Goal: Task Accomplishment & Management: Complete application form

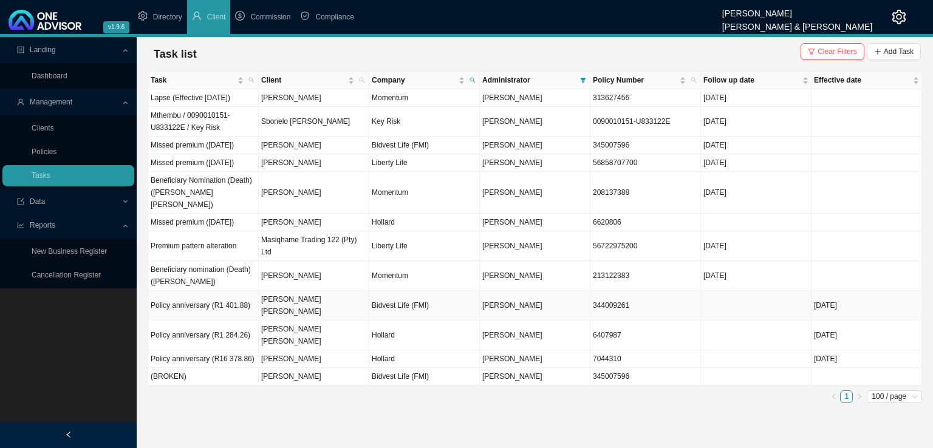
click at [285, 321] on td "[PERSON_NAME] [PERSON_NAME]" at bounding box center [314, 306] width 111 height 30
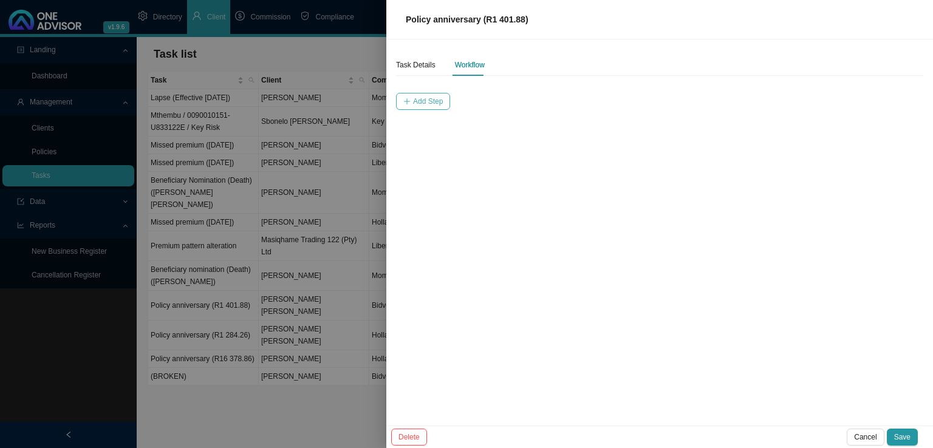
click at [417, 98] on span "Add Step" at bounding box center [428, 101] width 30 height 12
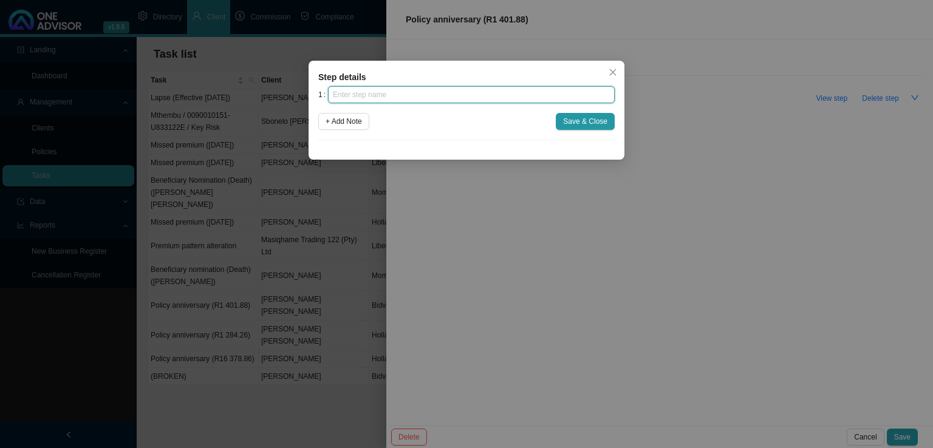
click at [421, 97] on input "text" at bounding box center [471, 94] width 287 height 17
type input "Insurer notification"
click at [616, 75] on icon "close" at bounding box center [613, 72] width 9 height 9
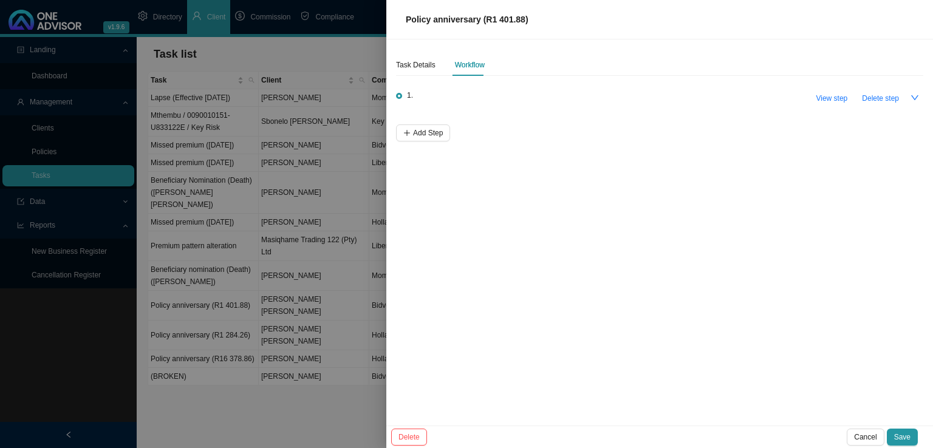
click at [214, 339] on div at bounding box center [466, 224] width 933 height 448
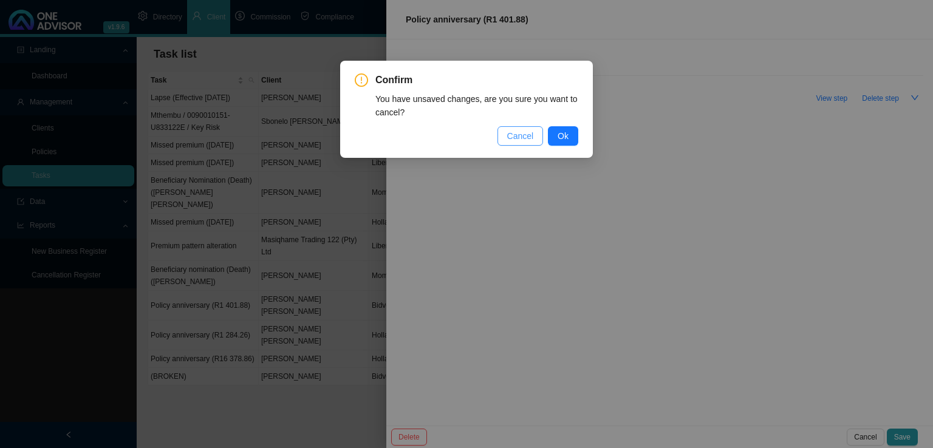
click at [527, 141] on span "Cancel" at bounding box center [520, 135] width 27 height 13
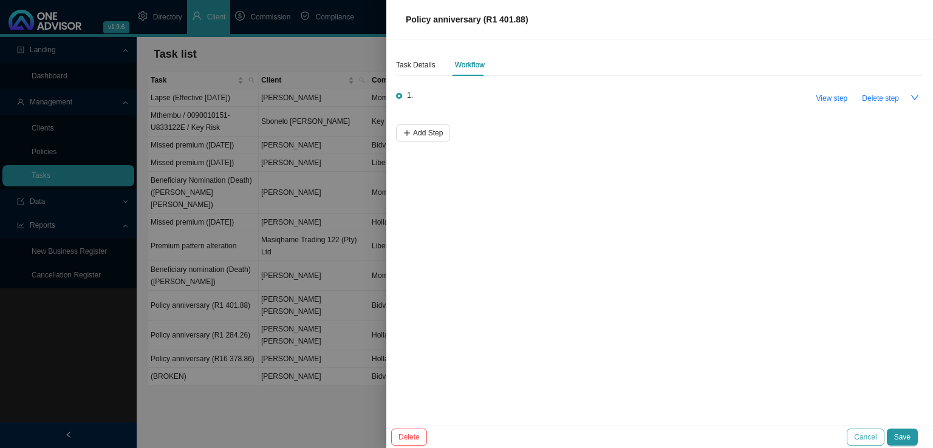
click at [862, 433] on span "Cancel" at bounding box center [865, 437] width 22 height 12
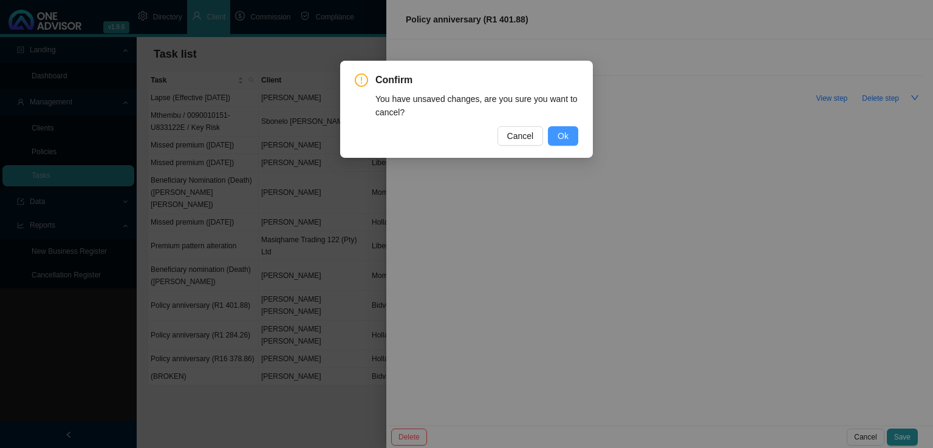
click at [563, 136] on span "Ok" at bounding box center [563, 135] width 11 height 13
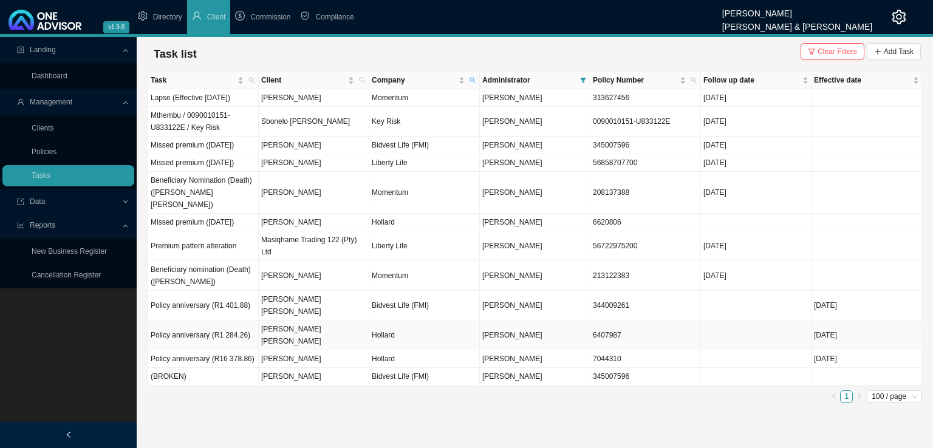
click at [209, 341] on td "Policy anniversary (R1 284.26)" at bounding box center [203, 336] width 111 height 30
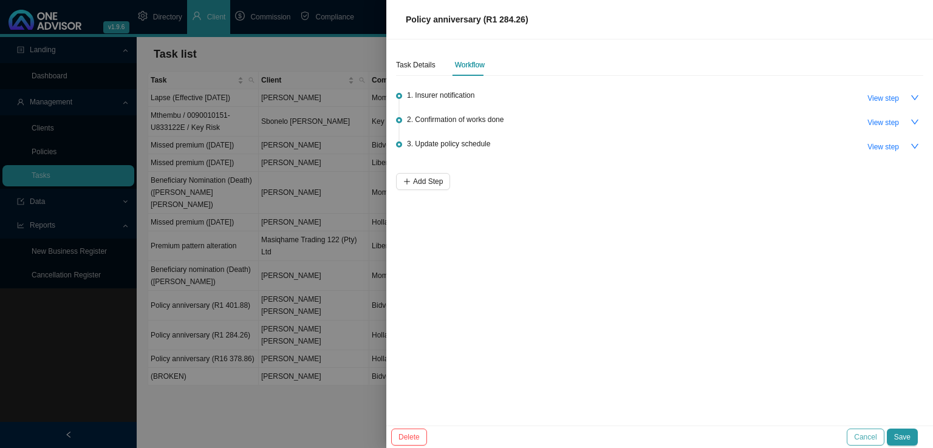
click at [858, 435] on span "Cancel" at bounding box center [865, 437] width 22 height 12
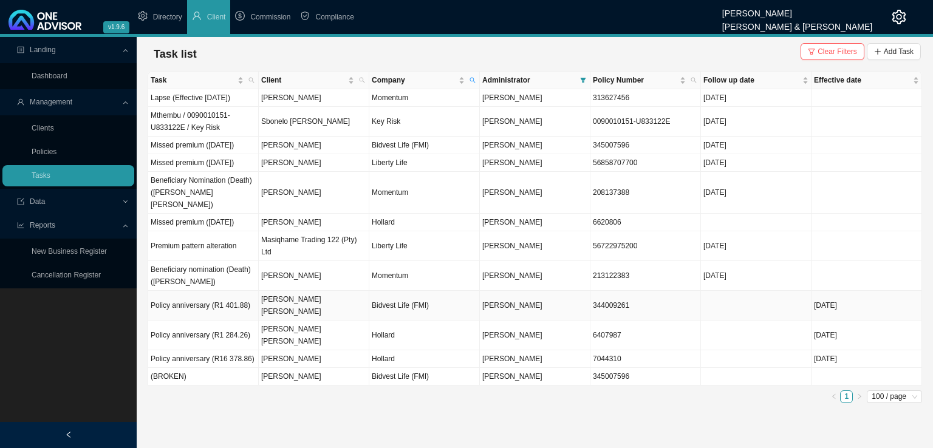
click at [304, 321] on td "[PERSON_NAME] [PERSON_NAME]" at bounding box center [314, 306] width 111 height 30
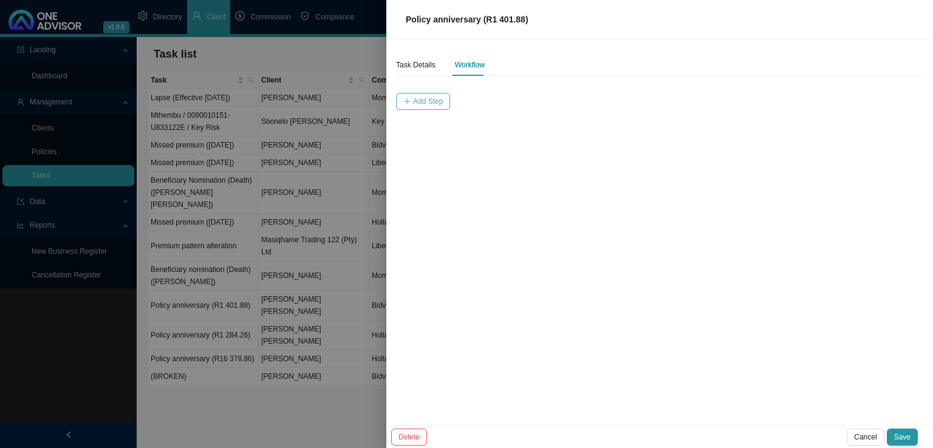
click at [421, 104] on span "Add Step" at bounding box center [428, 101] width 30 height 12
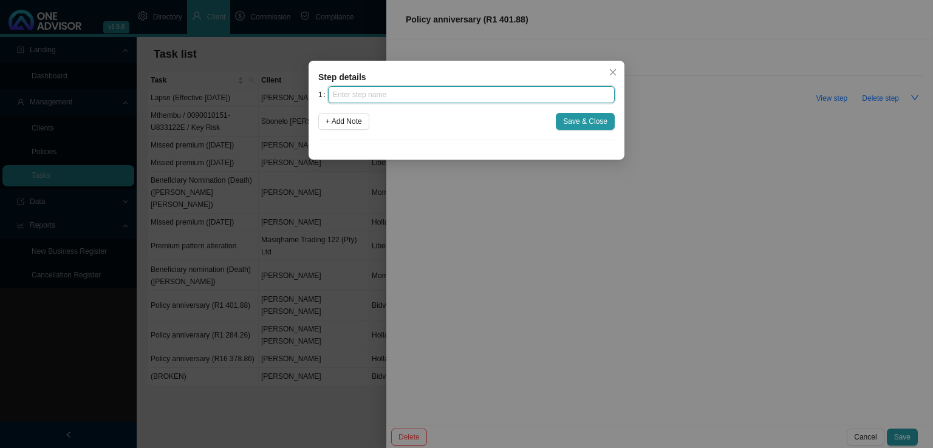
click at [447, 98] on input "text" at bounding box center [471, 94] width 287 height 17
type input "Insurer notification"
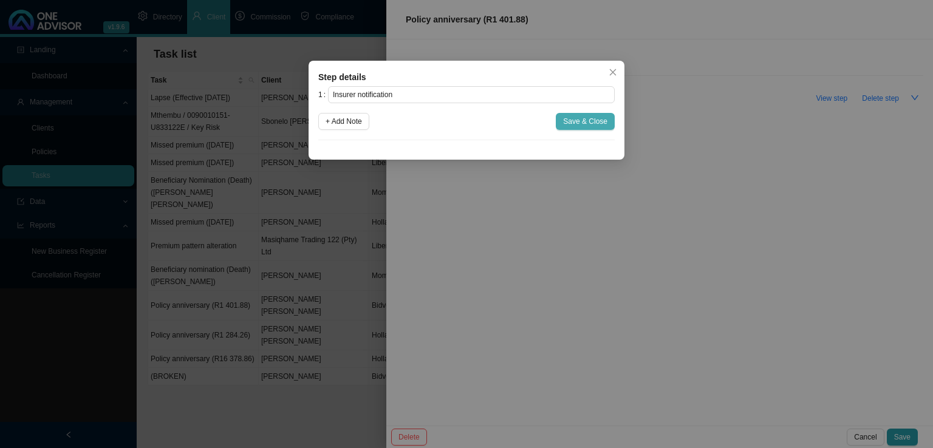
click at [571, 115] on span "Save & Close" at bounding box center [585, 121] width 44 height 12
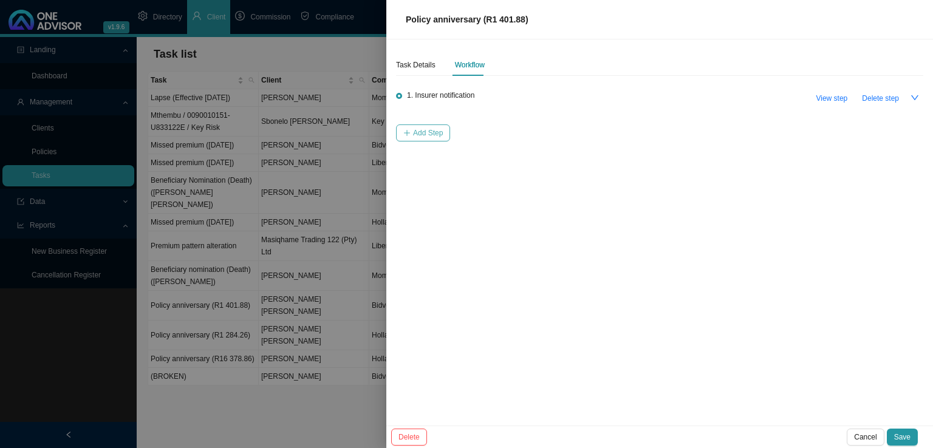
click at [440, 138] on span "Add Step" at bounding box center [428, 133] width 30 height 12
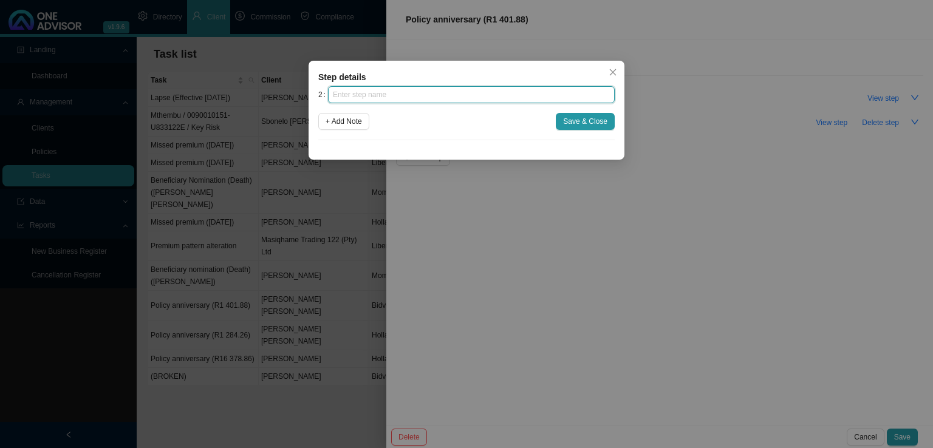
click at [437, 95] on input "text" at bounding box center [471, 94] width 287 height 17
type input "Confirmation of works done"
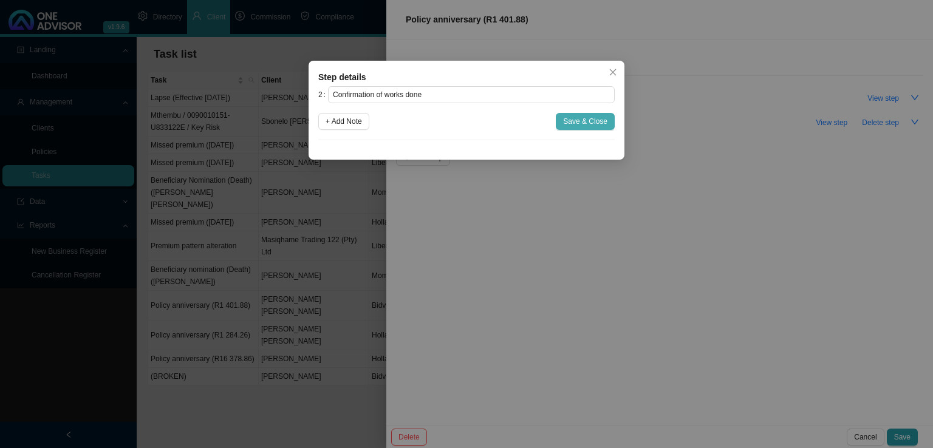
click at [607, 121] on span "Save & Close" at bounding box center [585, 121] width 44 height 12
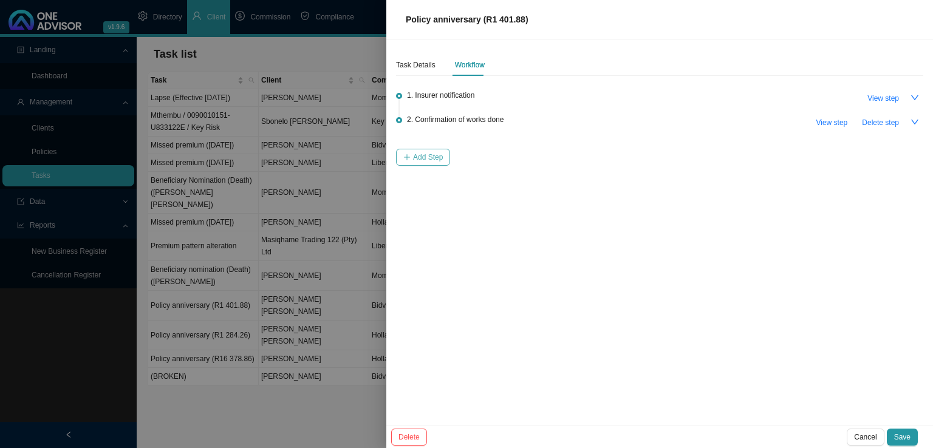
click at [440, 161] on span "Add Step" at bounding box center [428, 157] width 30 height 12
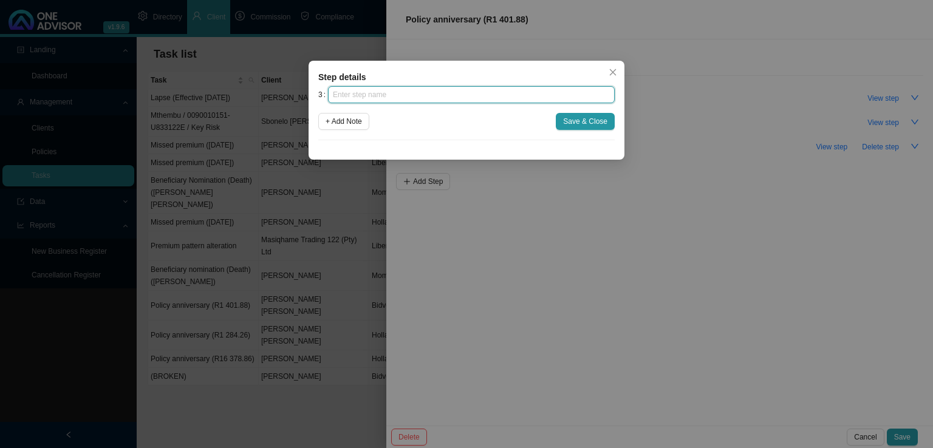
click at [380, 94] on input "text" at bounding box center [471, 94] width 287 height 17
type input "Update policy schedule"
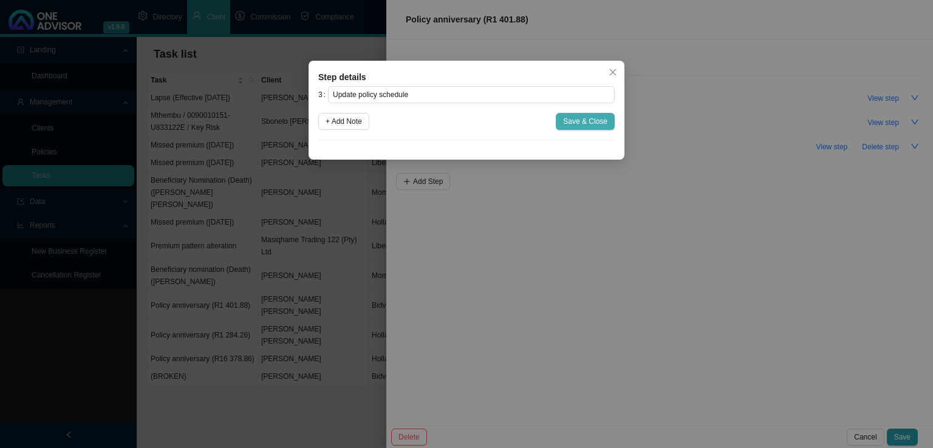
click at [578, 121] on span "Save & Close" at bounding box center [585, 121] width 44 height 12
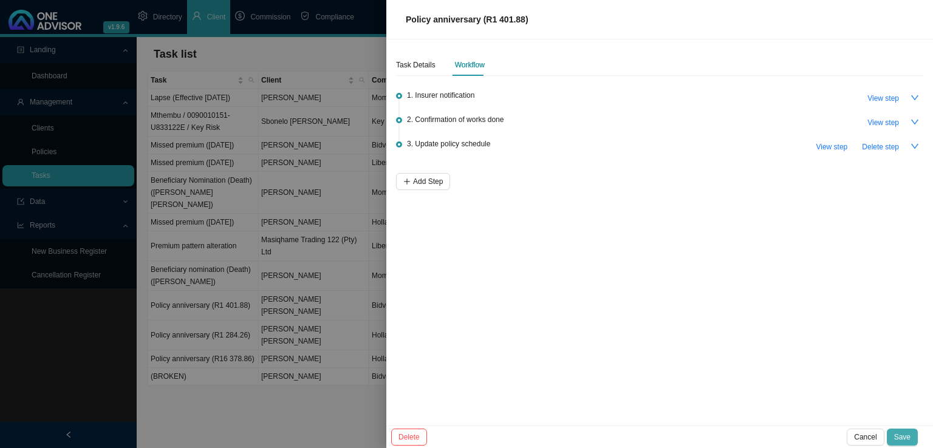
click at [904, 431] on span "Save" at bounding box center [902, 437] width 16 height 12
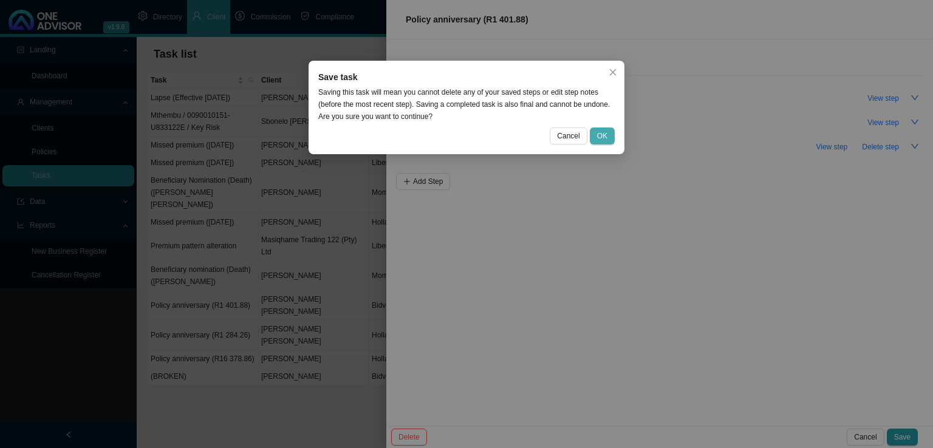
click at [605, 134] on span "OK" at bounding box center [602, 136] width 10 height 12
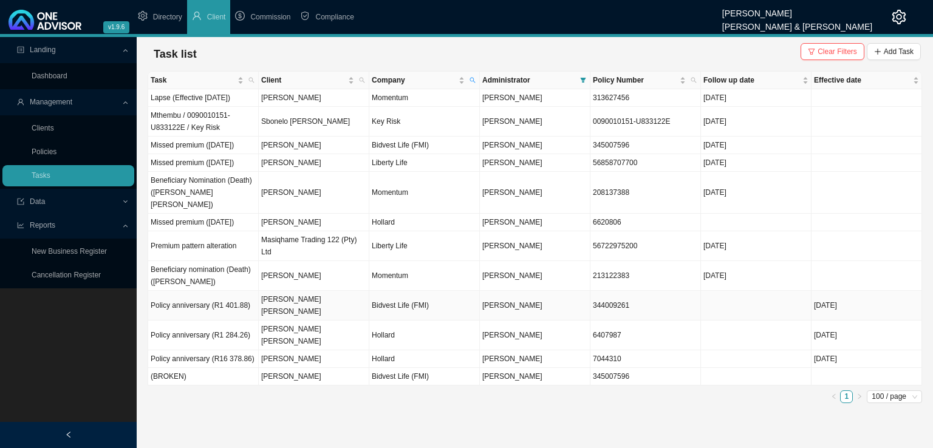
click at [296, 321] on td "[PERSON_NAME] [PERSON_NAME]" at bounding box center [314, 306] width 111 height 30
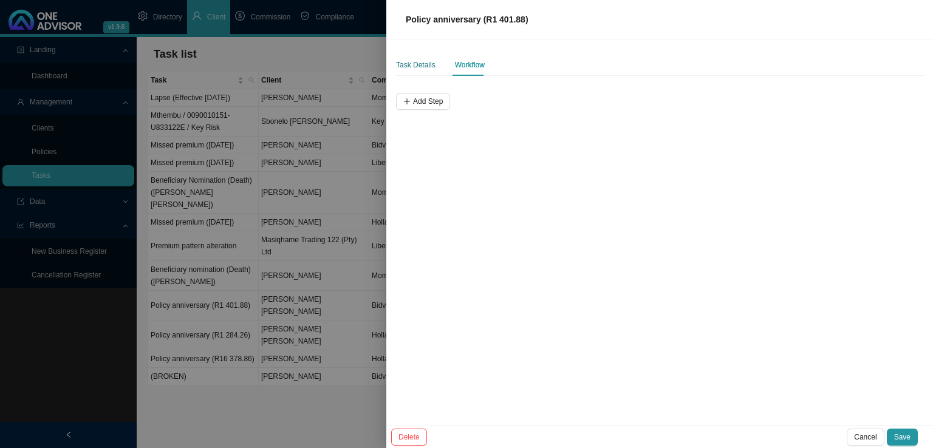
click at [431, 65] on div "Task Details" at bounding box center [415, 65] width 39 height 12
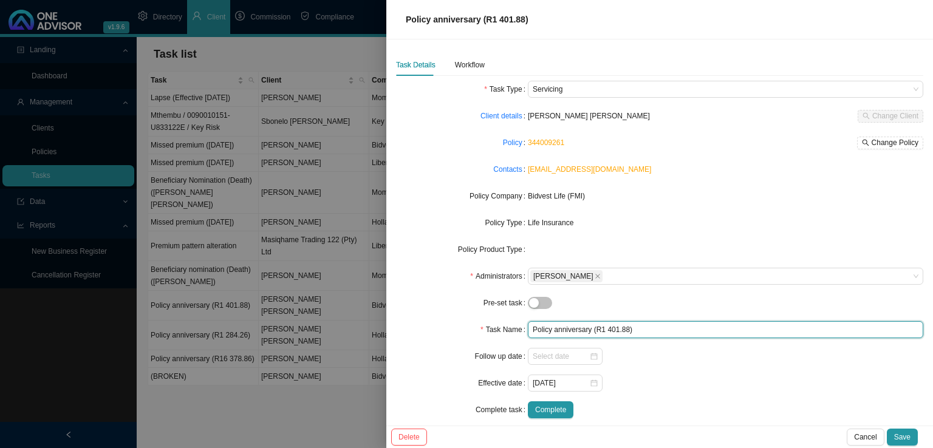
drag, startPoint x: 632, startPoint y: 331, endPoint x: 421, endPoint y: 341, distance: 210.4
click at [422, 341] on form "Task Type Servicing Client details [PERSON_NAME] [PERSON_NAME] Change Client Po…" at bounding box center [659, 250] width 527 height 338
type input "broken"
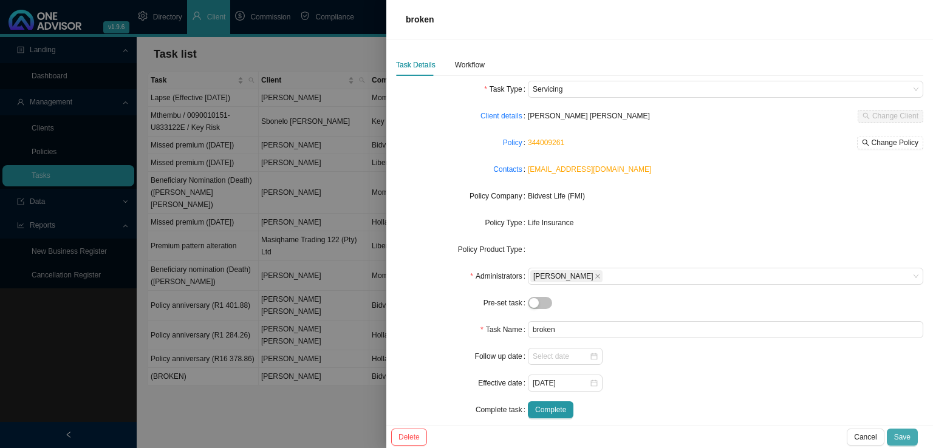
click at [904, 431] on span "Save" at bounding box center [902, 437] width 16 height 12
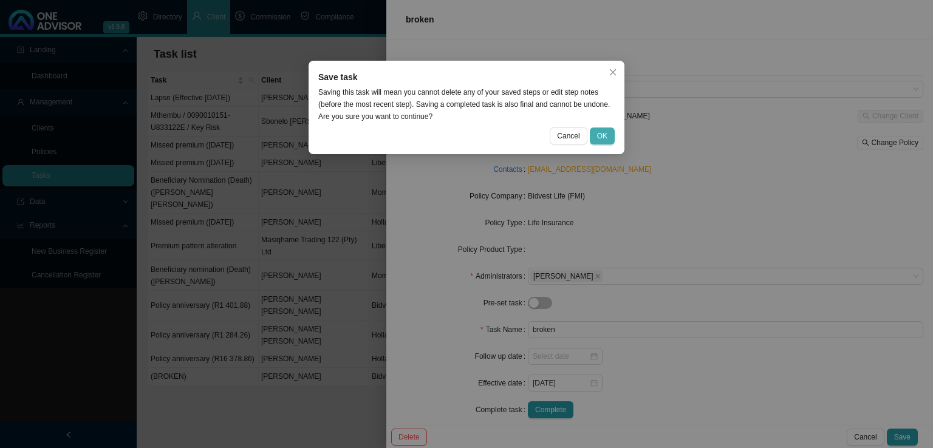
click at [604, 137] on span "OK" at bounding box center [602, 136] width 10 height 12
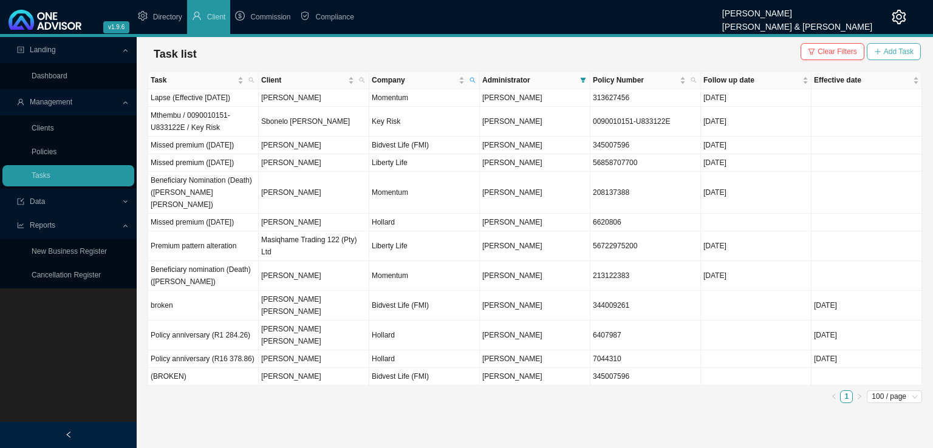
click at [887, 55] on span "Add Task" at bounding box center [899, 52] width 30 height 12
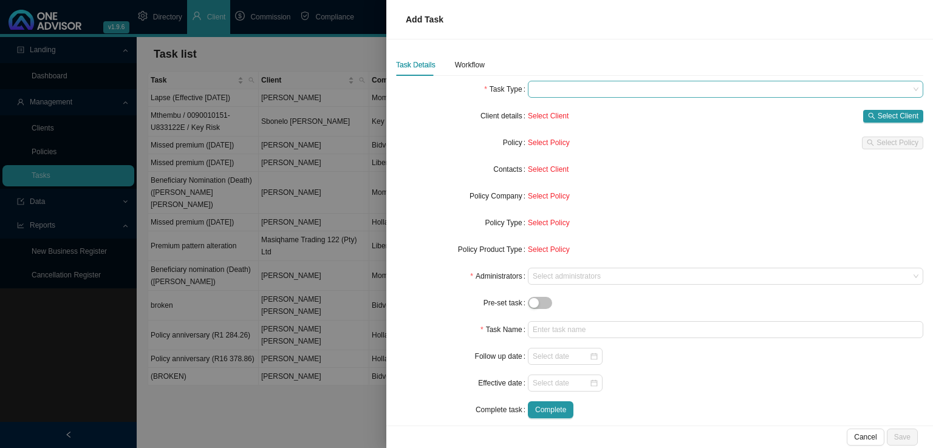
click at [576, 93] on span at bounding box center [726, 89] width 386 height 16
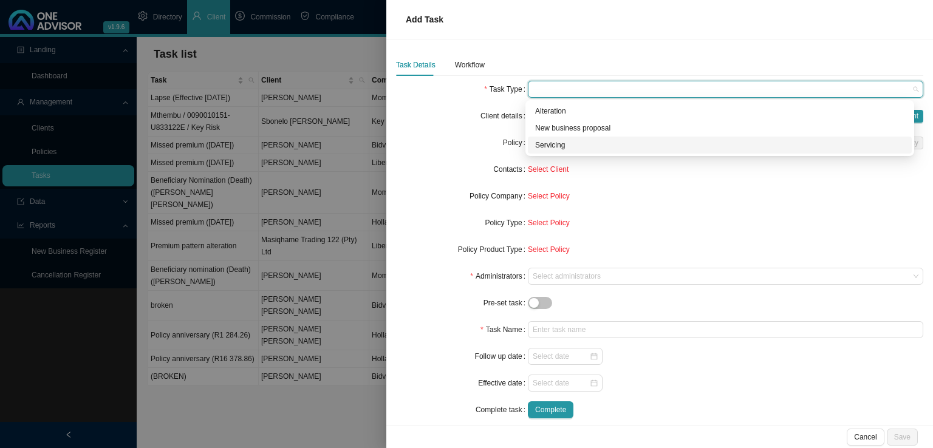
click at [541, 145] on div "Servicing" at bounding box center [719, 145] width 369 height 12
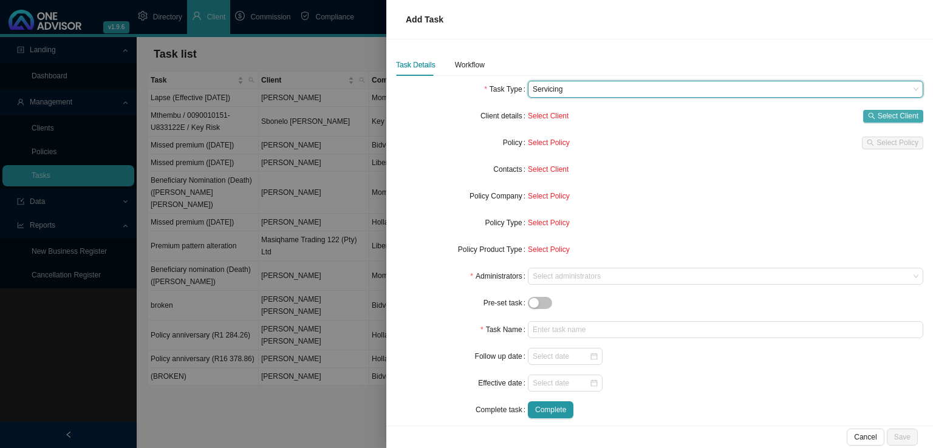
click at [865, 110] on button "Select Client" at bounding box center [893, 116] width 60 height 13
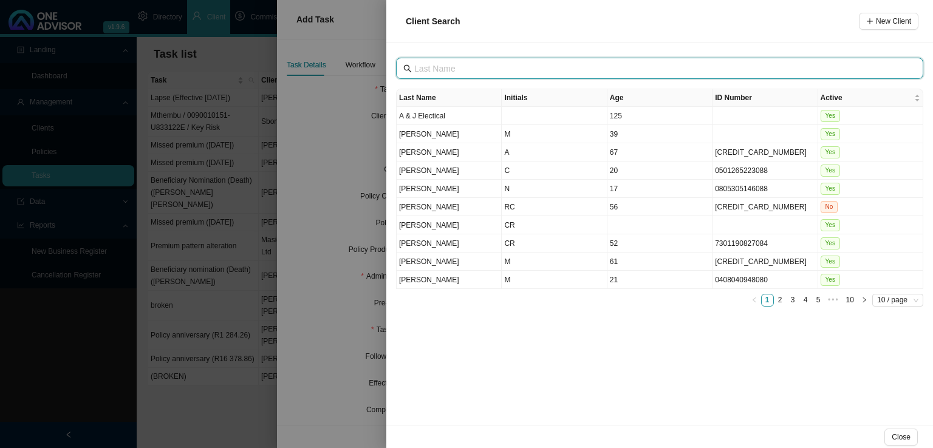
click at [454, 66] on input "text" at bounding box center [660, 68] width 493 height 13
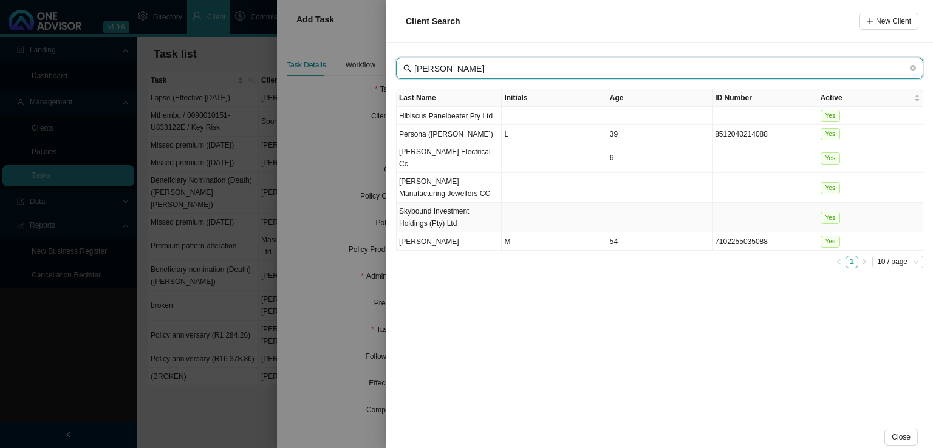
type input "[PERSON_NAME]"
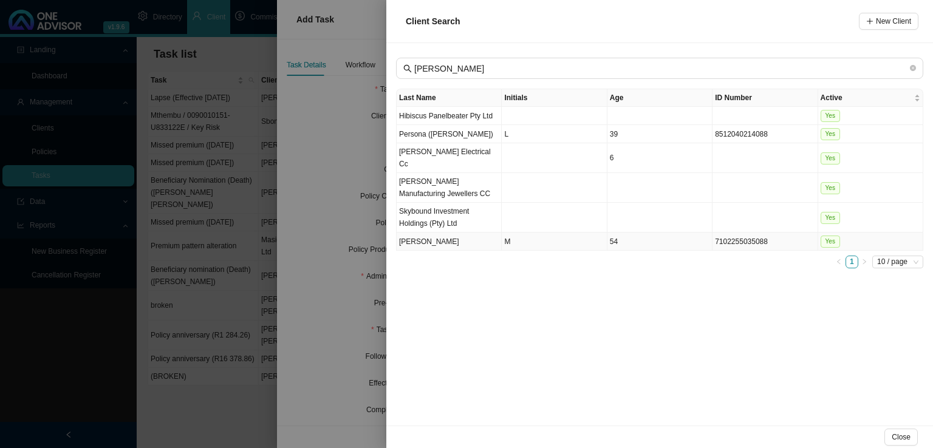
click at [552, 233] on td "M" at bounding box center [554, 242] width 105 height 18
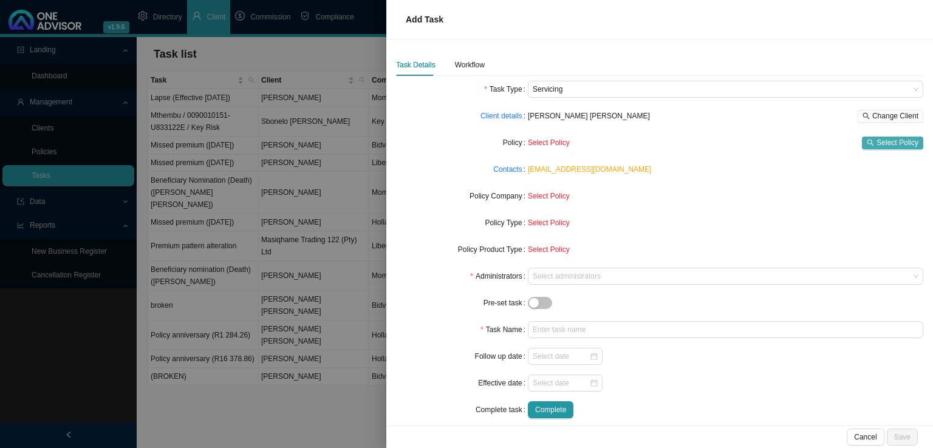
click at [889, 146] on span "Select Policy" at bounding box center [897, 143] width 42 height 12
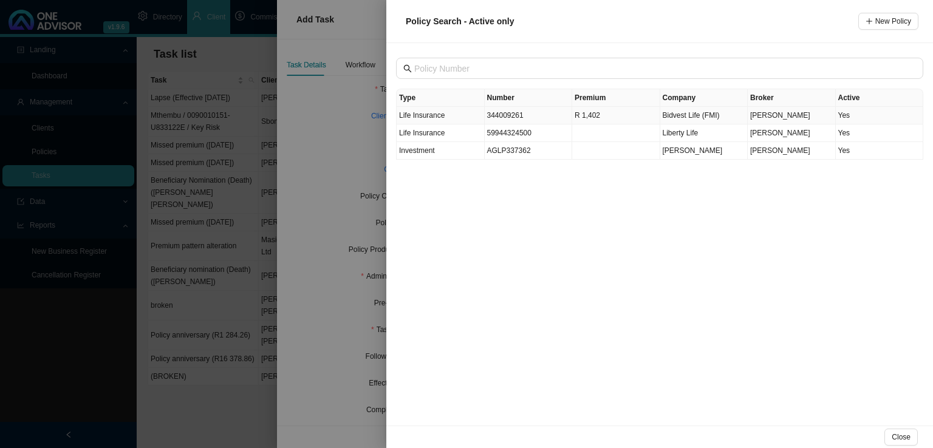
click at [507, 114] on td "344009261" at bounding box center [529, 116] width 88 height 18
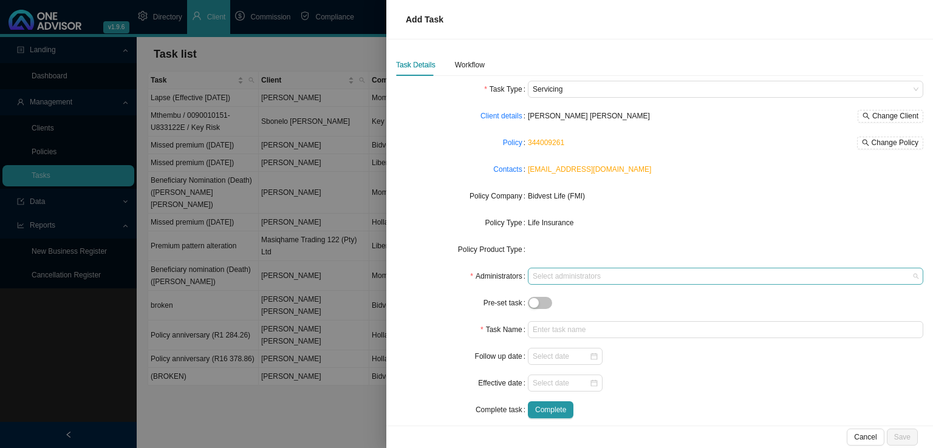
click at [553, 275] on div at bounding box center [719, 276] width 379 height 9
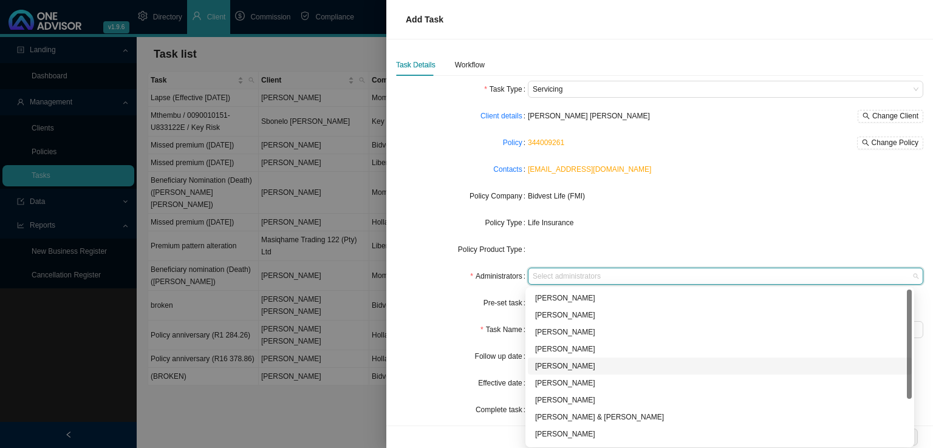
click at [558, 367] on div "[PERSON_NAME]" at bounding box center [719, 366] width 369 height 12
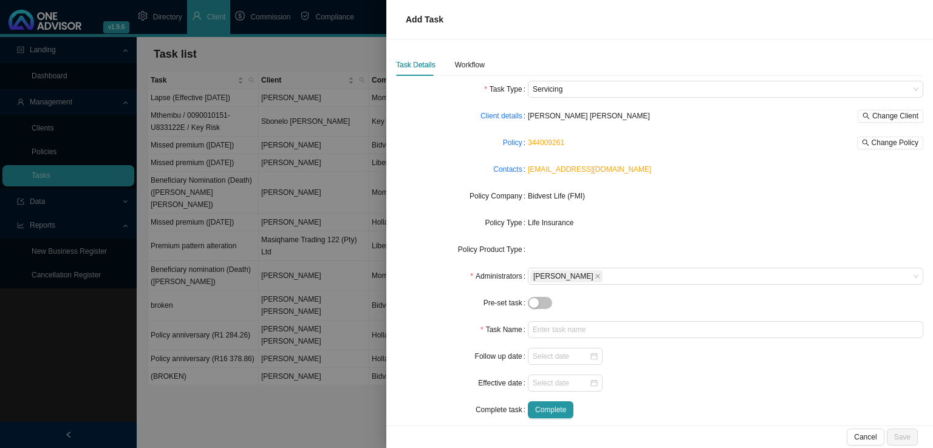
click at [697, 236] on form "Task Type Servicing Client details [PERSON_NAME] [PERSON_NAME] Change Client Po…" at bounding box center [659, 250] width 527 height 338
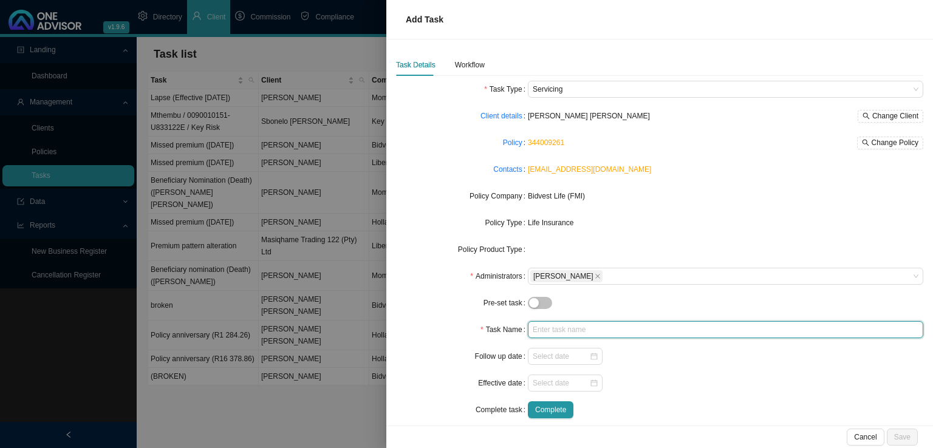
click at [549, 327] on input "text" at bounding box center [725, 329] width 395 height 17
click at [619, 334] on input "Policy anniversary (R" at bounding box center [725, 329] width 395 height 17
type input "Policy anniversary (R1 401.88)"
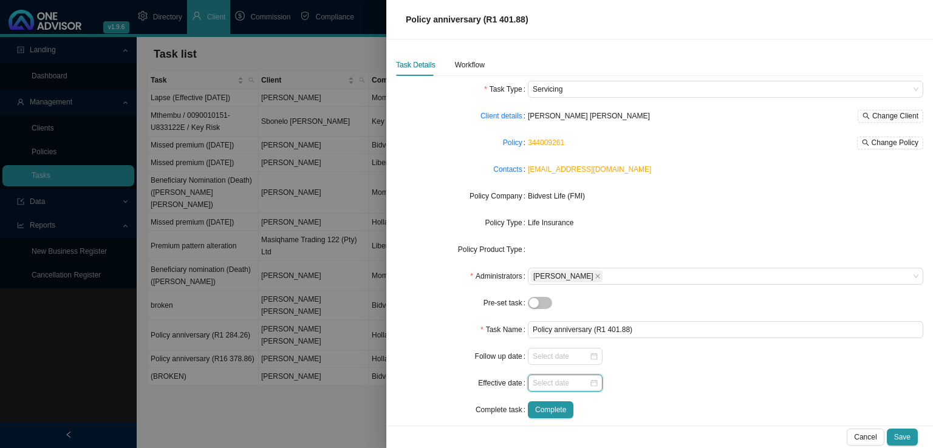
click at [570, 382] on input at bounding box center [561, 383] width 56 height 12
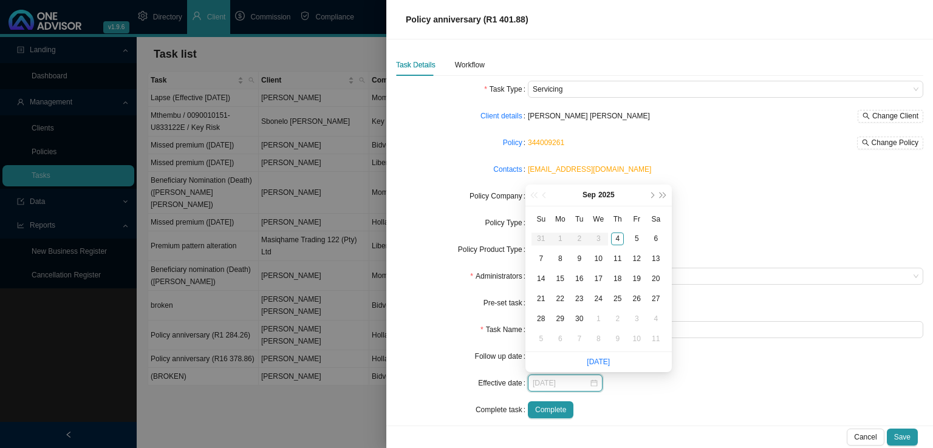
type input "[DATE]"
click at [594, 319] on div "1" at bounding box center [598, 319] width 13 height 13
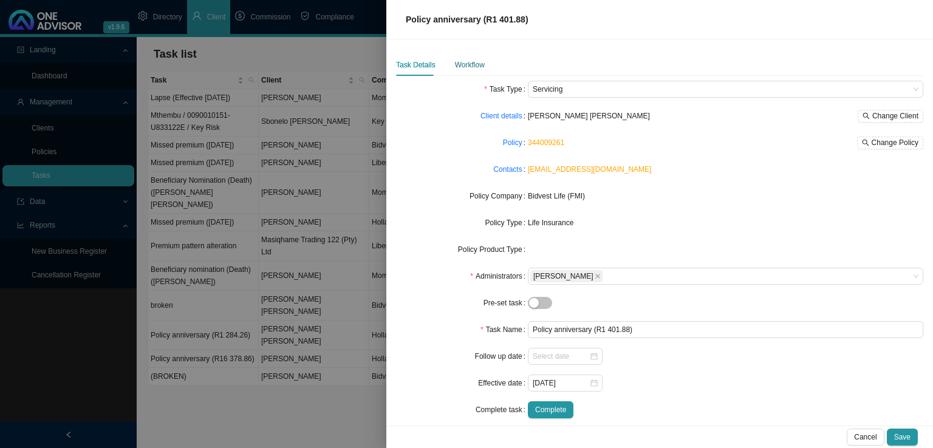
click at [478, 66] on div "Workflow" at bounding box center [470, 65] width 30 height 12
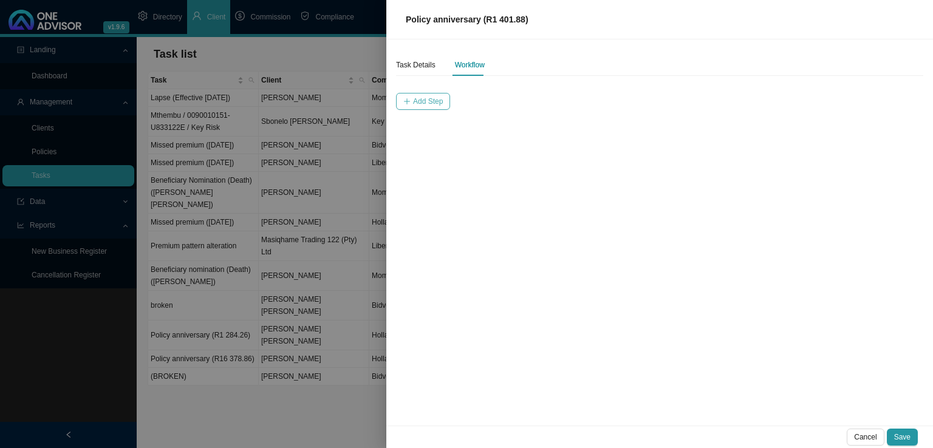
click at [415, 103] on span "Add Step" at bounding box center [428, 101] width 30 height 12
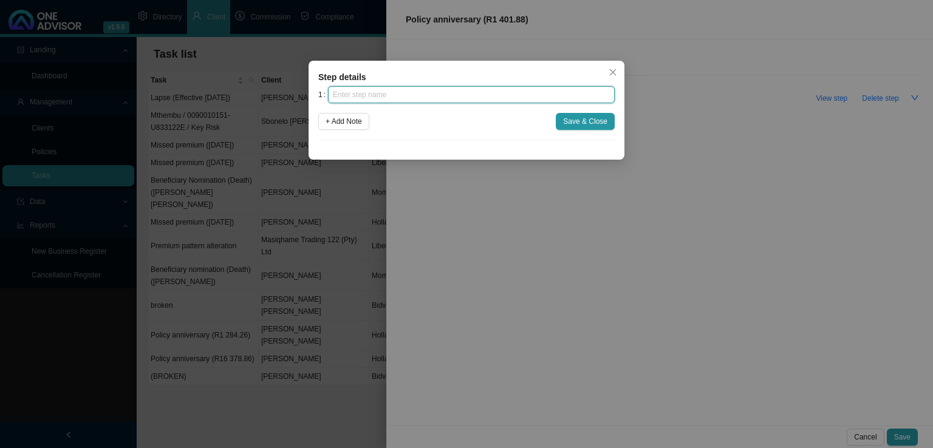
click at [393, 98] on input "text" at bounding box center [471, 94] width 287 height 17
type input "Insurer notification"
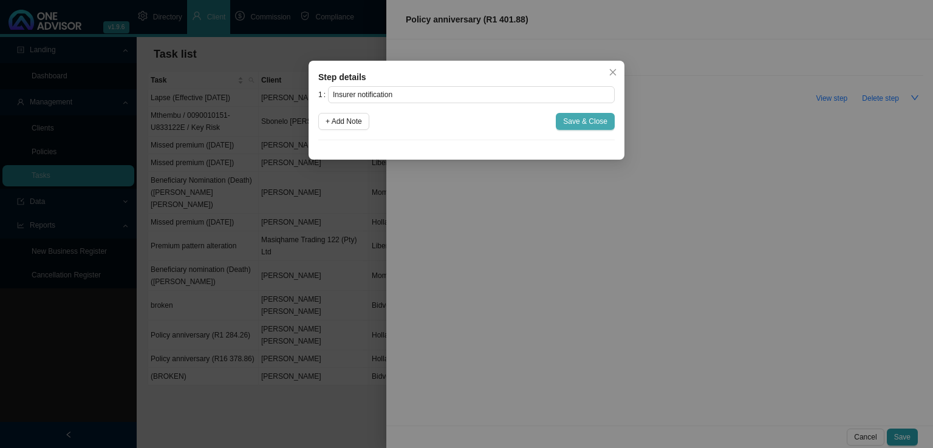
click at [599, 122] on span "Save & Close" at bounding box center [585, 121] width 44 height 12
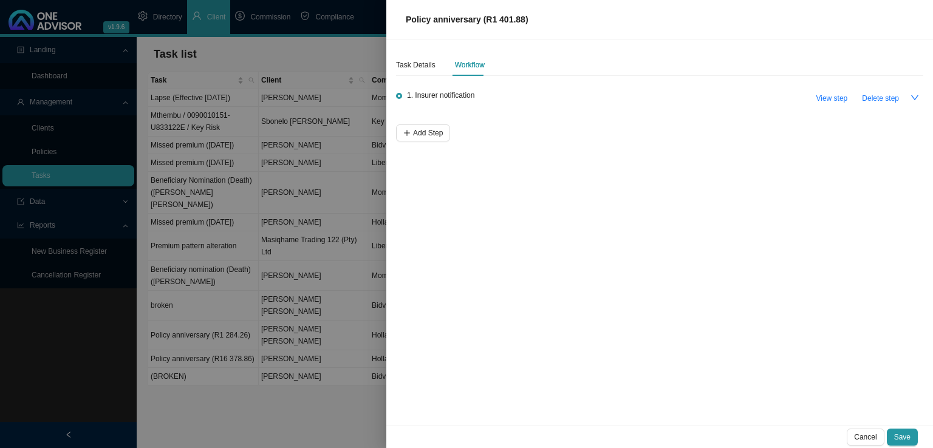
click at [425, 143] on div "Task Details Workflow 1. Insurer notification View step Delete step Add Step" at bounding box center [659, 232] width 547 height 386
click at [426, 137] on span "Add Step" at bounding box center [428, 133] width 30 height 12
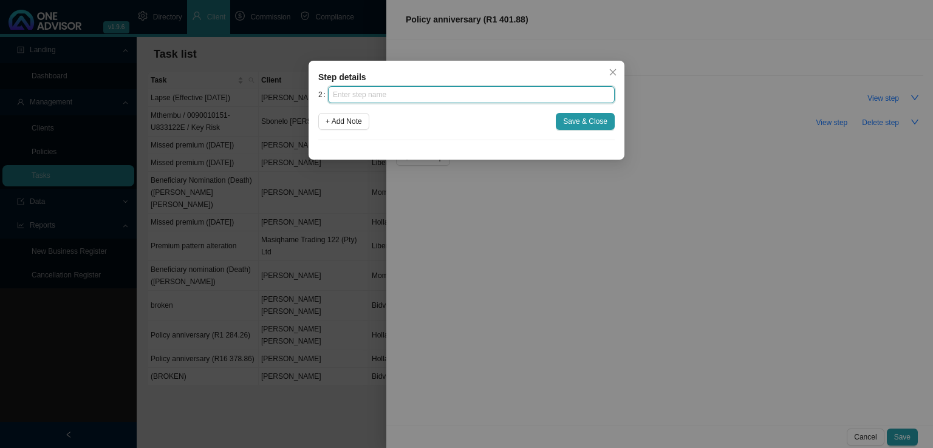
click at [404, 99] on input "text" at bounding box center [471, 94] width 287 height 17
type input "Confirmation of works done"
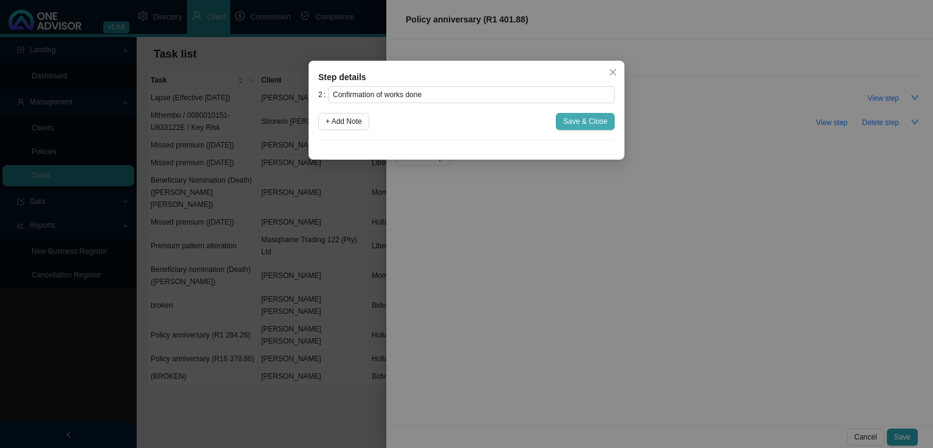
click at [607, 123] on button "Save & Close" at bounding box center [585, 121] width 59 height 17
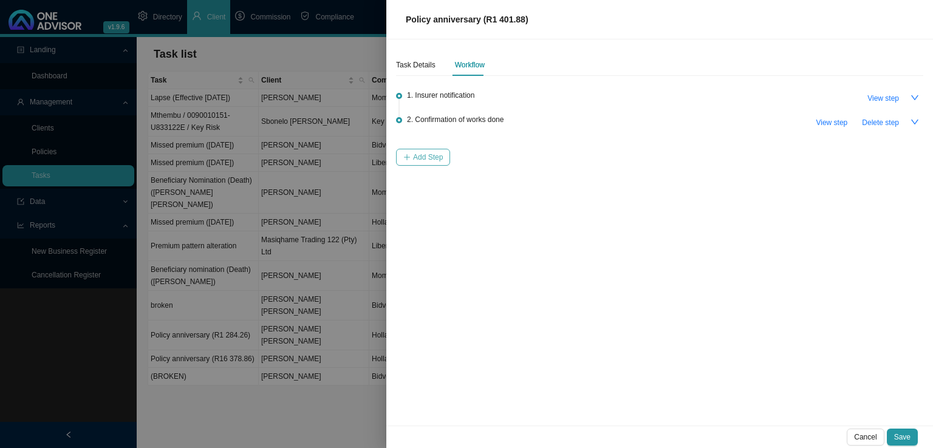
click at [437, 156] on span "Add Step" at bounding box center [428, 157] width 30 height 12
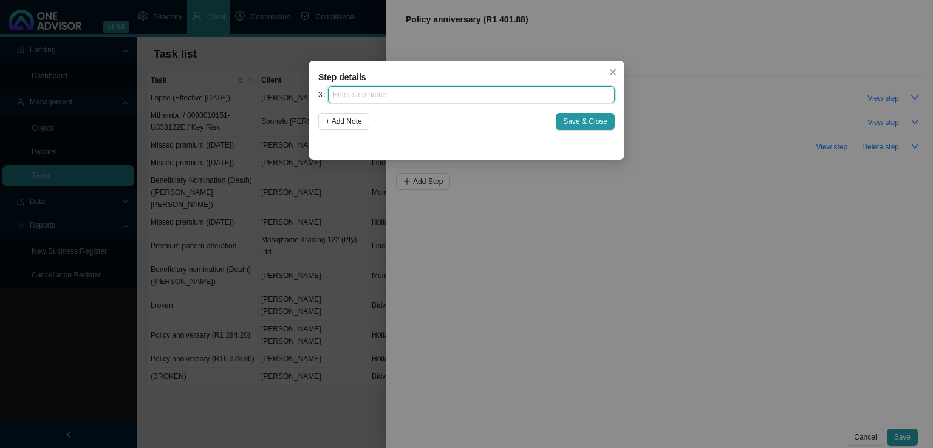
click at [400, 98] on input "text" at bounding box center [471, 94] width 287 height 17
type input "Update policy schedule"
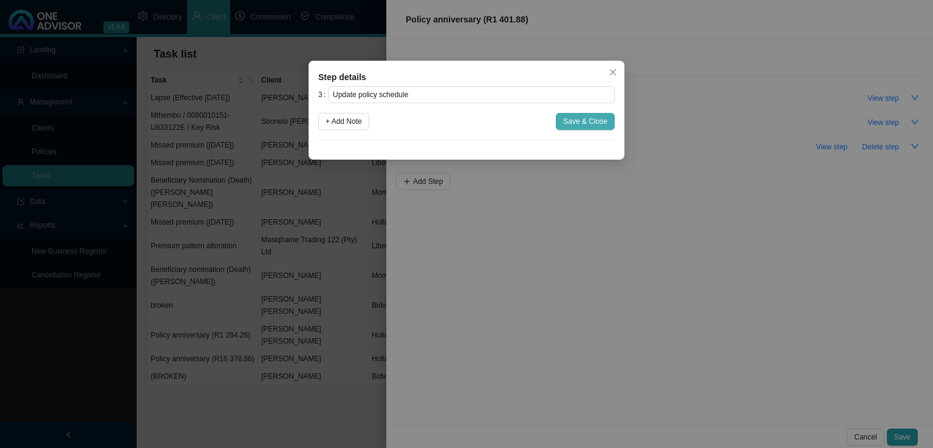
click at [578, 123] on span "Save & Close" at bounding box center [585, 121] width 44 height 12
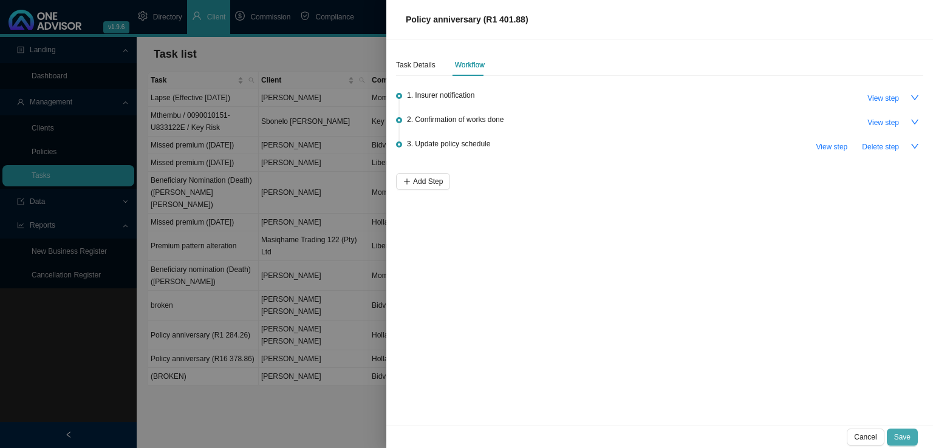
click at [901, 435] on span "Save" at bounding box center [902, 437] width 16 height 12
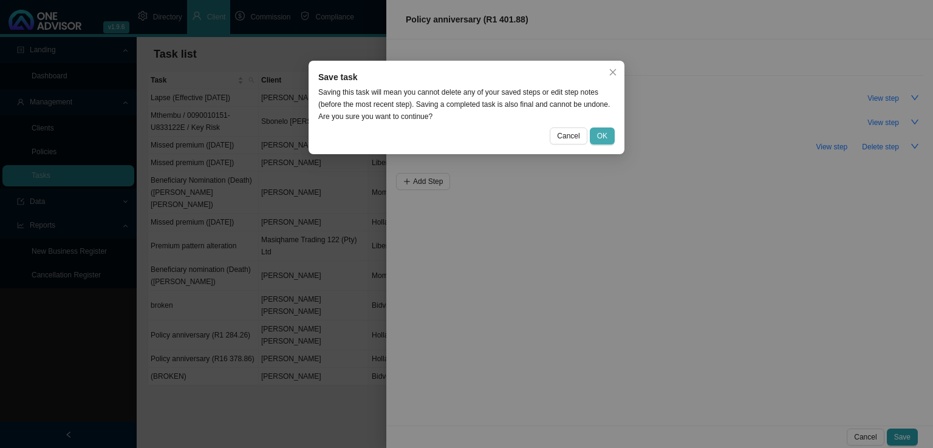
click at [599, 135] on span "OK" at bounding box center [602, 136] width 10 height 12
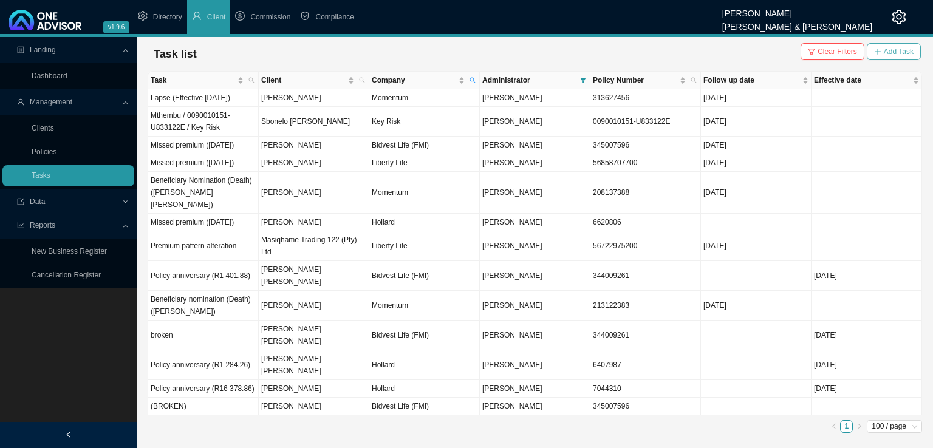
click at [883, 47] on button "Add Task" at bounding box center [894, 51] width 54 height 17
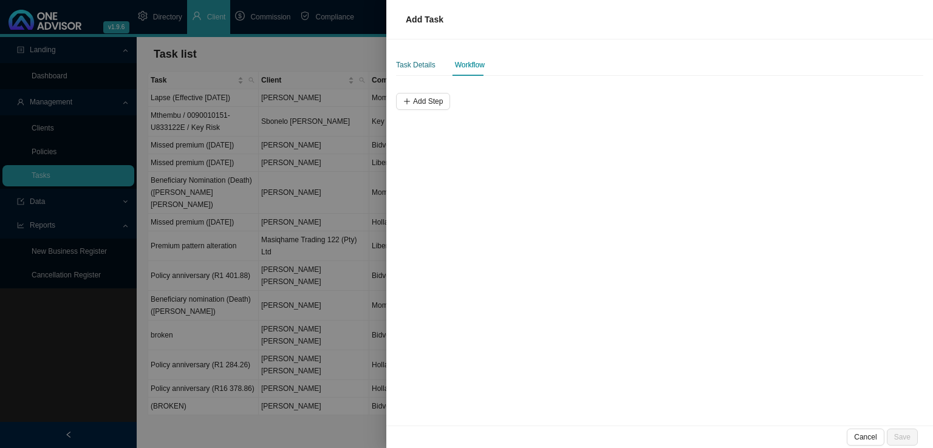
click at [411, 66] on div "Task Details" at bounding box center [415, 65] width 39 height 12
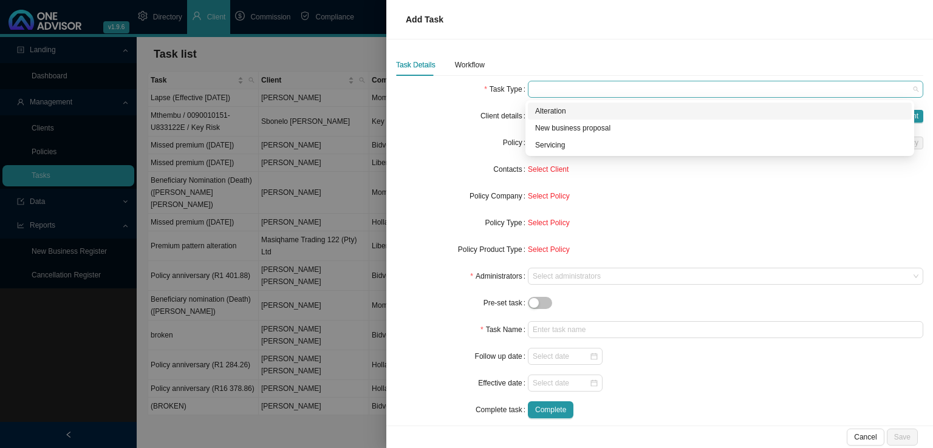
click at [590, 87] on span at bounding box center [726, 89] width 386 height 16
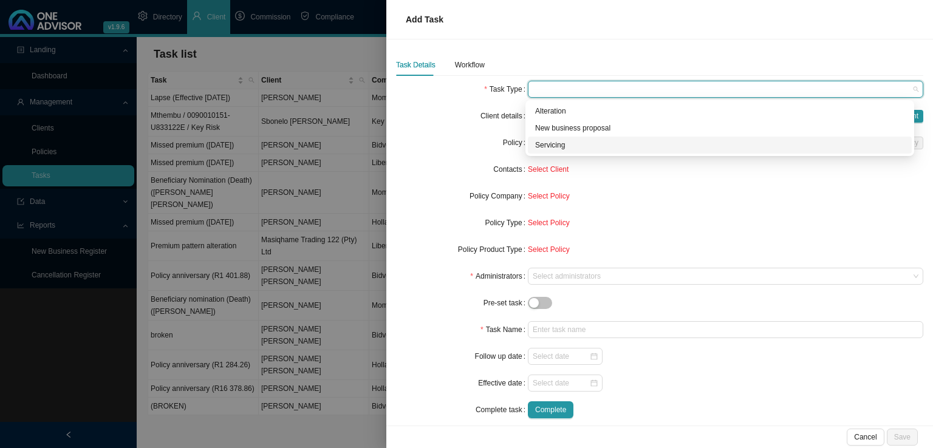
click at [547, 148] on div "Servicing" at bounding box center [719, 145] width 369 height 12
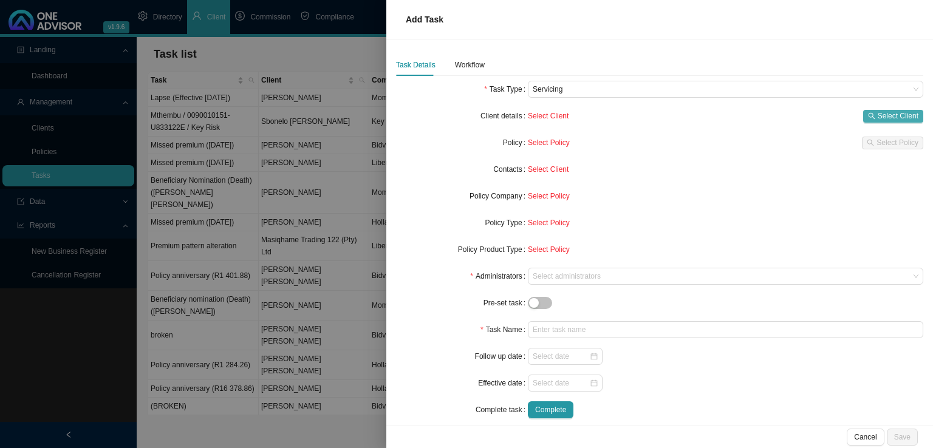
click at [893, 110] on span "Select Client" at bounding box center [898, 116] width 41 height 12
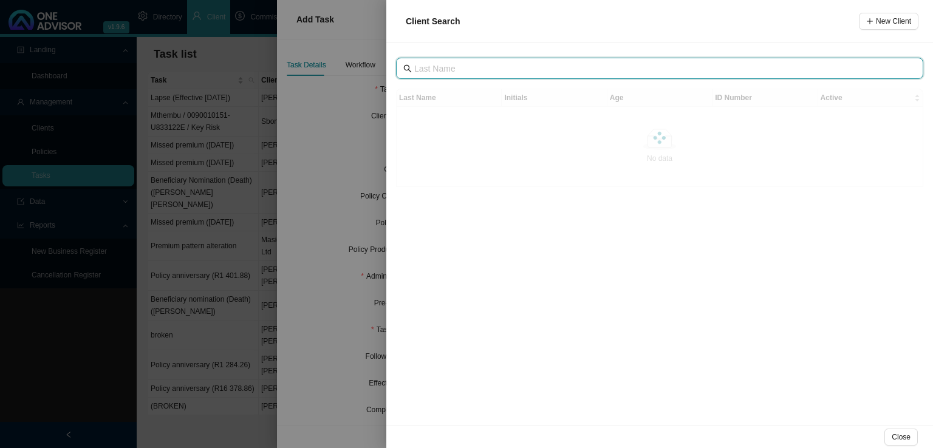
click at [445, 64] on input "text" at bounding box center [660, 68] width 493 height 13
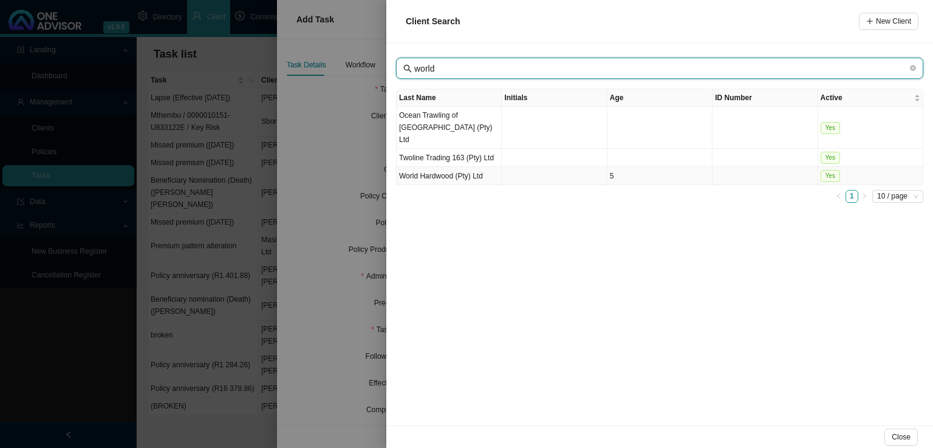
type input "world"
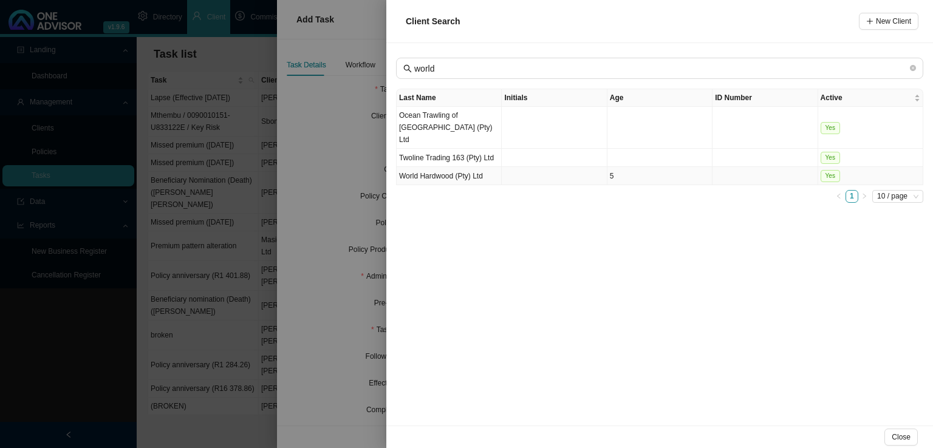
click at [434, 167] on td "World Hardwood (Pty) Ltd" at bounding box center [449, 176] width 105 height 18
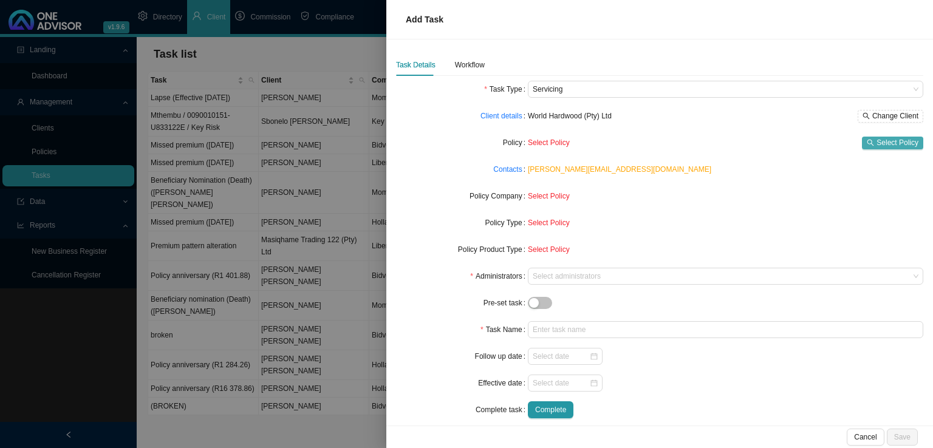
click at [894, 140] on span "Select Policy" at bounding box center [897, 143] width 42 height 12
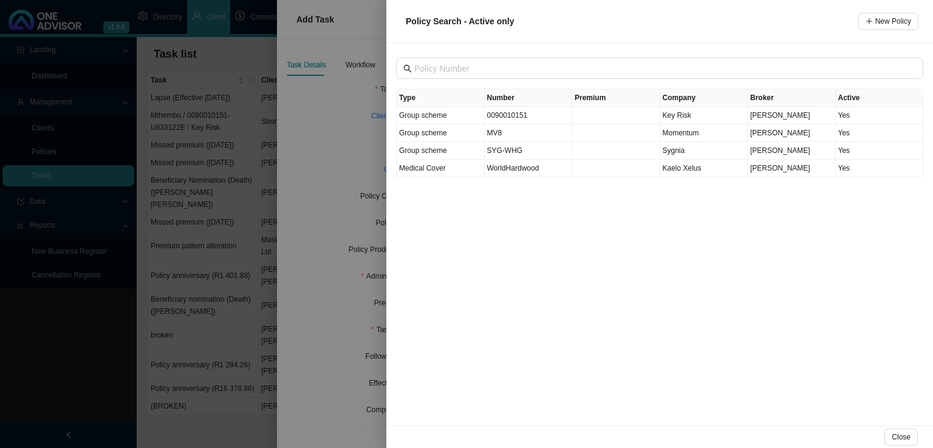
click at [585, 399] on div "Type Number Premium Company Broker Active Group scheme 0090010151 Key Risk [PER…" at bounding box center [659, 234] width 547 height 383
click at [585, 118] on td at bounding box center [616, 116] width 88 height 18
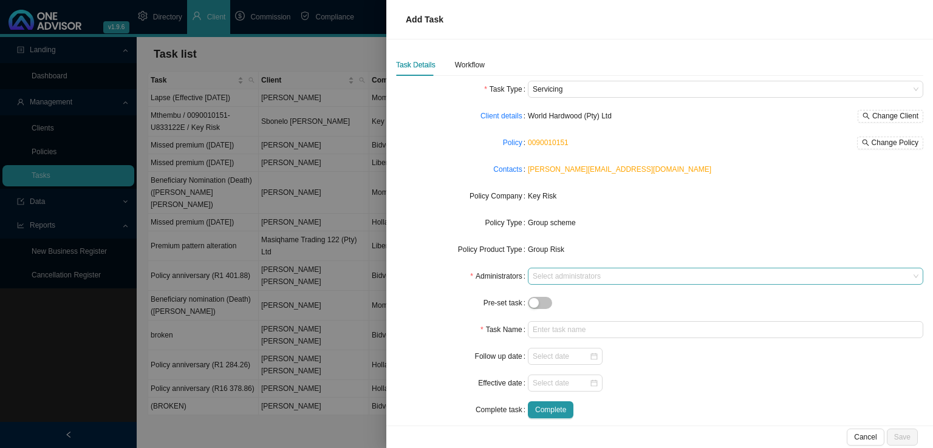
click at [551, 275] on div at bounding box center [719, 276] width 379 height 9
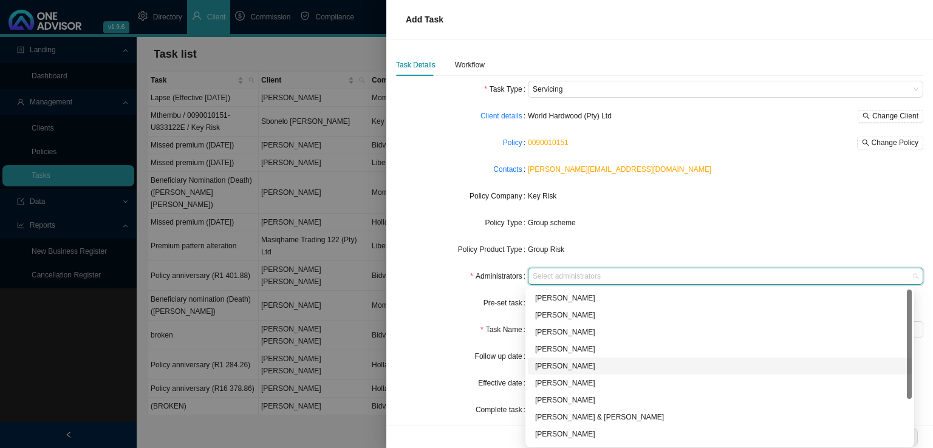
click at [568, 363] on div "[PERSON_NAME]" at bounding box center [719, 366] width 369 height 12
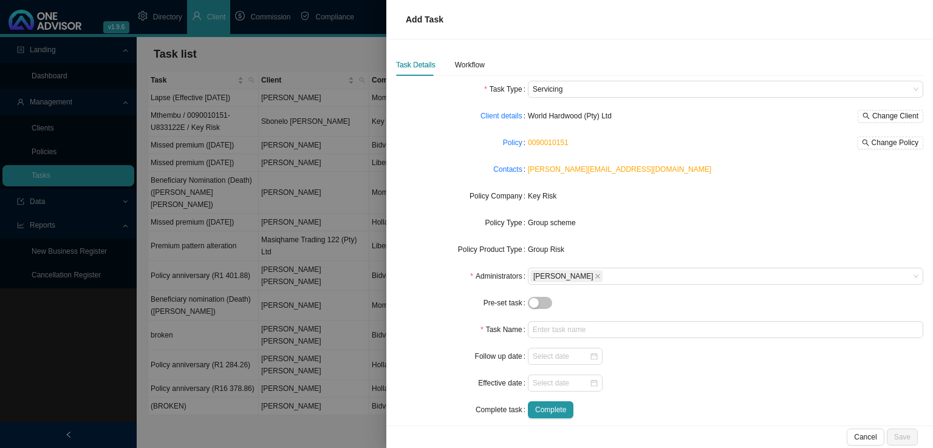
click at [463, 336] on div "Task Name" at bounding box center [462, 329] width 132 height 17
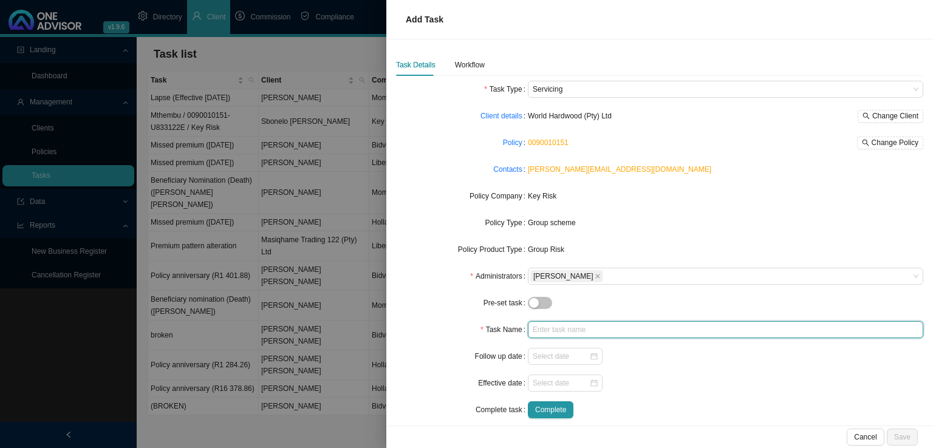
click at [556, 329] on input "text" at bounding box center [725, 329] width 395 height 17
type input "Revision ([DATE])"
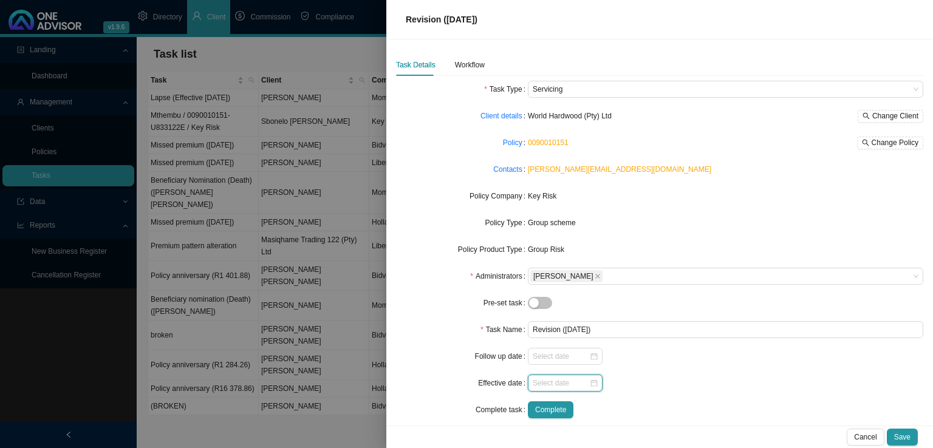
click at [533, 385] on input at bounding box center [561, 383] width 56 height 12
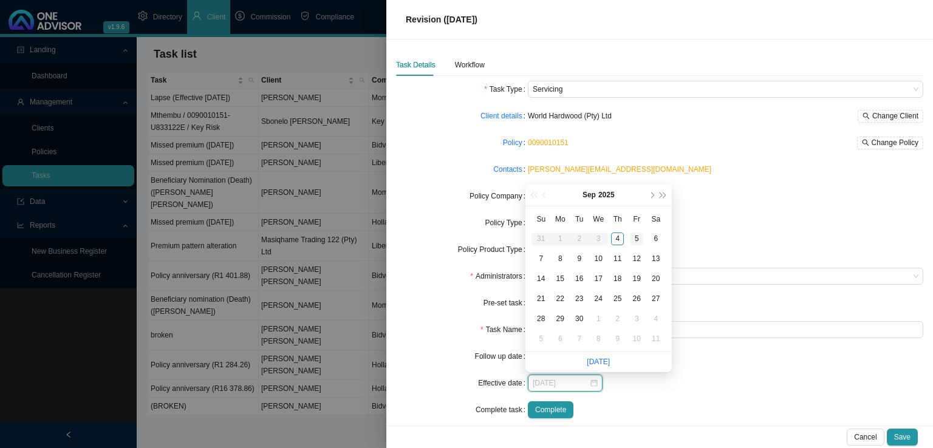
type input "[DATE]"
click at [649, 200] on button "next-year" at bounding box center [652, 195] width 12 height 21
type input "[DATE]"
click at [654, 237] on div "1" at bounding box center [655, 239] width 13 height 13
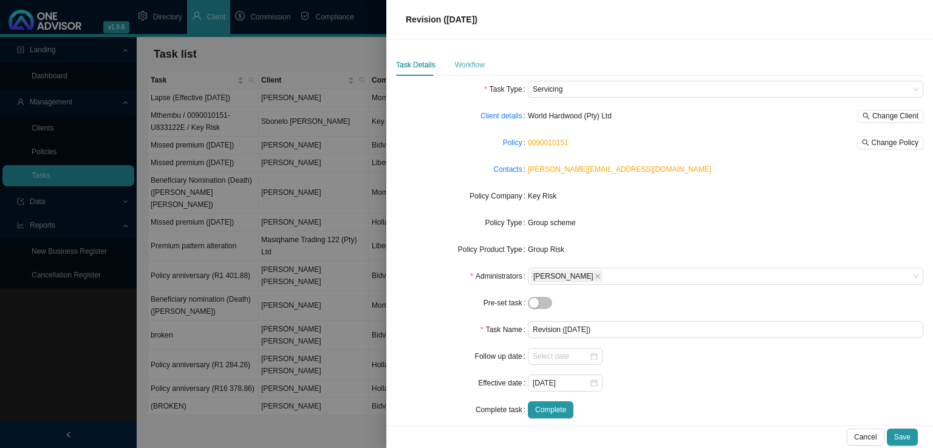
click at [468, 73] on div "Workflow" at bounding box center [470, 65] width 30 height 22
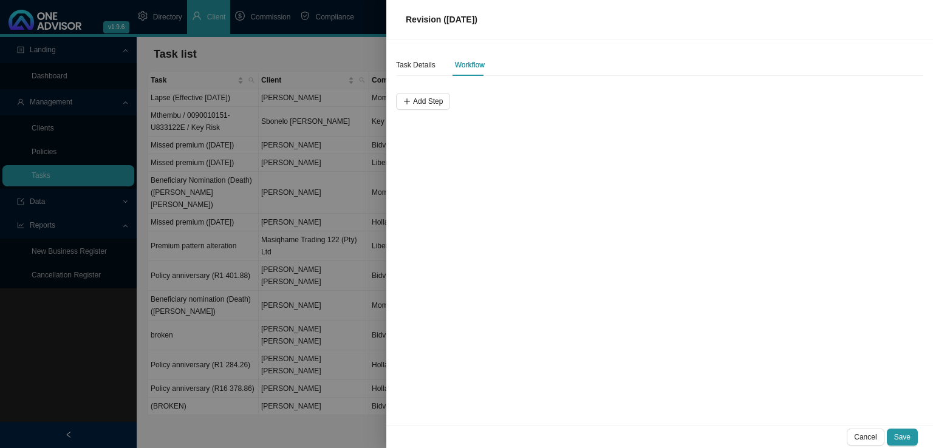
click at [439, 91] on div "Add Step" at bounding box center [659, 95] width 527 height 29
click at [420, 98] on span "Add Step" at bounding box center [428, 101] width 30 height 12
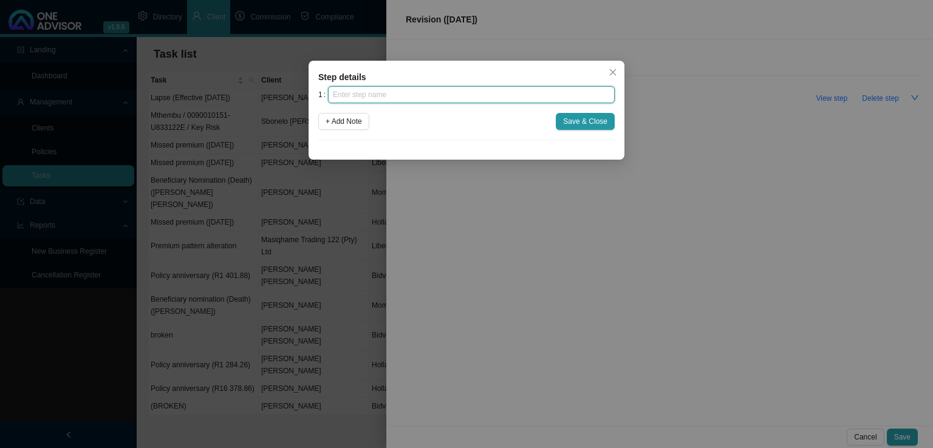
click at [408, 96] on input "text" at bounding box center [471, 94] width 287 height 17
type input "Insurer notification"
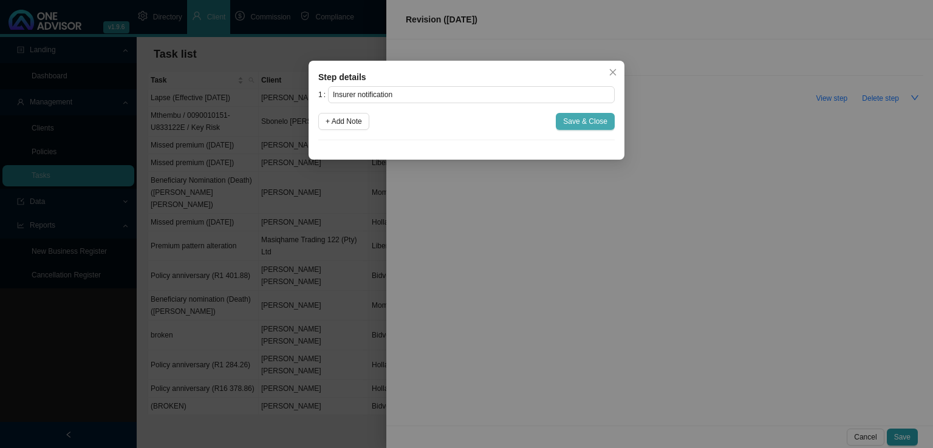
click at [581, 119] on span "Save & Close" at bounding box center [585, 121] width 44 height 12
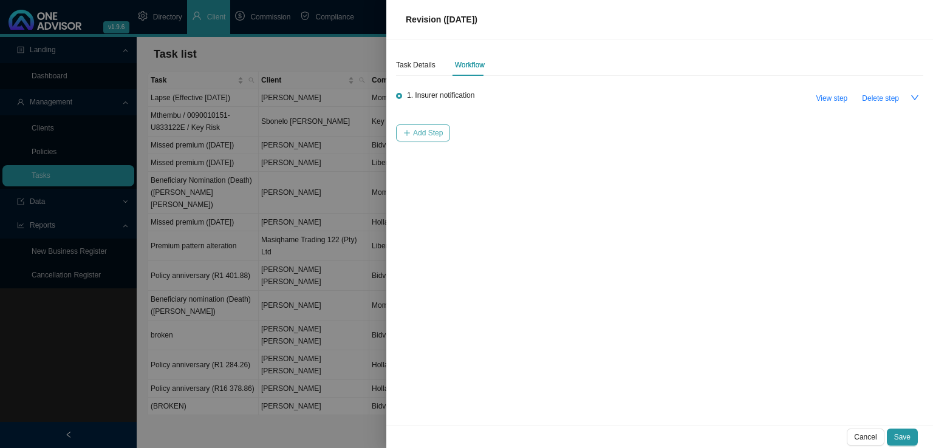
click at [425, 133] on span "Add Step" at bounding box center [428, 133] width 30 height 12
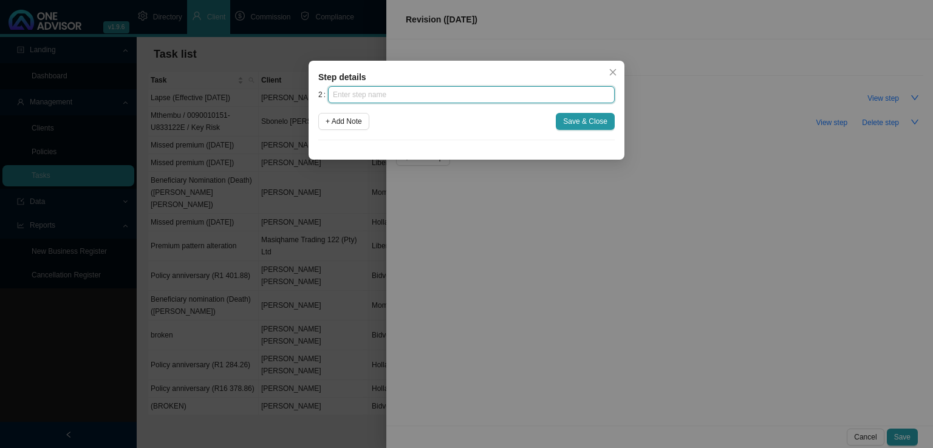
click at [376, 94] on input "text" at bounding box center [471, 94] width 287 height 17
type input "Investigate reason for rate change"
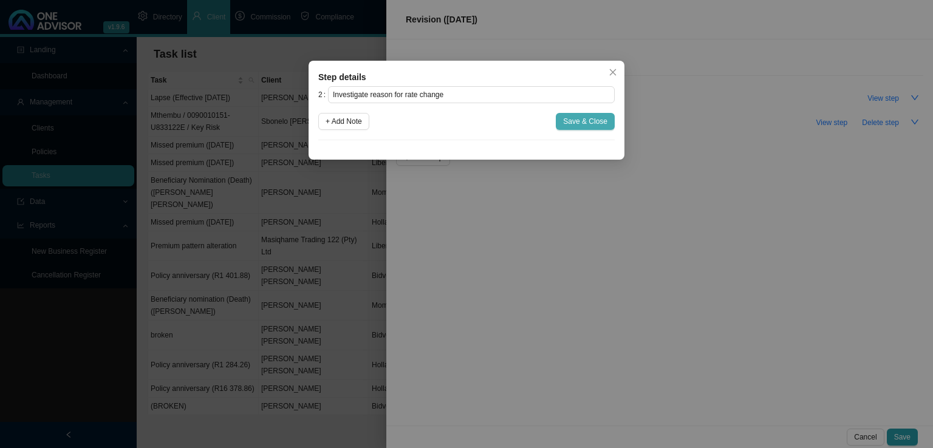
click at [570, 117] on span "Save & Close" at bounding box center [585, 121] width 44 height 12
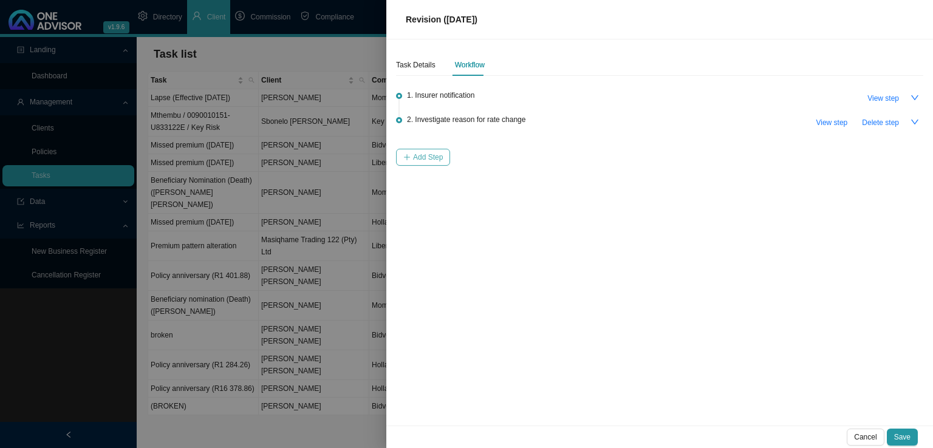
click at [408, 161] on button "Add Step" at bounding box center [423, 157] width 54 height 17
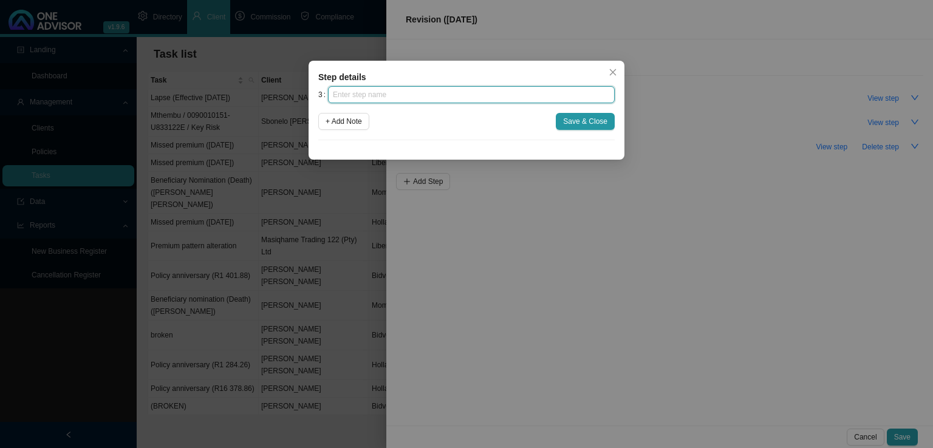
click at [384, 95] on input "text" at bounding box center [471, 94] width 287 height 17
click at [617, 76] on span "Close" at bounding box center [612, 72] width 17 height 9
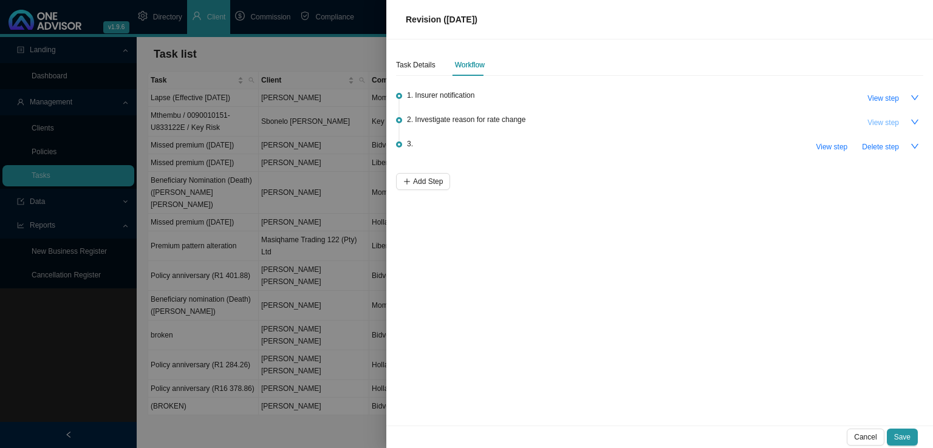
click at [873, 118] on span "View step" at bounding box center [883, 123] width 32 height 12
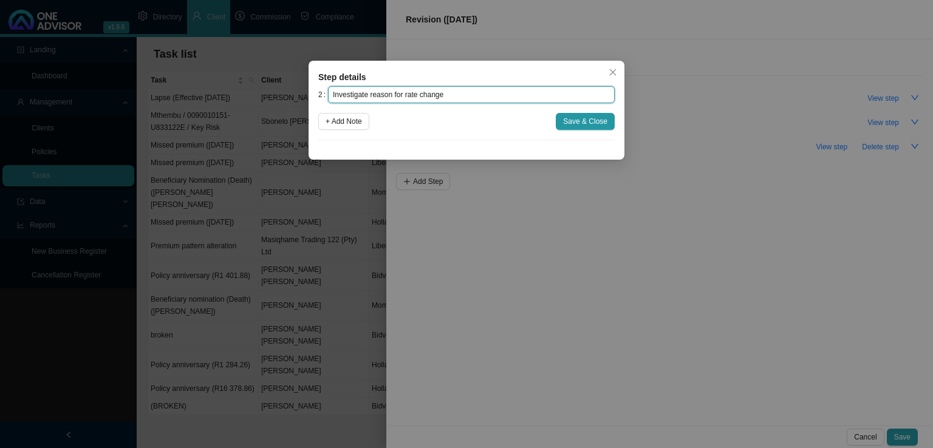
drag, startPoint x: 428, startPoint y: 90, endPoint x: 190, endPoint y: 90, distance: 237.5
click at [190, 90] on div "Step details 2 Investigate reason for rate change + Add Note Save & Close Cance…" at bounding box center [466, 224] width 933 height 448
type input "Analyse rate adjustment (if any)"
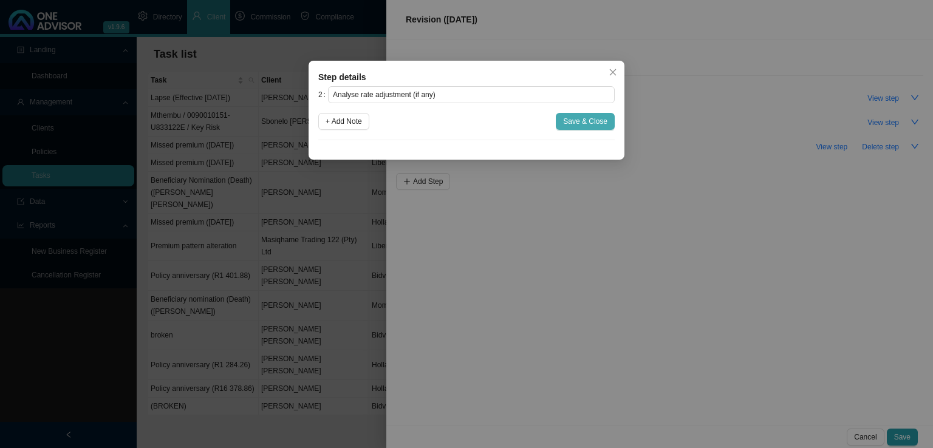
click at [592, 121] on span "Save & Close" at bounding box center [585, 121] width 44 height 12
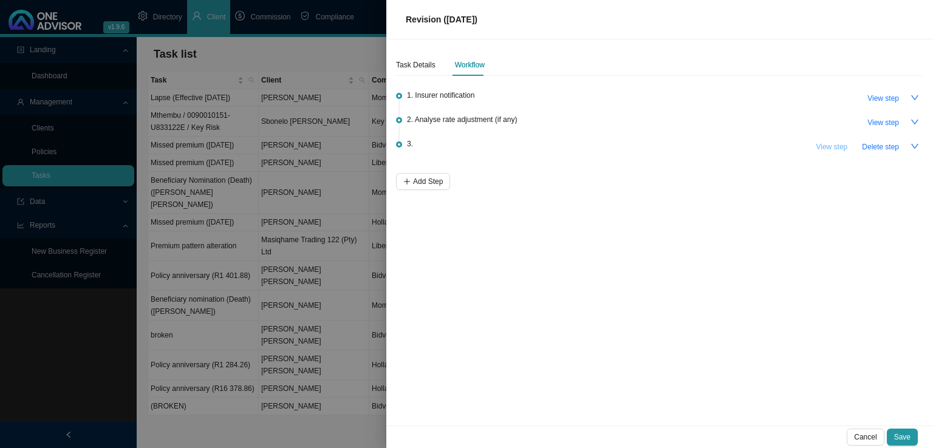
click at [828, 149] on span "View step" at bounding box center [832, 147] width 32 height 12
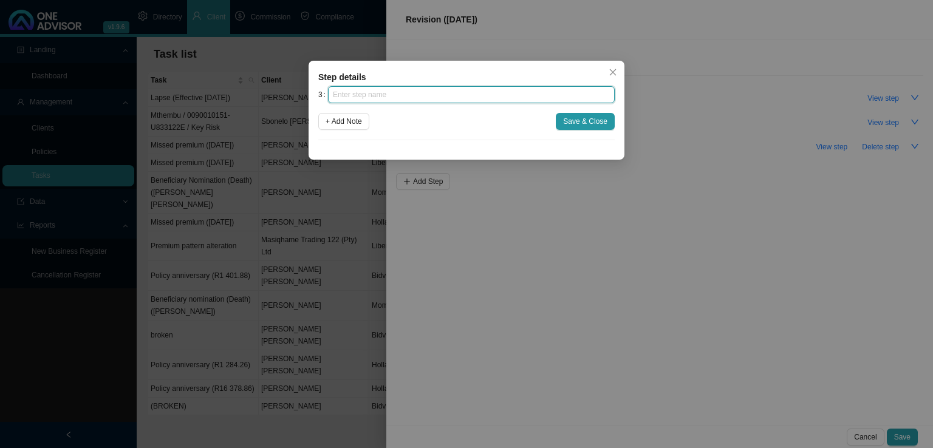
click at [418, 98] on input "text" at bounding box center [471, 94] width 287 height 17
type input "Employer notification"
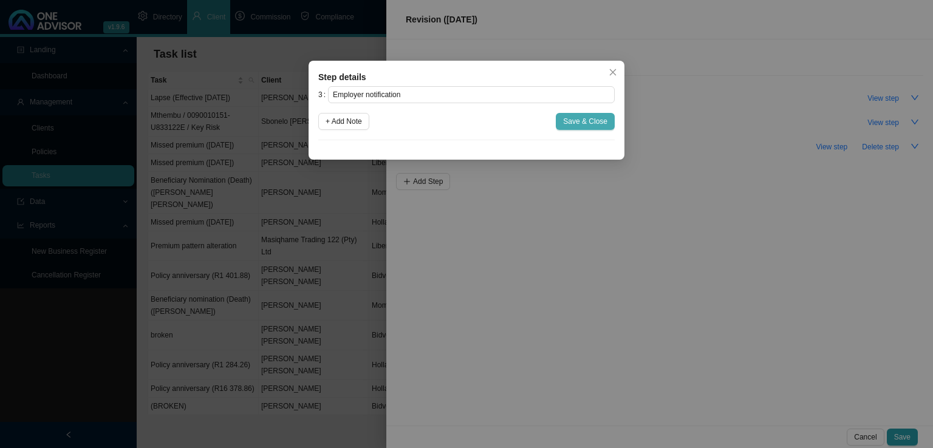
click at [576, 118] on span "Save & Close" at bounding box center [585, 121] width 44 height 12
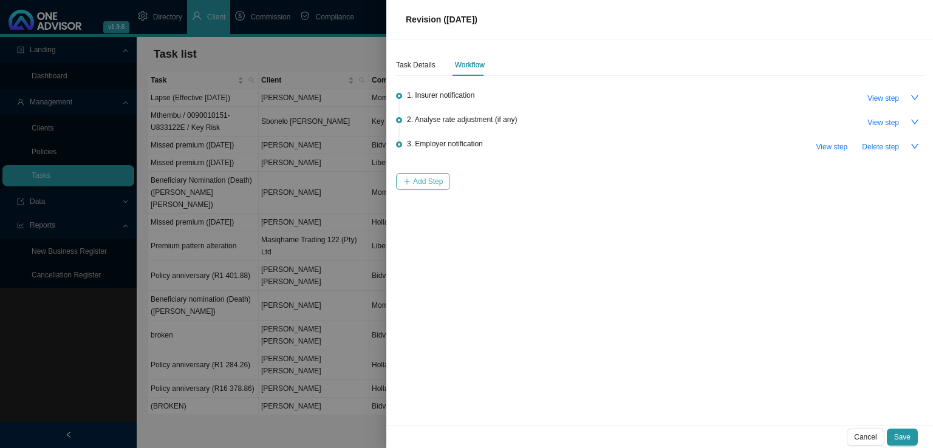
click at [420, 176] on span "Add Step" at bounding box center [428, 182] width 30 height 12
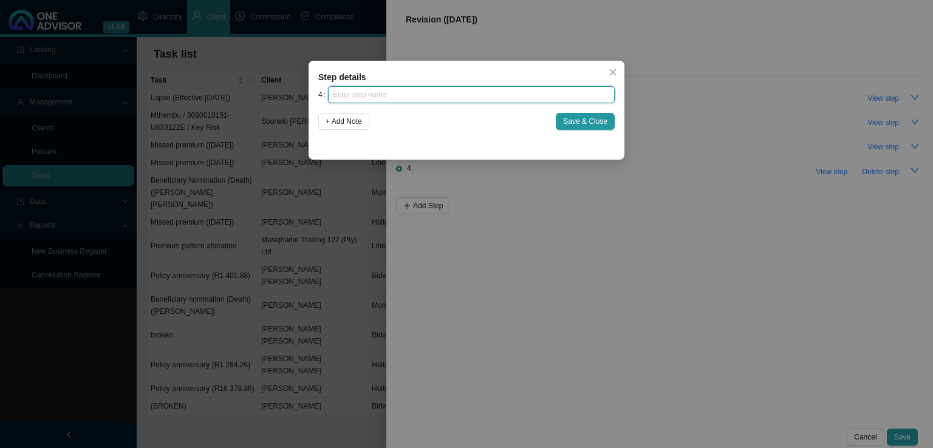
click at [380, 95] on input "text" at bounding box center [471, 94] width 287 height 17
type input "Submission"
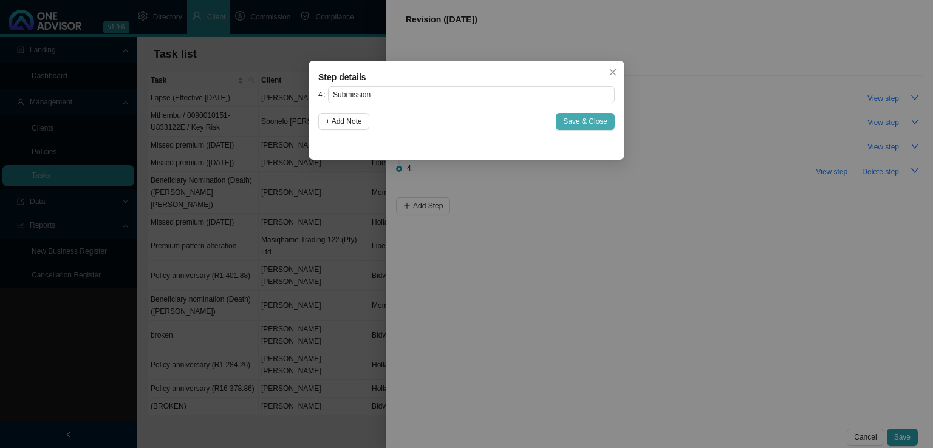
click at [599, 117] on span "Save & Close" at bounding box center [585, 121] width 44 height 12
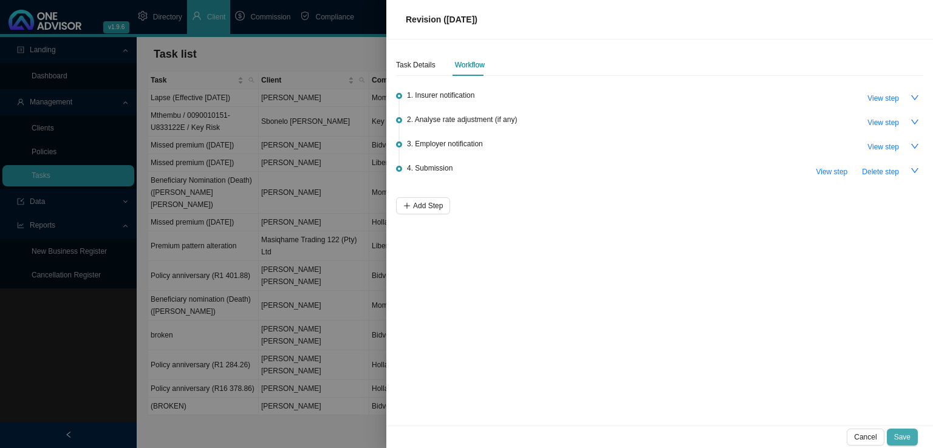
click at [900, 435] on span "Save" at bounding box center [902, 437] width 16 height 12
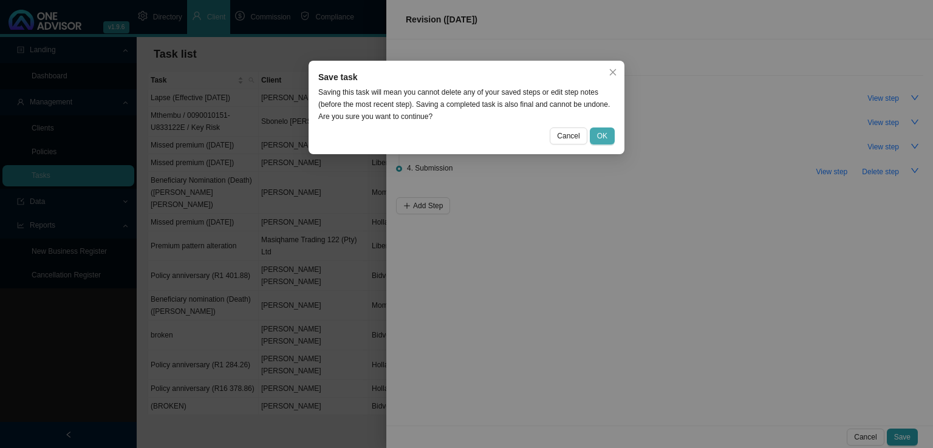
click at [604, 137] on span "OK" at bounding box center [602, 136] width 10 height 12
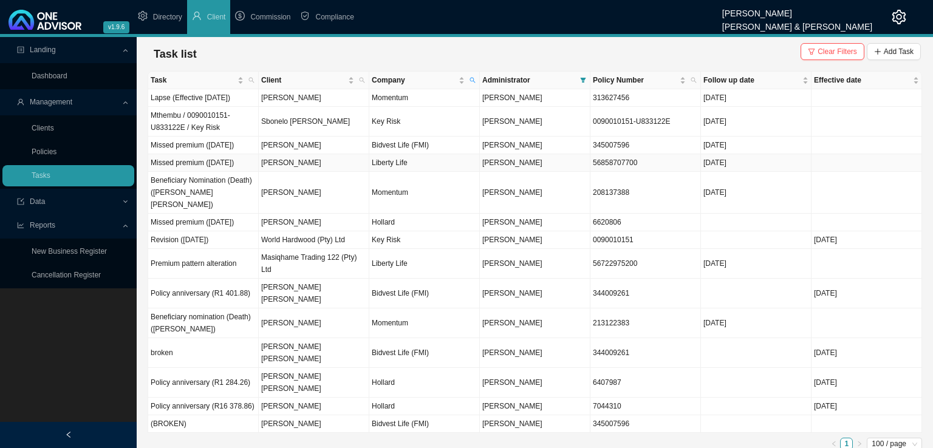
click at [236, 172] on td "Missed premium ([DATE])" at bounding box center [203, 163] width 111 height 18
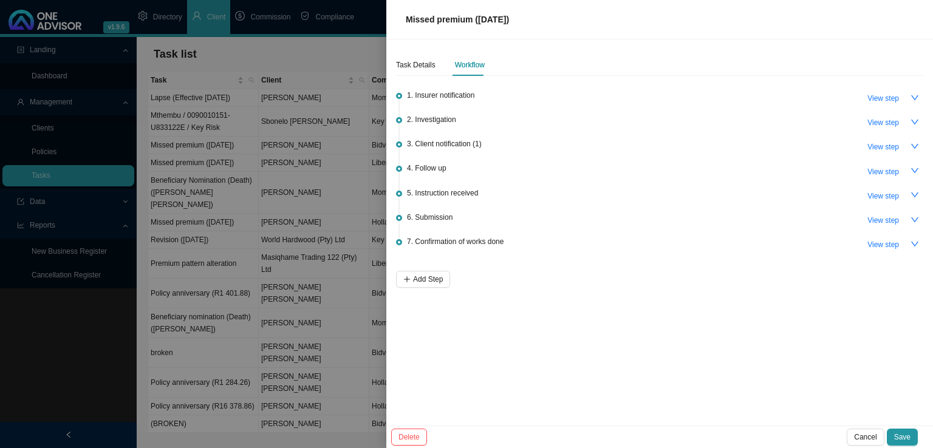
click at [24, 394] on div at bounding box center [466, 224] width 933 height 448
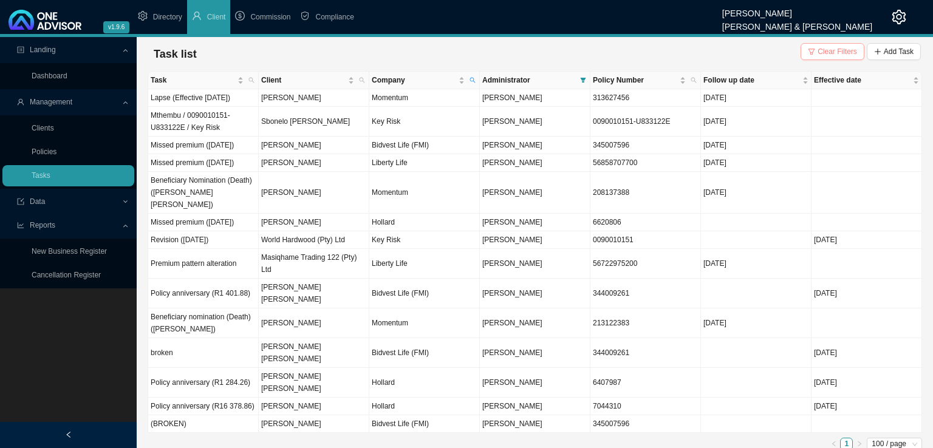
click at [837, 53] on span "Clear Filters" at bounding box center [836, 52] width 39 height 12
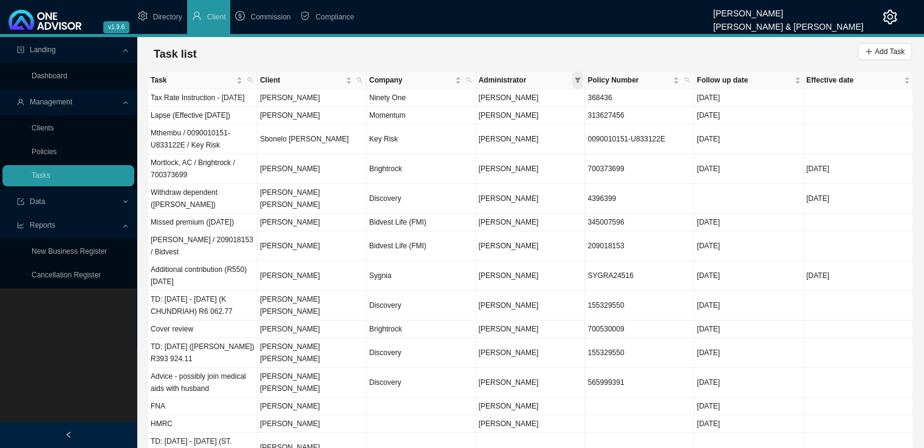
click at [573, 81] on span at bounding box center [577, 80] width 11 height 17
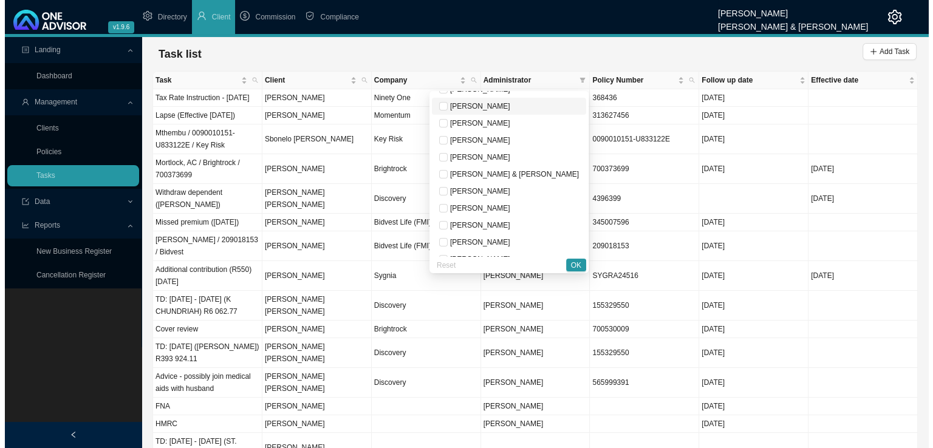
scroll to position [61, 0]
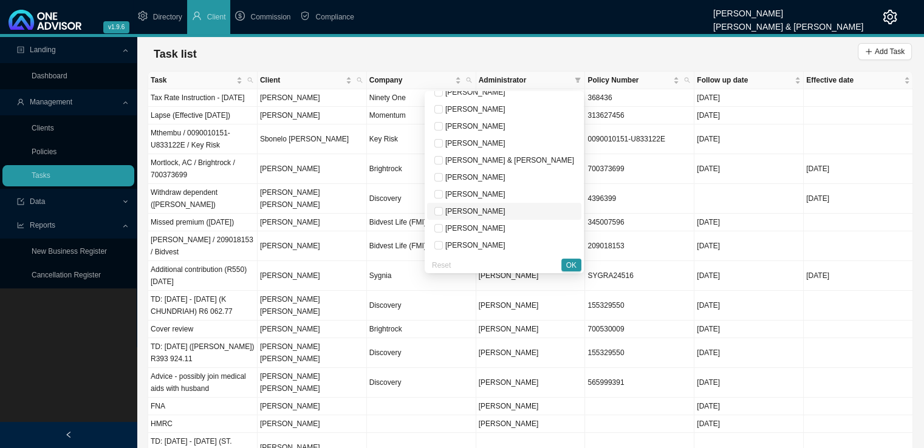
click at [496, 214] on span "[PERSON_NAME]" at bounding box center [474, 211] width 63 height 9
checkbox input "true"
click at [568, 264] on span "OK" at bounding box center [571, 265] width 10 height 12
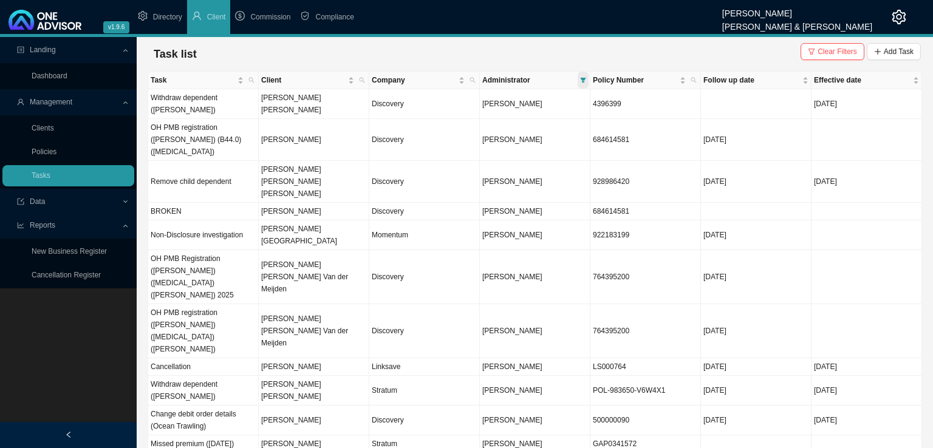
click at [585, 78] on icon "filter" at bounding box center [583, 80] width 5 height 5
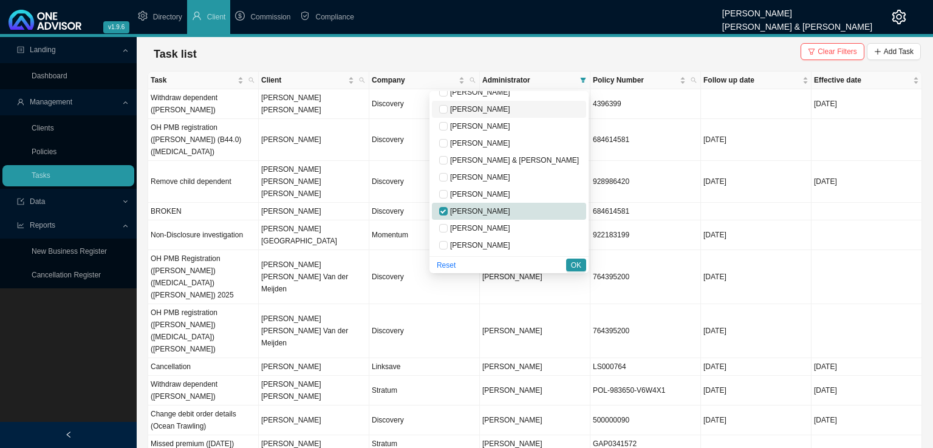
click at [502, 106] on span "[PERSON_NAME]" at bounding box center [479, 109] width 63 height 9
checkbox input "true"
click at [572, 259] on span "OK" at bounding box center [576, 265] width 10 height 12
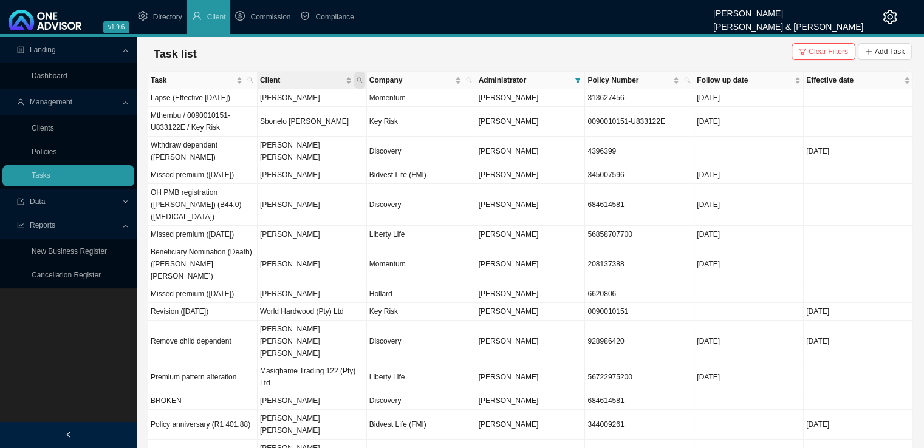
click at [363, 78] on span "Client" at bounding box center [359, 80] width 11 height 17
click at [286, 106] on input "text" at bounding box center [303, 104] width 114 height 17
type input "[PERSON_NAME]"
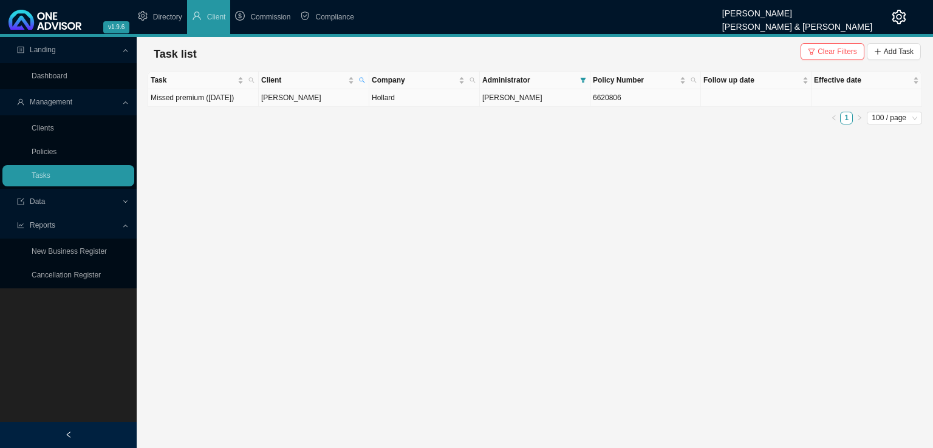
click at [310, 107] on td "[PERSON_NAME]" at bounding box center [314, 98] width 111 height 18
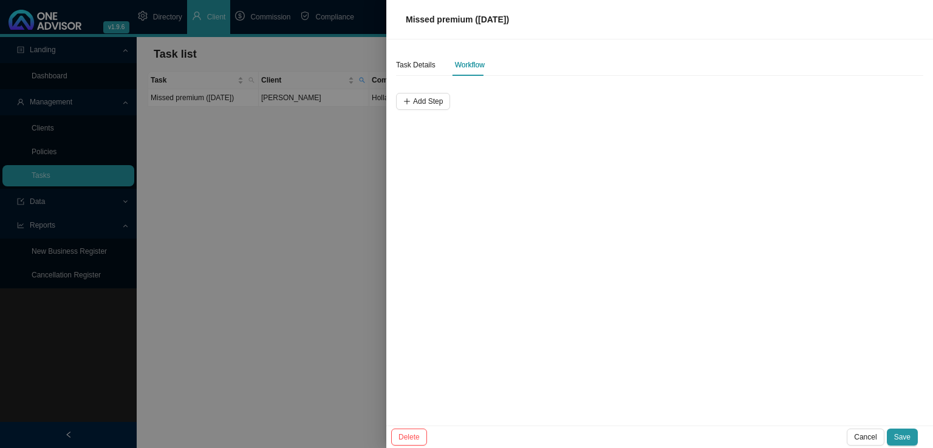
click at [442, 66] on div "Task Details Workflow" at bounding box center [440, 65] width 89 height 22
click at [415, 63] on div "Task Details" at bounding box center [415, 65] width 39 height 12
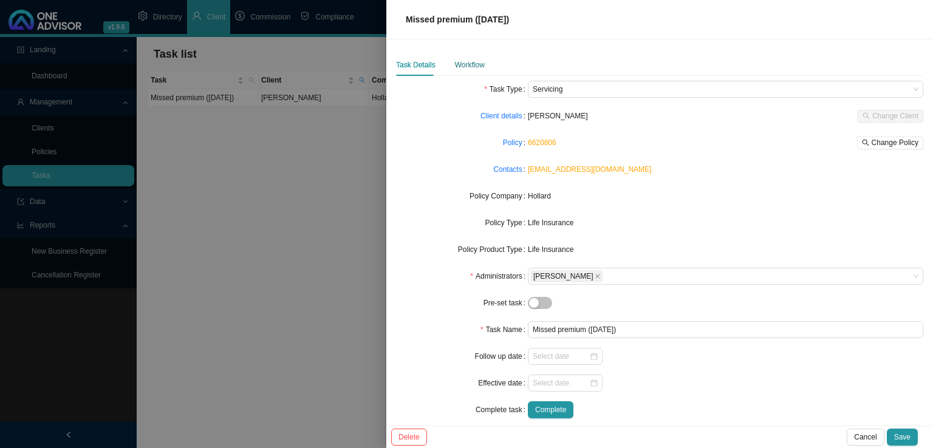
click at [469, 63] on div "Workflow" at bounding box center [470, 65] width 30 height 12
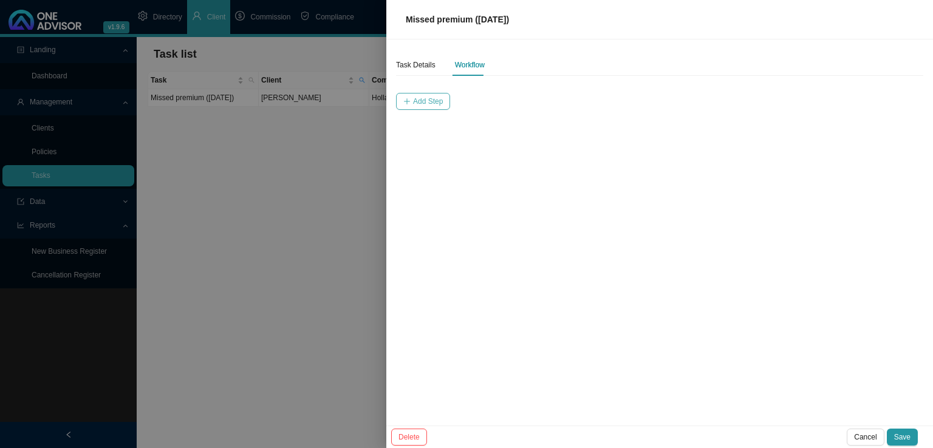
click at [421, 109] on button "Add Step" at bounding box center [423, 101] width 54 height 17
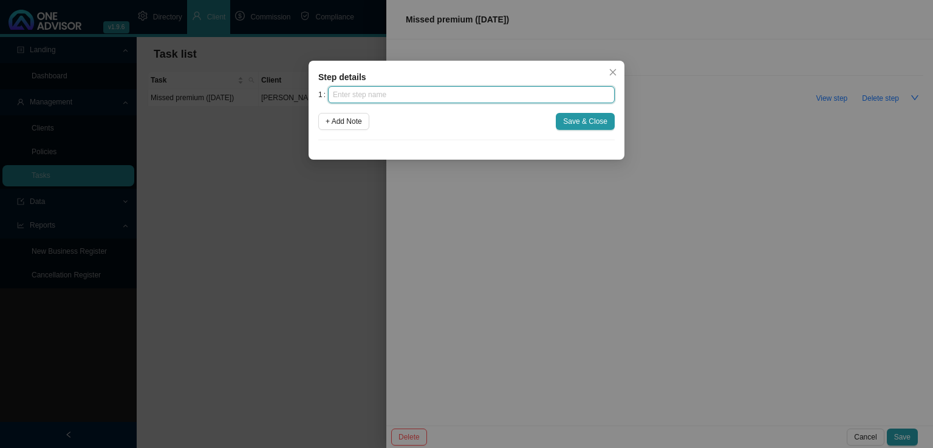
click at [363, 102] on input "text" at bounding box center [471, 94] width 287 height 17
type input "Insurer notification"
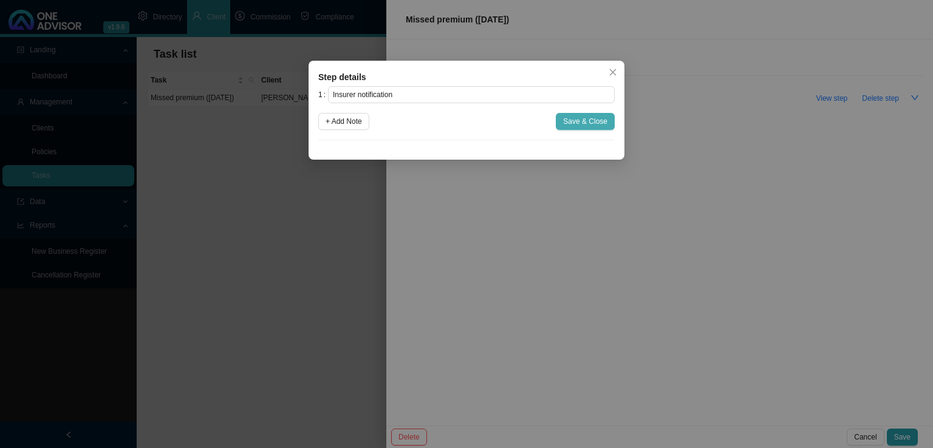
click at [581, 125] on span "Save & Close" at bounding box center [585, 121] width 44 height 12
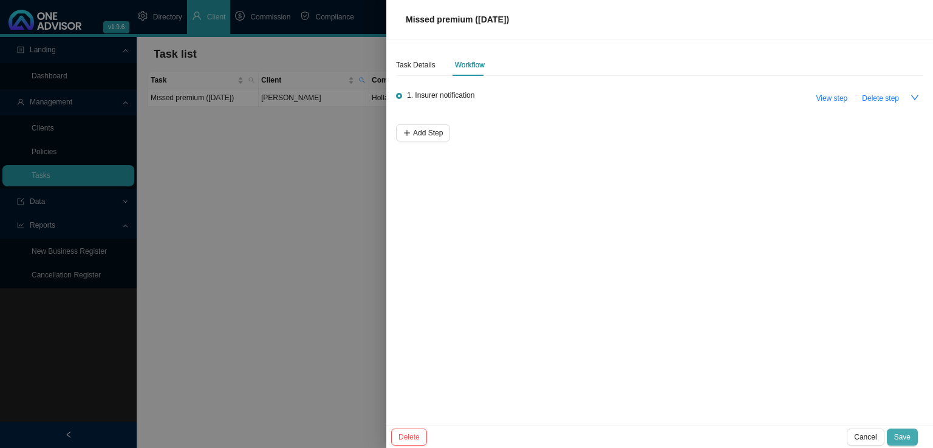
click at [915, 435] on button "Save" at bounding box center [902, 437] width 31 height 17
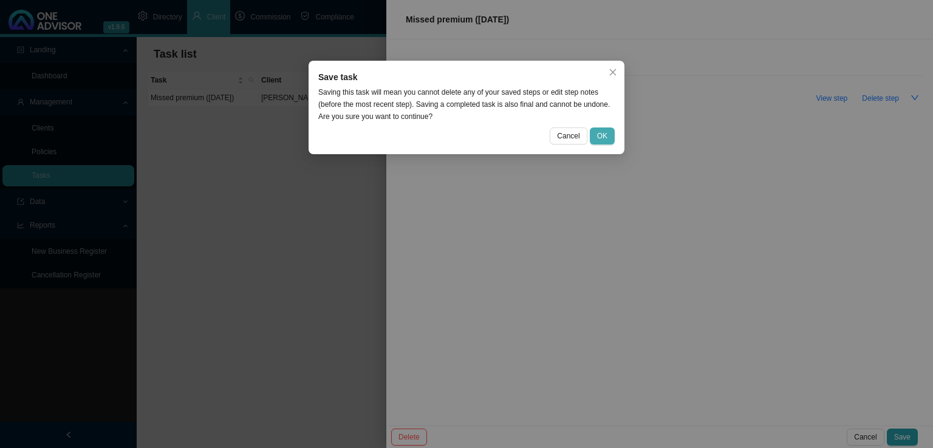
click at [593, 137] on button "OK" at bounding box center [602, 136] width 25 height 17
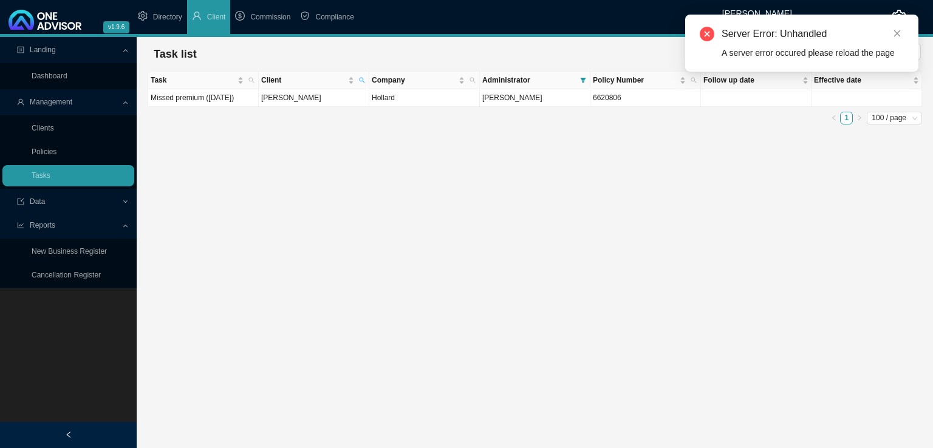
click at [904, 33] on div "Server Error: Unhandled A server error occured please reload the page" at bounding box center [801, 43] width 233 height 57
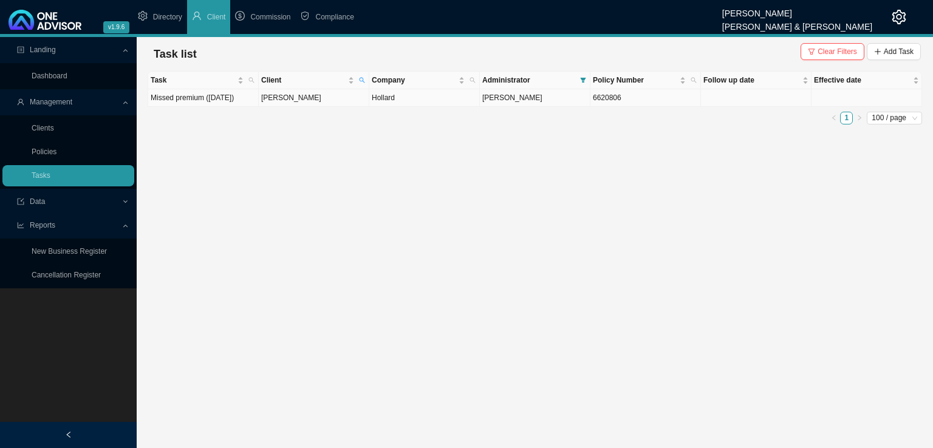
click at [536, 107] on td "[PERSON_NAME]" at bounding box center [535, 98] width 111 height 18
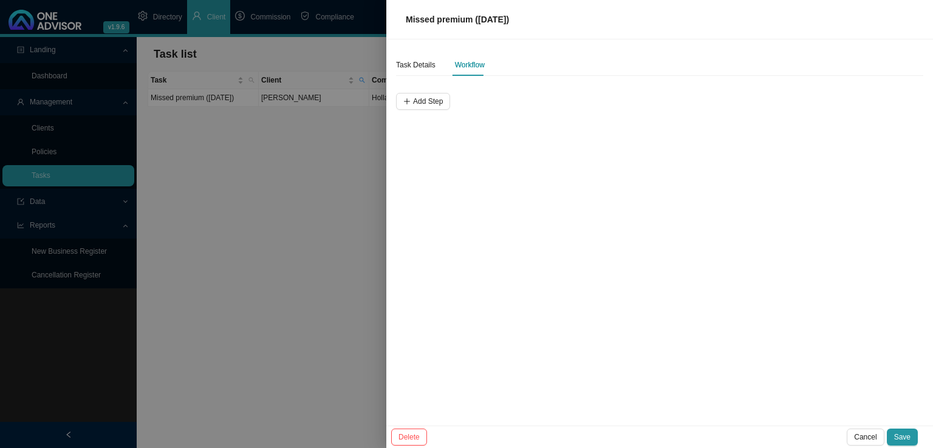
click at [279, 299] on div at bounding box center [466, 224] width 933 height 448
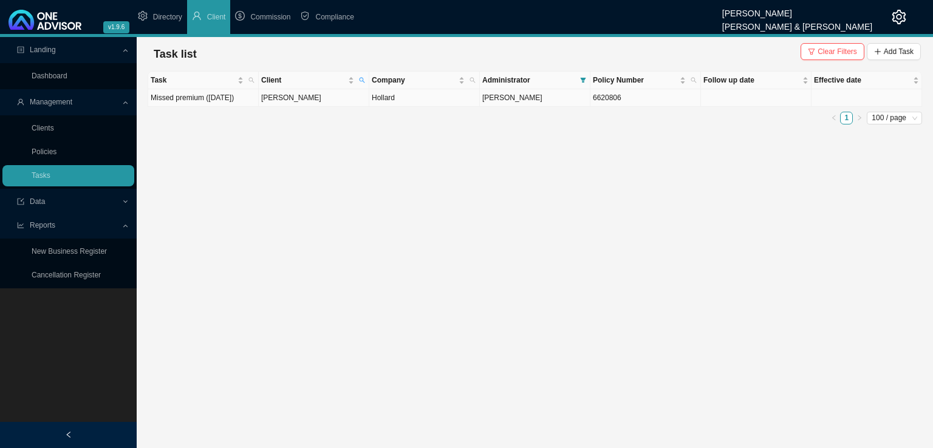
click at [300, 107] on td "[PERSON_NAME]" at bounding box center [314, 98] width 111 height 18
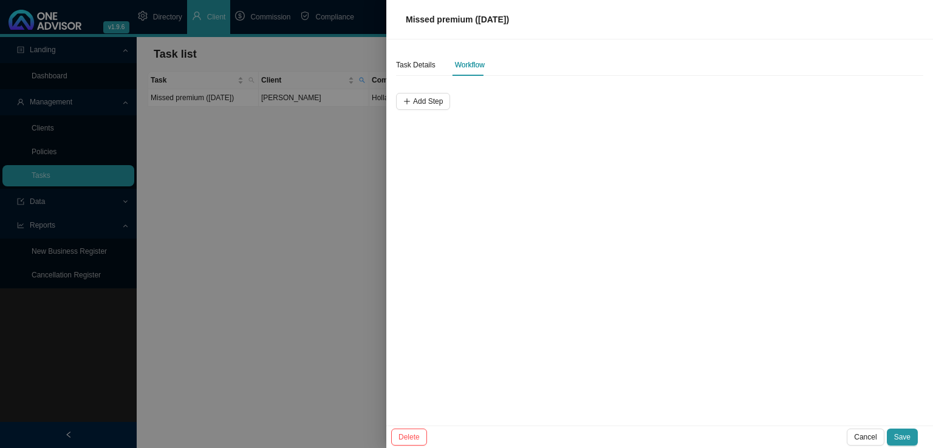
click at [393, 66] on div "Task Details Workflow Add Step" at bounding box center [659, 232] width 547 height 386
click at [425, 61] on div "Task Details" at bounding box center [415, 65] width 39 height 12
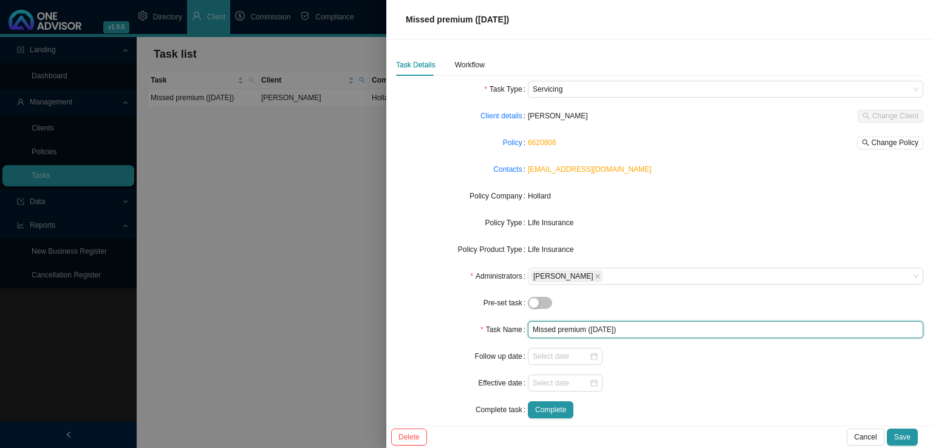
drag, startPoint x: 652, startPoint y: 329, endPoint x: 332, endPoint y: 329, distance: 320.1
click at [332, 329] on div "Missed premium ([DATE]) Task Details Workflow Task Type Servicing Client detail…" at bounding box center [466, 224] width 933 height 448
type input "BROKEN"
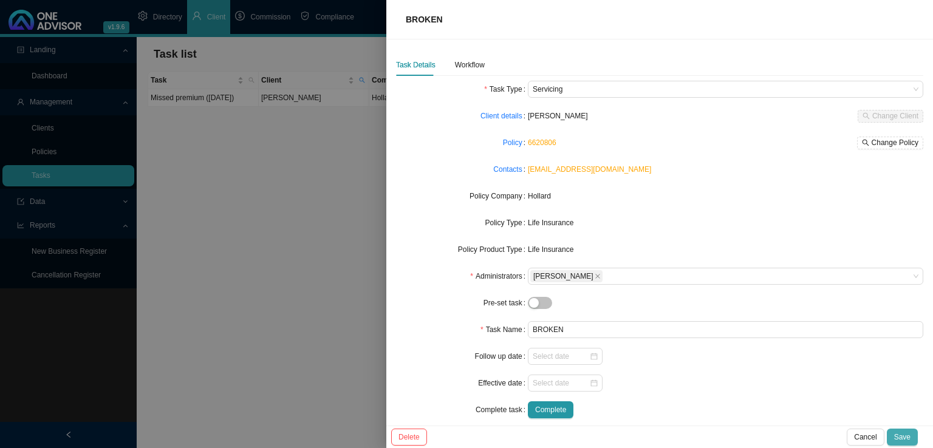
click at [906, 437] on span "Save" at bounding box center [902, 437] width 16 height 12
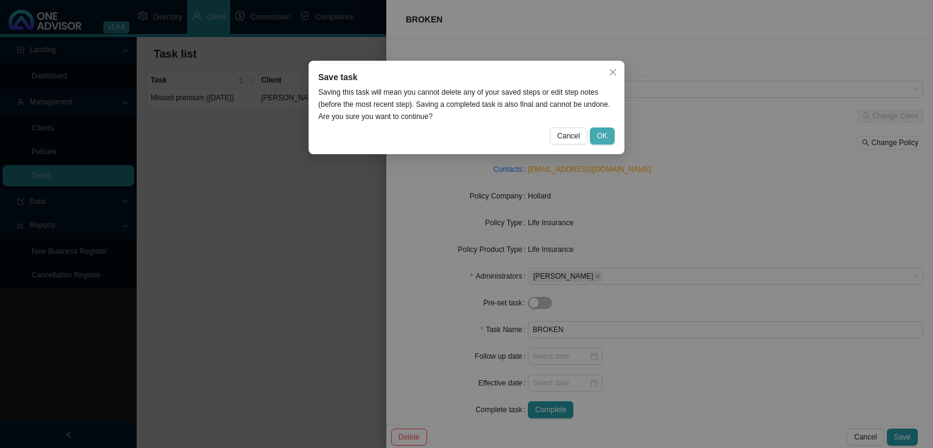
click at [606, 134] on span "OK" at bounding box center [602, 136] width 10 height 12
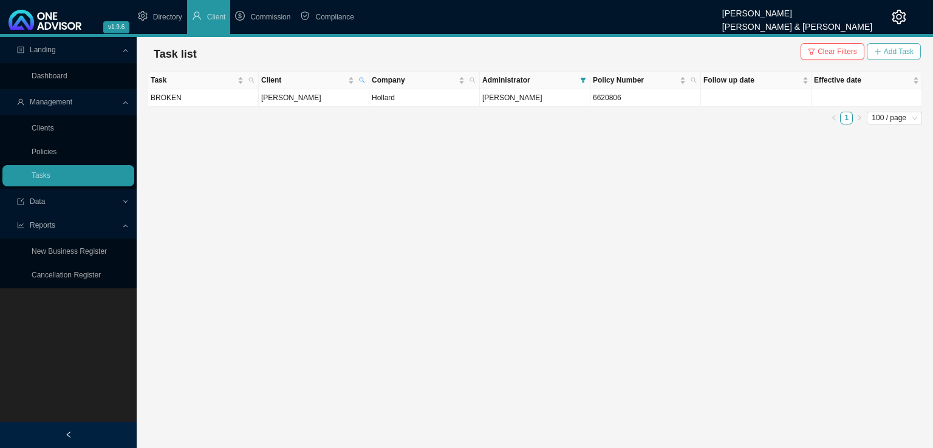
click at [882, 48] on button "Add Task" at bounding box center [894, 51] width 54 height 17
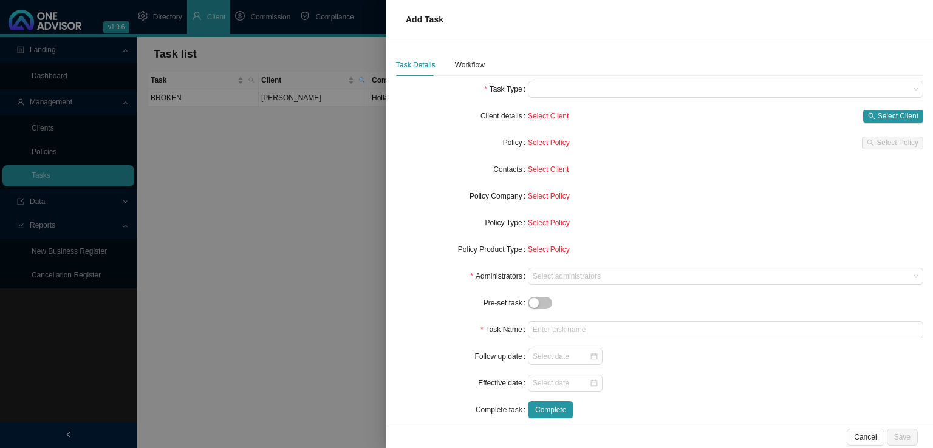
click at [547, 73] on div "Task Details Workflow" at bounding box center [659, 65] width 527 height 22
click at [548, 83] on span at bounding box center [726, 89] width 386 height 16
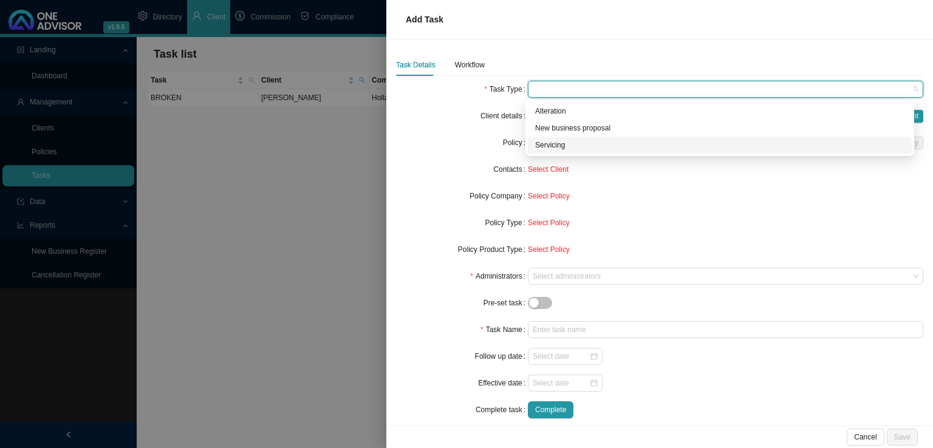
click at [546, 150] on div "Servicing" at bounding box center [719, 145] width 369 height 12
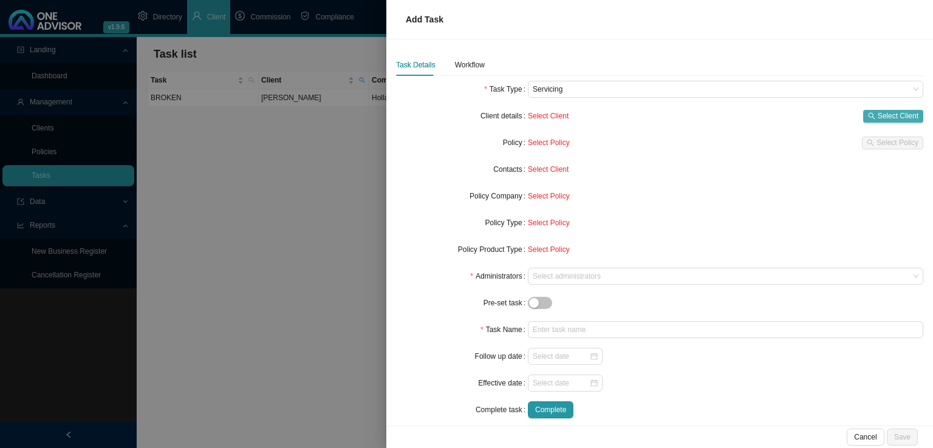
click at [890, 117] on span "Select Client" at bounding box center [898, 116] width 41 height 12
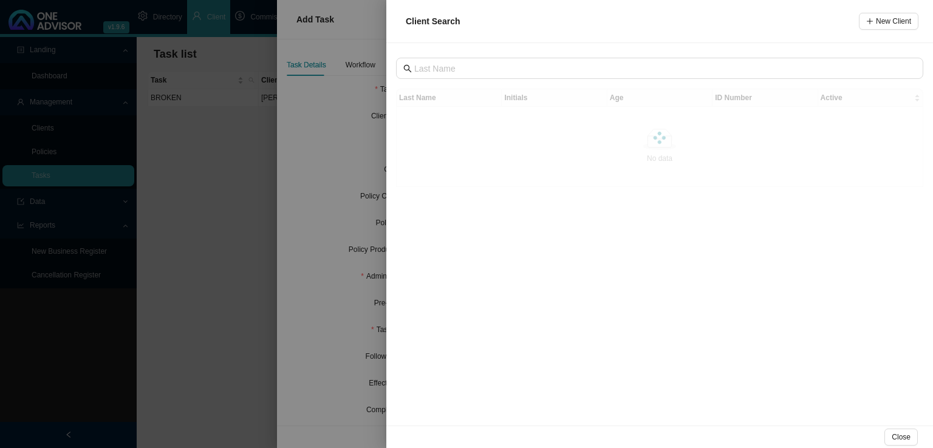
click at [448, 80] on div "Last Name Initials Age ID Number Active No data No data" at bounding box center [659, 234] width 547 height 383
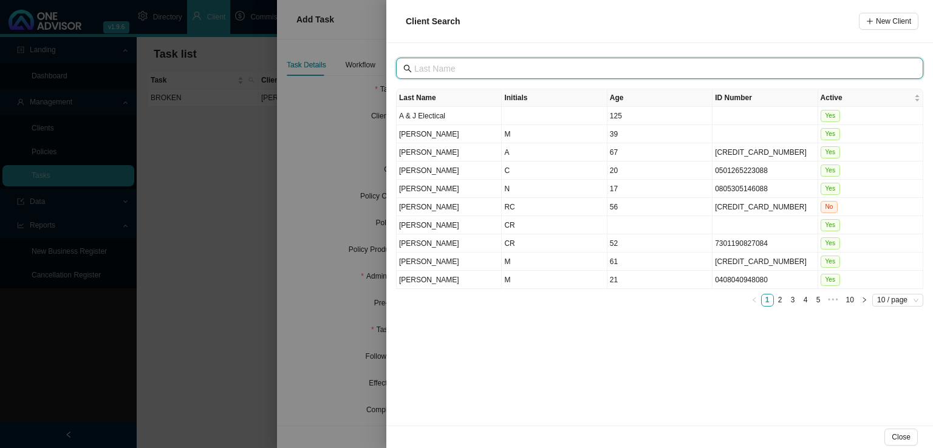
click at [457, 71] on input "text" at bounding box center [660, 68] width 493 height 13
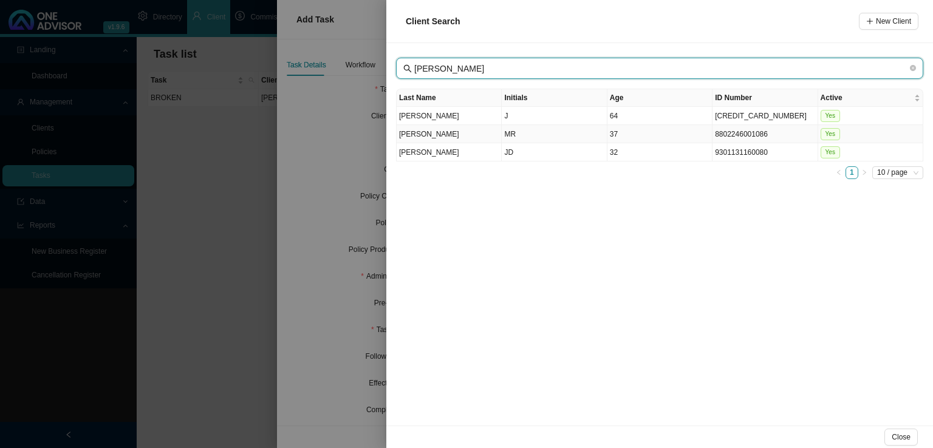
type input "[PERSON_NAME]"
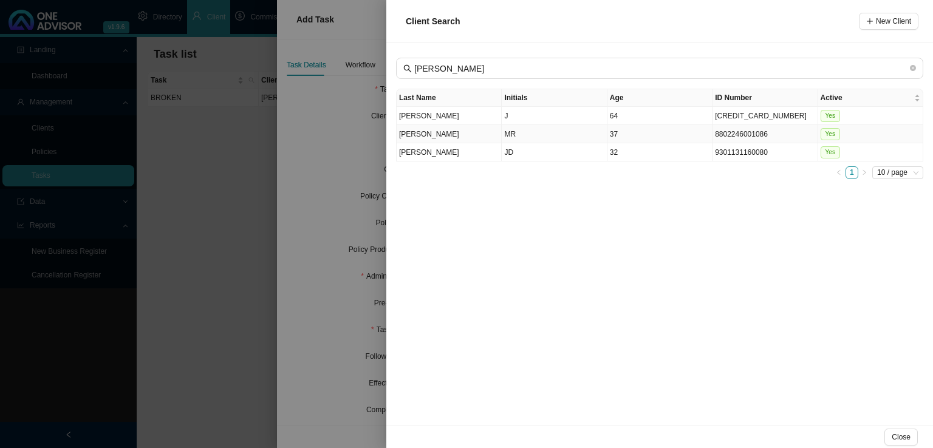
click at [532, 132] on td "MR" at bounding box center [554, 134] width 105 height 18
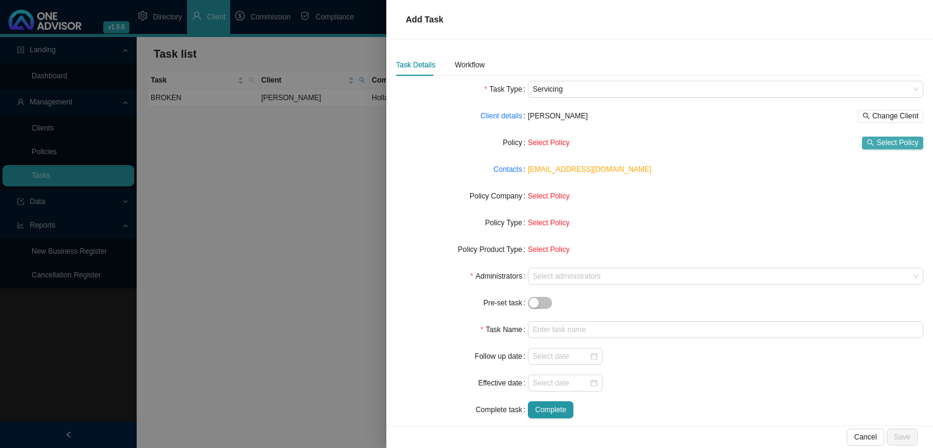
click at [876, 138] on span "Select Policy" at bounding box center [897, 143] width 42 height 12
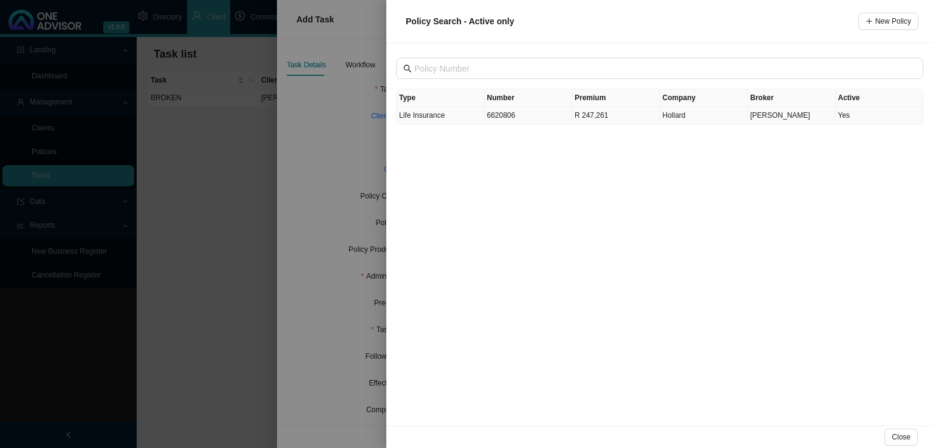
click at [452, 121] on td "Life Insurance" at bounding box center [441, 116] width 88 height 18
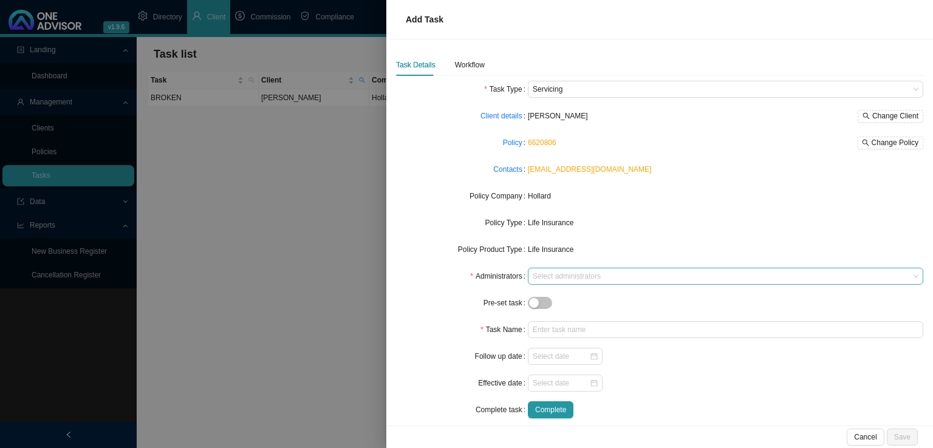
click at [554, 273] on div at bounding box center [719, 276] width 379 height 9
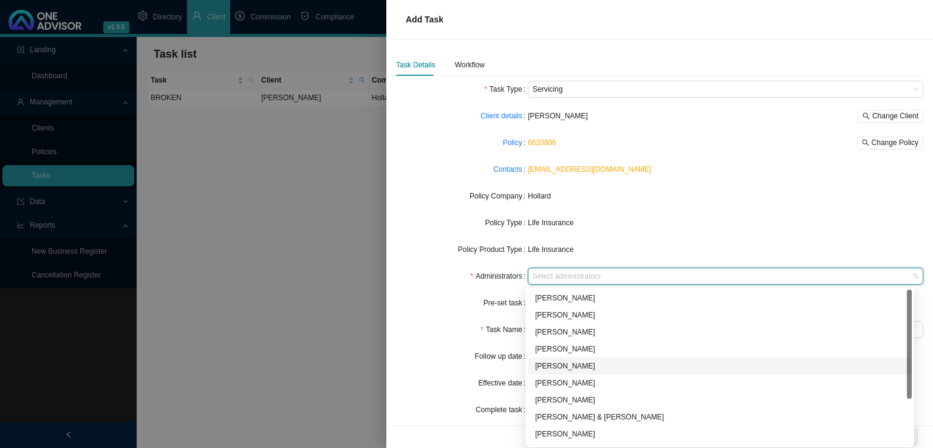
click at [565, 367] on div "[PERSON_NAME]" at bounding box center [719, 366] width 369 height 12
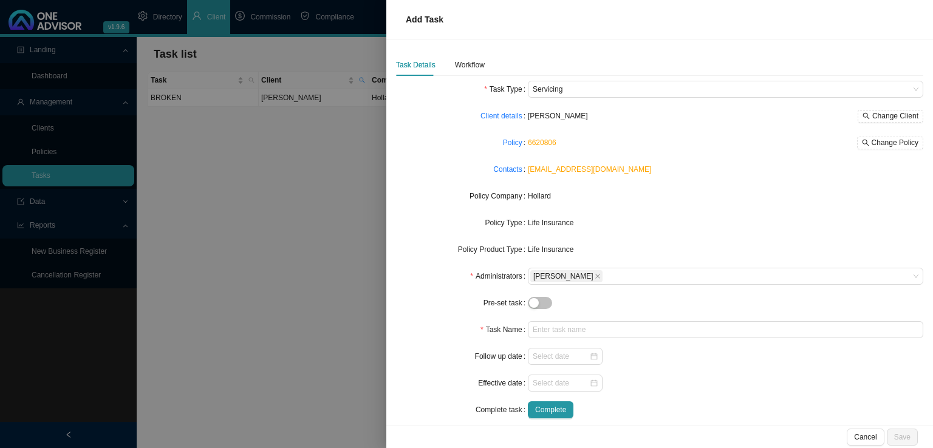
click at [466, 299] on div "Pre-set task" at bounding box center [462, 303] width 132 height 17
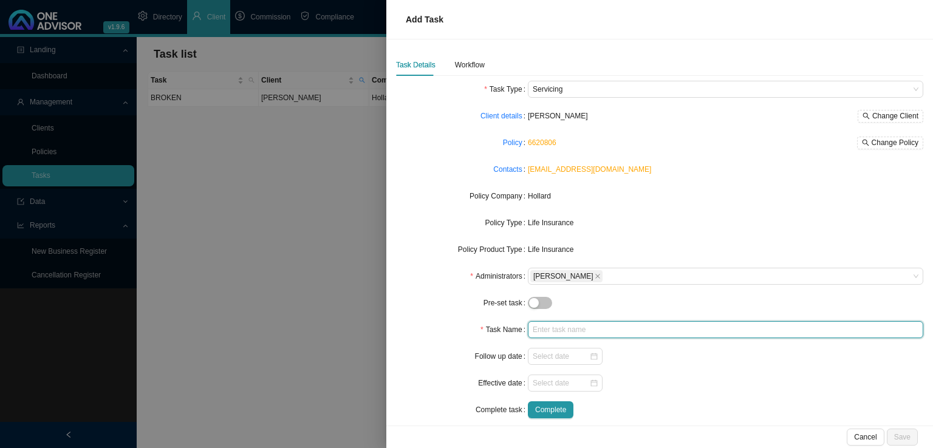
click at [550, 324] on input "text" at bounding box center [725, 329] width 395 height 17
click at [610, 331] on input "Missed premium" at bounding box center [725, 329] width 395 height 17
type input "Missed premium ([DATE])"
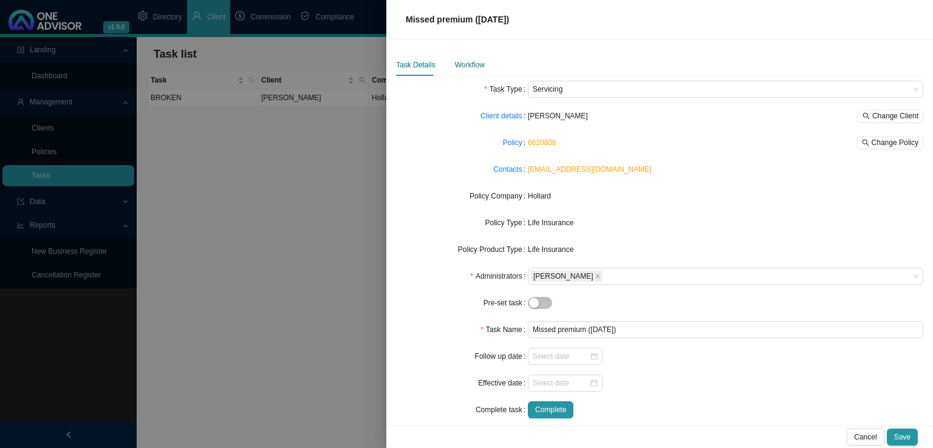
click at [469, 61] on div "Workflow" at bounding box center [470, 65] width 30 height 12
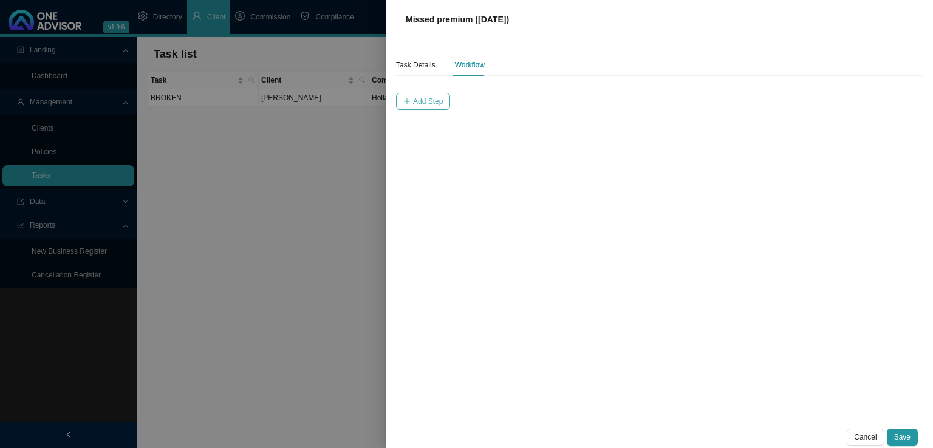
click at [420, 103] on span "Add Step" at bounding box center [428, 101] width 30 height 12
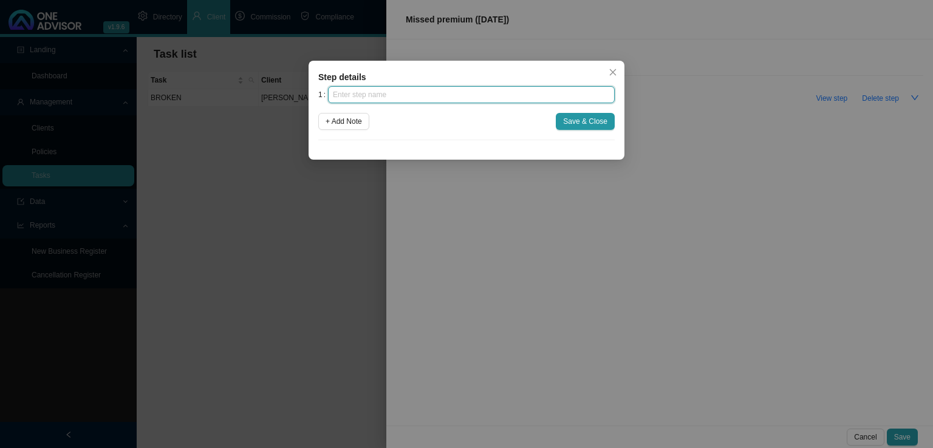
click at [396, 93] on input "text" at bounding box center [471, 94] width 287 height 17
click at [426, 100] on input "text" at bounding box center [471, 94] width 287 height 17
type input "Insurer notification"
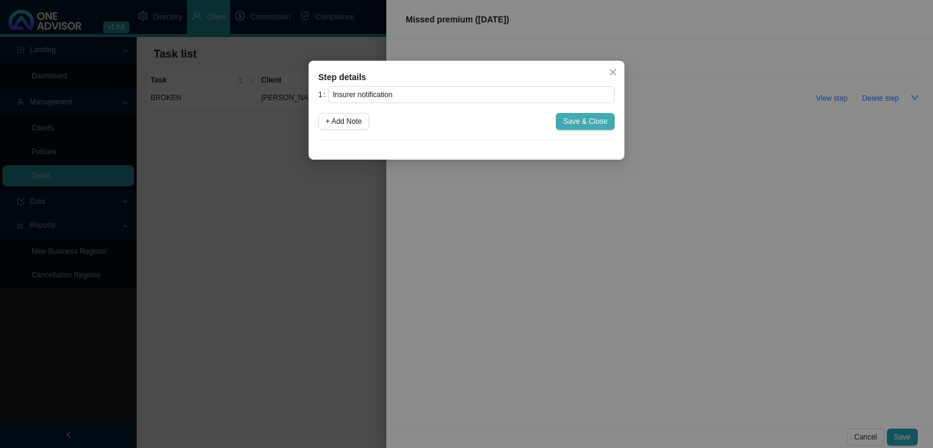
click at [588, 125] on span "Save & Close" at bounding box center [585, 121] width 44 height 12
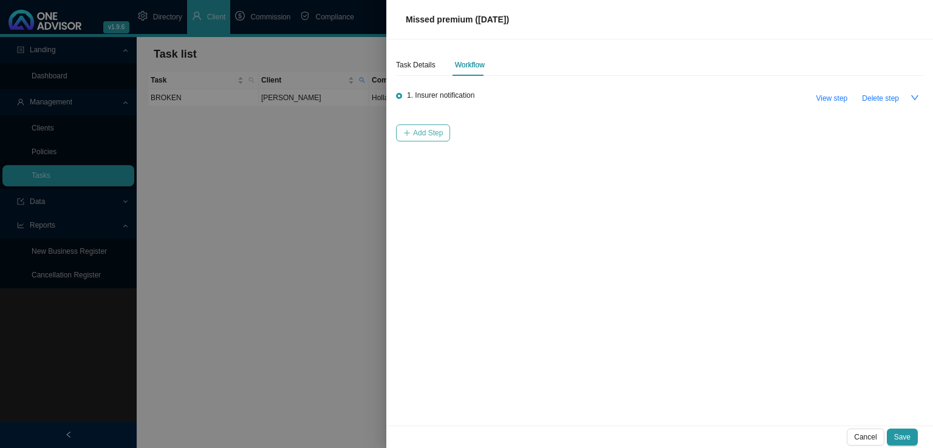
click at [439, 134] on span "Add Step" at bounding box center [428, 133] width 30 height 12
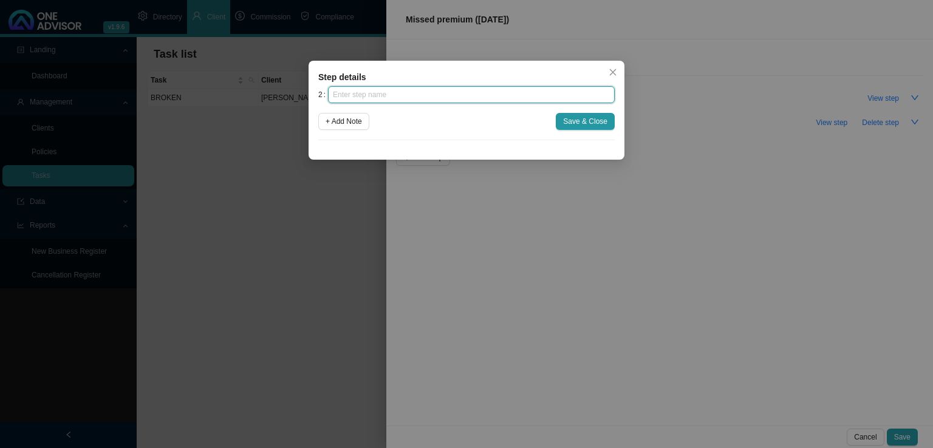
click at [420, 97] on input "text" at bounding box center [471, 94] width 287 height 17
type input "O"
type input "Investigation"
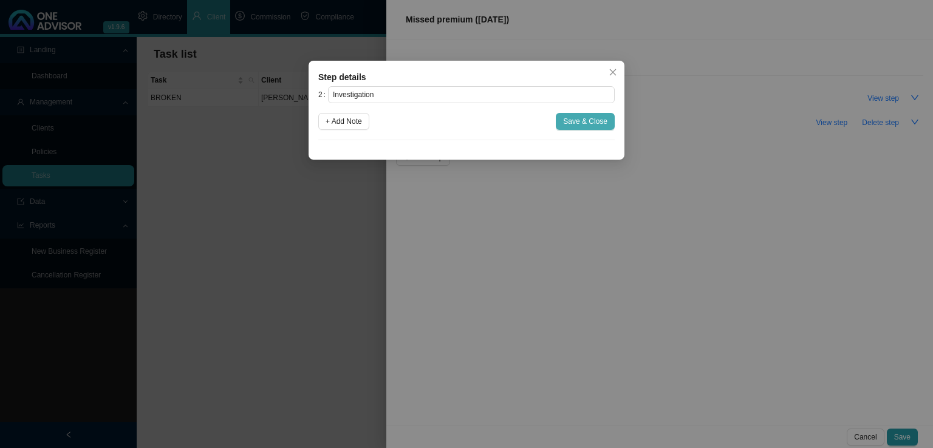
click at [577, 117] on span "Save & Close" at bounding box center [585, 121] width 44 height 12
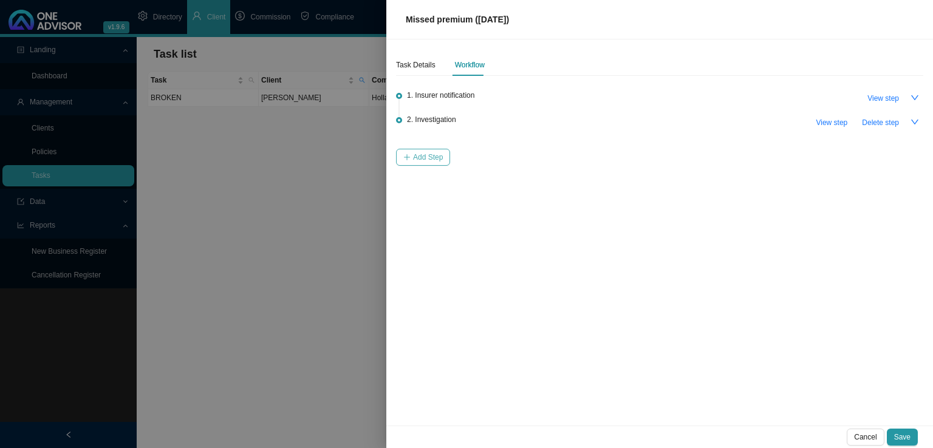
click at [413, 152] on span "Add Step" at bounding box center [428, 157] width 30 height 12
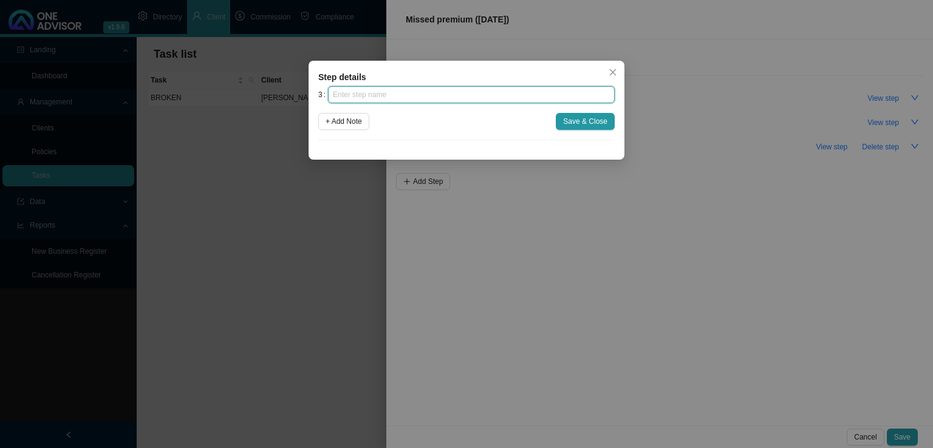
click at [411, 100] on input "text" at bounding box center [471, 94] width 287 height 17
type input "Client notification (1)"
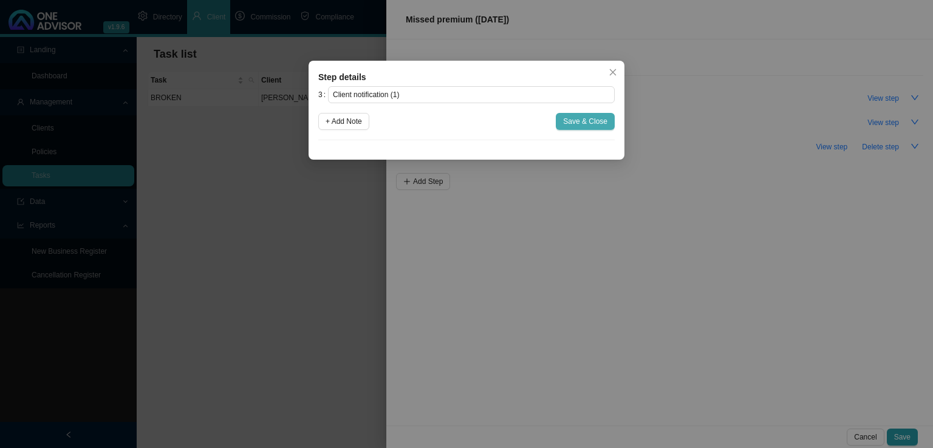
click at [610, 114] on button "Save & Close" at bounding box center [585, 121] width 59 height 17
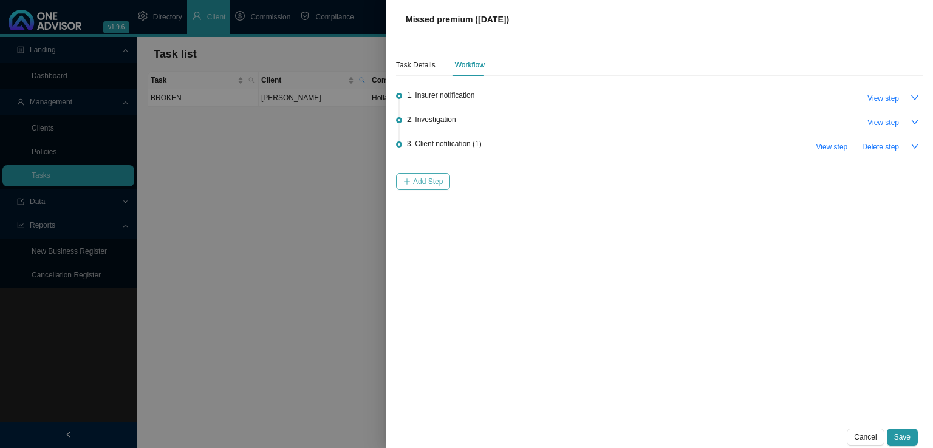
click at [434, 174] on button "Add Step" at bounding box center [423, 181] width 54 height 17
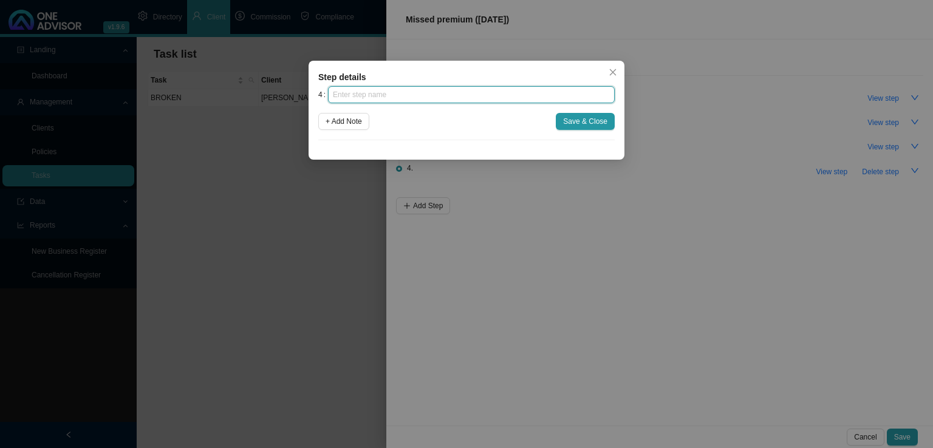
click at [408, 94] on input "text" at bounding box center [471, 94] width 287 height 17
type input "Follow up"
click button "Save & Close" at bounding box center [585, 121] width 59 height 17
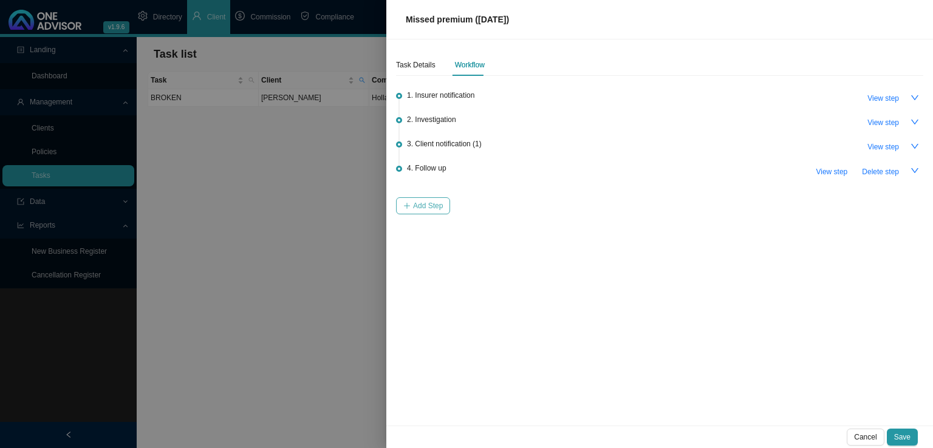
click at [433, 202] on span "Add Step" at bounding box center [428, 206] width 30 height 12
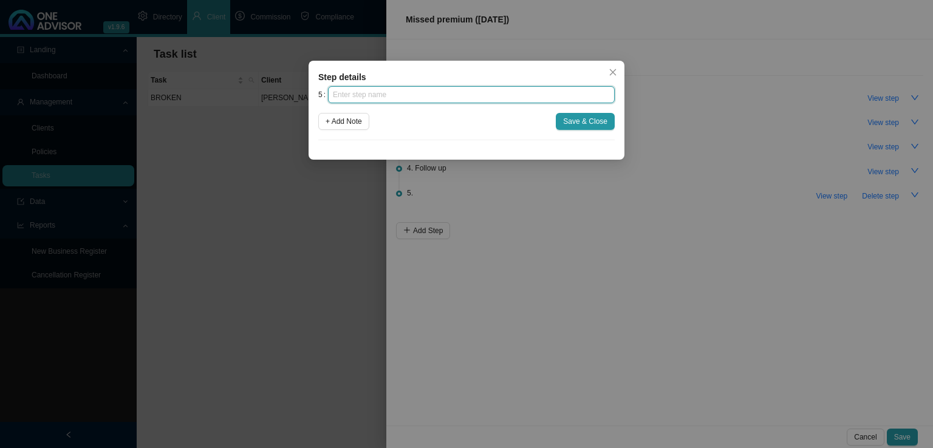
click at [369, 102] on input "text" at bounding box center [471, 94] width 287 height 17
type input "Instruction received"
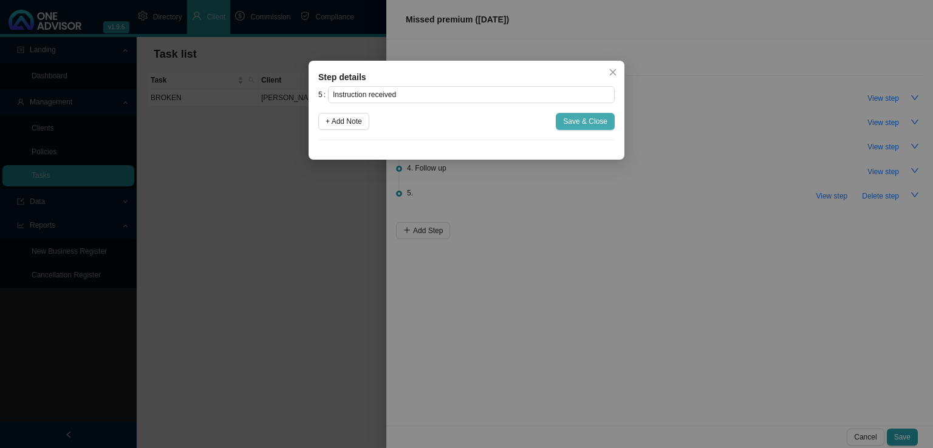
click at [601, 114] on button "Save & Close" at bounding box center [585, 121] width 59 height 17
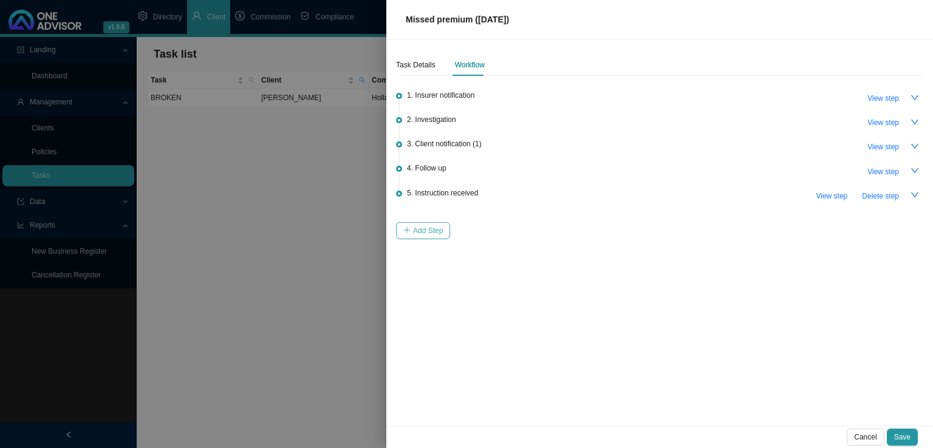
click at [432, 223] on button "Add Step" at bounding box center [423, 230] width 54 height 17
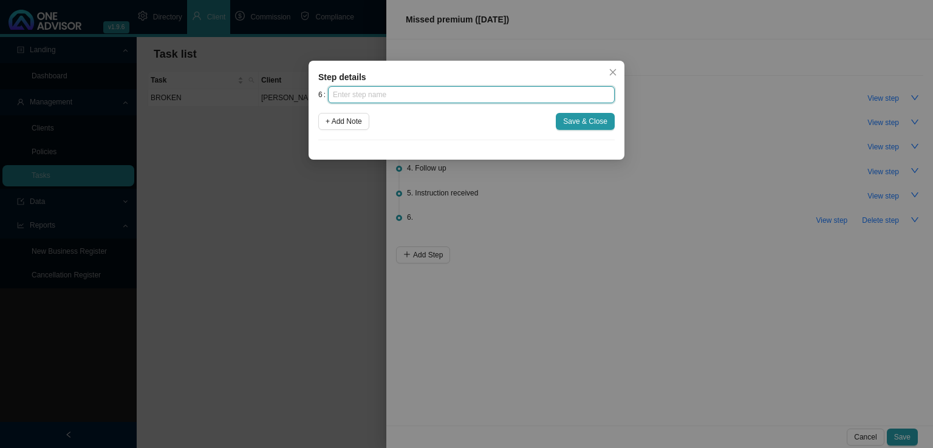
click at [374, 100] on input "text" at bounding box center [471, 94] width 287 height 17
type input "Submission"
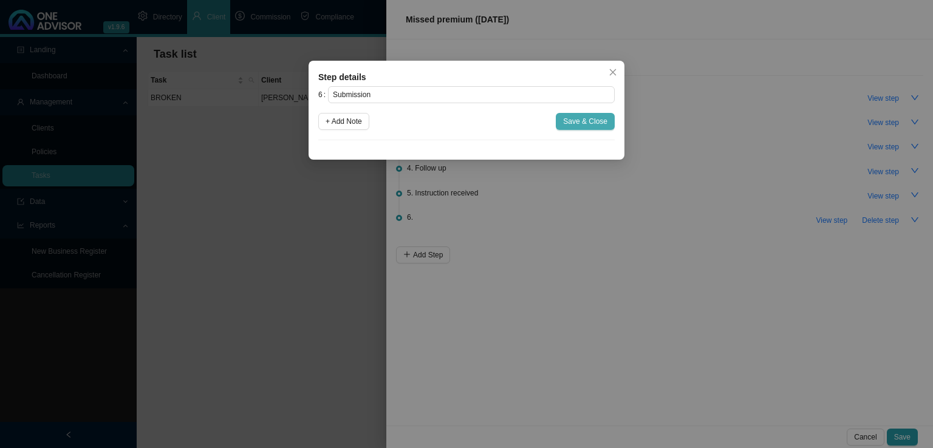
click at [593, 126] on span "Save & Close" at bounding box center [585, 121] width 44 height 12
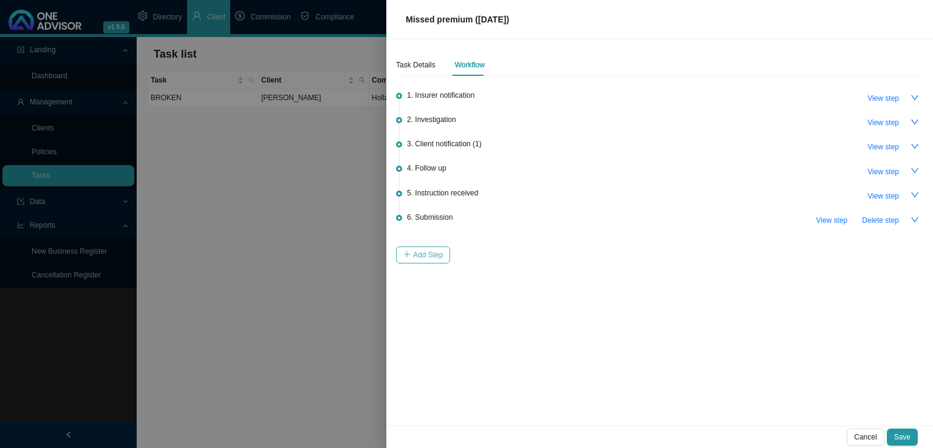
click at [406, 255] on icon "plus" at bounding box center [406, 254] width 7 height 7
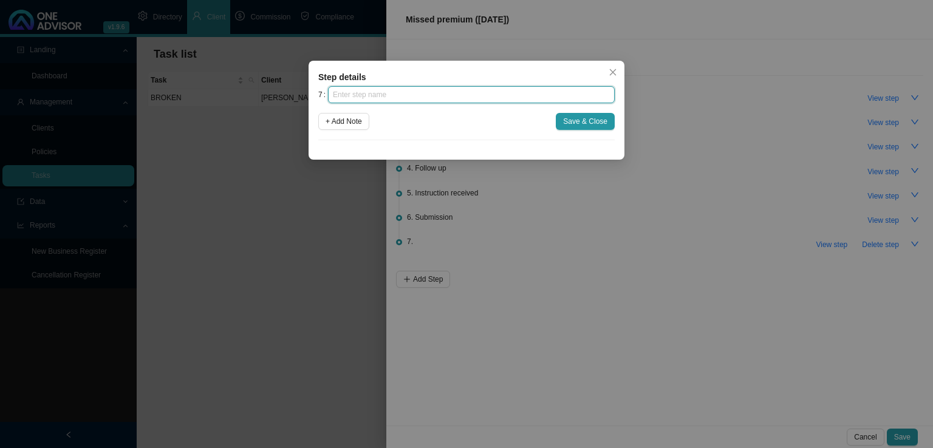
click at [374, 98] on input "text" at bounding box center [471, 94] width 287 height 17
type input "Confirmation of works done"
click at [583, 125] on span "Save & Close" at bounding box center [585, 121] width 44 height 12
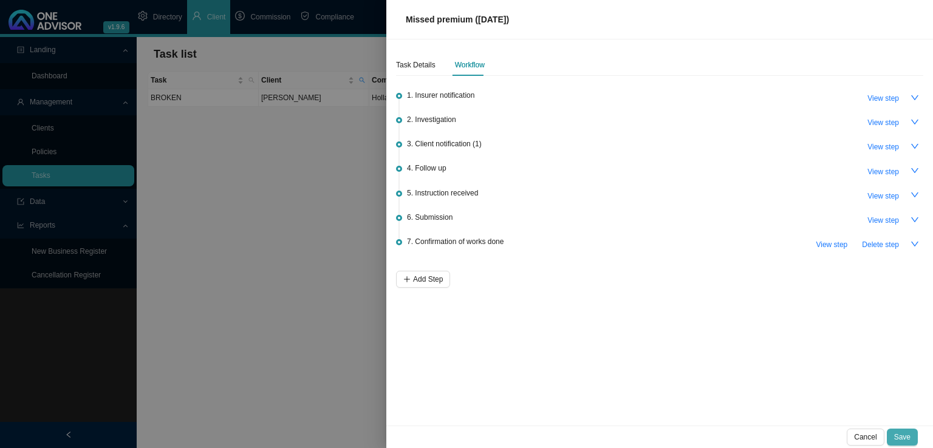
click at [902, 439] on span "Save" at bounding box center [902, 437] width 16 height 12
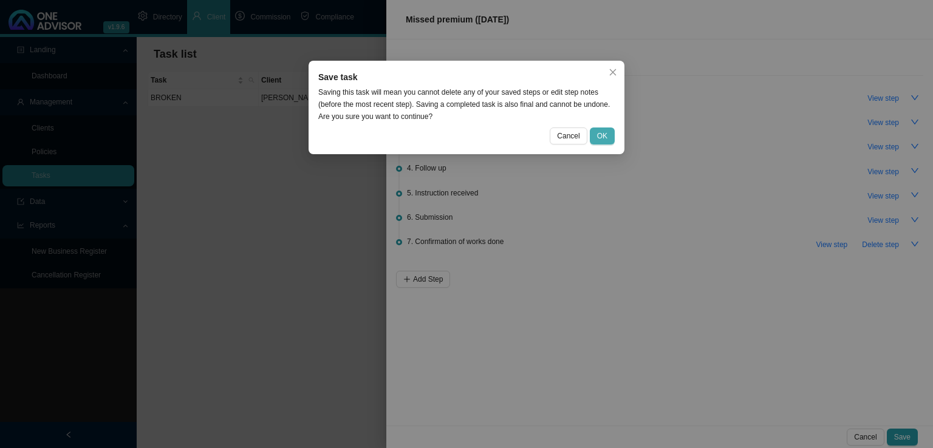
click at [601, 134] on span "OK" at bounding box center [602, 136] width 10 height 12
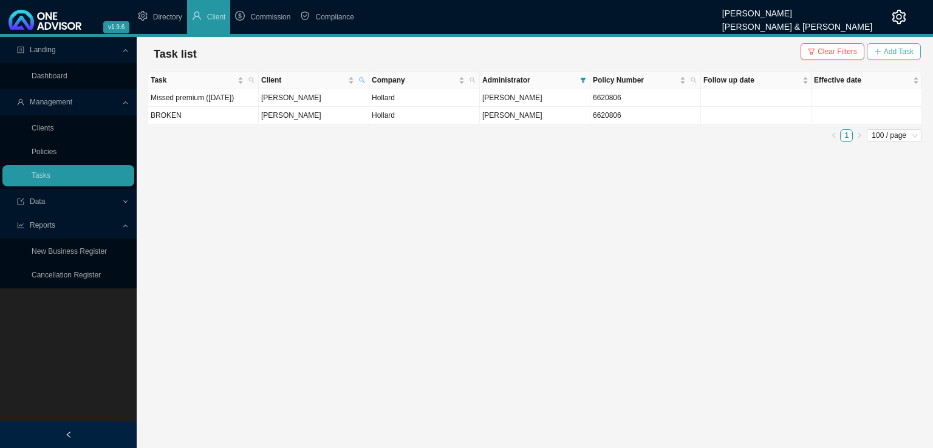
click at [893, 47] on span "Add Task" at bounding box center [899, 52] width 30 height 12
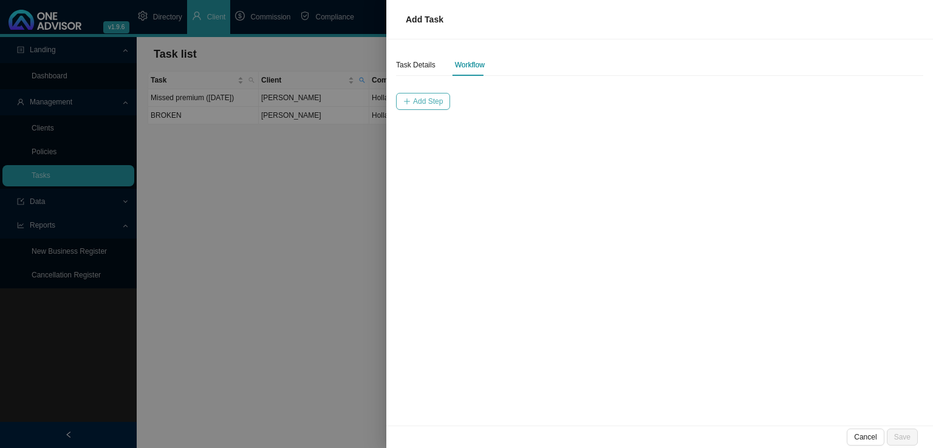
click at [416, 97] on span "Add Step" at bounding box center [428, 101] width 30 height 12
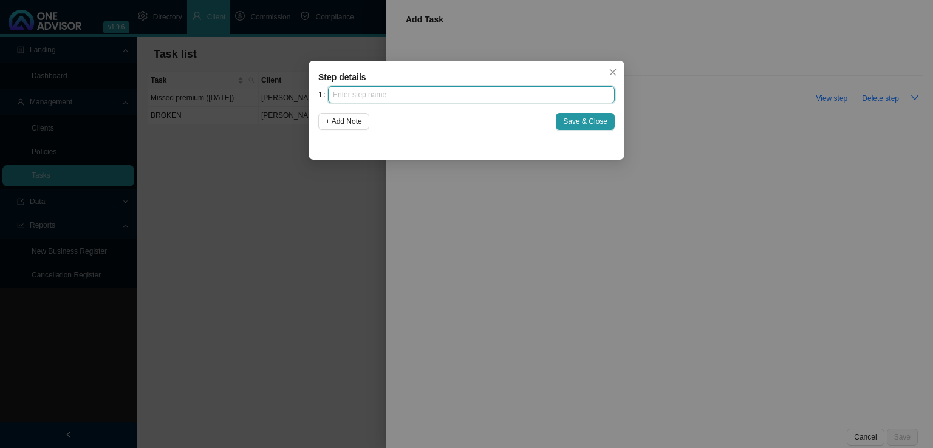
click at [418, 89] on input "text" at bounding box center [471, 94] width 287 height 17
type input "F"
click at [389, 94] on input "Missed premium [DATE]" at bounding box center [471, 94] width 287 height 17
type input "Missed premium ([DATE])"
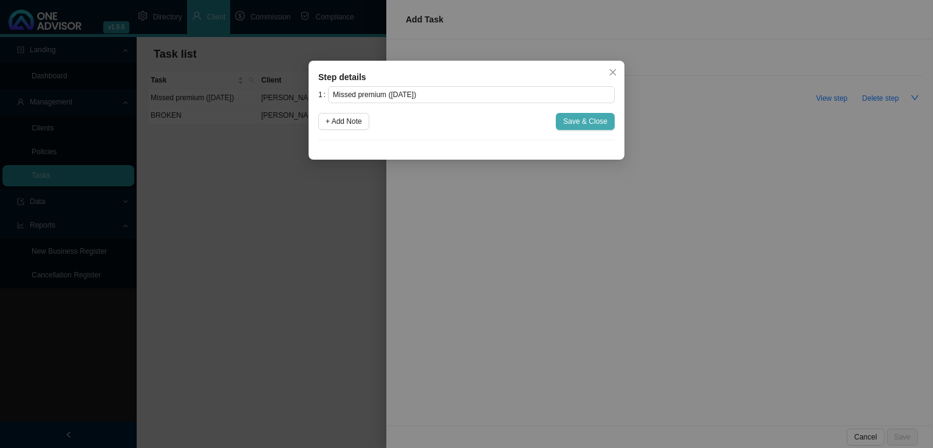
click at [581, 114] on button "Save & Close" at bounding box center [585, 121] width 59 height 17
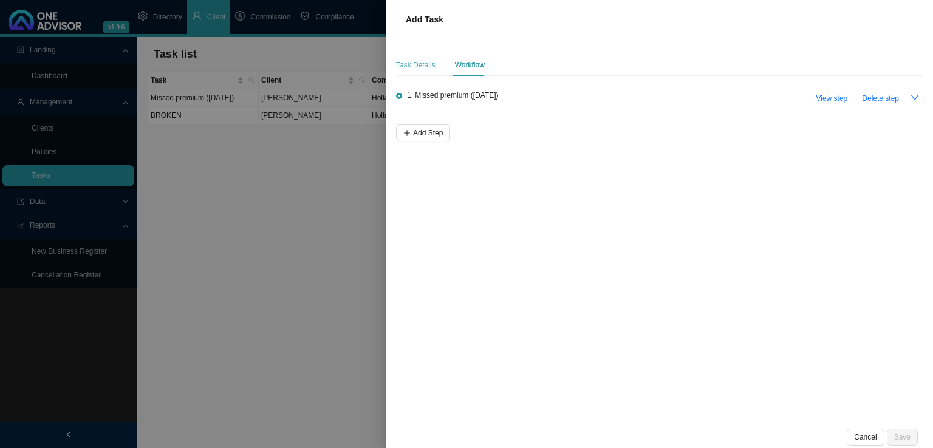
click at [420, 75] on div "Task Details" at bounding box center [415, 65] width 39 height 22
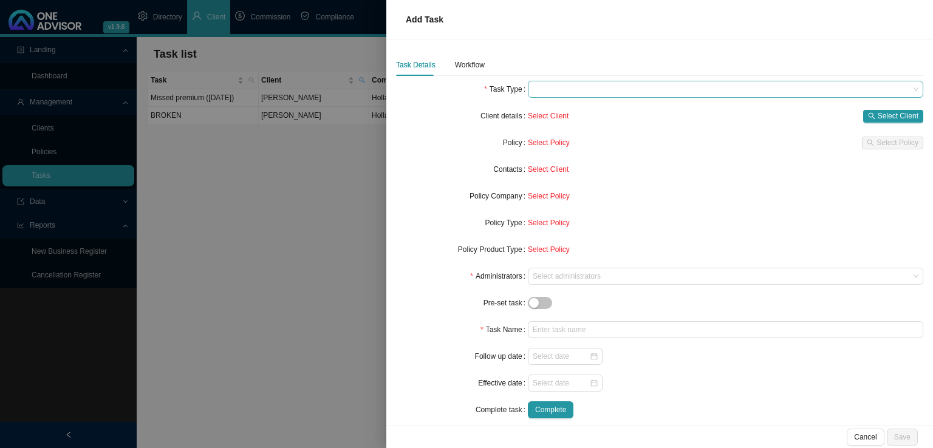
click at [589, 90] on span at bounding box center [726, 89] width 386 height 16
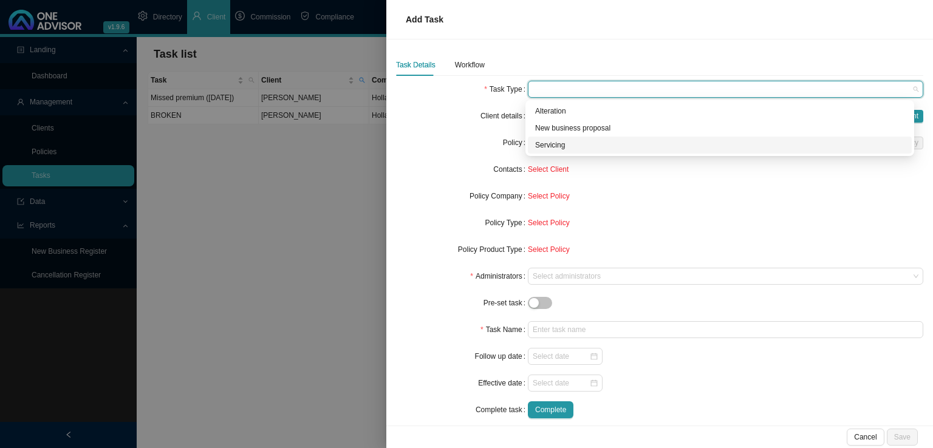
drag, startPoint x: 559, startPoint y: 143, endPoint x: 566, endPoint y: 142, distance: 7.4
click at [560, 143] on div "Servicing" at bounding box center [719, 145] width 369 height 12
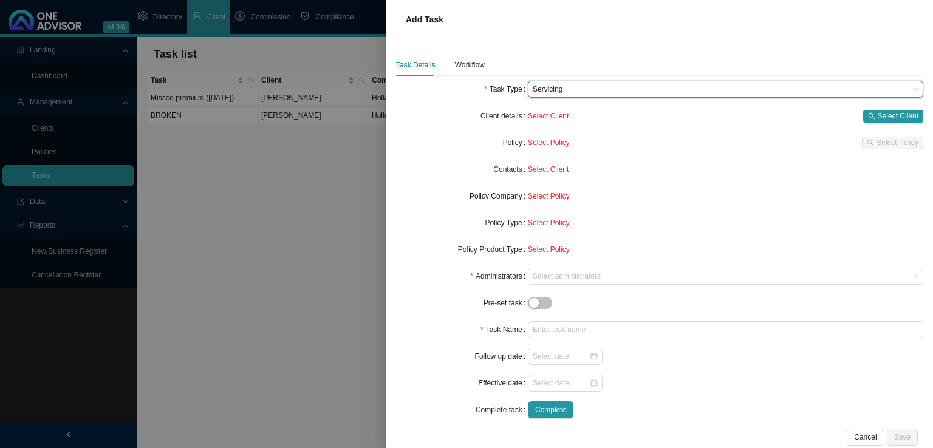
drag, startPoint x: 471, startPoint y: 143, endPoint x: 498, endPoint y: 143, distance: 26.7
click at [476, 143] on div "Policy" at bounding box center [462, 142] width 132 height 17
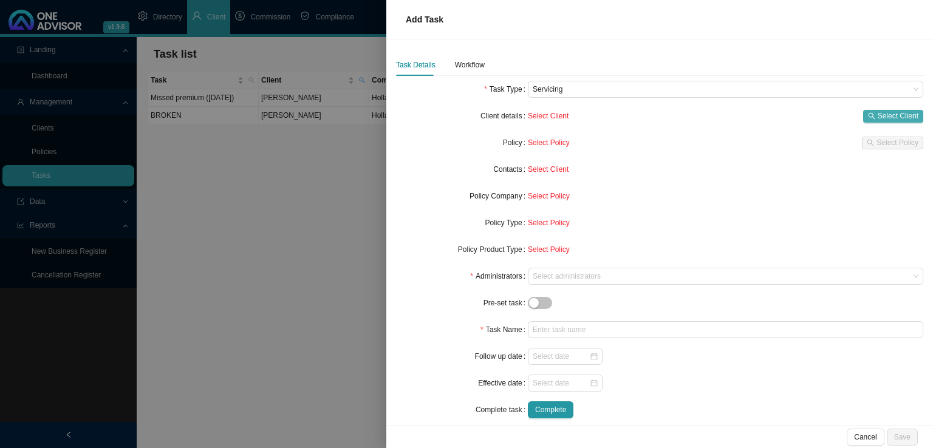
click at [882, 112] on span "Select Client" at bounding box center [898, 116] width 41 height 12
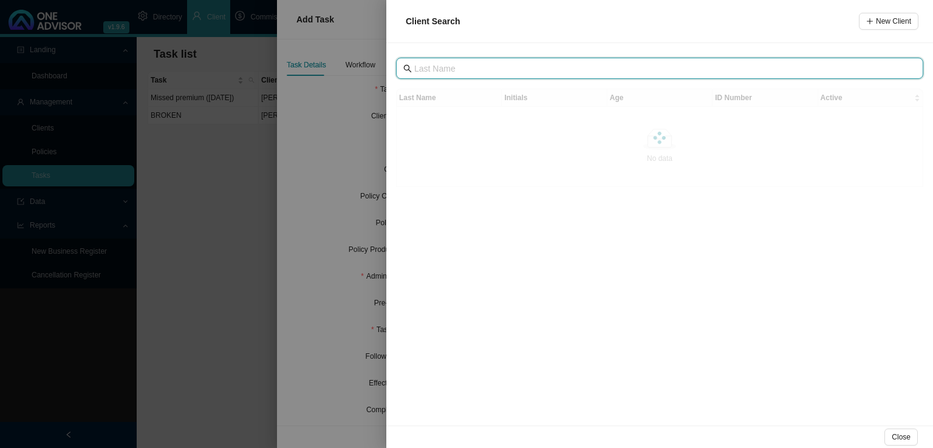
click at [503, 73] on input "text" at bounding box center [660, 68] width 493 height 13
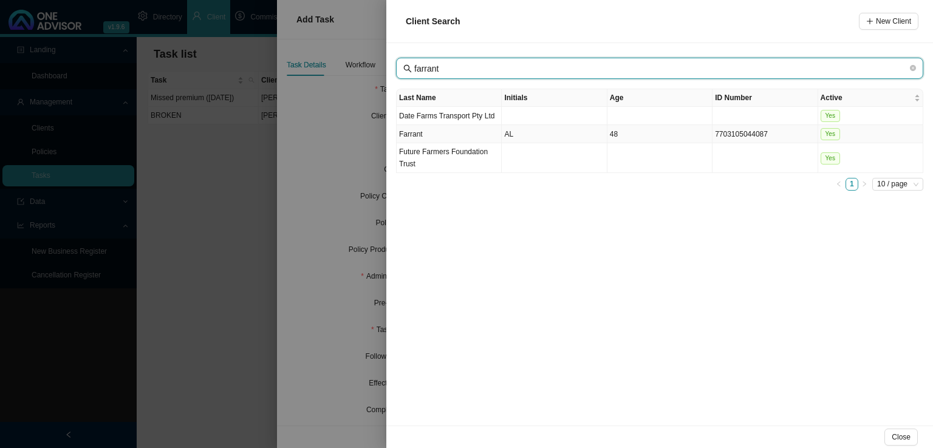
type input "farrant"
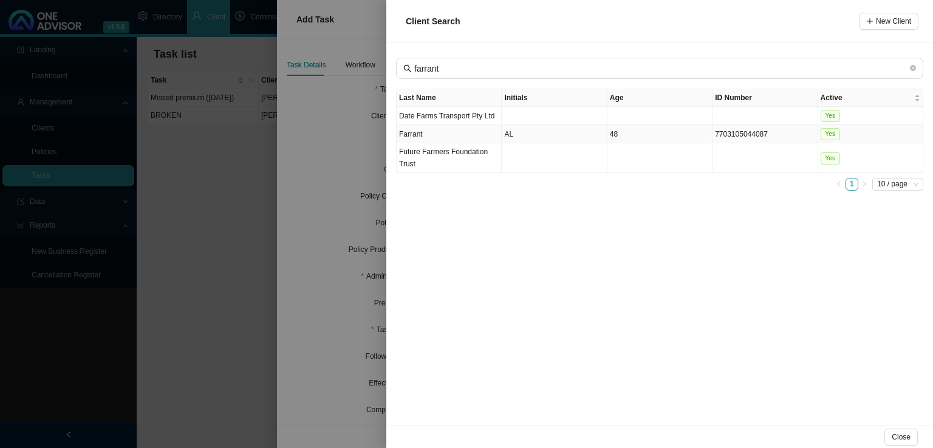
click at [473, 138] on td "Farrant" at bounding box center [449, 134] width 105 height 18
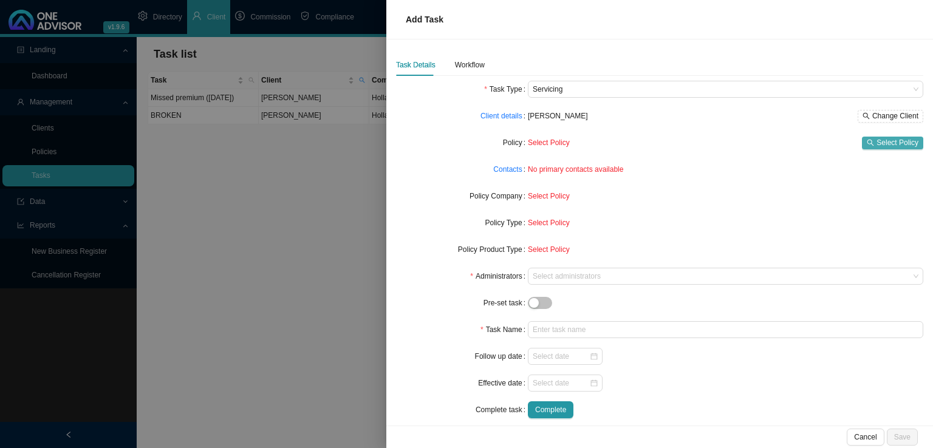
click at [876, 144] on span "Select Policy" at bounding box center [897, 143] width 42 height 12
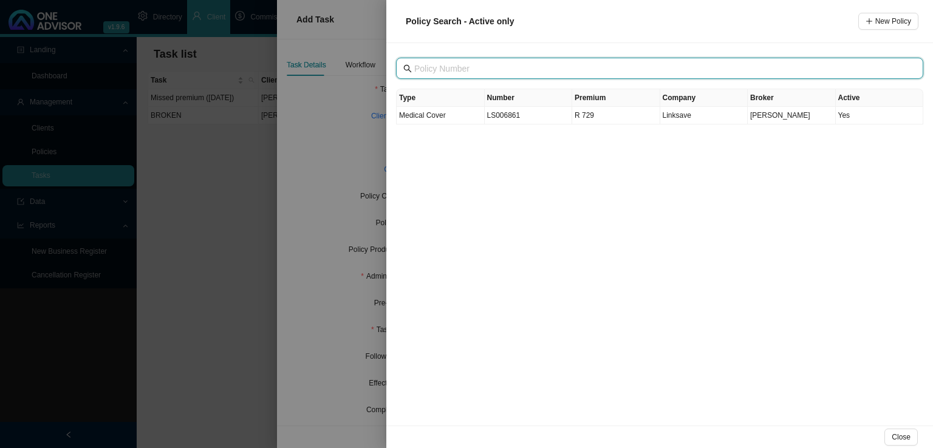
click at [450, 69] on input "text" at bounding box center [660, 68] width 493 height 13
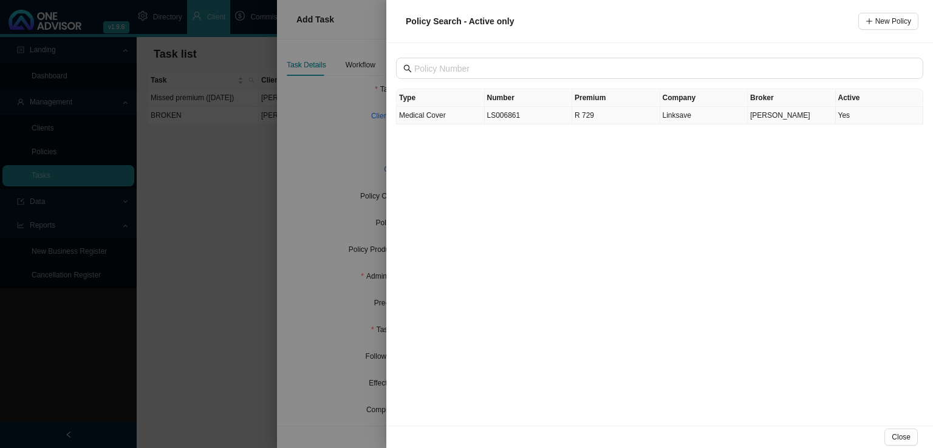
click at [447, 117] on td "Medical Cover" at bounding box center [441, 116] width 88 height 18
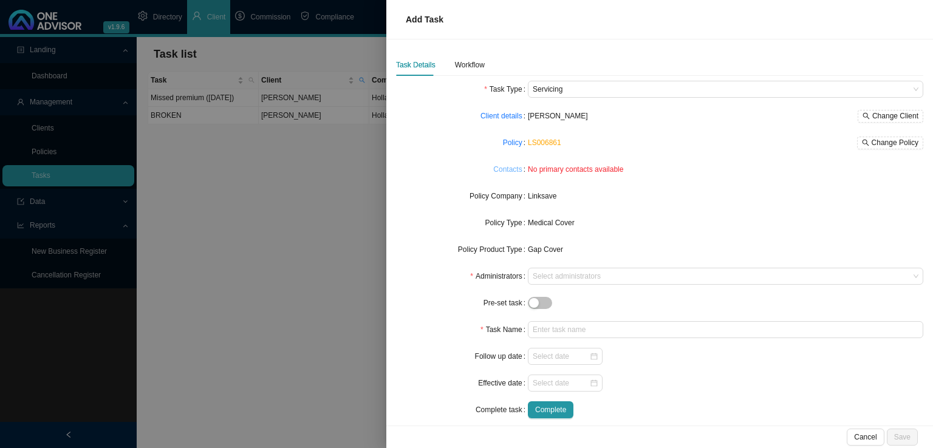
click at [500, 175] on link "Contacts" at bounding box center [507, 169] width 29 height 12
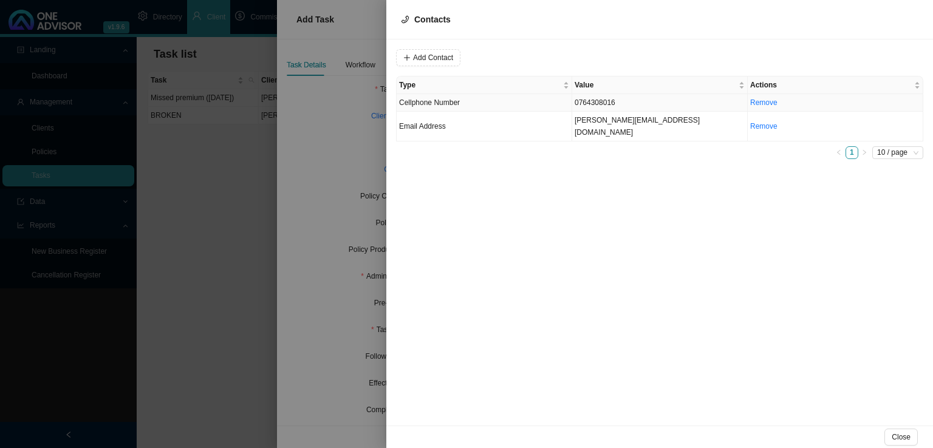
click at [459, 103] on span "Cellphone Number" at bounding box center [429, 102] width 61 height 9
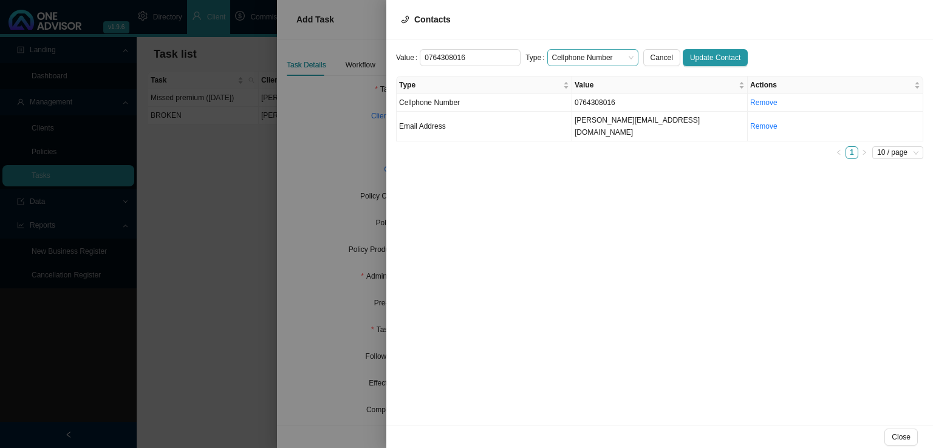
click at [580, 64] on span "Cellphone Number" at bounding box center [592, 58] width 81 height 16
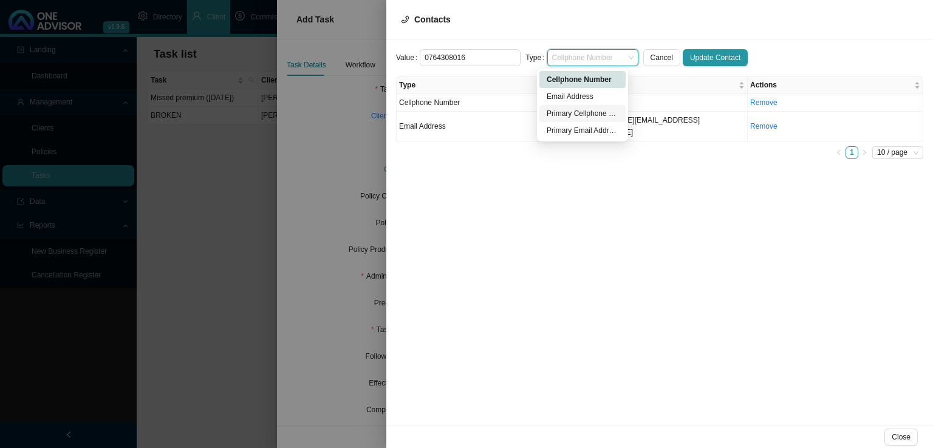
click at [581, 109] on div "Primary Cellphone Number" at bounding box center [583, 113] width 72 height 12
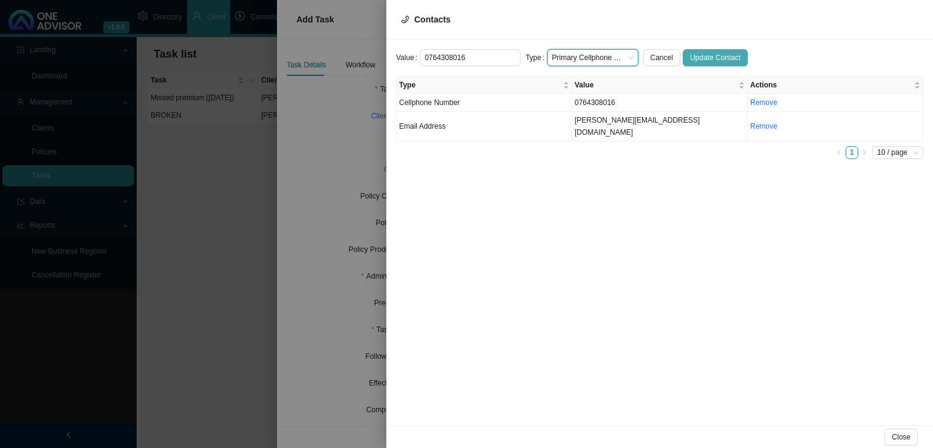
click at [703, 52] on span "Update Contact" at bounding box center [715, 58] width 50 height 12
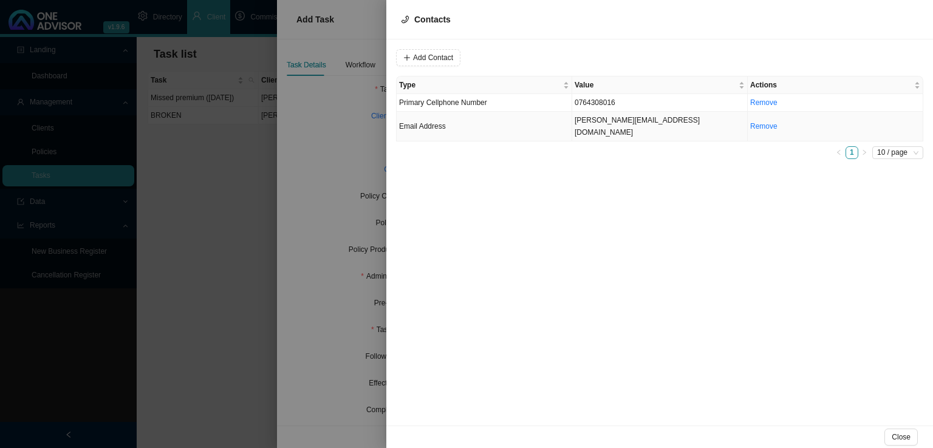
click at [477, 126] on td "Email Address" at bounding box center [485, 127] width 176 height 30
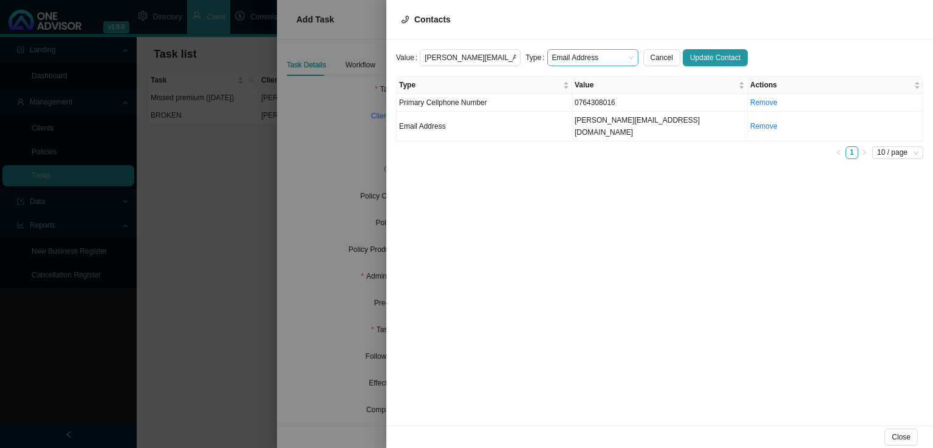
scroll to position [0, 2]
click at [573, 58] on span "Email Address" at bounding box center [592, 58] width 81 height 16
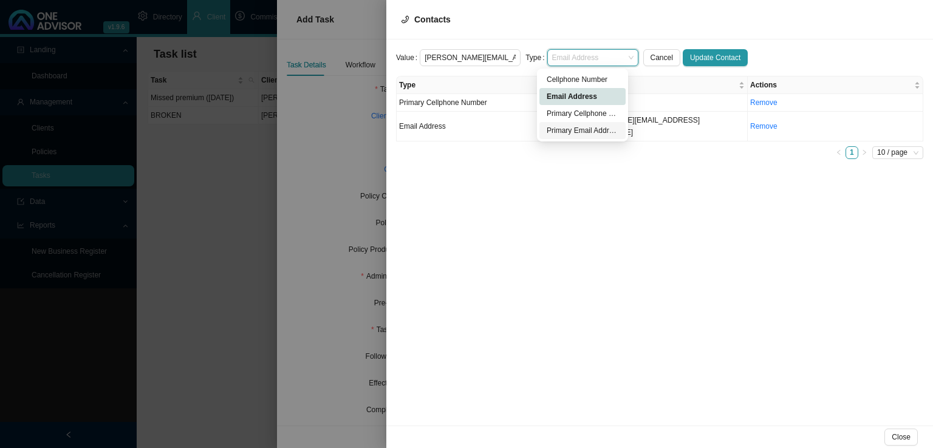
click at [559, 130] on div "Primary Email Address" at bounding box center [583, 131] width 72 height 12
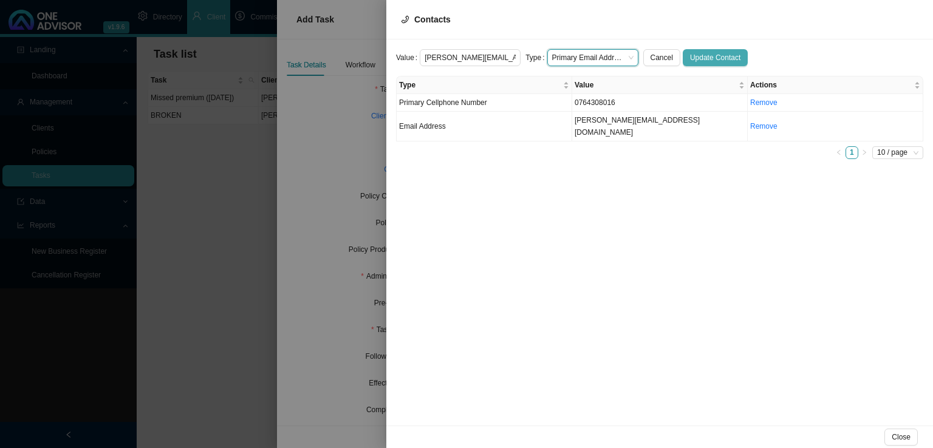
click at [690, 57] on span "Update Contact" at bounding box center [715, 58] width 50 height 12
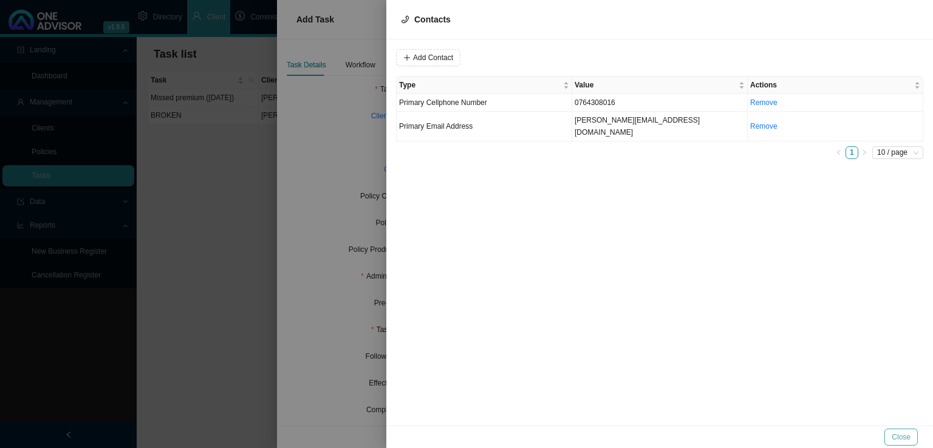
click at [916, 435] on button "Close" at bounding box center [900, 437] width 33 height 17
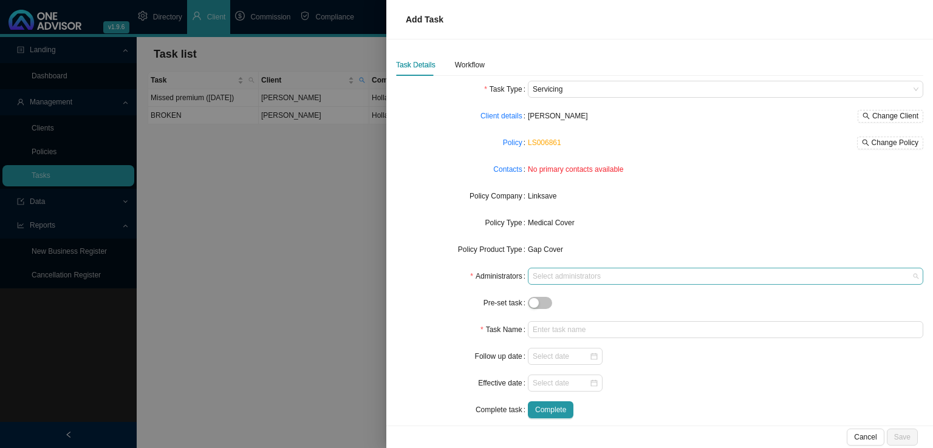
click at [581, 275] on div at bounding box center [719, 276] width 379 height 9
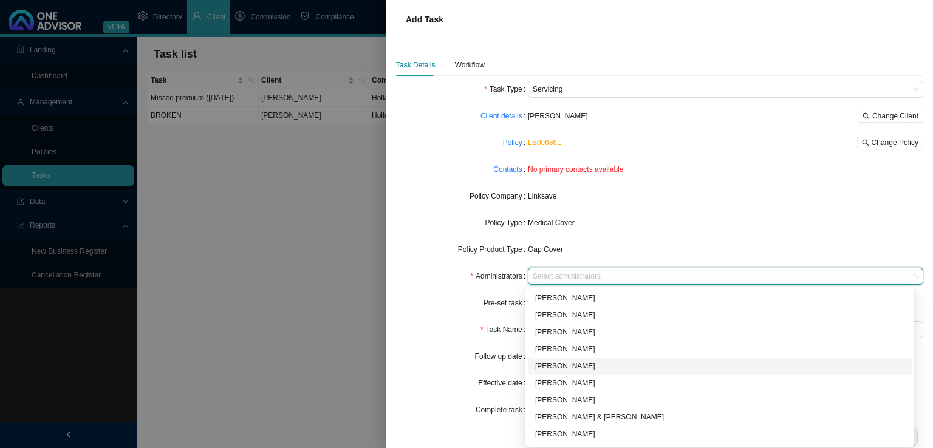
scroll to position [66, 0]
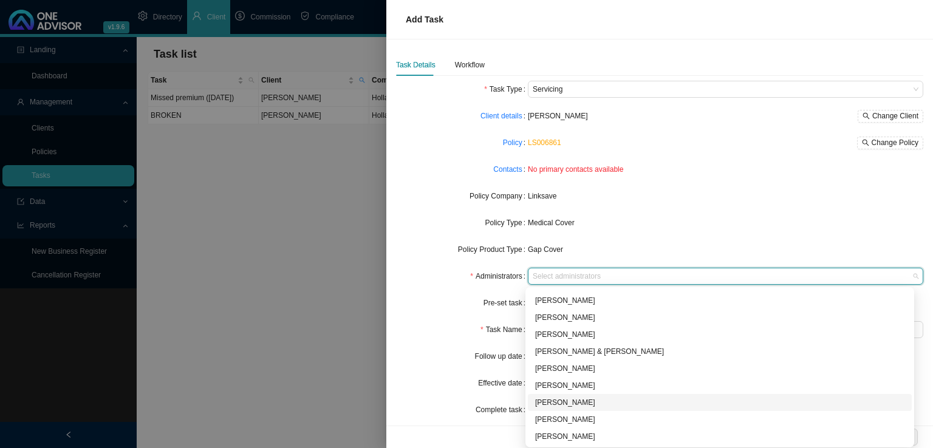
click at [582, 398] on div "[PERSON_NAME]" at bounding box center [719, 403] width 369 height 12
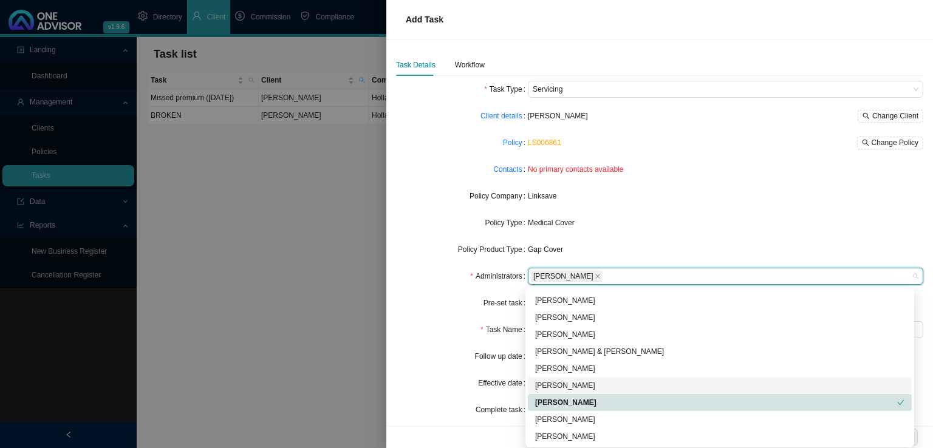
click at [460, 347] on form "Task Type Servicing Client details [PERSON_NAME] Change Client Policy LS006861 …" at bounding box center [659, 250] width 527 height 338
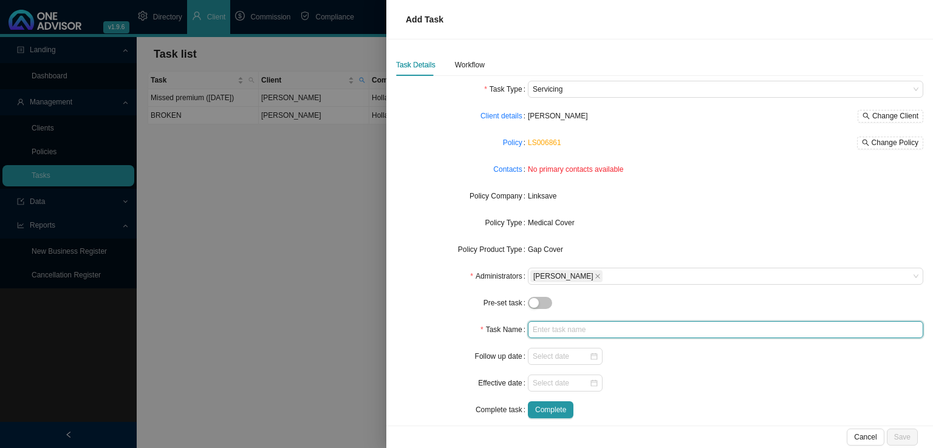
click at [573, 329] on input "text" at bounding box center [725, 329] width 395 height 17
type input "Missed premium ([DATE])"
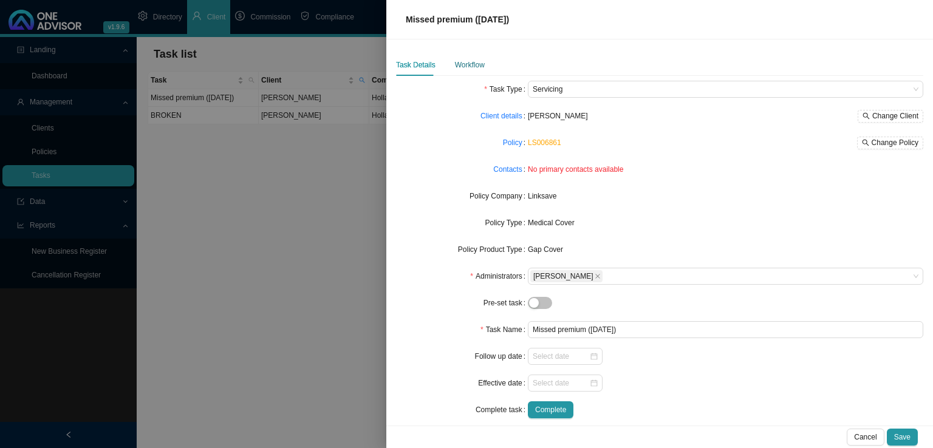
click at [459, 64] on div "Workflow" at bounding box center [470, 65] width 30 height 12
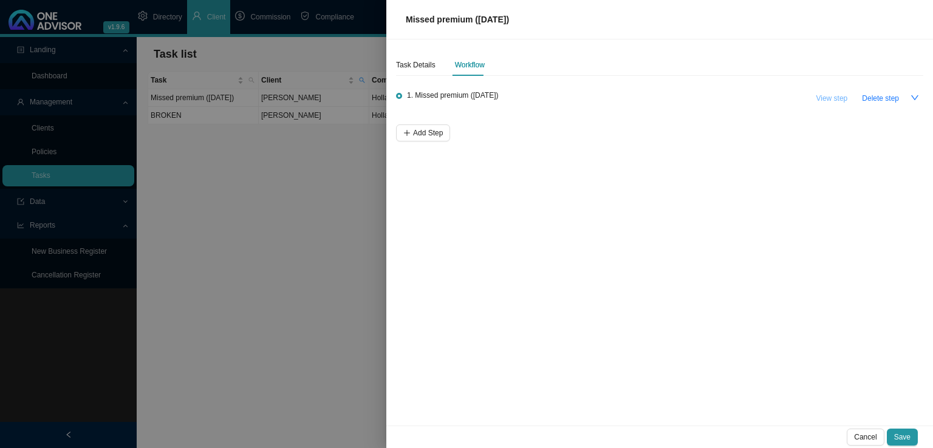
click at [827, 92] on span "View step" at bounding box center [832, 98] width 32 height 12
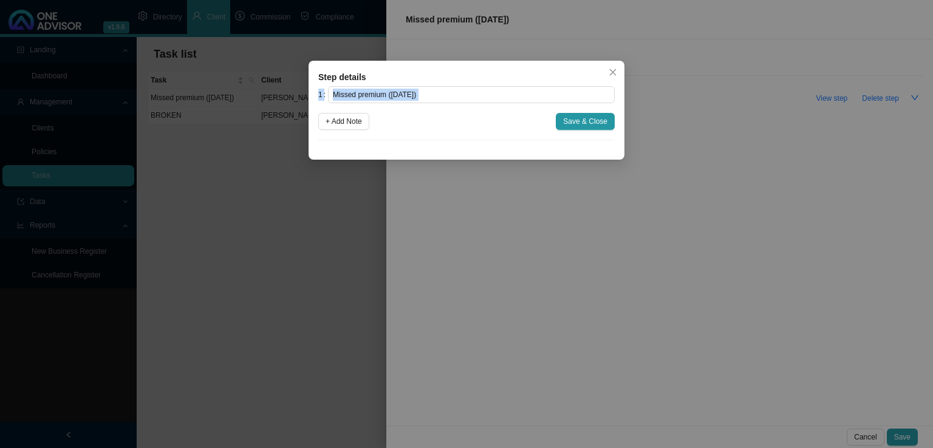
drag, startPoint x: 503, startPoint y: 80, endPoint x: 112, endPoint y: 120, distance: 392.6
click at [112, 120] on div "Step details 1 Missed premium ([DATE]) + Add Note Save & Close Cancel OK" at bounding box center [466, 224] width 933 height 448
click at [462, 100] on input "Missed premium ([DATE])" at bounding box center [471, 94] width 287 height 17
drag, startPoint x: 487, startPoint y: 88, endPoint x: 280, endPoint y: 116, distance: 209.0
click at [280, 116] on div "Step details 1 Missed premium ([DATE]) + Add Note Save & Close Cancel OK" at bounding box center [466, 224] width 933 height 448
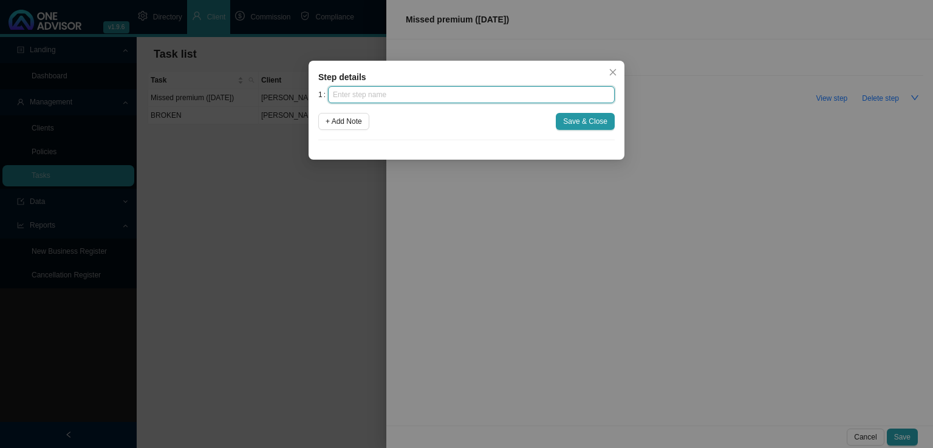
click at [370, 98] on input "text" at bounding box center [471, 94] width 287 height 17
type input "Insurer notification"
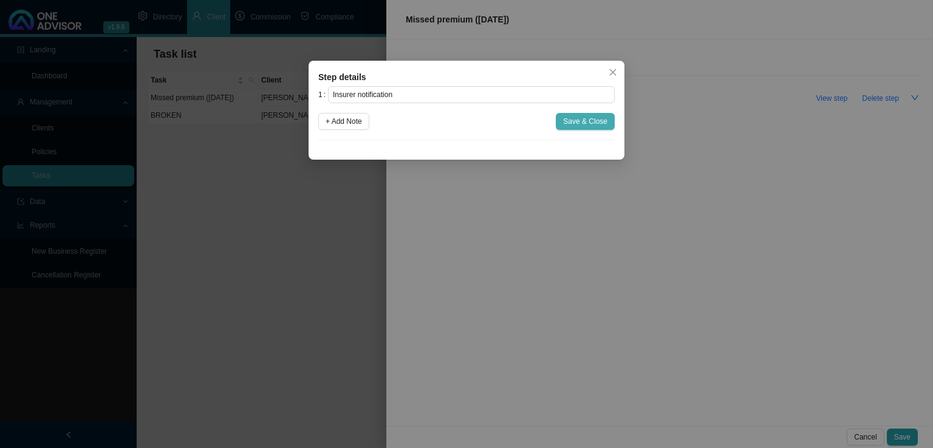
click at [601, 124] on span "Save & Close" at bounding box center [585, 121] width 44 height 12
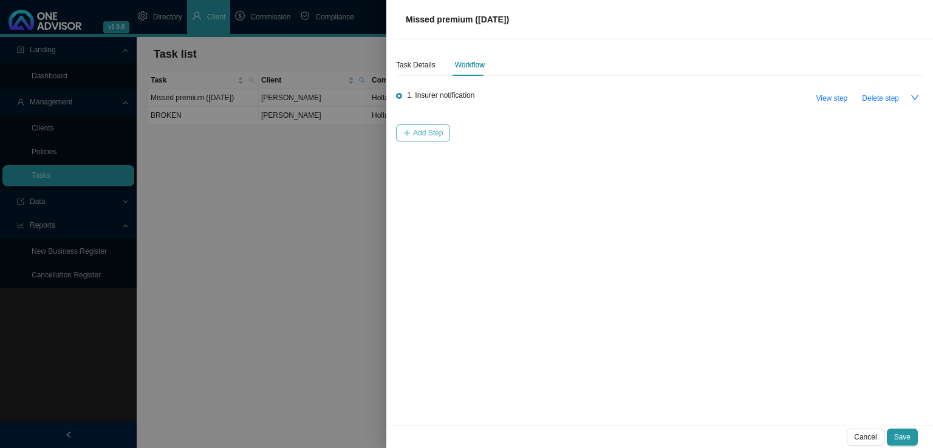
click at [422, 129] on span "Add Step" at bounding box center [428, 133] width 30 height 12
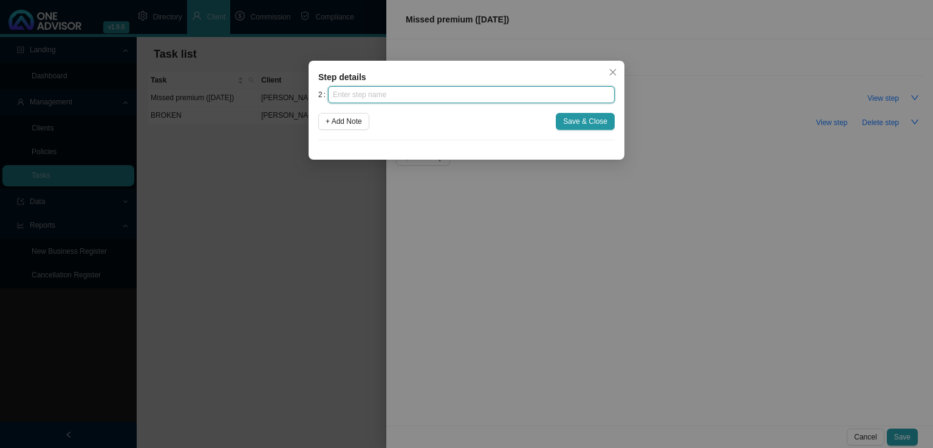
click at [385, 92] on input "text" at bounding box center [471, 94] width 287 height 17
type input "Investigation"
click at [581, 115] on button "Save & Close" at bounding box center [585, 121] width 59 height 17
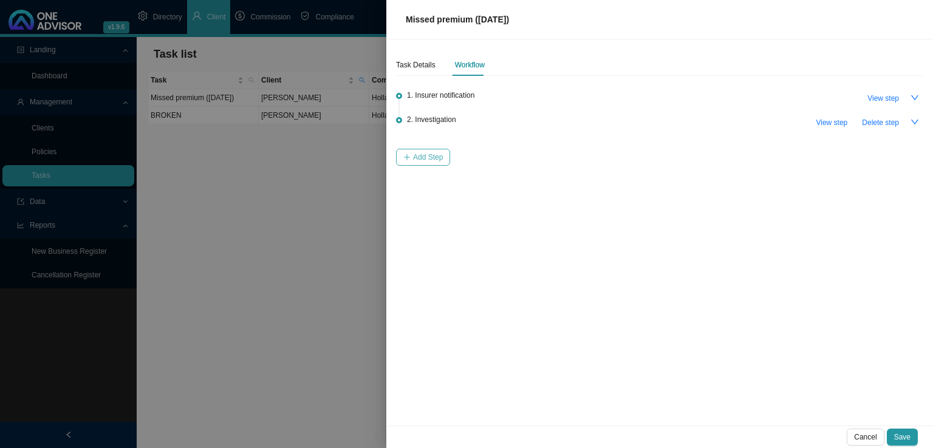
click at [413, 151] on span "Add Step" at bounding box center [428, 157] width 30 height 12
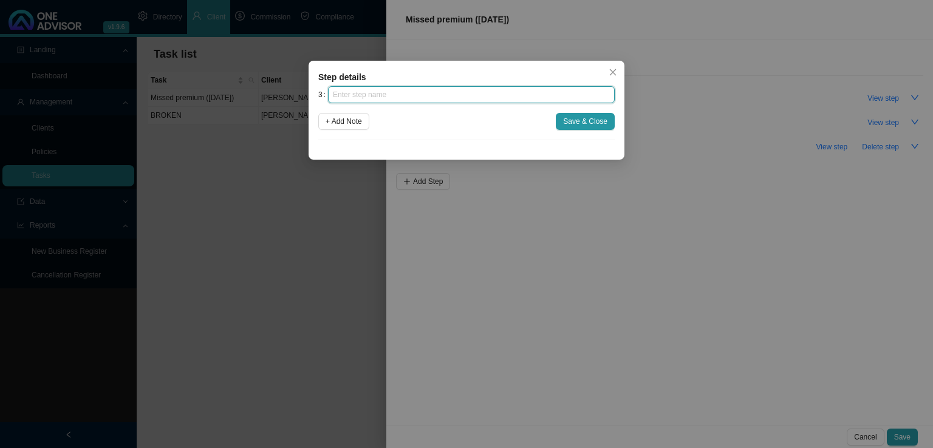
click at [384, 93] on input "text" at bounding box center [471, 94] width 287 height 17
type input "c"
type input "Client notification (1)"
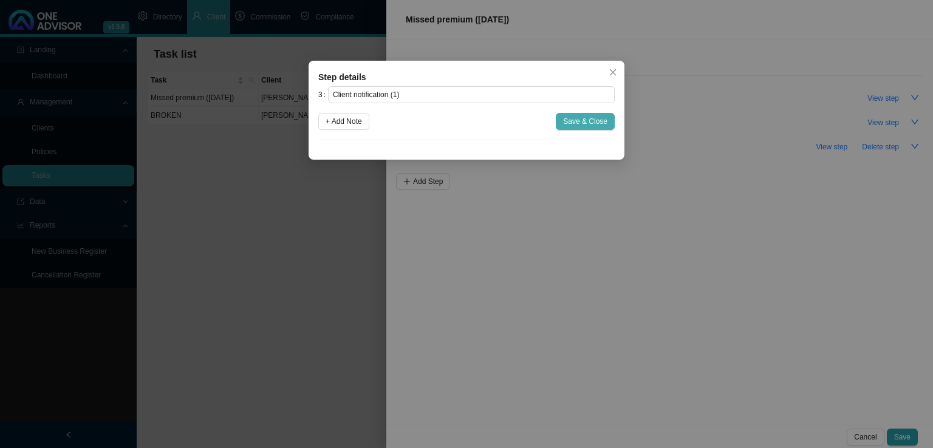
click at [581, 123] on span "Save & Close" at bounding box center [585, 121] width 44 height 12
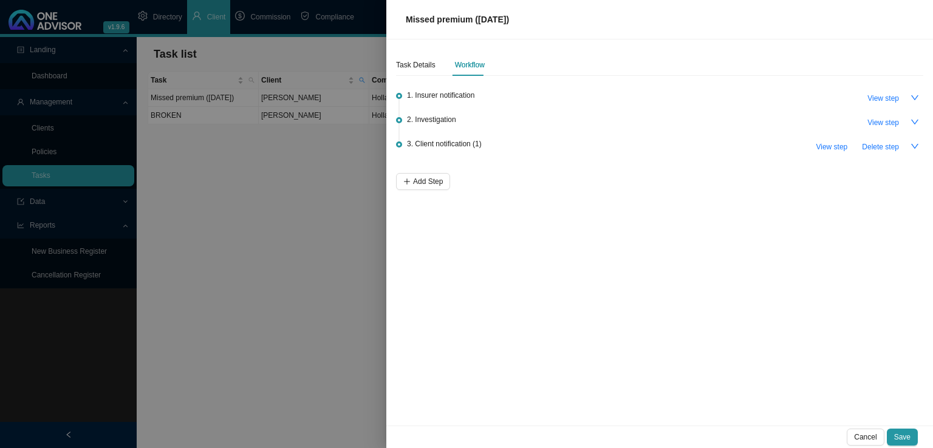
click at [424, 192] on div "Task Details Workflow 1. Insurer notification View step 2. Investigation View s…" at bounding box center [659, 232] width 547 height 386
click at [425, 183] on span "Add Step" at bounding box center [428, 182] width 30 height 12
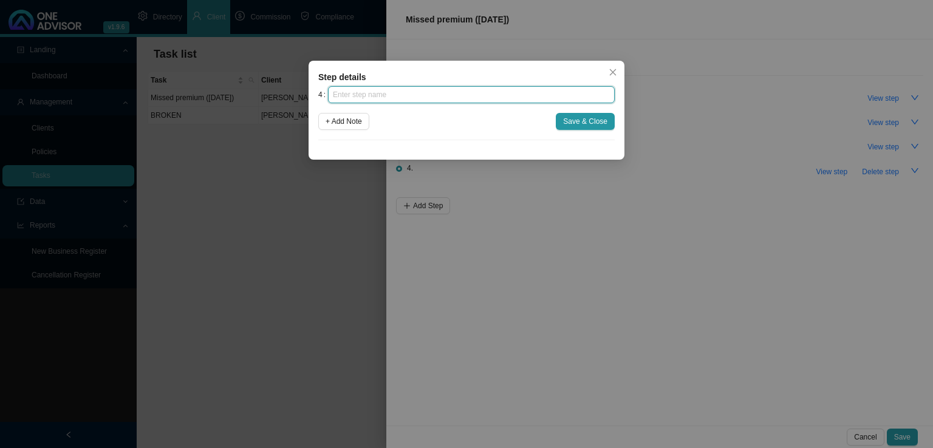
click at [387, 98] on input "text" at bounding box center [471, 94] width 287 height 17
type input "Follow up"
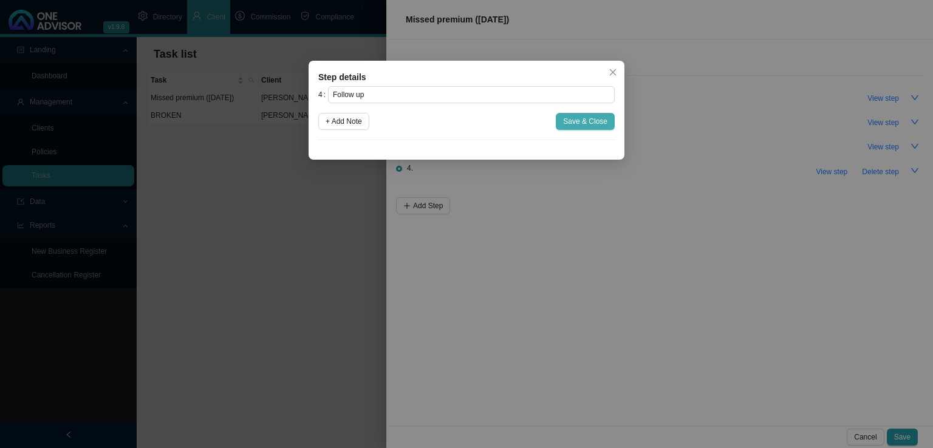
click at [590, 113] on button "Save & Close" at bounding box center [585, 121] width 59 height 17
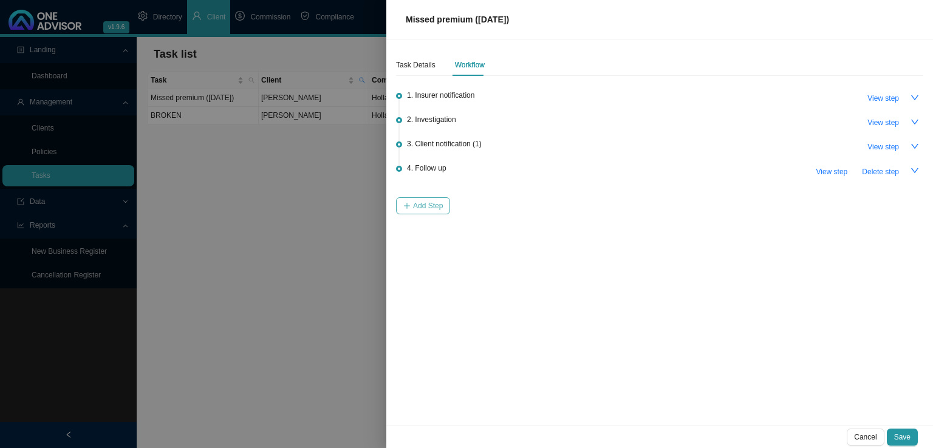
click at [426, 202] on span "Add Step" at bounding box center [428, 206] width 30 height 12
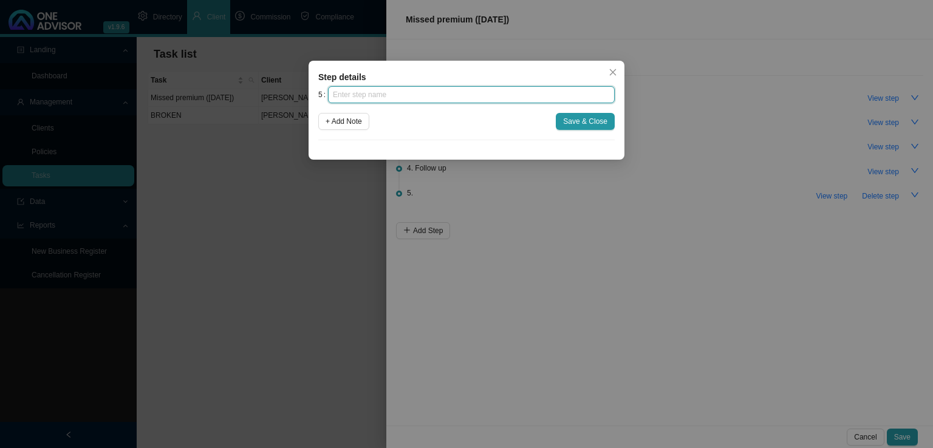
click at [392, 94] on input "text" at bounding box center [471, 94] width 287 height 17
type input "Instruction received"
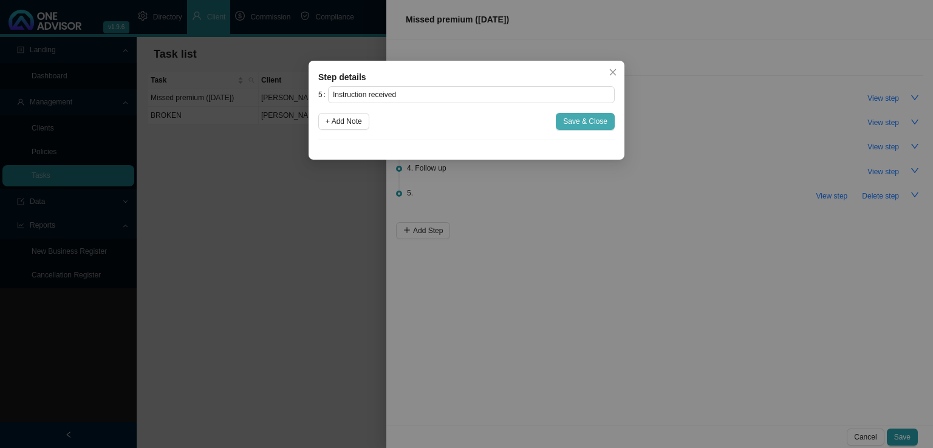
click at [572, 120] on span "Save & Close" at bounding box center [585, 121] width 44 height 12
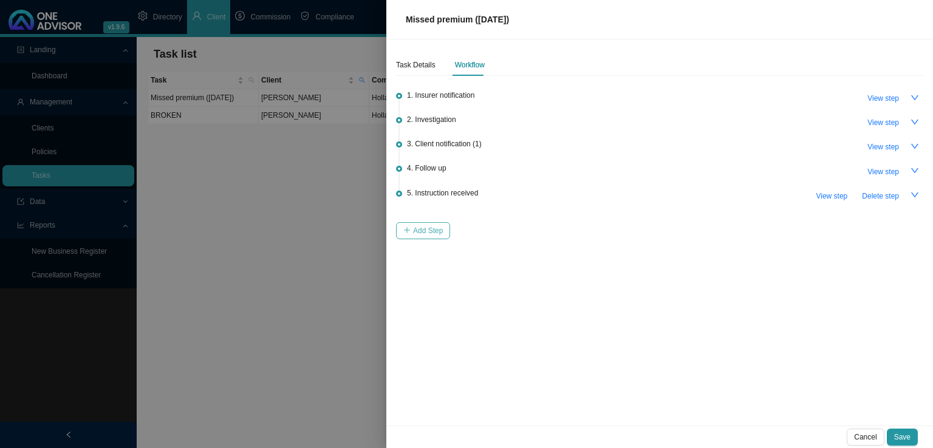
click at [425, 225] on span "Add Step" at bounding box center [428, 231] width 30 height 12
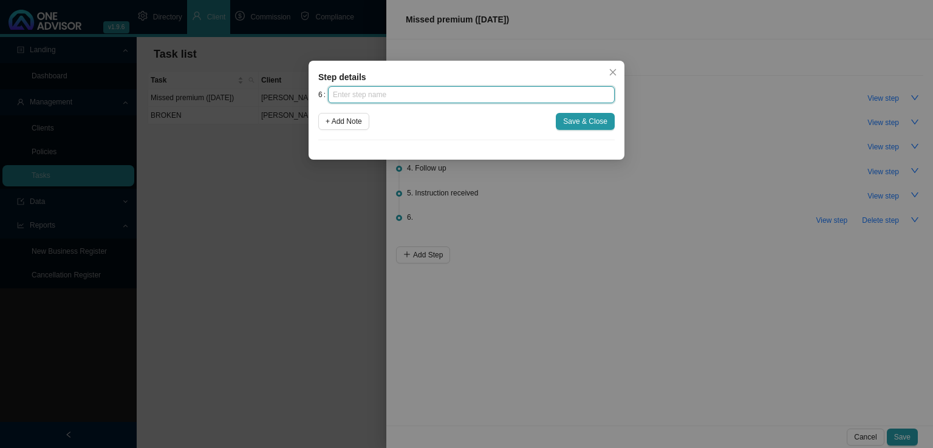
click at [398, 93] on input "text" at bounding box center [471, 94] width 287 height 17
type input "Submission"
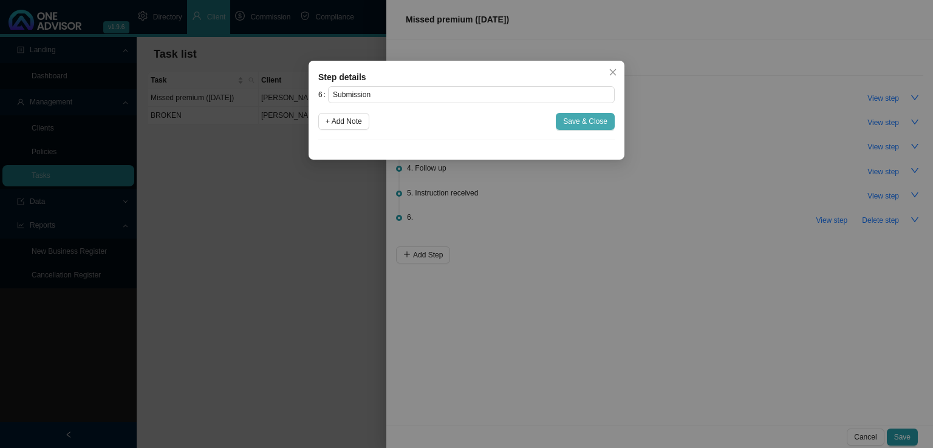
click at [578, 116] on span "Save & Close" at bounding box center [585, 121] width 44 height 12
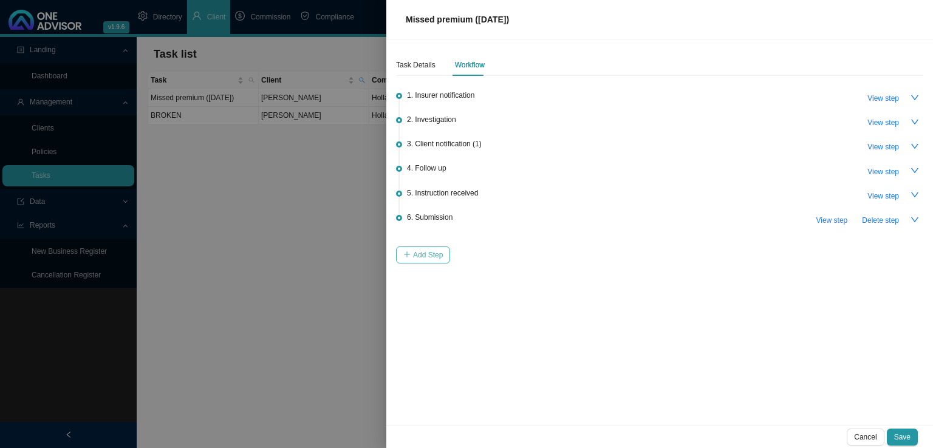
click at [428, 251] on span "Add Step" at bounding box center [428, 255] width 30 height 12
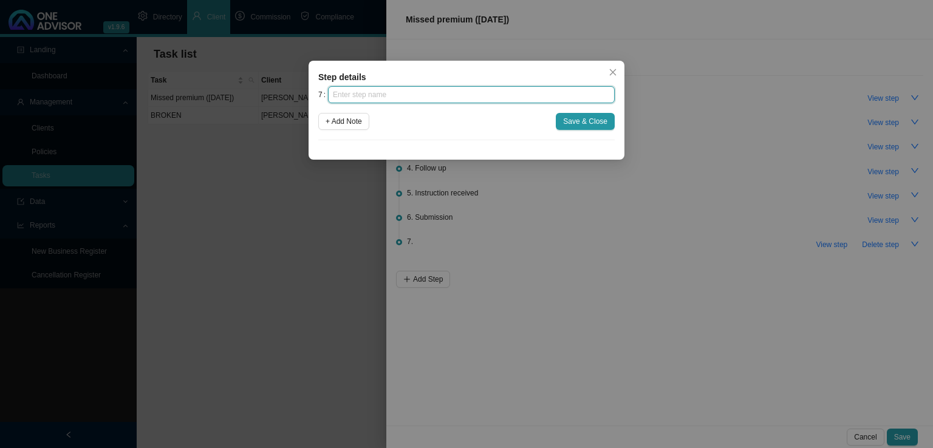
click at [414, 95] on input "text" at bounding box center [471, 94] width 287 height 17
type input "Confirmation of works done"
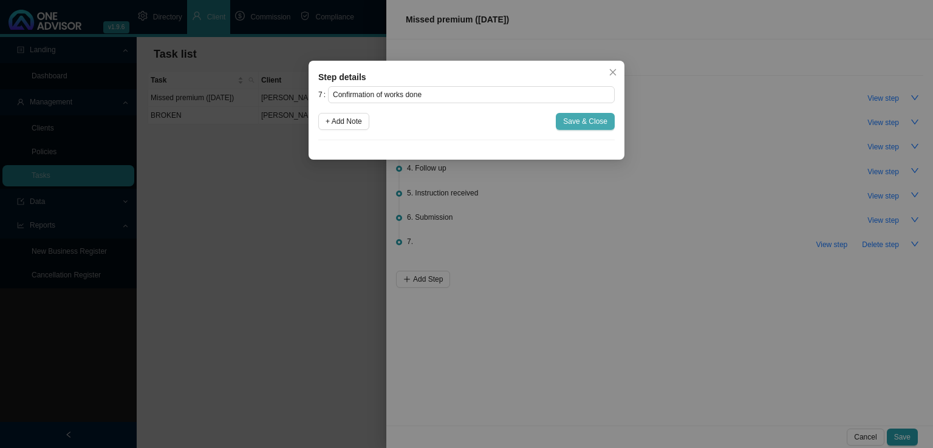
click at [579, 121] on span "Save & Close" at bounding box center [585, 121] width 44 height 12
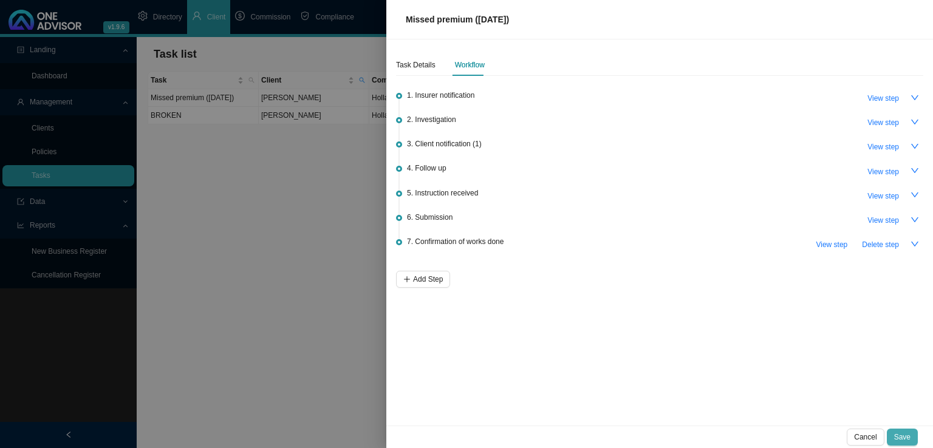
click at [903, 435] on span "Save" at bounding box center [902, 437] width 16 height 12
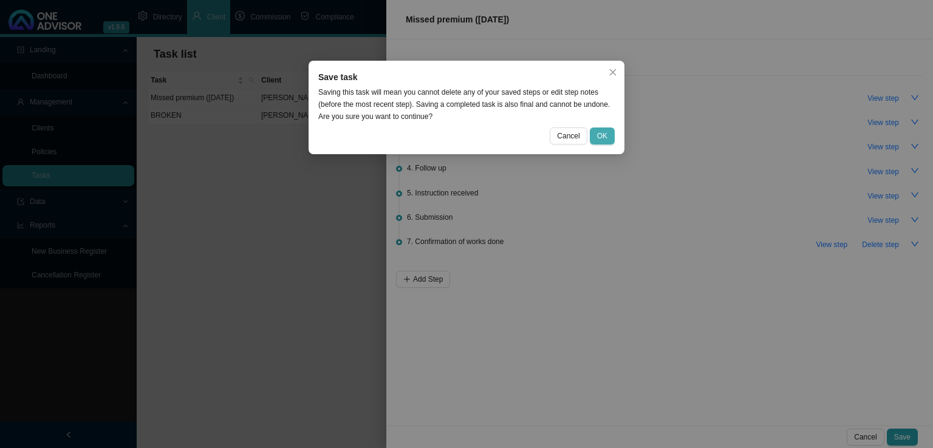
click at [608, 132] on button "OK" at bounding box center [602, 136] width 25 height 17
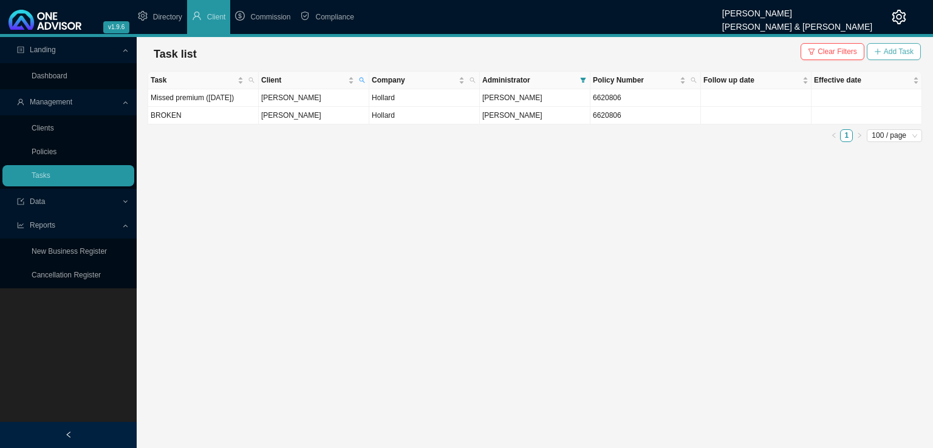
click at [891, 46] on span "Add Task" at bounding box center [899, 52] width 30 height 12
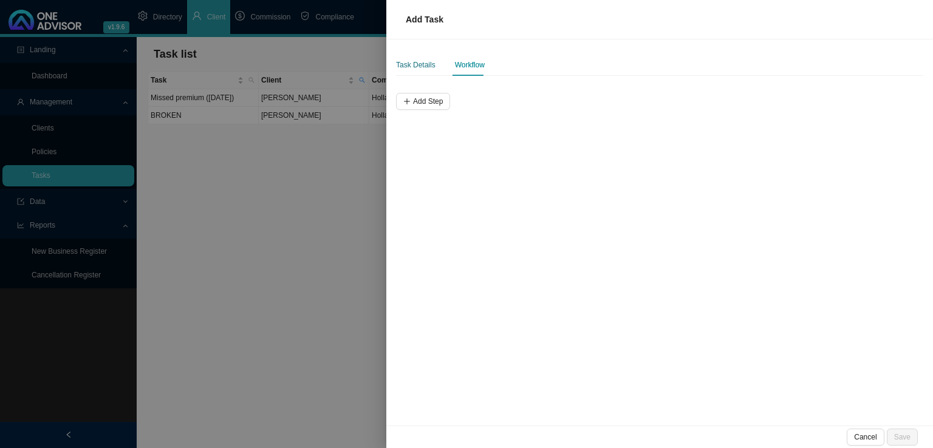
click at [420, 61] on div "Task Details" at bounding box center [415, 65] width 39 height 12
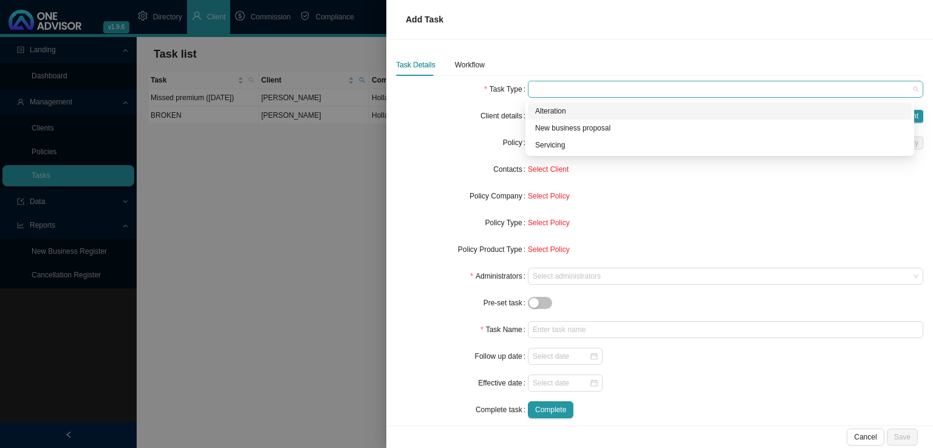
click at [540, 88] on span at bounding box center [726, 89] width 386 height 16
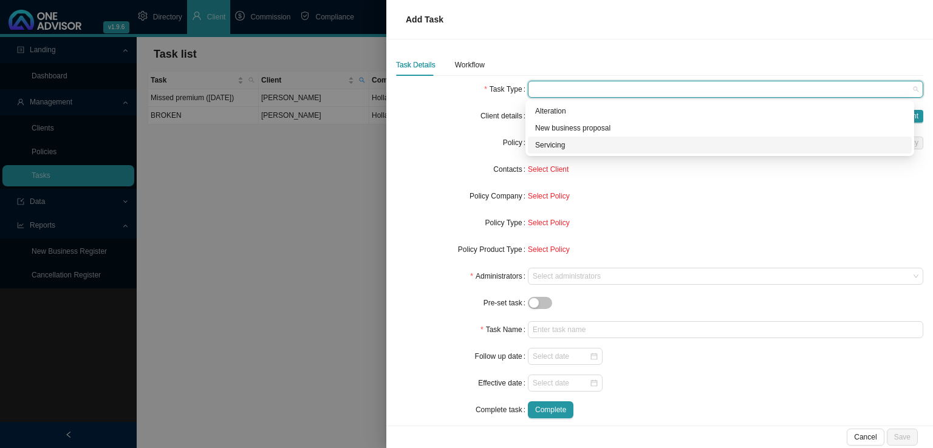
click at [543, 142] on div "Servicing" at bounding box center [719, 145] width 369 height 12
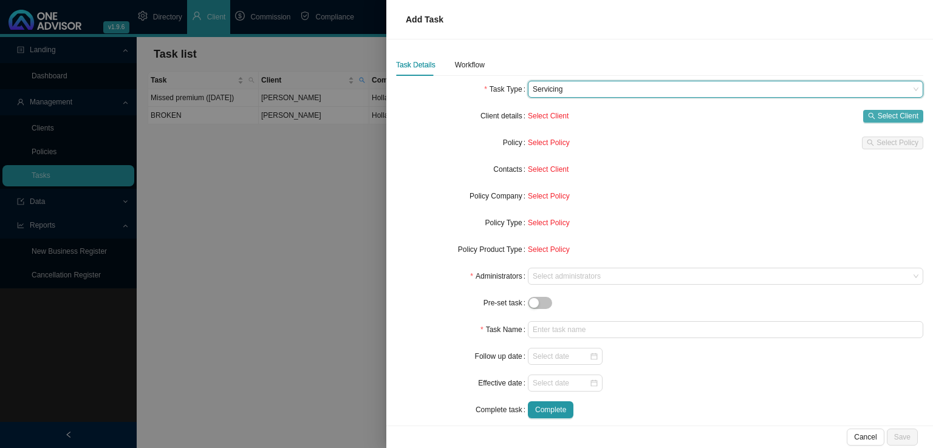
click at [894, 115] on span "Select Client" at bounding box center [898, 116] width 41 height 12
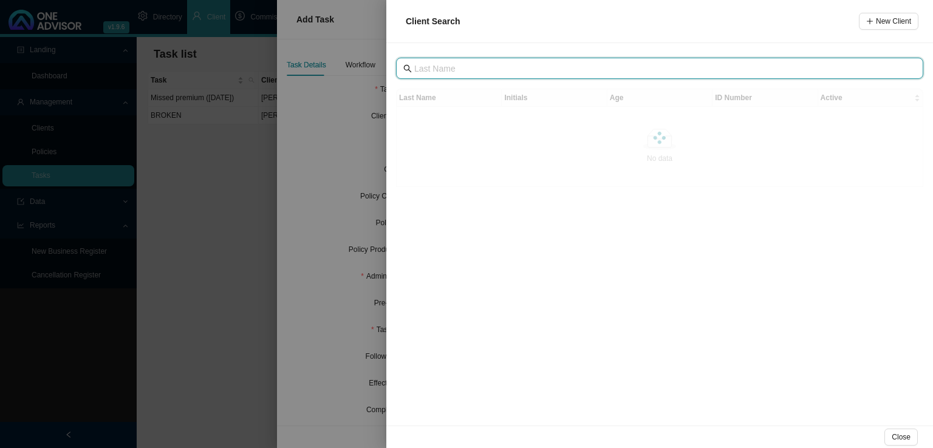
click at [524, 74] on input "text" at bounding box center [660, 68] width 493 height 13
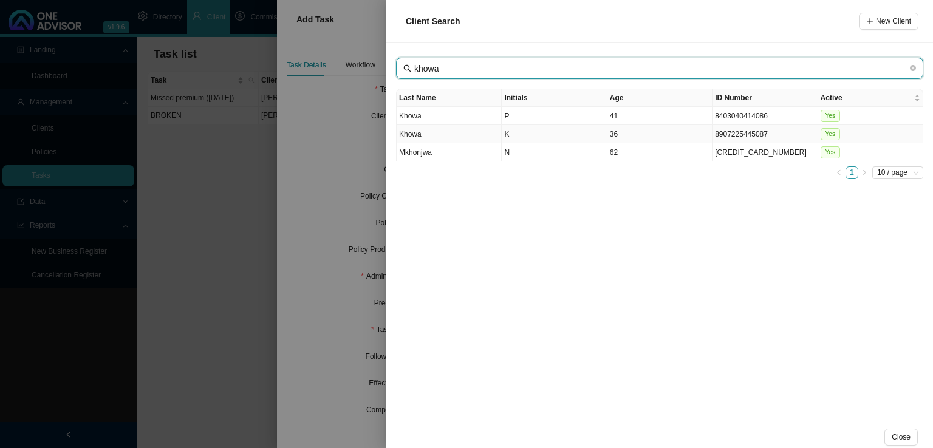
type input "khowa"
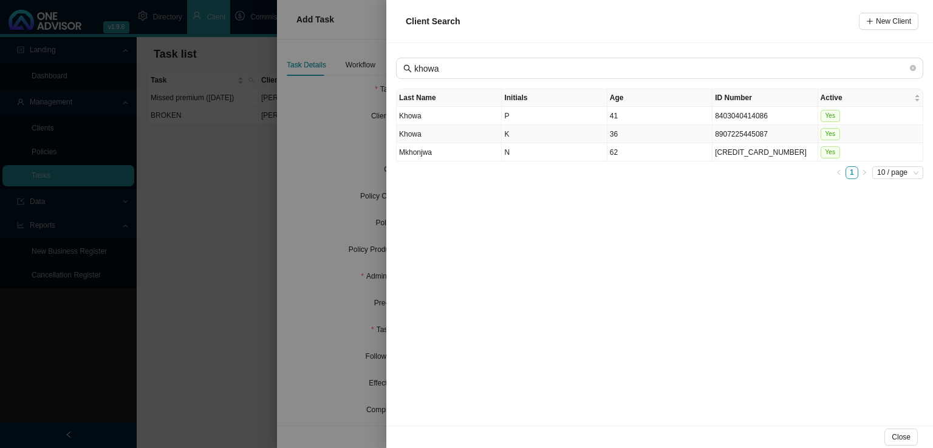
click at [433, 131] on td "Khowa" at bounding box center [449, 134] width 105 height 18
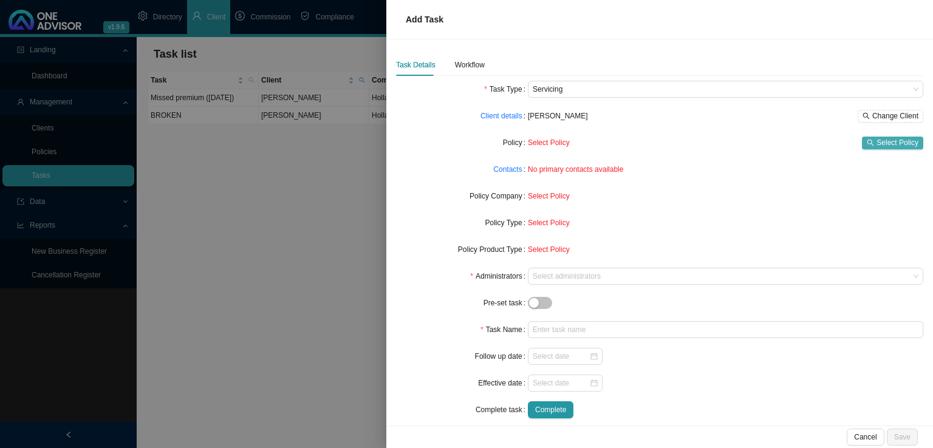
click at [876, 142] on span "Select Policy" at bounding box center [897, 143] width 42 height 12
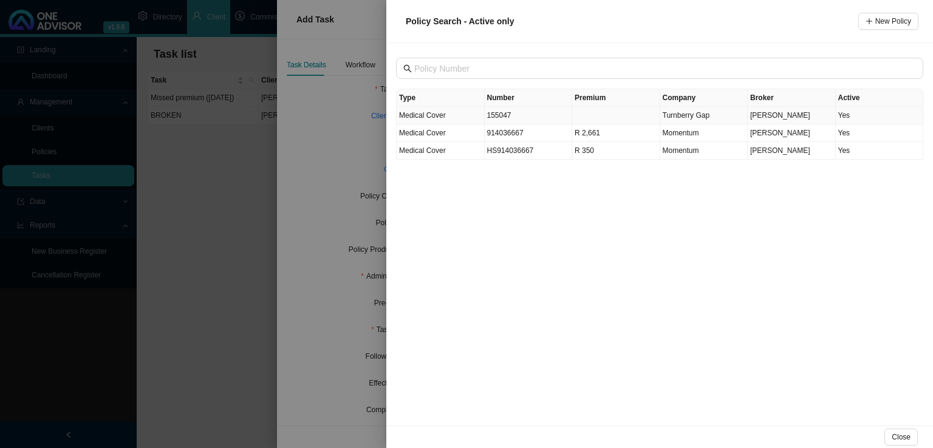
click at [540, 117] on td "155047" at bounding box center [529, 116] width 88 height 18
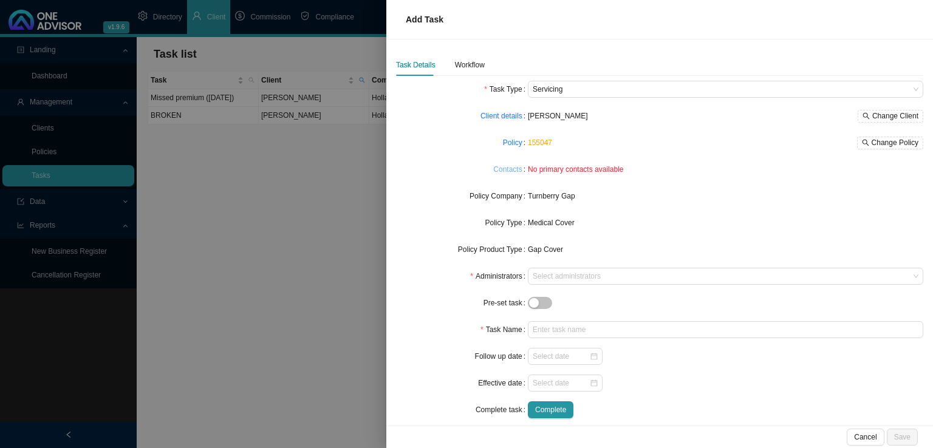
click at [514, 171] on link "Contacts" at bounding box center [507, 169] width 29 height 12
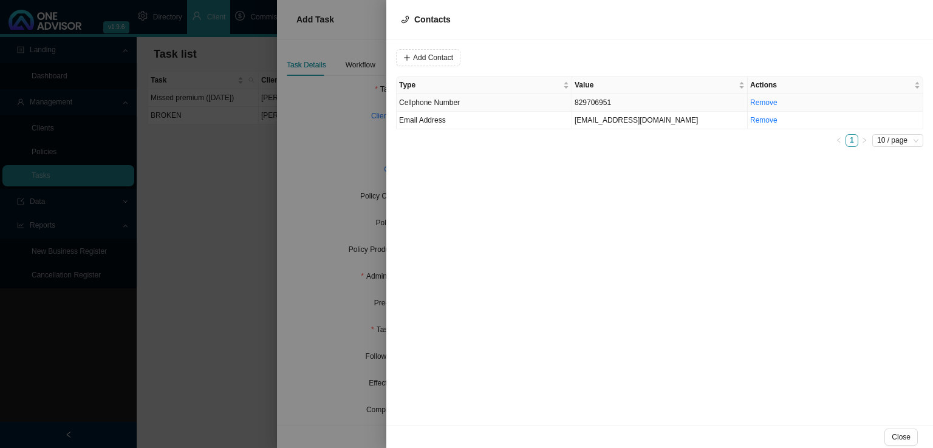
click at [457, 104] on span "Cellphone Number" at bounding box center [429, 102] width 61 height 9
click at [581, 59] on span "Cellphone Number" at bounding box center [592, 58] width 81 height 16
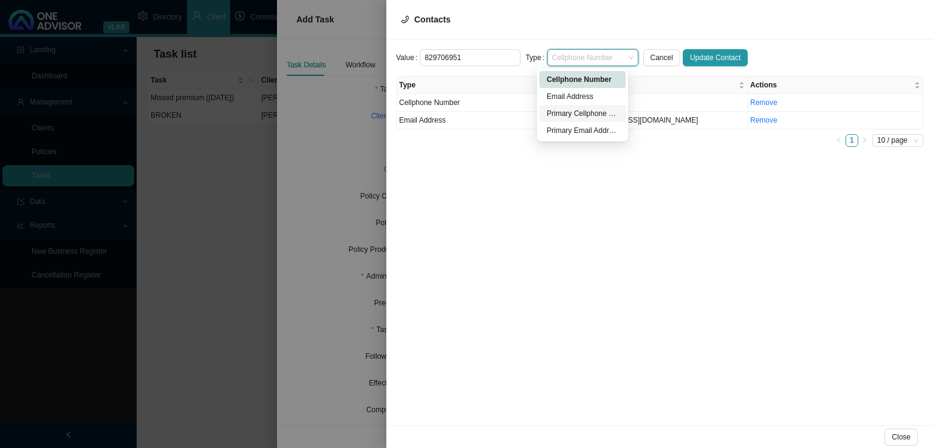
click at [568, 113] on div "Primary Cellphone Number" at bounding box center [583, 113] width 72 height 12
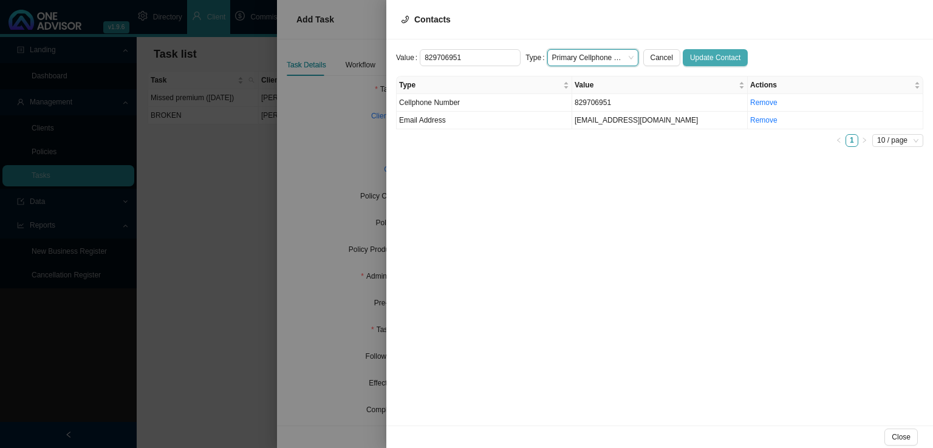
click at [702, 55] on span "Update Contact" at bounding box center [715, 58] width 50 height 12
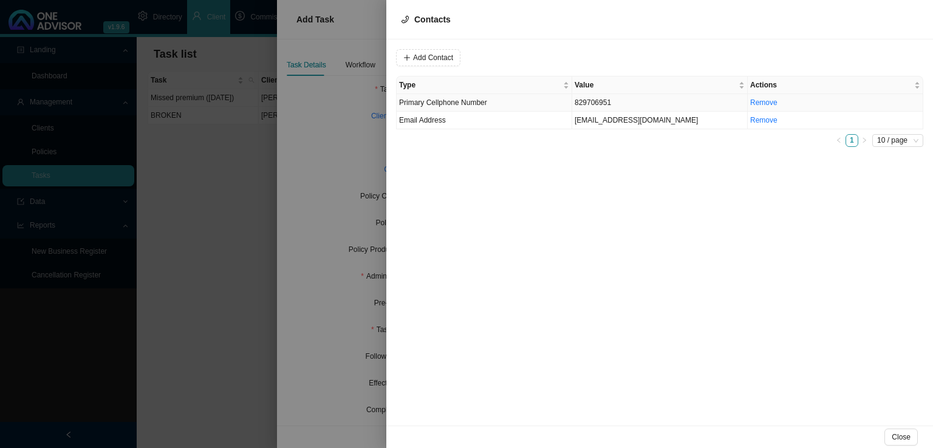
click at [531, 104] on td "Primary Cellphone Number" at bounding box center [485, 103] width 176 height 18
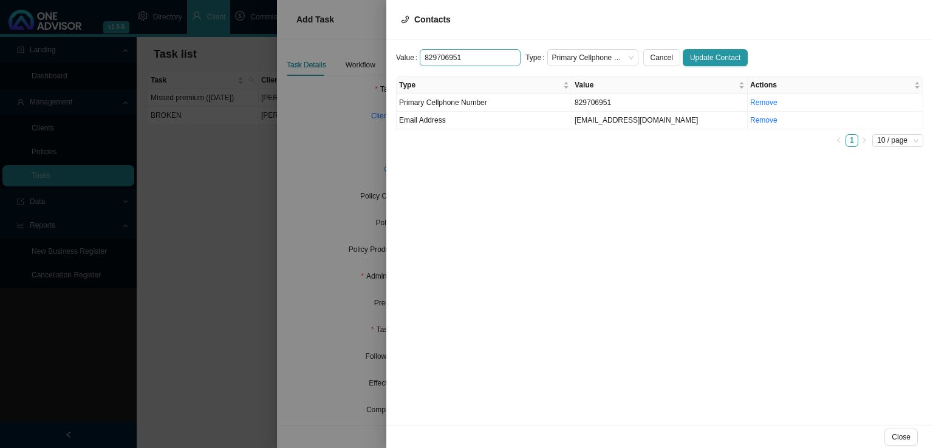
click at [423, 56] on input "829706951" at bounding box center [470, 57] width 101 height 17
type input "0829706951"
click at [570, 176] on div "Value [PHONE_NUMBER] Type Primary Cellphone Number Cancel Update Contact Type V…" at bounding box center [659, 232] width 547 height 386
click at [709, 52] on span "Update Contact" at bounding box center [715, 58] width 50 height 12
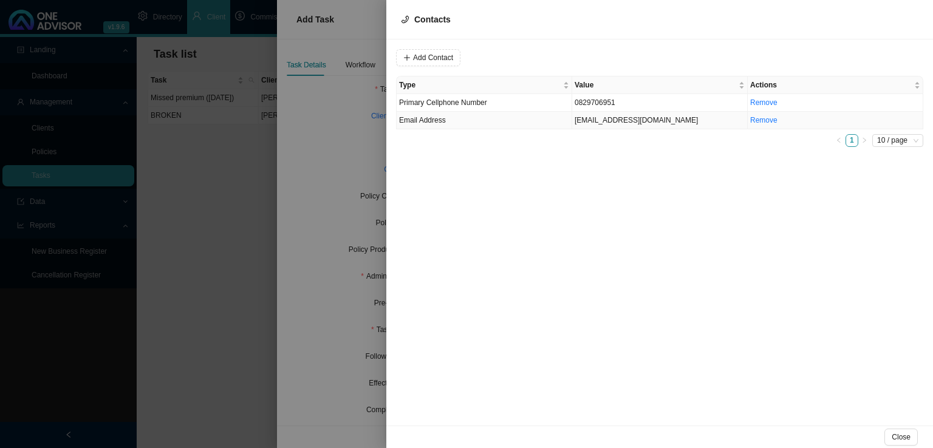
click at [531, 119] on td "Email Address" at bounding box center [485, 121] width 176 height 18
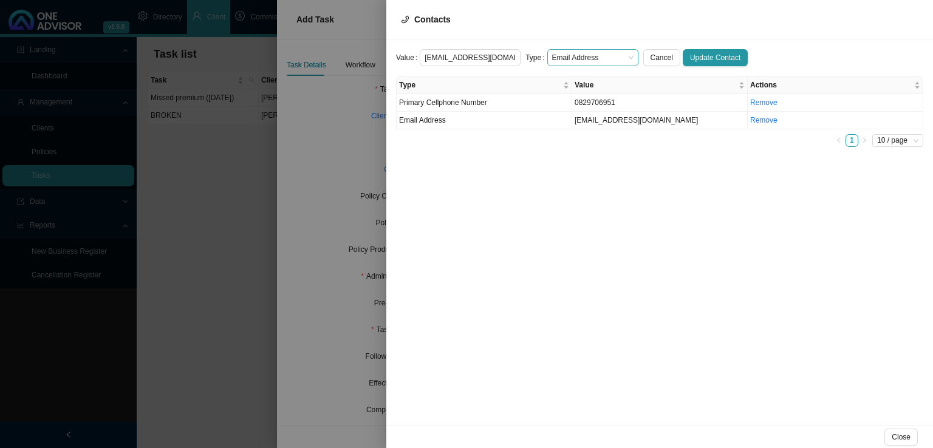
click at [559, 52] on span "Email Address" at bounding box center [592, 58] width 81 height 16
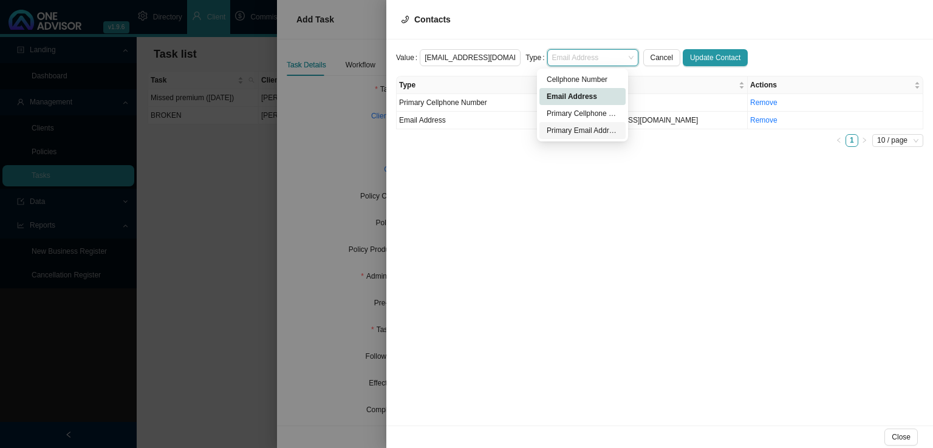
click at [583, 134] on div "Primary Email Address" at bounding box center [583, 131] width 72 height 12
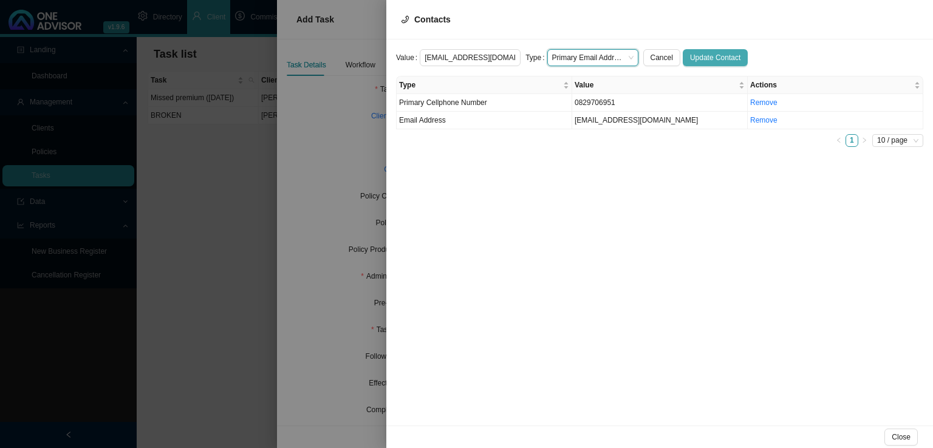
click at [705, 56] on span "Update Contact" at bounding box center [715, 58] width 50 height 12
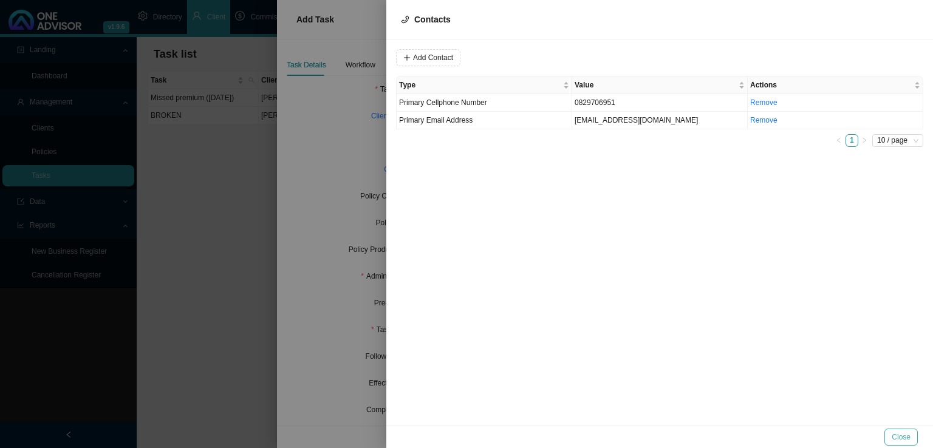
click at [903, 437] on span "Close" at bounding box center [901, 437] width 19 height 12
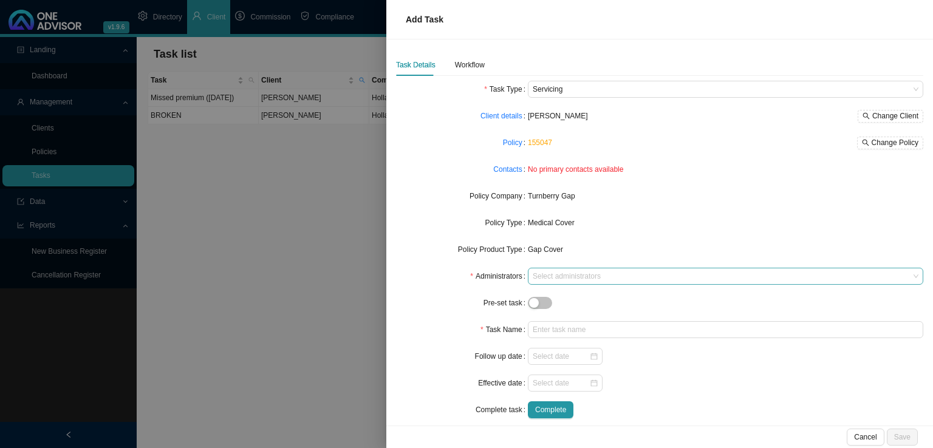
click at [563, 279] on div at bounding box center [719, 276] width 379 height 9
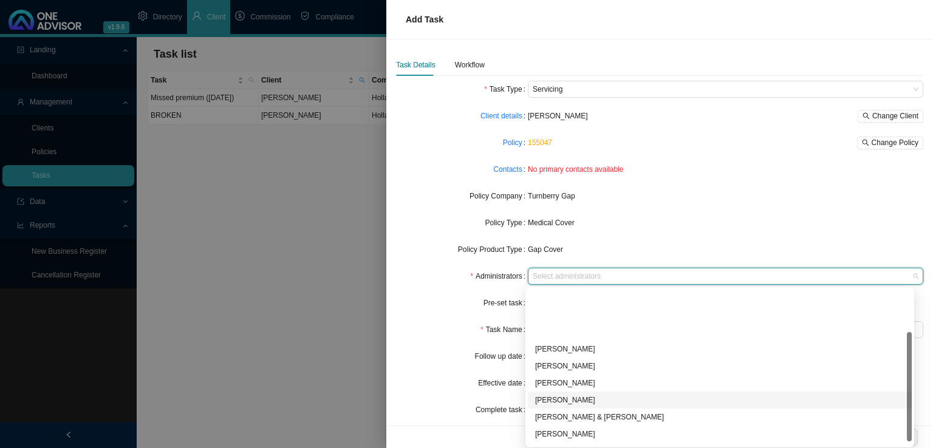
scroll to position [61, 0]
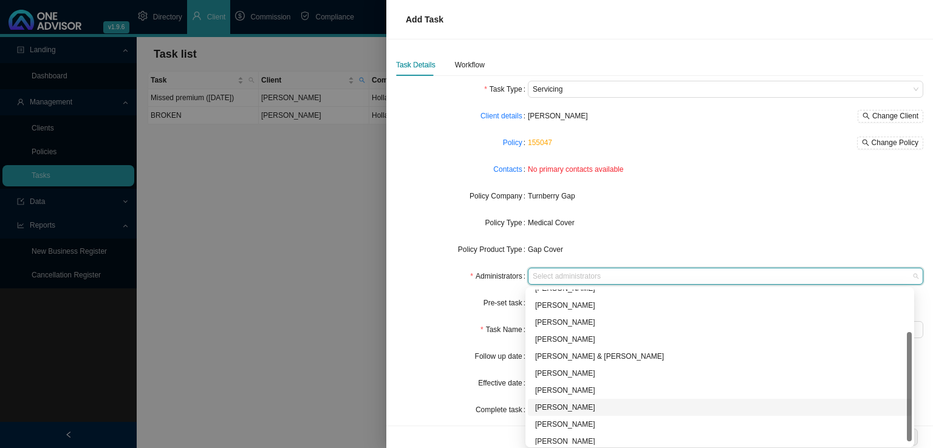
click at [554, 404] on div "[PERSON_NAME]" at bounding box center [719, 407] width 369 height 12
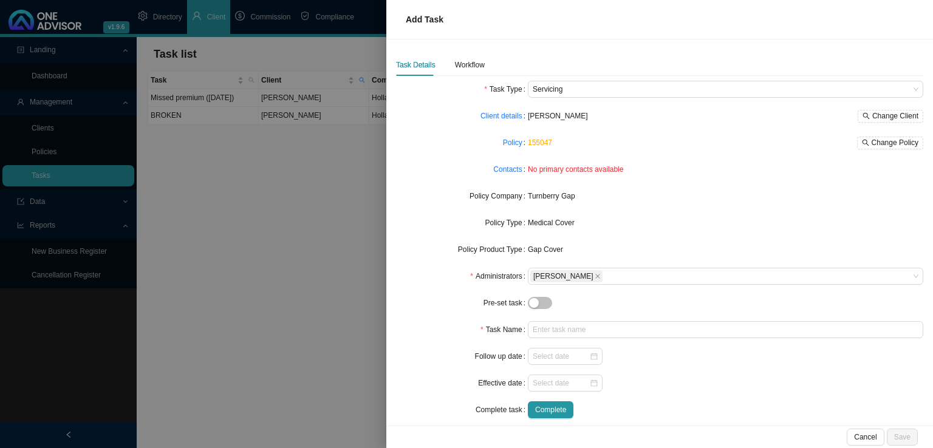
click at [464, 329] on div "Task Name" at bounding box center [462, 329] width 132 height 17
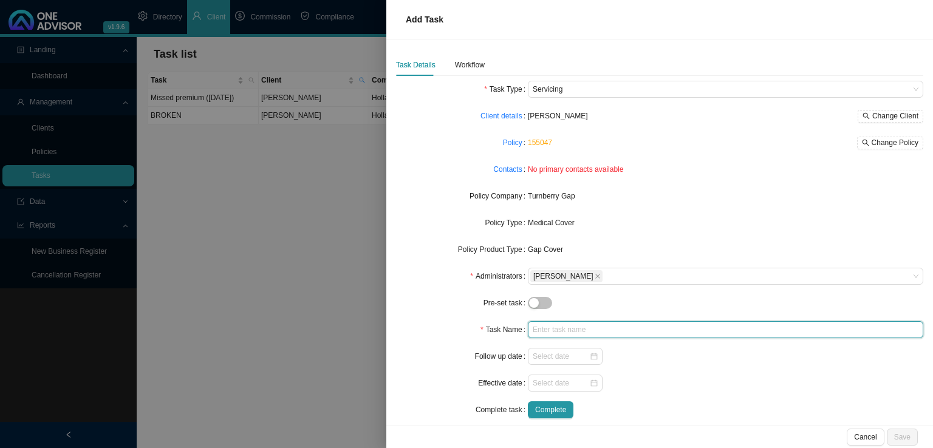
click at [544, 328] on input "text" at bounding box center [725, 329] width 395 height 17
type input "Missed premium ([DATE])"
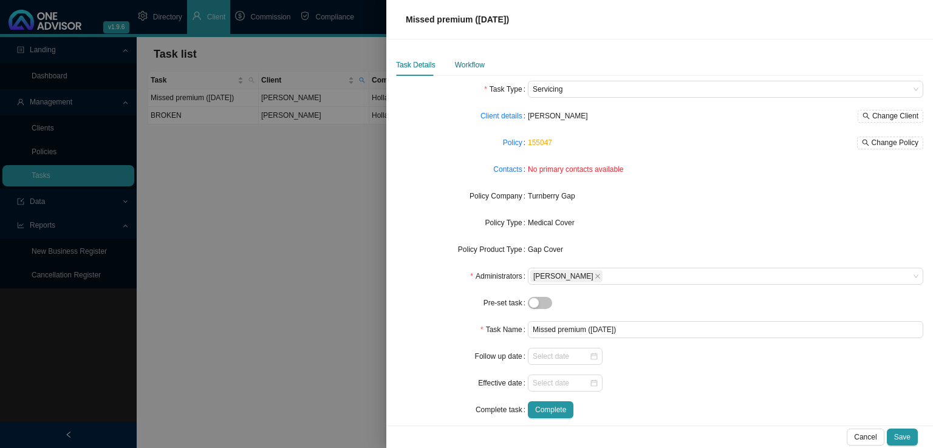
click at [476, 61] on div "Workflow" at bounding box center [470, 65] width 30 height 12
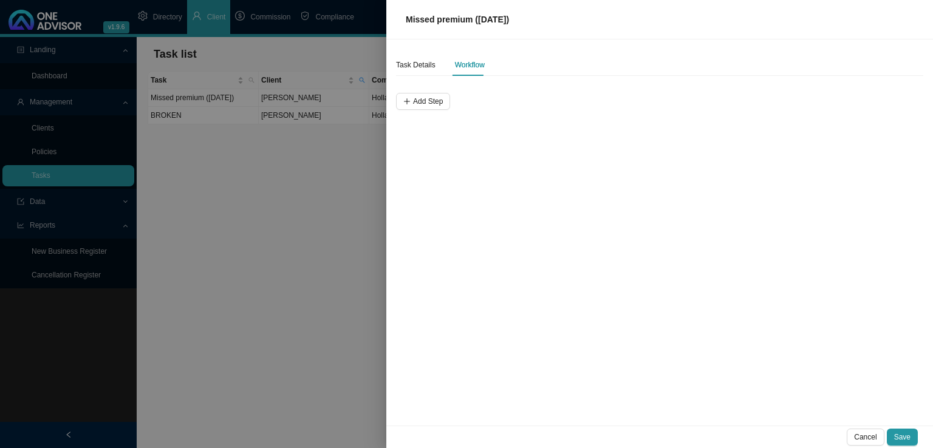
click at [434, 90] on div "Add Step" at bounding box center [659, 95] width 527 height 29
click at [428, 96] on span "Add Step" at bounding box center [428, 101] width 30 height 12
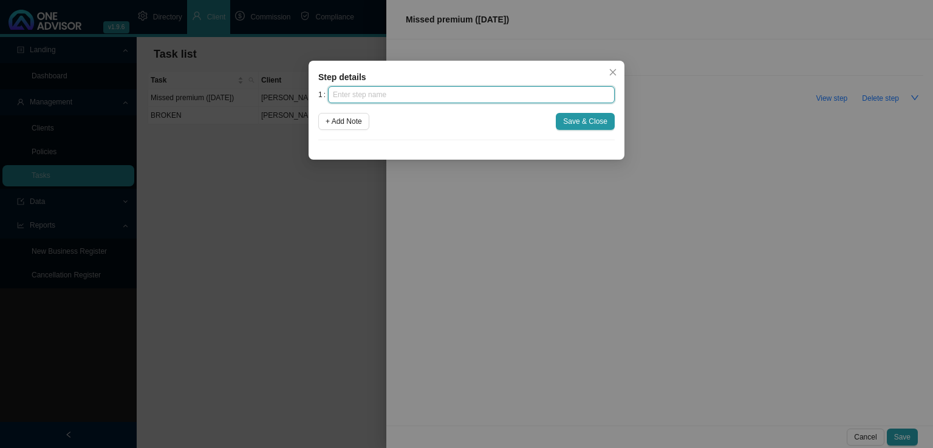
click at [411, 97] on input "text" at bounding box center [471, 94] width 287 height 17
click at [381, 97] on input "text" at bounding box center [471, 94] width 287 height 17
type input "Insurer notification"
click button "Save & Close" at bounding box center [585, 121] width 59 height 17
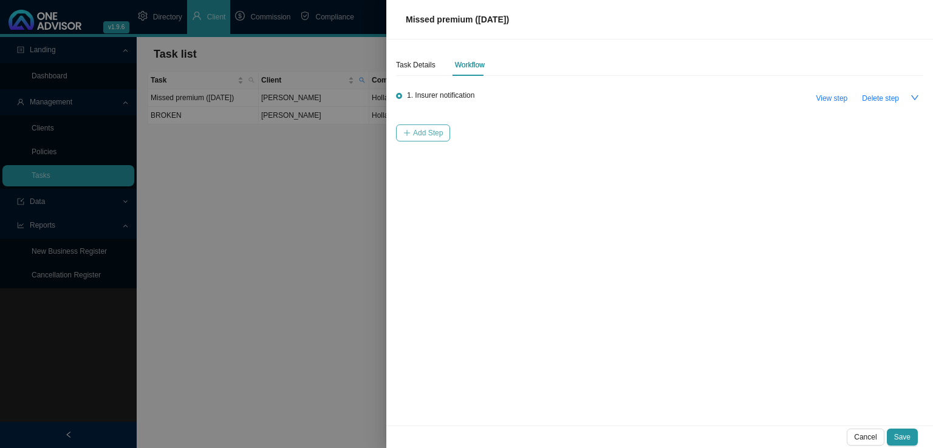
click at [434, 137] on span "Add Step" at bounding box center [428, 133] width 30 height 12
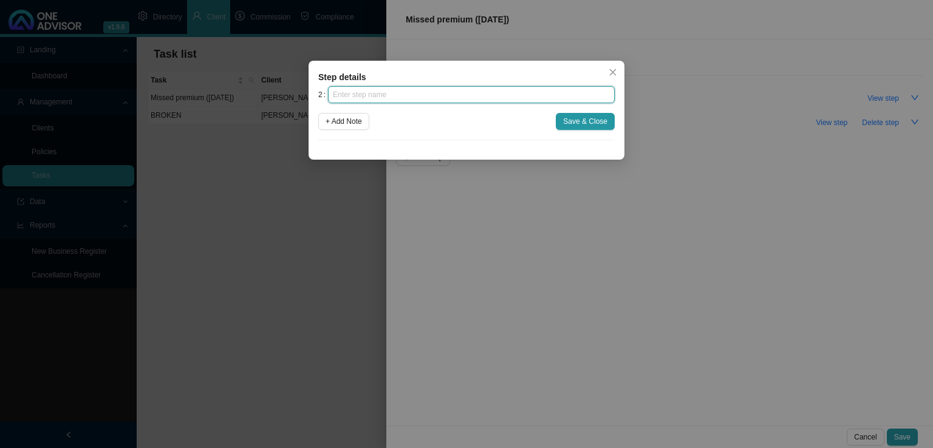
click at [416, 98] on input "text" at bounding box center [471, 94] width 287 height 17
type input "Investigation"
click button "Save & Close" at bounding box center [585, 121] width 59 height 17
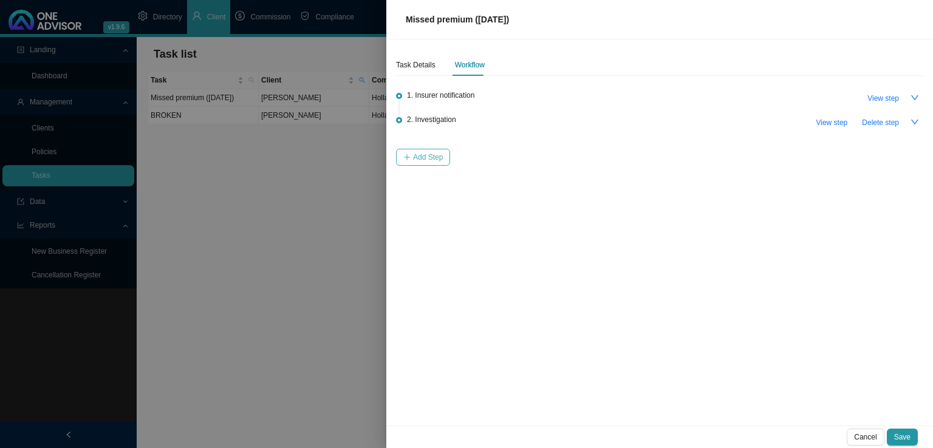
click at [427, 155] on span "Add Step" at bounding box center [428, 157] width 30 height 12
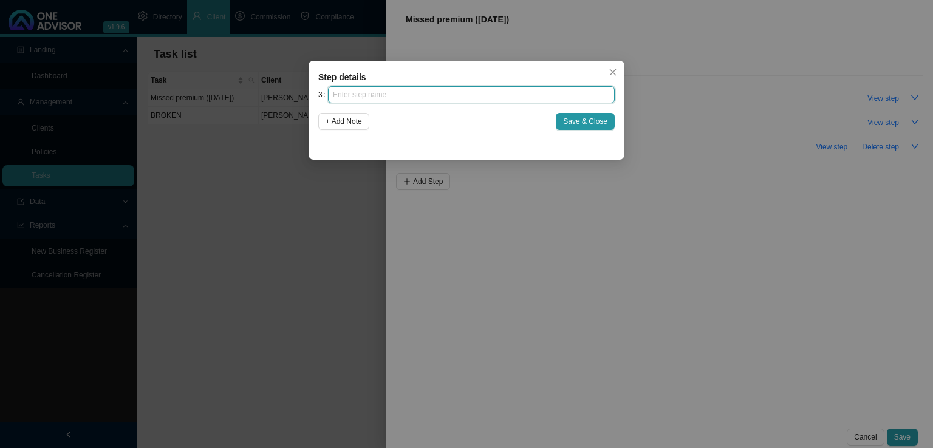
click at [416, 97] on input "text" at bounding box center [471, 94] width 287 height 17
type input "Client notification (1)"
click at [575, 116] on span "Save & Close" at bounding box center [585, 121] width 44 height 12
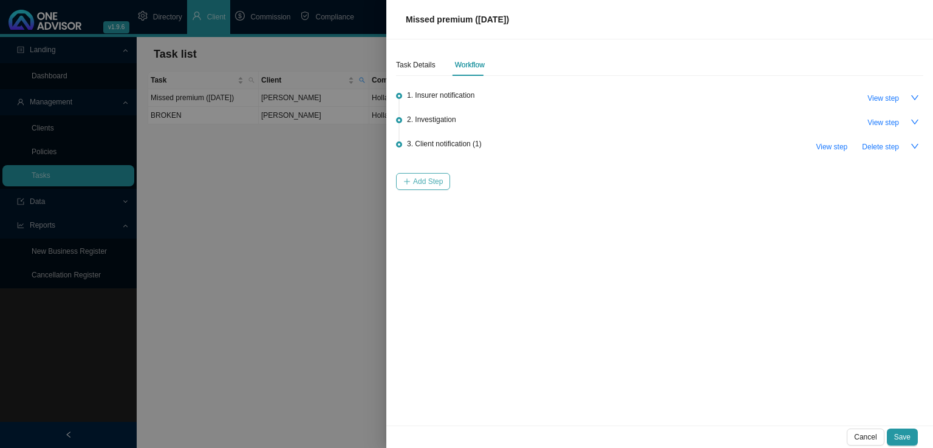
click at [430, 173] on button "Add Step" at bounding box center [423, 181] width 54 height 17
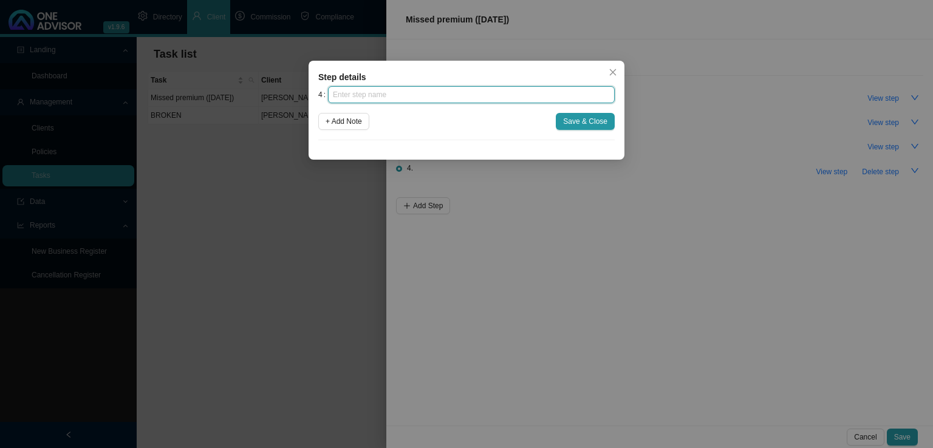
click at [408, 92] on input "text" at bounding box center [471, 94] width 287 height 17
type input "Follow up"
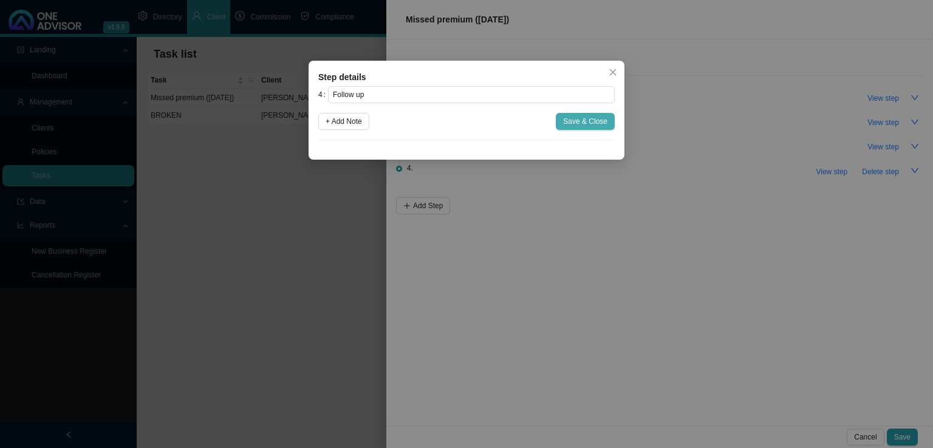
click at [582, 122] on span "Save & Close" at bounding box center [585, 121] width 44 height 12
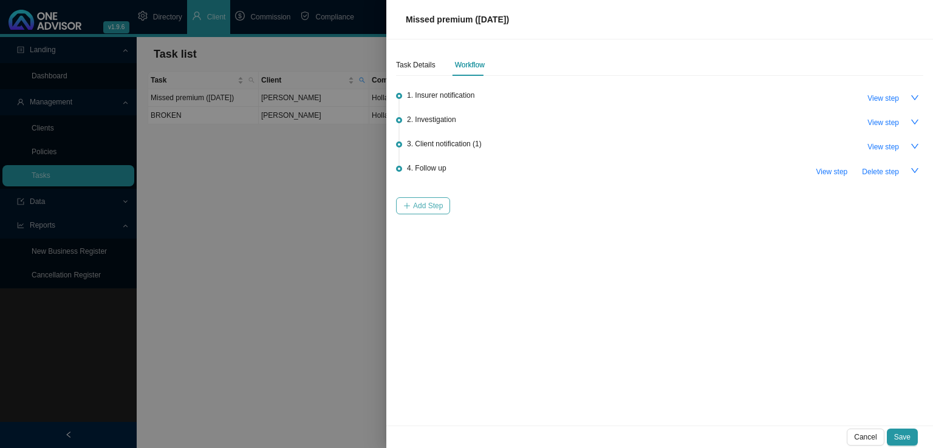
click at [429, 202] on span "Add Step" at bounding box center [428, 206] width 30 height 12
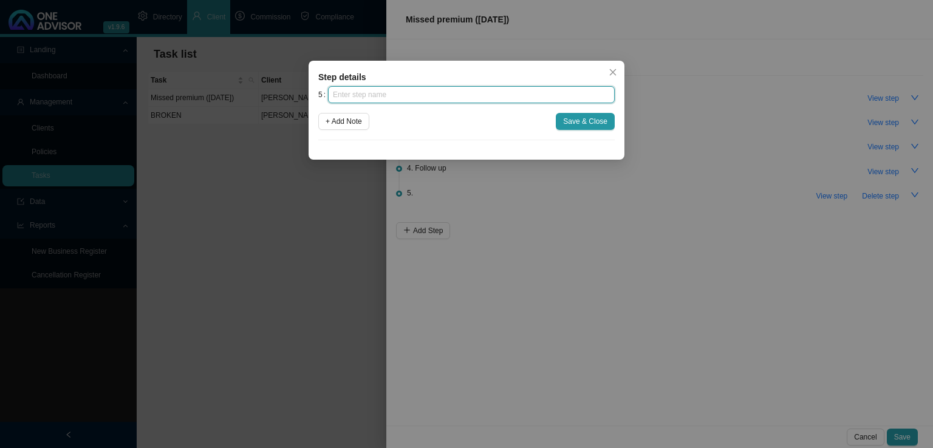
click at [441, 90] on input "text" at bounding box center [471, 94] width 287 height 17
type input "Instruction received"
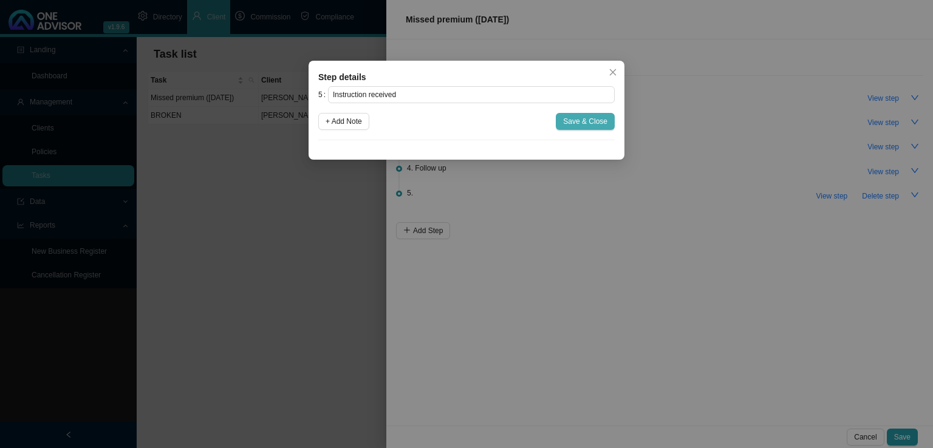
click at [582, 122] on span "Save & Close" at bounding box center [585, 121] width 44 height 12
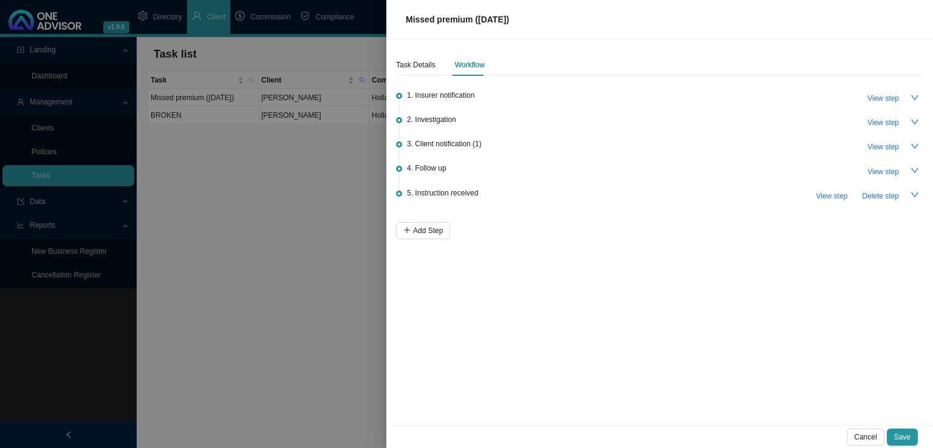
click at [413, 239] on div "Task Details Workflow 1. Insurer notification View step 2. Investigation View s…" at bounding box center [659, 232] width 547 height 386
click at [425, 229] on span "Add Step" at bounding box center [428, 231] width 30 height 12
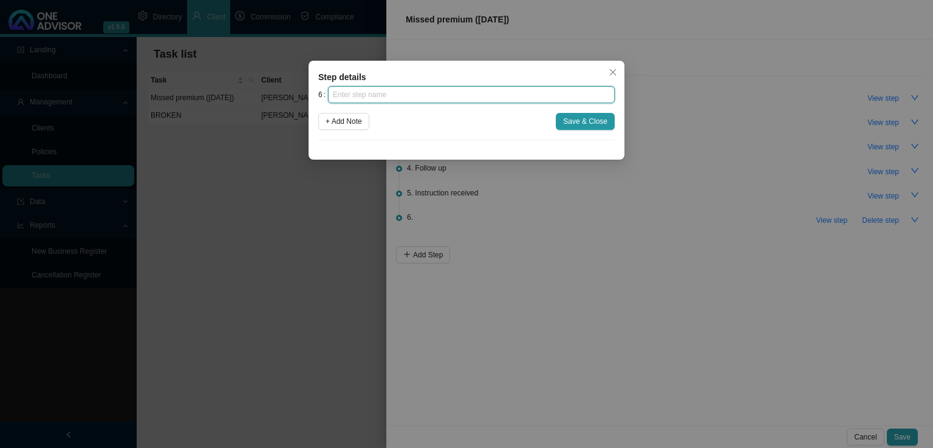
click at [370, 100] on input "text" at bounding box center [471, 94] width 287 height 17
type input "Submission"
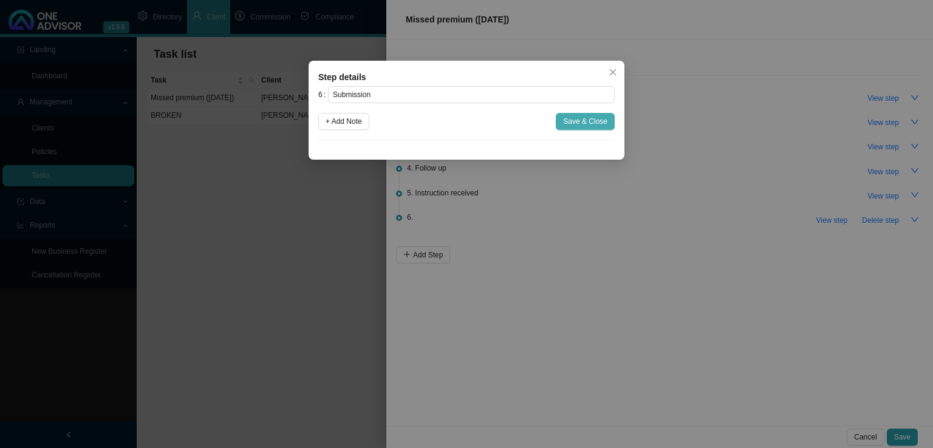
click at [586, 122] on span "Save & Close" at bounding box center [585, 121] width 44 height 12
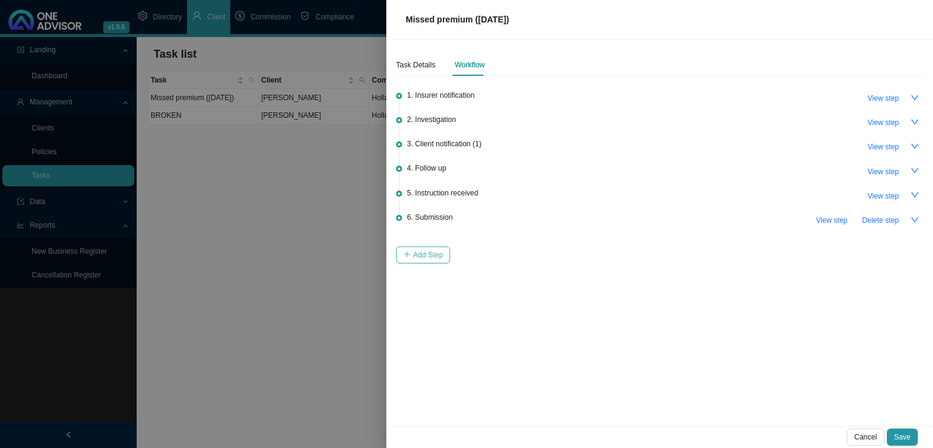
click at [424, 250] on span "Add Step" at bounding box center [428, 255] width 30 height 12
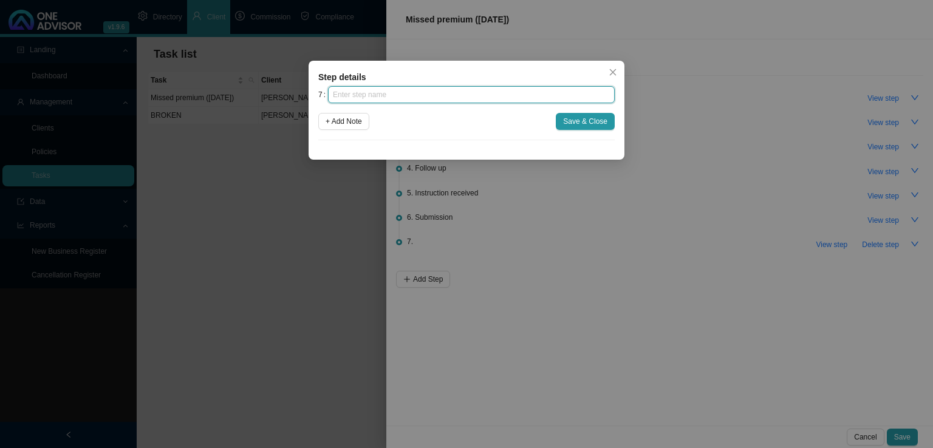
click at [414, 95] on input "text" at bounding box center [471, 94] width 287 height 17
type input "Confirmation of works done"
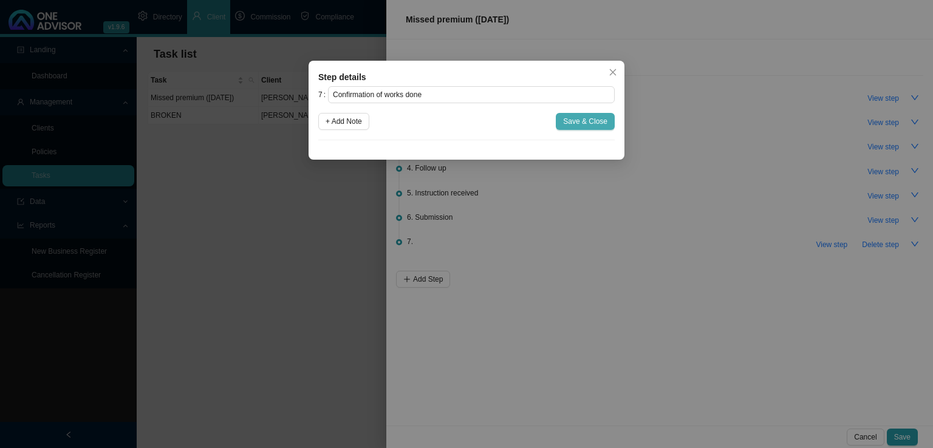
click at [578, 116] on span "Save & Close" at bounding box center [585, 121] width 44 height 12
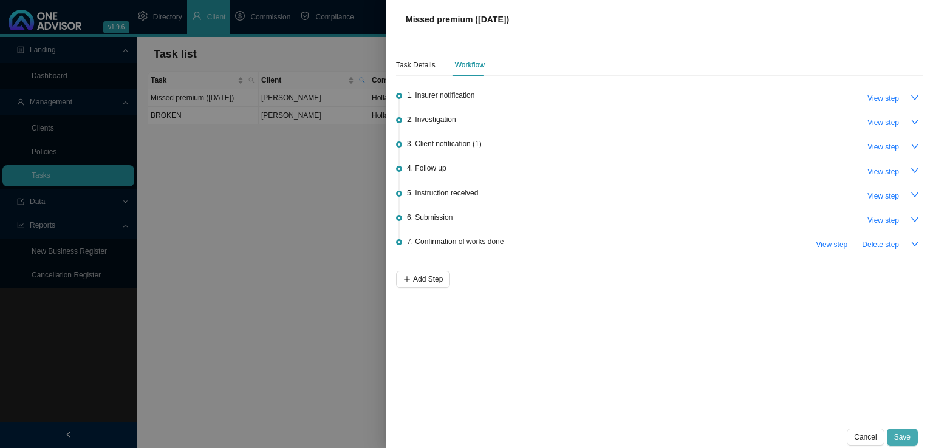
click at [895, 435] on button "Save" at bounding box center [902, 437] width 31 height 17
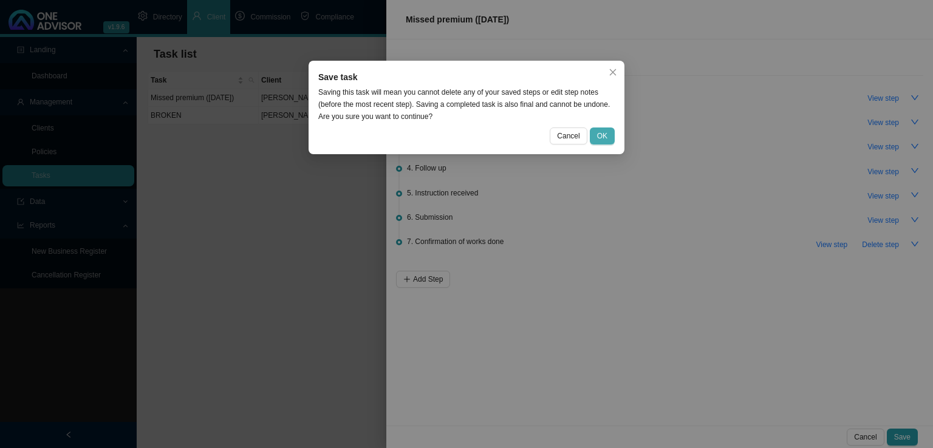
click at [612, 137] on button "OK" at bounding box center [602, 136] width 25 height 17
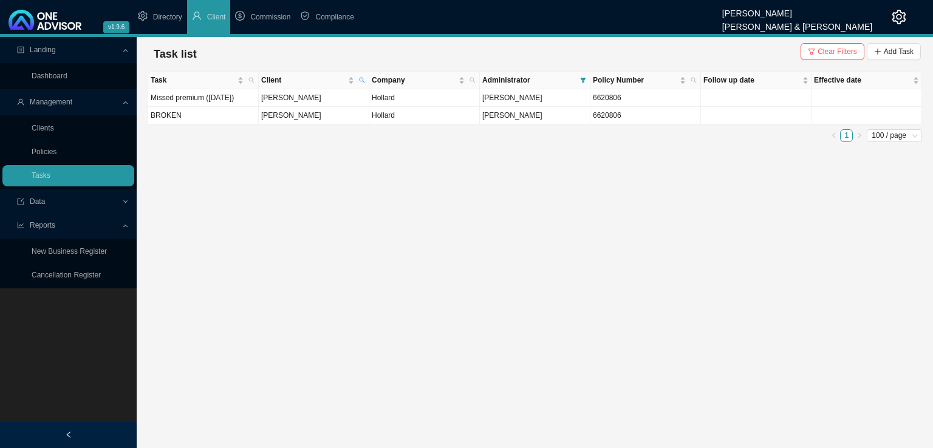
click at [820, 49] on button "Clear Filters" at bounding box center [832, 51] width 64 height 17
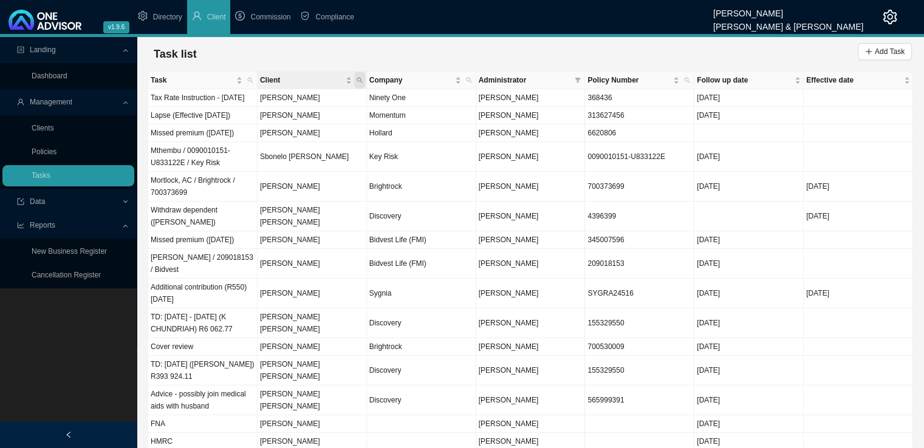
click at [357, 83] on icon "search" at bounding box center [360, 80] width 6 height 6
click at [268, 107] on input "text" at bounding box center [303, 104] width 114 height 17
type input "World"
click at [270, 122] on span "Search" at bounding box center [278, 124] width 23 height 12
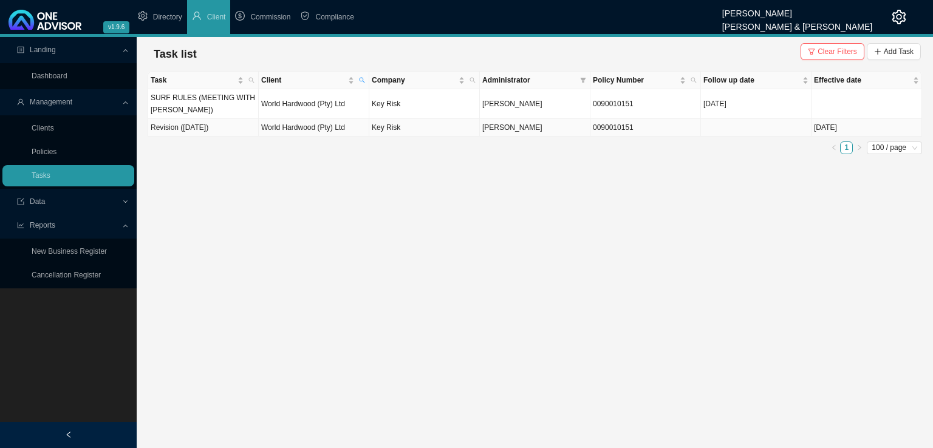
click at [292, 129] on td "World Hardwood (Pty) Ltd" at bounding box center [314, 128] width 111 height 18
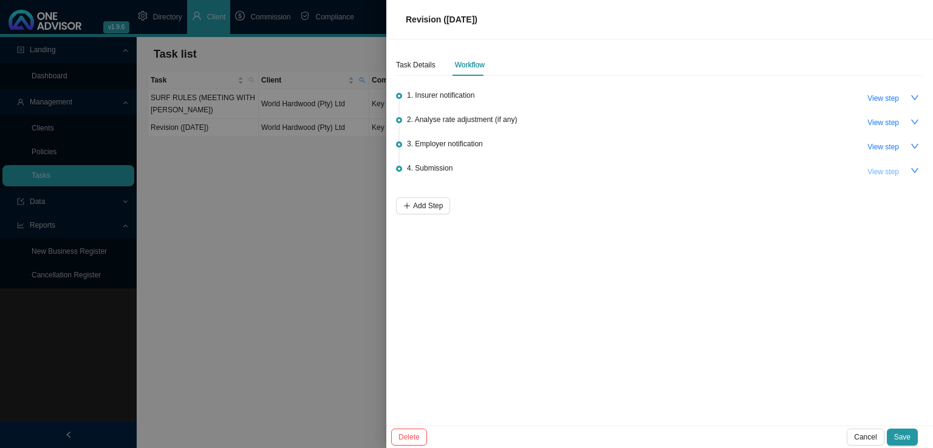
click at [882, 169] on span "View step" at bounding box center [883, 172] width 32 height 12
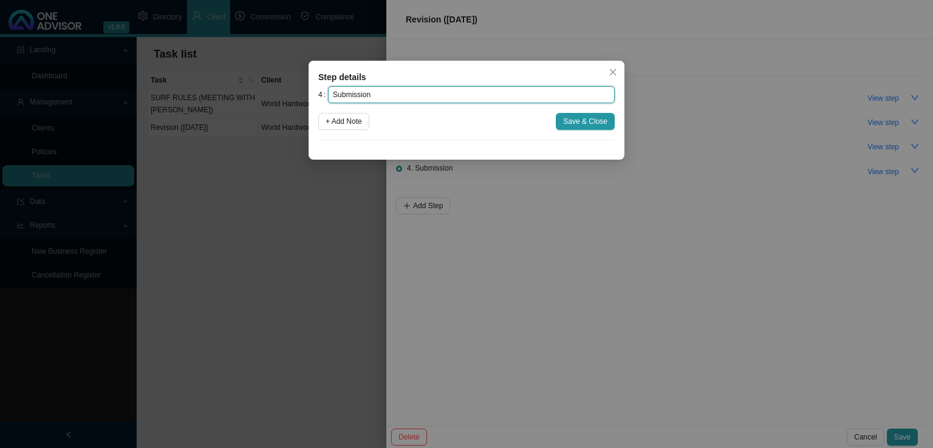
drag, startPoint x: 387, startPoint y: 98, endPoint x: 305, endPoint y: 101, distance: 82.7
click at [305, 101] on div "Step details 4 Submission + Add Note Save & Close Cancel OK" at bounding box center [466, 224] width 933 height 448
type input "Paperwork"
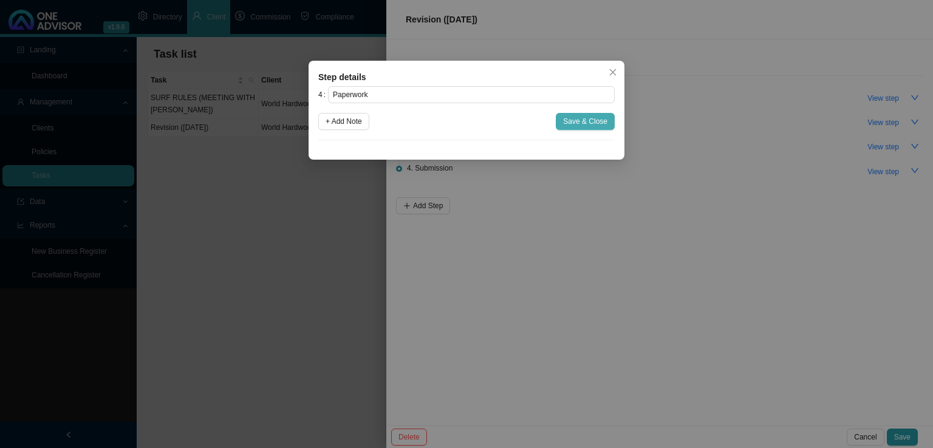
click at [586, 117] on span "Save & Close" at bounding box center [585, 121] width 44 height 12
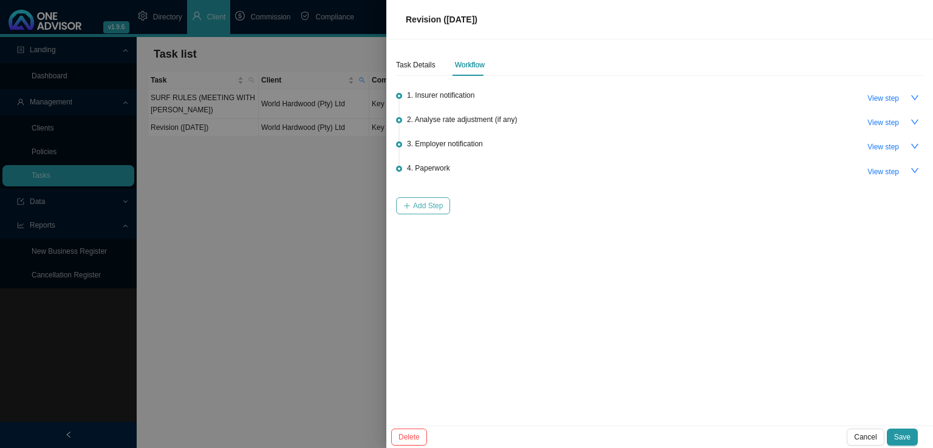
click at [414, 203] on span "Add Step" at bounding box center [428, 206] width 30 height 12
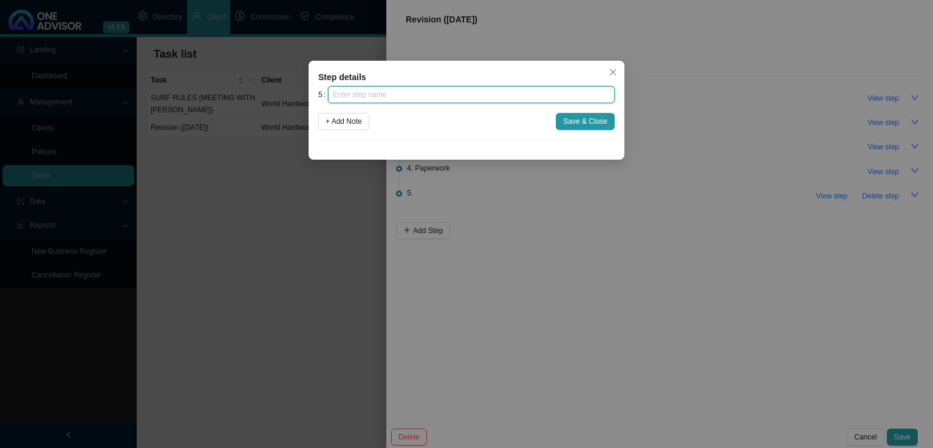
click at [379, 99] on input "text" at bounding box center [471, 94] width 287 height 17
type input "Submission"
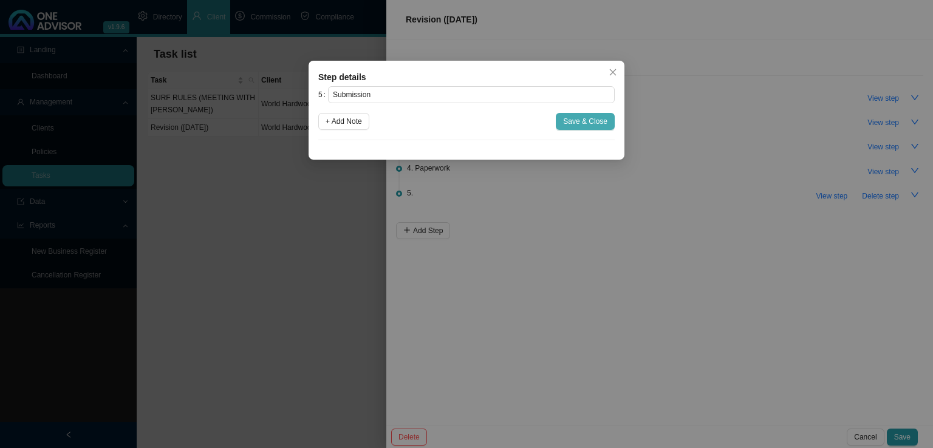
click at [565, 122] on span "Save & Close" at bounding box center [585, 121] width 44 height 12
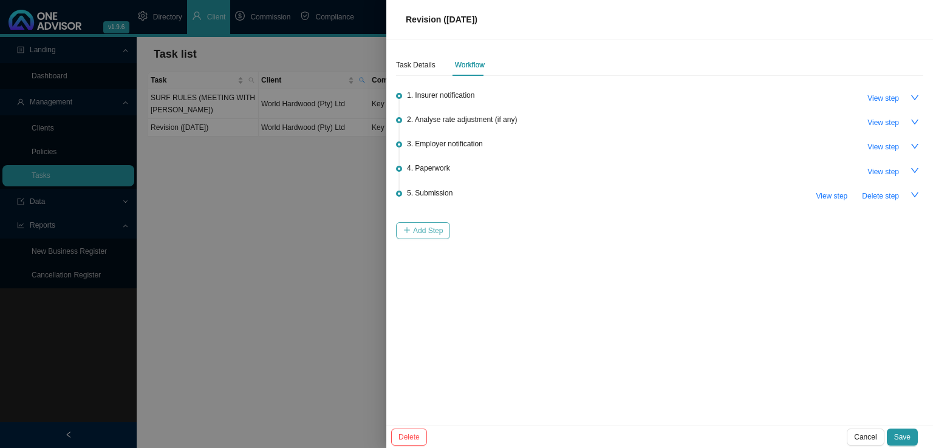
click at [429, 225] on span "Add Step" at bounding box center [428, 231] width 30 height 12
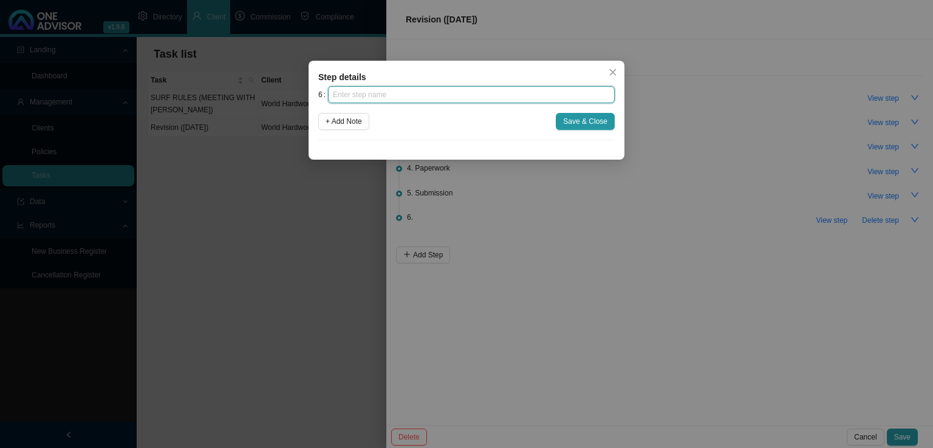
click at [386, 94] on input "text" at bounding box center [471, 94] width 287 height 17
type input "Confirmation of works done"
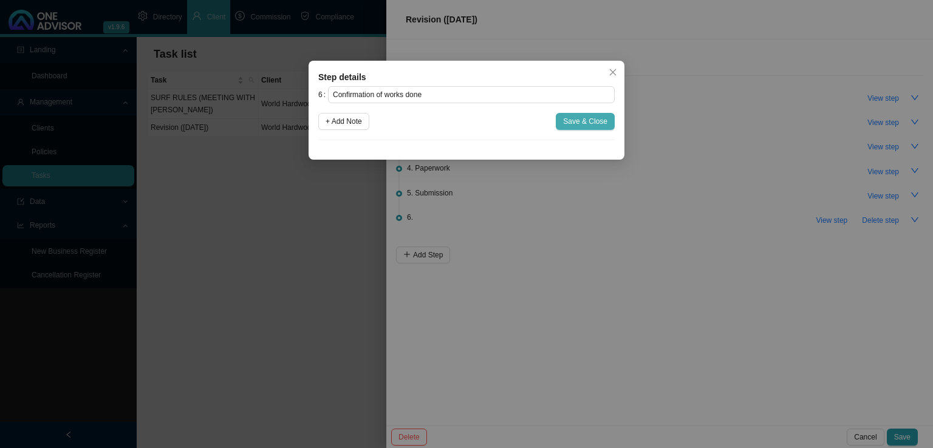
click at [601, 121] on span "Save & Close" at bounding box center [585, 121] width 44 height 12
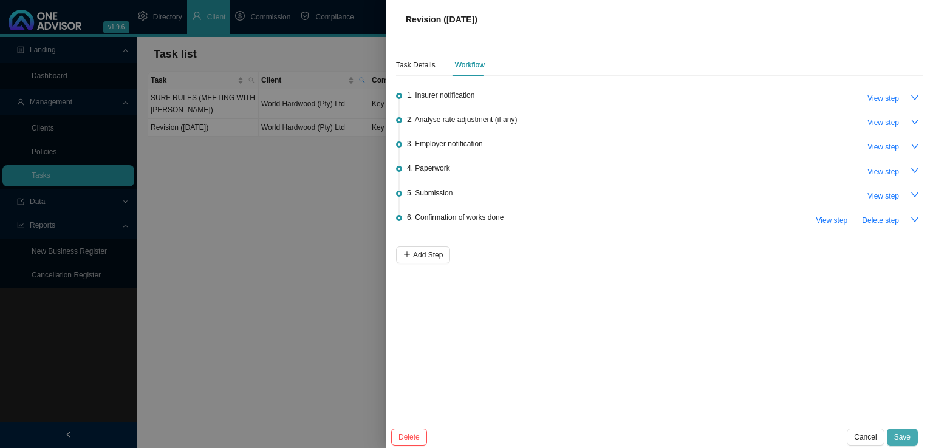
click at [900, 437] on span "Save" at bounding box center [902, 437] width 16 height 12
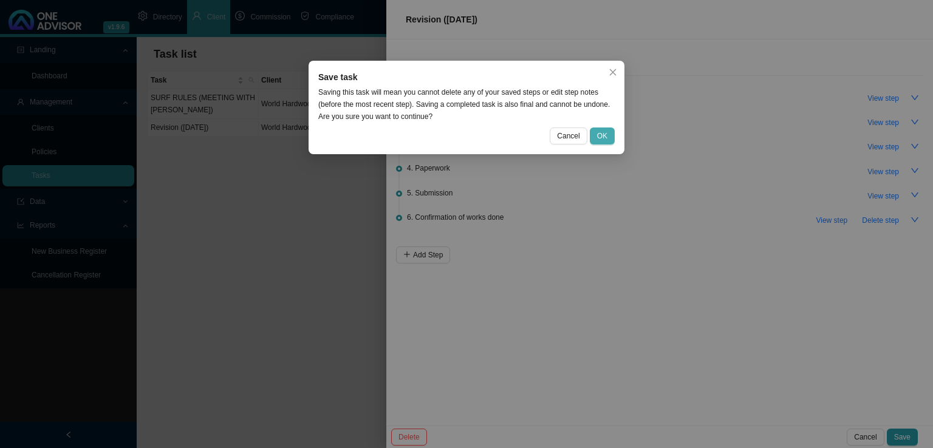
click at [604, 141] on span "OK" at bounding box center [602, 136] width 10 height 12
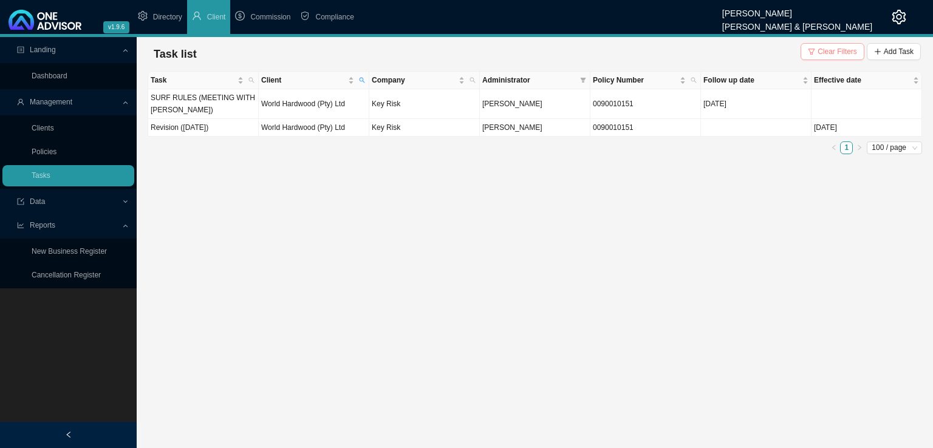
click at [857, 57] on span "Clear Filters" at bounding box center [836, 52] width 39 height 12
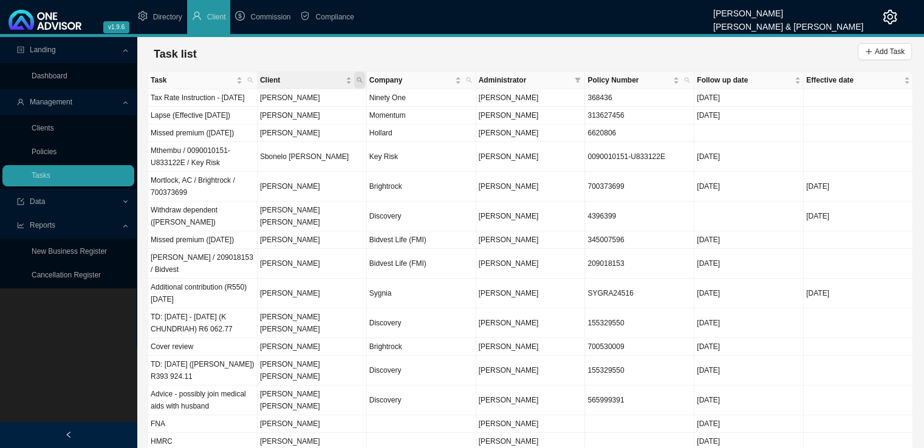
click at [358, 80] on icon "search" at bounding box center [360, 80] width 6 height 6
click at [273, 108] on input "text" at bounding box center [303, 104] width 114 height 17
type input "khowa"
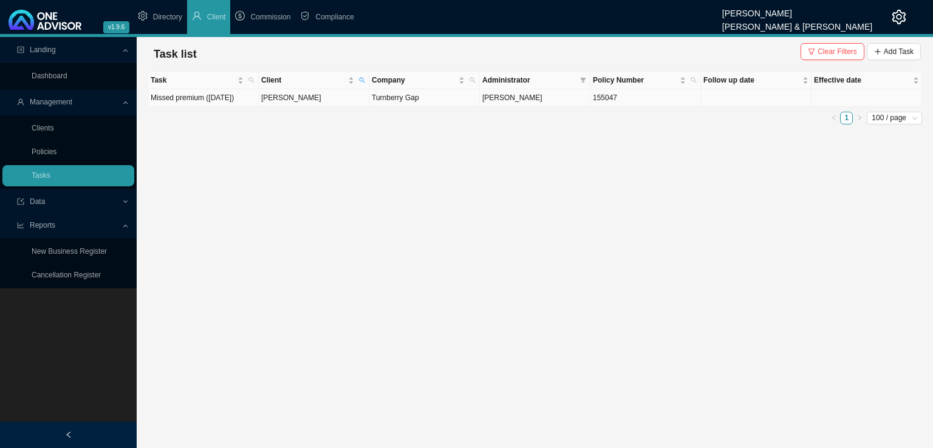
click at [333, 107] on td "[PERSON_NAME]" at bounding box center [314, 98] width 111 height 18
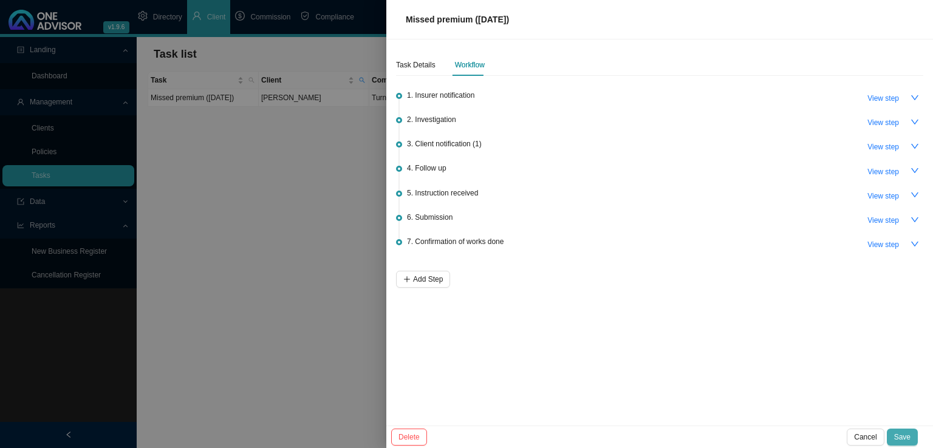
click at [899, 434] on span "Save" at bounding box center [902, 437] width 16 height 12
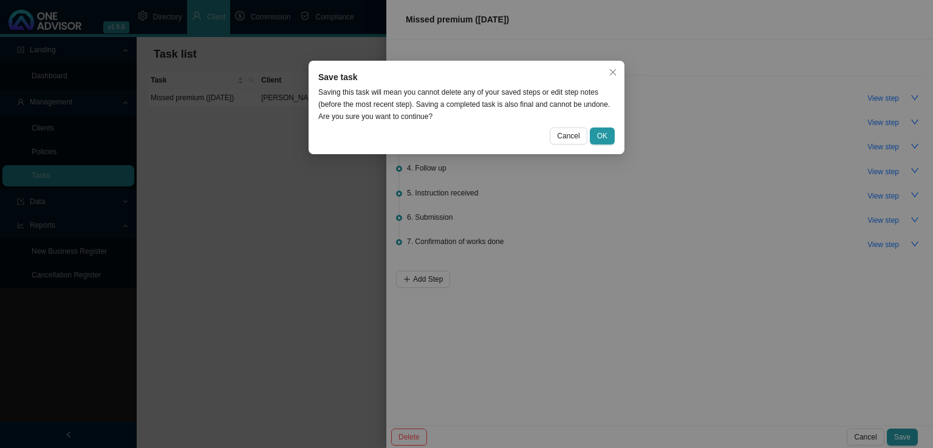
drag, startPoint x: 608, startPoint y: 140, endPoint x: 529, endPoint y: 154, distance: 80.3
click at [607, 140] on button "OK" at bounding box center [602, 136] width 25 height 17
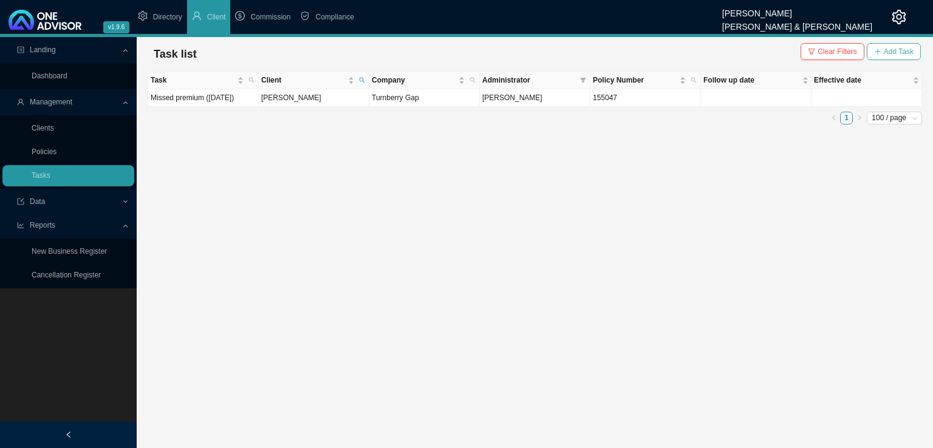
click at [895, 50] on span "Add Task" at bounding box center [899, 52] width 30 height 12
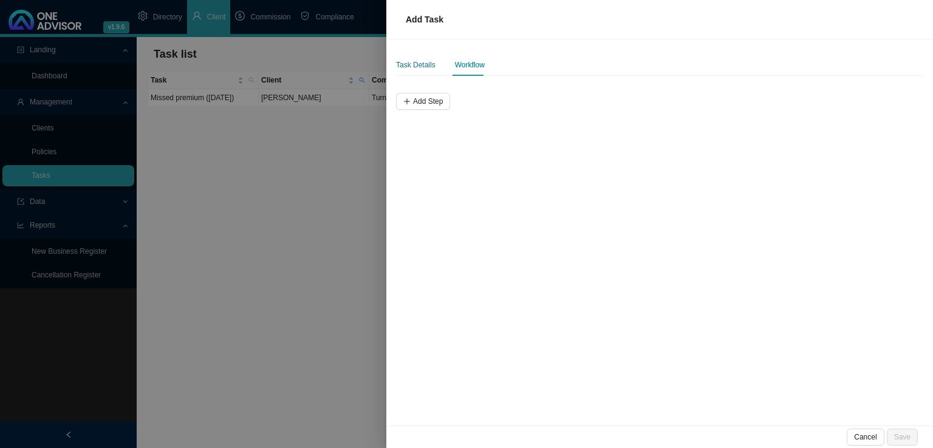
click at [414, 60] on div "Task Details" at bounding box center [415, 65] width 39 height 12
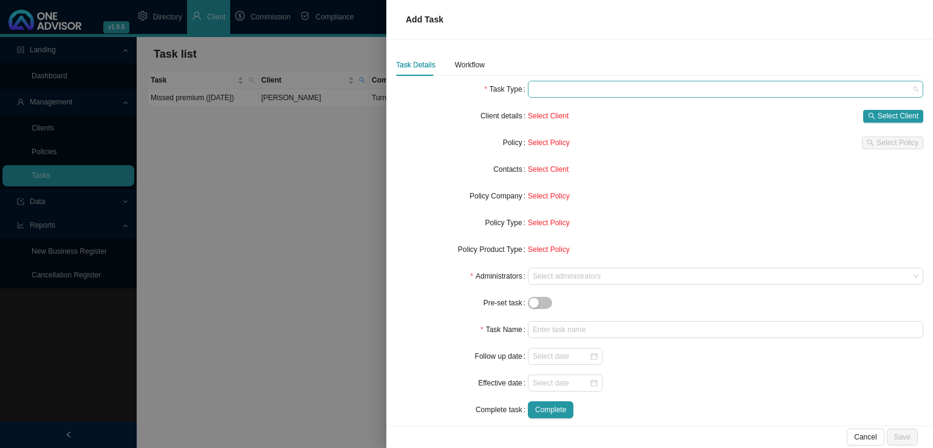
click at [585, 91] on span at bounding box center [726, 89] width 386 height 16
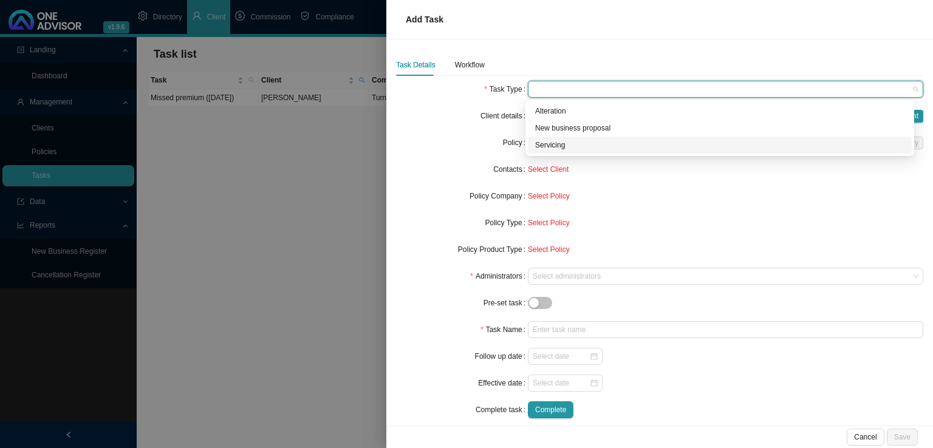
click at [551, 146] on div "Servicing" at bounding box center [719, 145] width 369 height 12
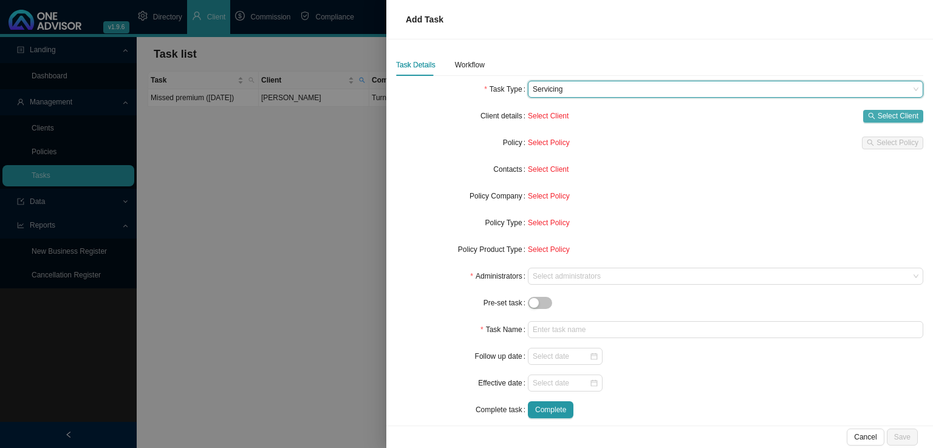
click at [868, 115] on icon "search" at bounding box center [871, 115] width 7 height 7
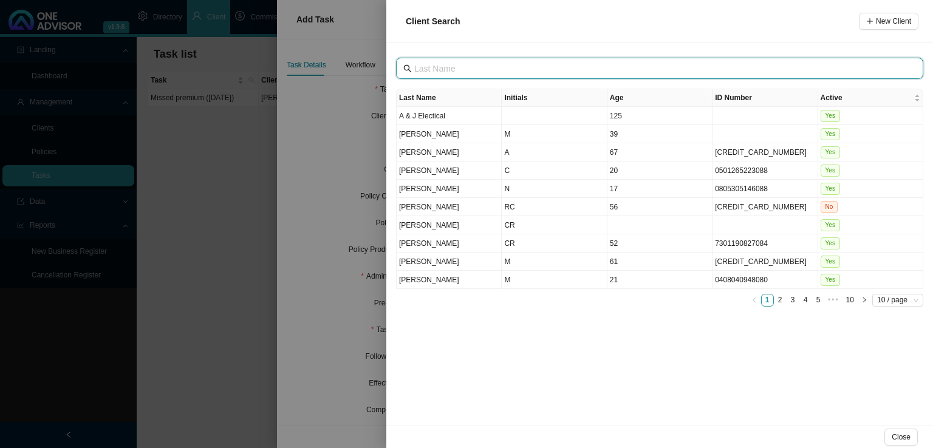
click at [445, 71] on input "text" at bounding box center [660, 68] width 493 height 13
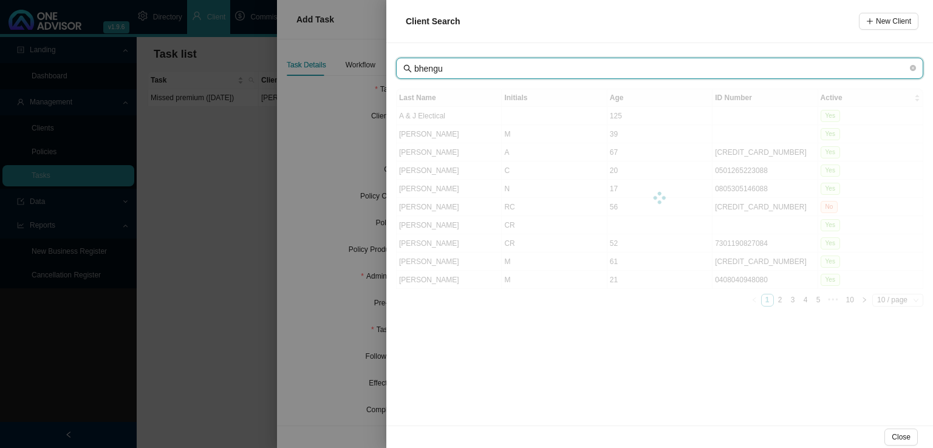
type input "bhengu"
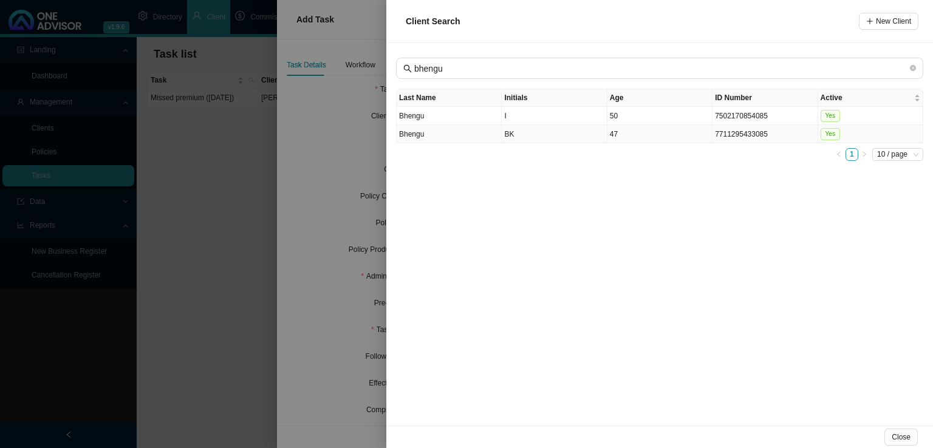
click at [480, 132] on td "Bhengu" at bounding box center [449, 134] width 105 height 18
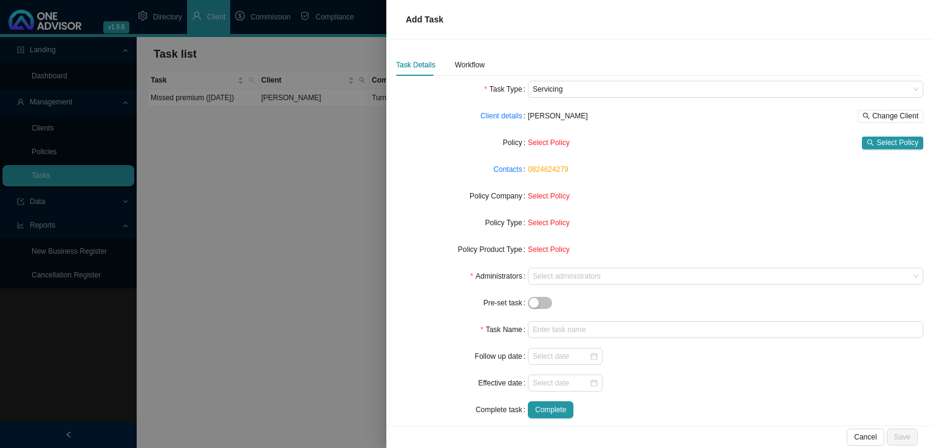
click at [878, 134] on div "Select Policy Select Policy" at bounding box center [725, 142] width 395 height 17
click at [877, 137] on span "Select Policy" at bounding box center [897, 143] width 42 height 12
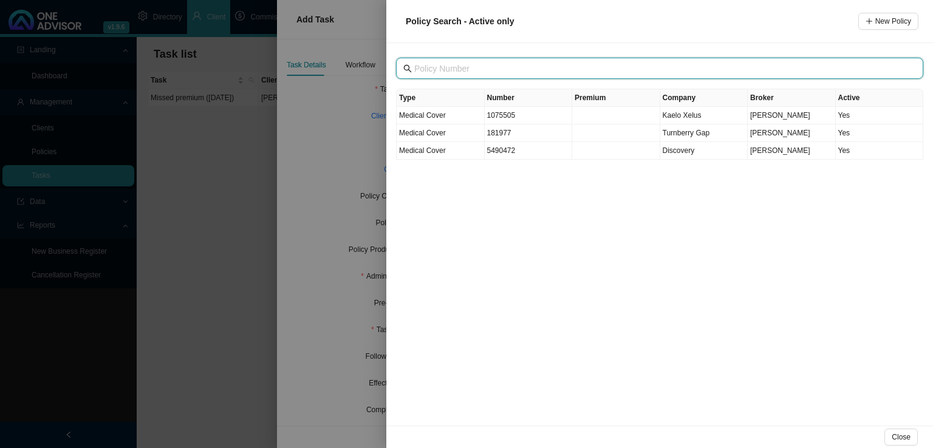
click at [456, 66] on input "text" at bounding box center [660, 68] width 493 height 13
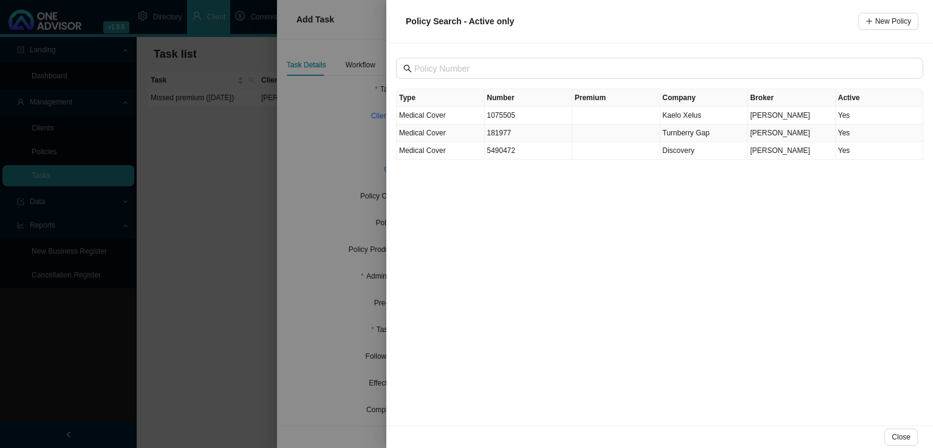
click at [678, 137] on td "Turnberry Gap" at bounding box center [704, 134] width 88 height 18
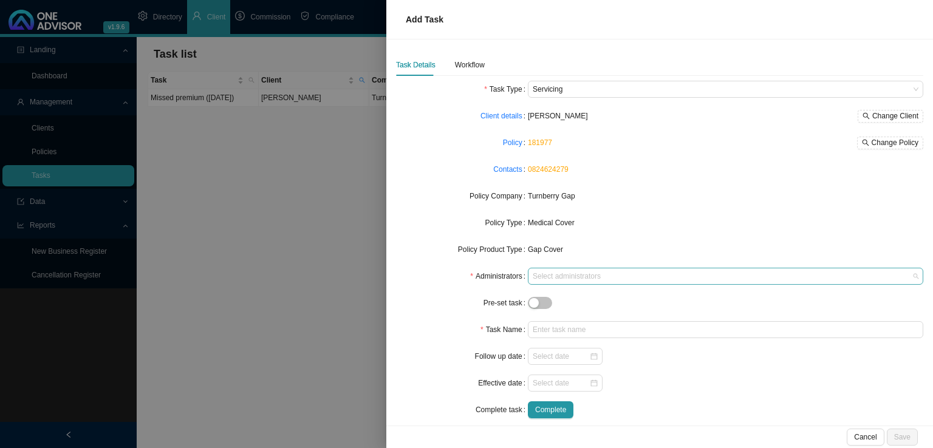
click at [578, 284] on div "Select administrators" at bounding box center [725, 276] width 395 height 17
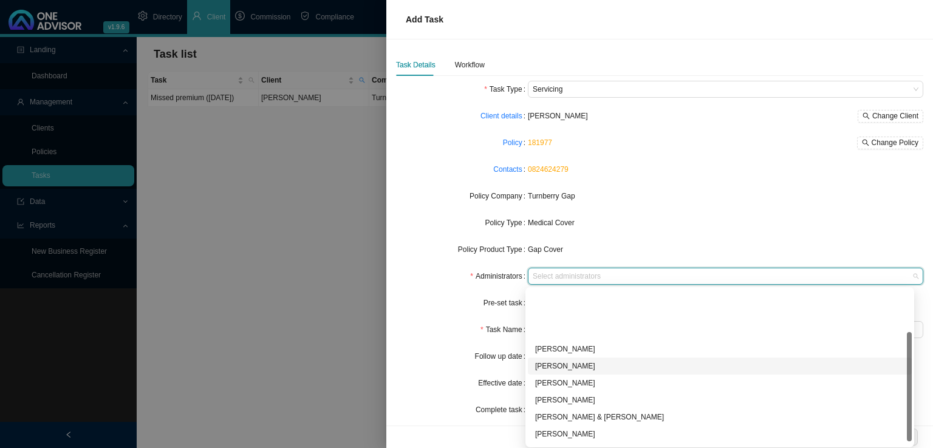
scroll to position [66, 0]
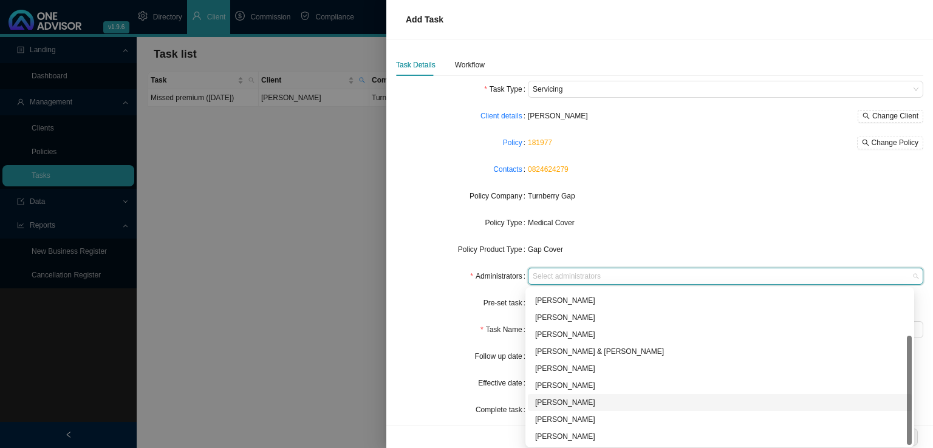
click at [555, 397] on div "[PERSON_NAME]" at bounding box center [719, 403] width 369 height 12
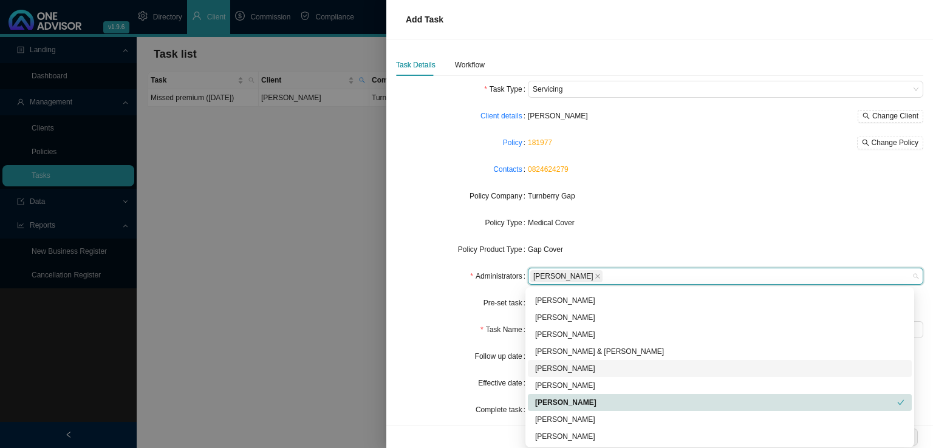
click at [459, 330] on div "Task Name" at bounding box center [462, 329] width 132 height 17
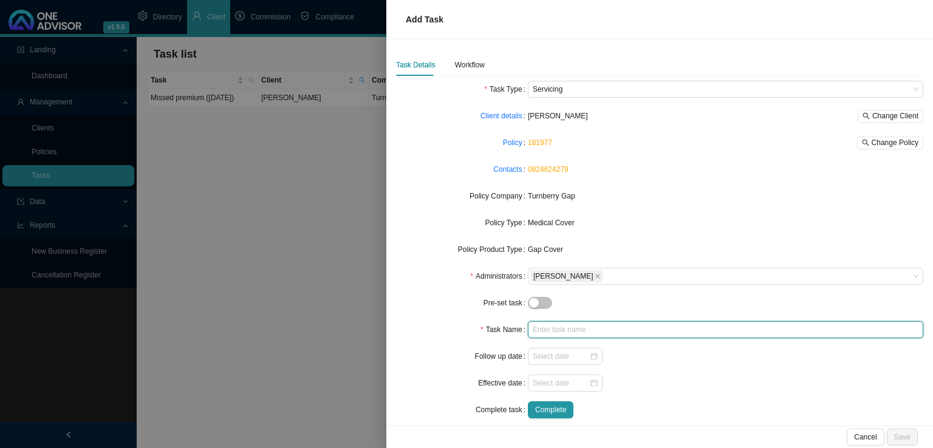
click at [540, 326] on input "text" at bounding box center [725, 329] width 395 height 17
type input "Missed premium ([DATE])"
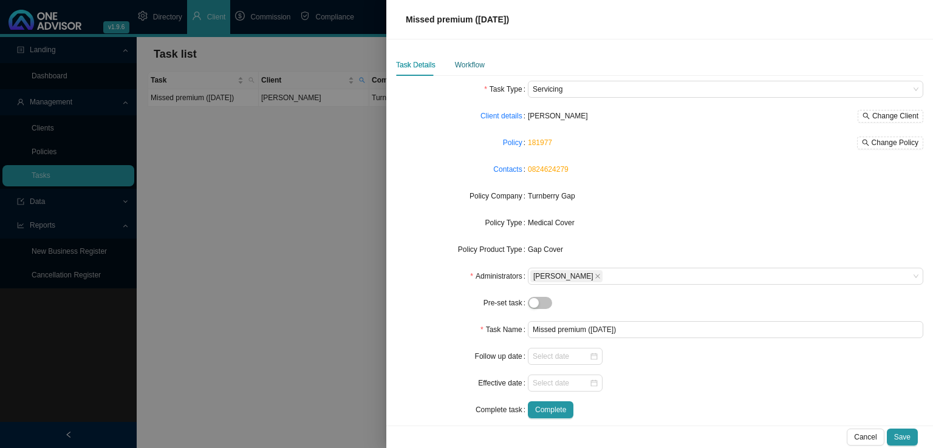
click at [463, 61] on div "Workflow" at bounding box center [470, 65] width 30 height 12
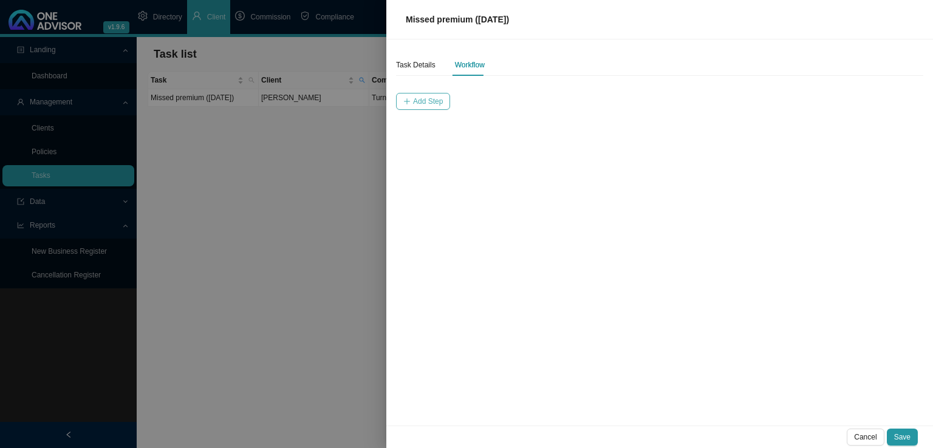
click at [426, 105] on span "Add Step" at bounding box center [428, 101] width 30 height 12
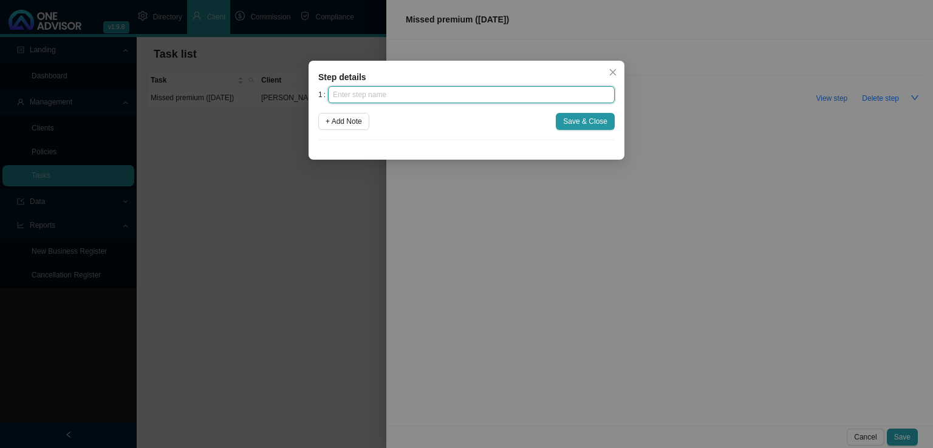
click at [390, 100] on input "text" at bounding box center [471, 94] width 287 height 17
click at [386, 87] on input "text" at bounding box center [471, 94] width 287 height 17
type input "Insurer notification"
click button "Save & Close" at bounding box center [585, 121] width 59 height 17
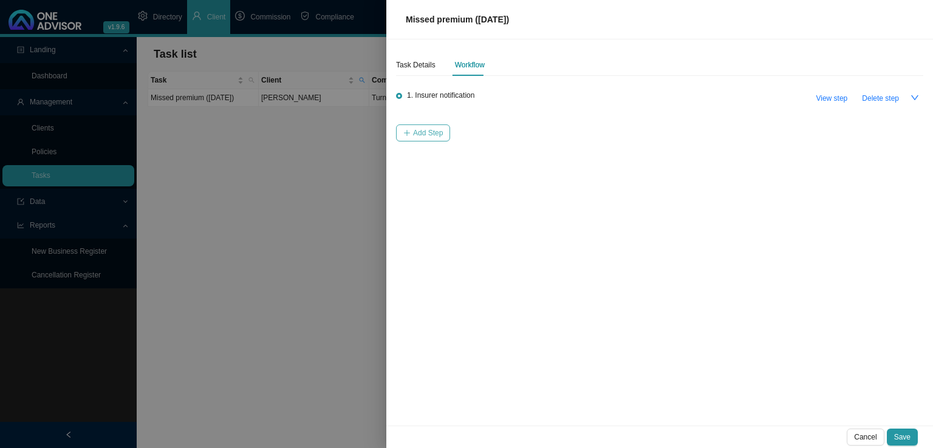
click at [406, 129] on icon "plus" at bounding box center [406, 132] width 7 height 7
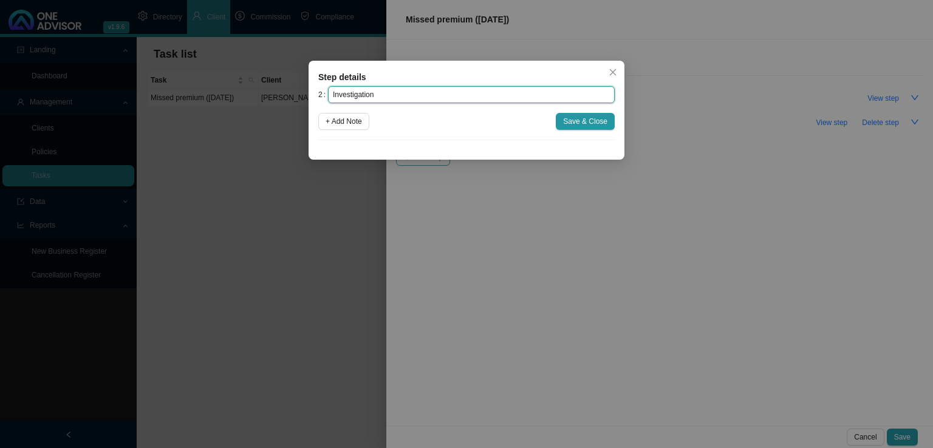
type input "Investigation"
click button "Save & Close" at bounding box center [585, 121] width 59 height 17
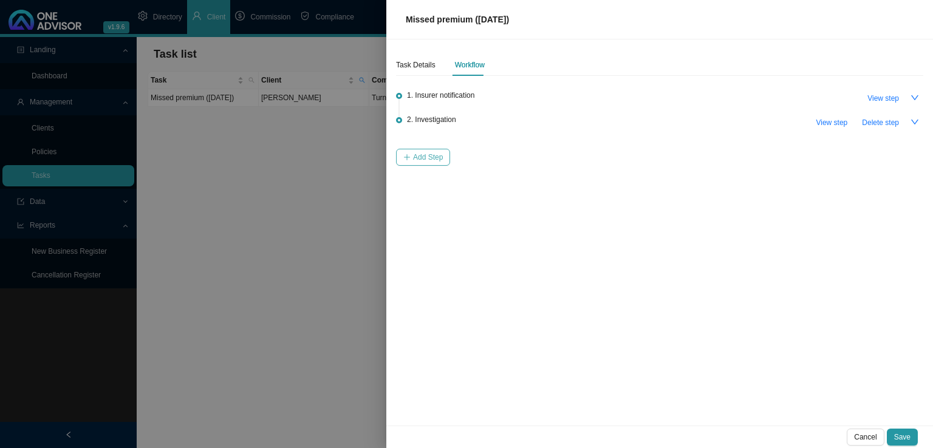
click at [415, 159] on span "Add Step" at bounding box center [428, 157] width 30 height 12
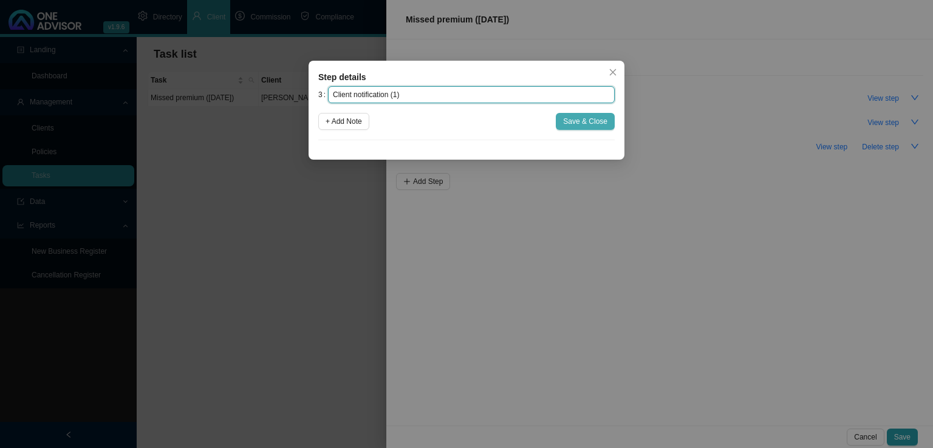
type input "Client notification (1)"
drag, startPoint x: 568, startPoint y: 124, endPoint x: 539, endPoint y: 143, distance: 34.7
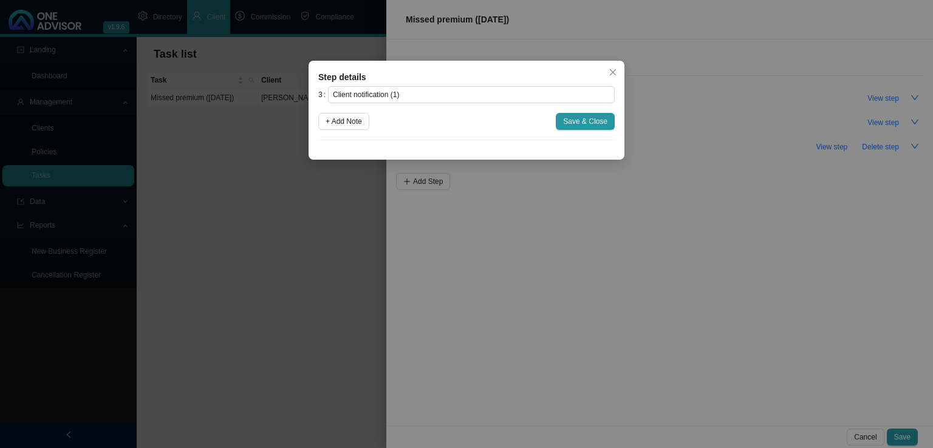
click at [566, 125] on span "Save & Close" at bounding box center [585, 121] width 44 height 12
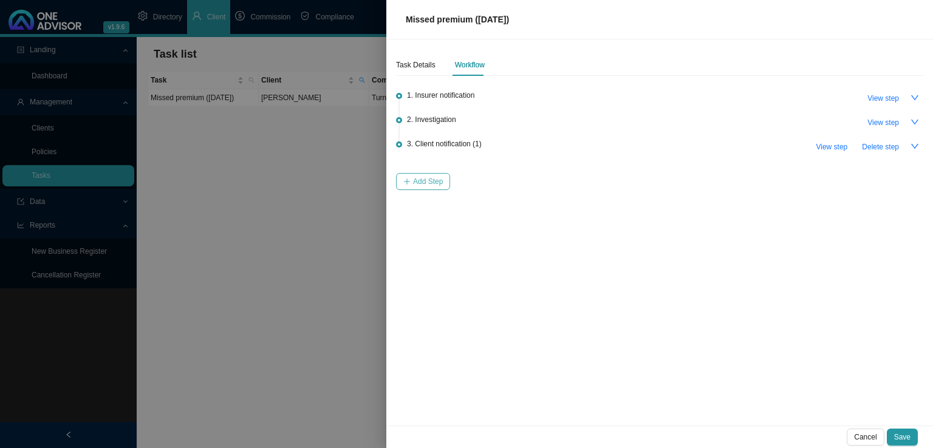
click at [447, 173] on button "Add Step" at bounding box center [423, 181] width 54 height 17
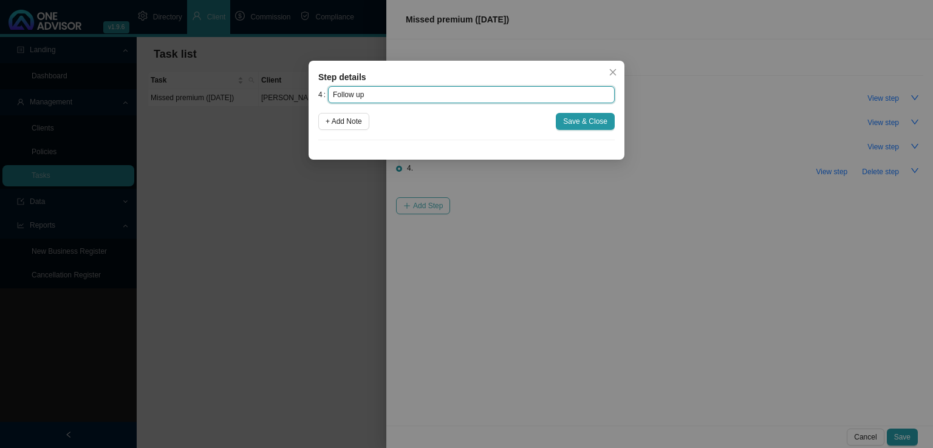
type input "Follow up"
click button "Save & Close" at bounding box center [585, 121] width 59 height 17
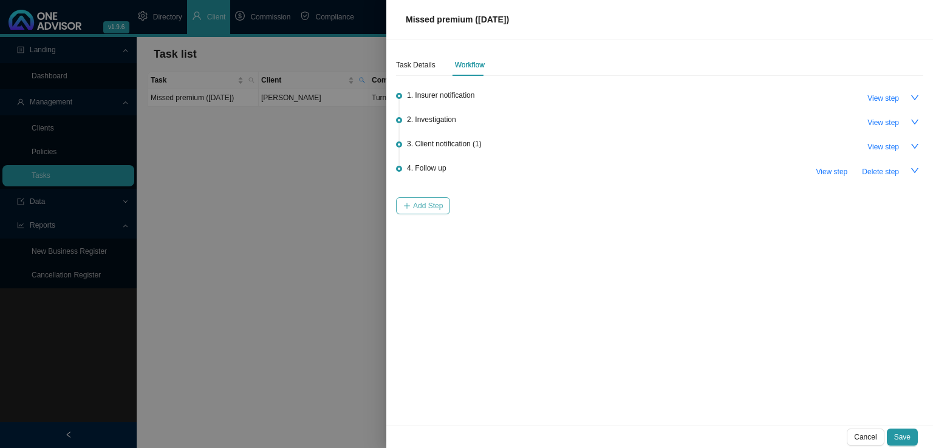
click at [429, 200] on span "Add Step" at bounding box center [428, 206] width 30 height 12
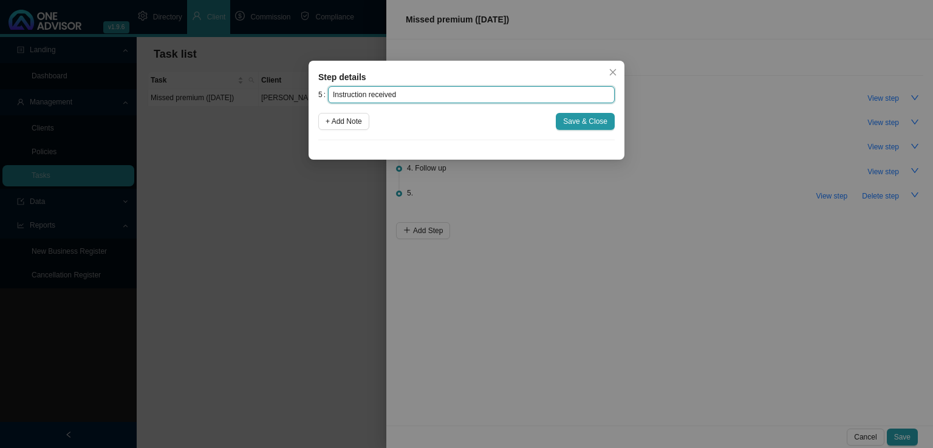
type input "Instruction received"
click button "Save & Close" at bounding box center [585, 121] width 59 height 17
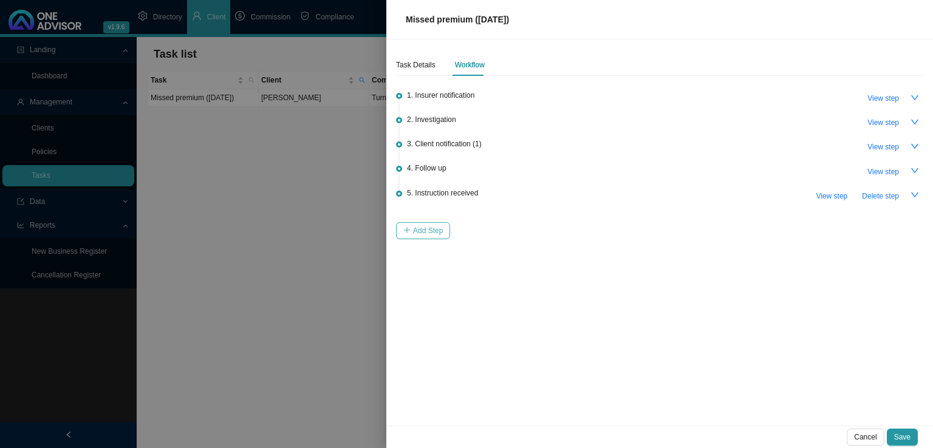
click at [435, 234] on span "Add Step" at bounding box center [428, 231] width 30 height 12
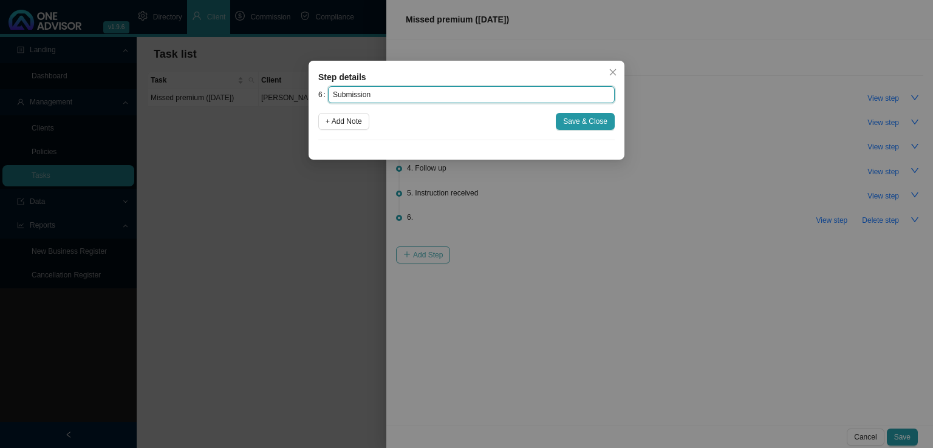
type input "Submission"
click button "Save & Close" at bounding box center [585, 121] width 59 height 17
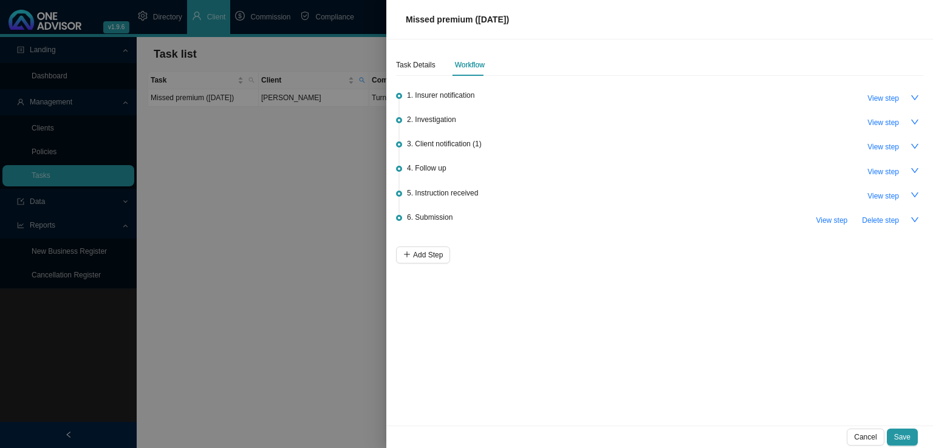
click at [435, 242] on li "6. Submission View step Delete step" at bounding box center [659, 231] width 527 height 32
click at [435, 249] on span "Add Step" at bounding box center [428, 255] width 30 height 12
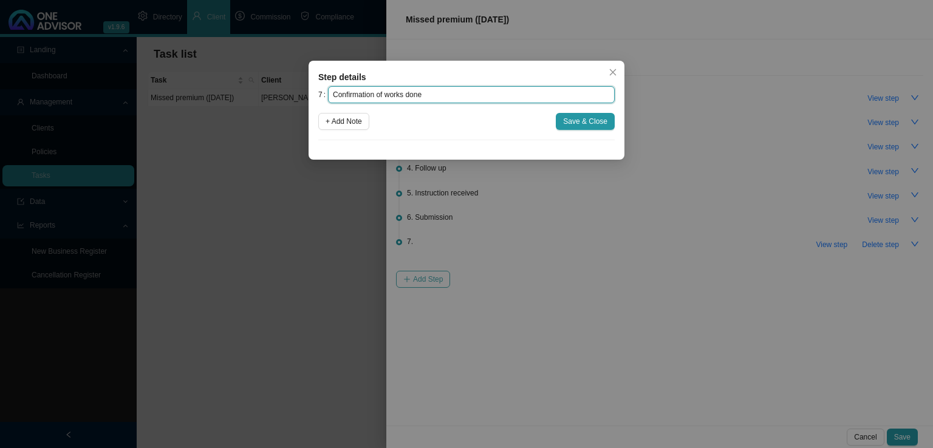
type input "Confirmation of works done"
click button "Save & Close" at bounding box center [585, 121] width 59 height 17
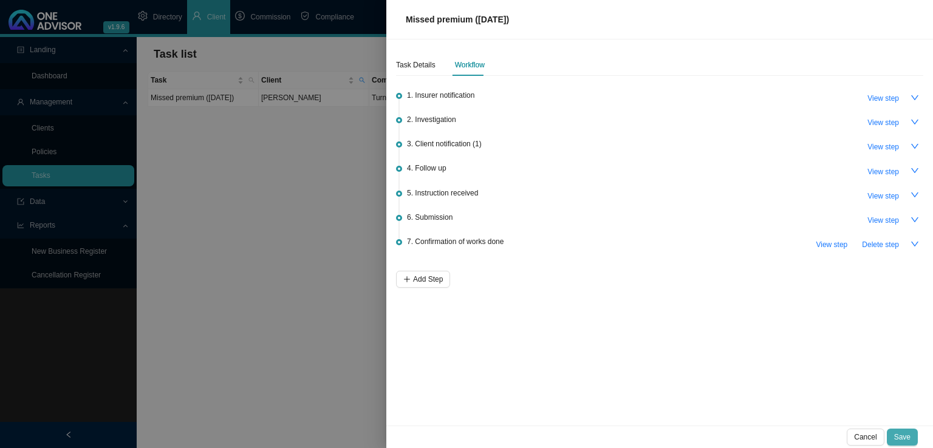
click at [908, 433] on span "Save" at bounding box center [902, 437] width 16 height 12
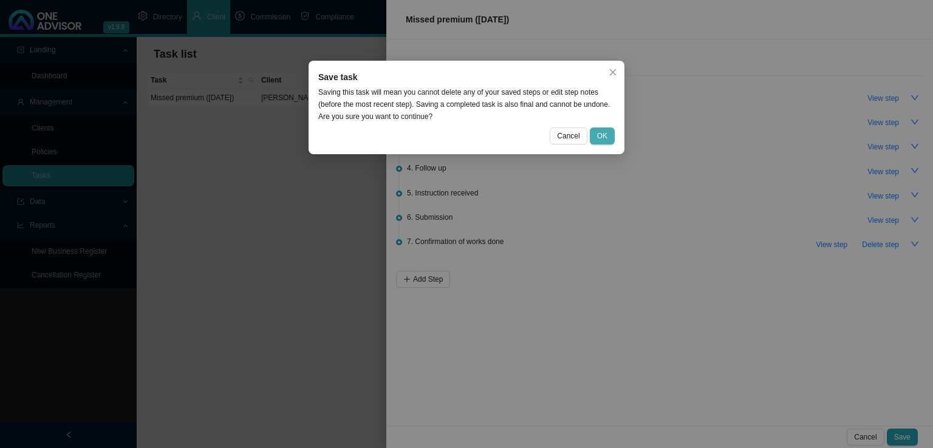
click at [607, 138] on span "OK" at bounding box center [602, 136] width 10 height 12
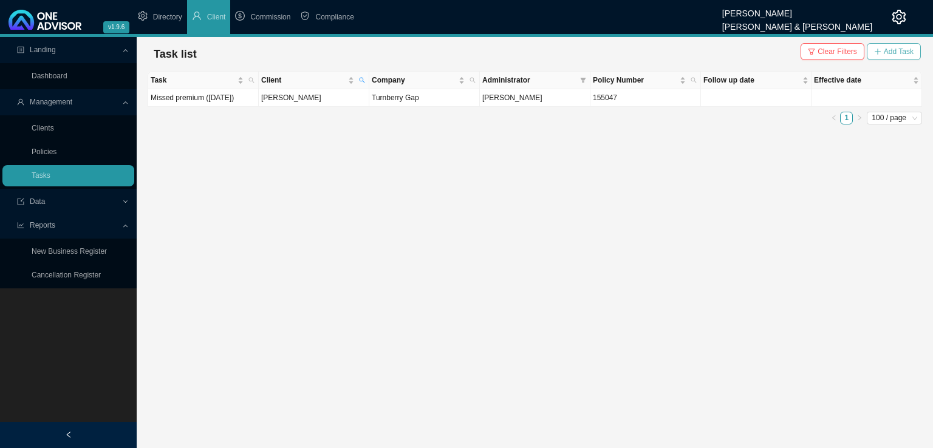
click at [909, 50] on span "Add Task" at bounding box center [899, 52] width 30 height 12
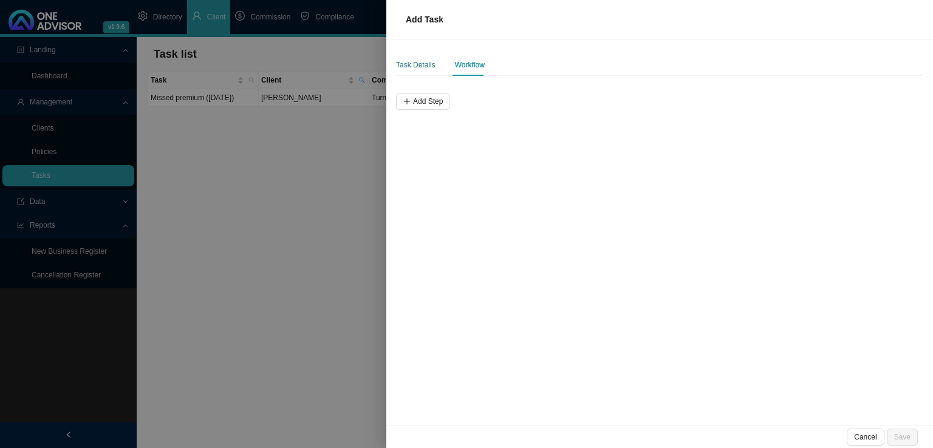
click at [423, 64] on div "Task Details" at bounding box center [415, 65] width 39 height 12
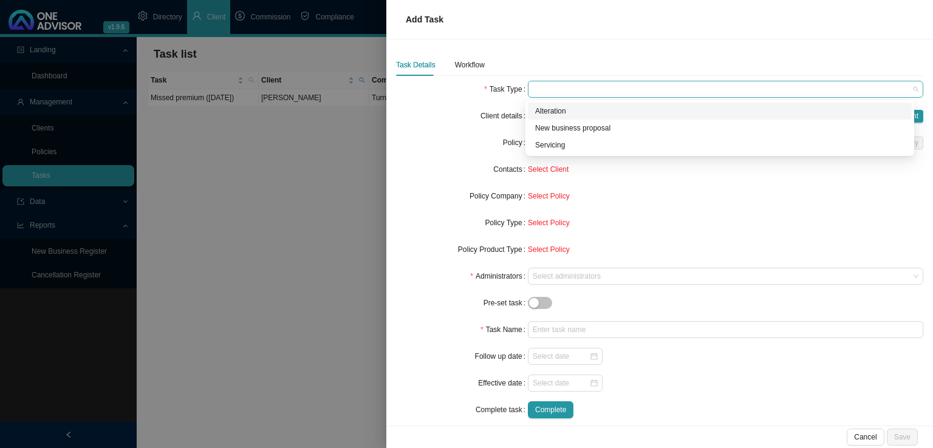
click at [607, 87] on span at bounding box center [726, 89] width 386 height 16
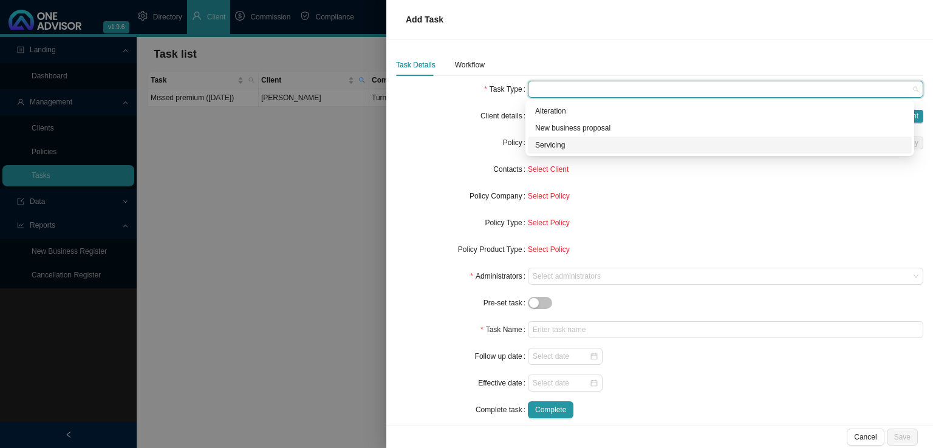
click at [549, 139] on div "Servicing" at bounding box center [719, 145] width 369 height 12
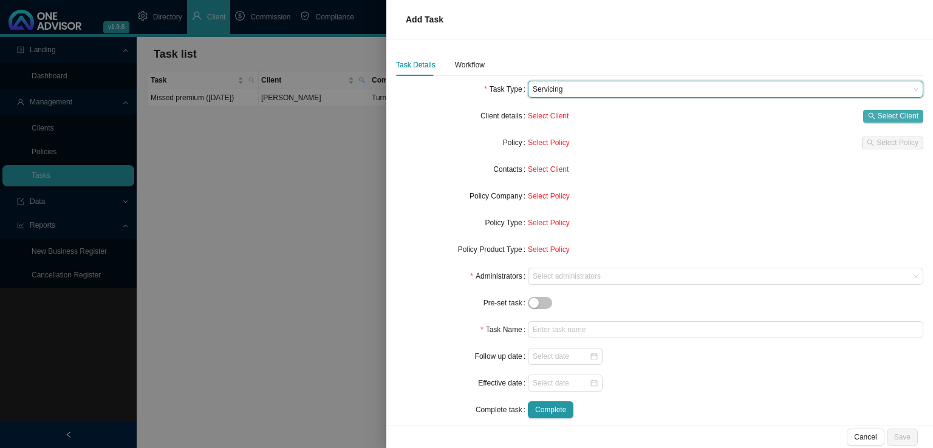
click at [886, 115] on span "Select Client" at bounding box center [898, 116] width 41 height 12
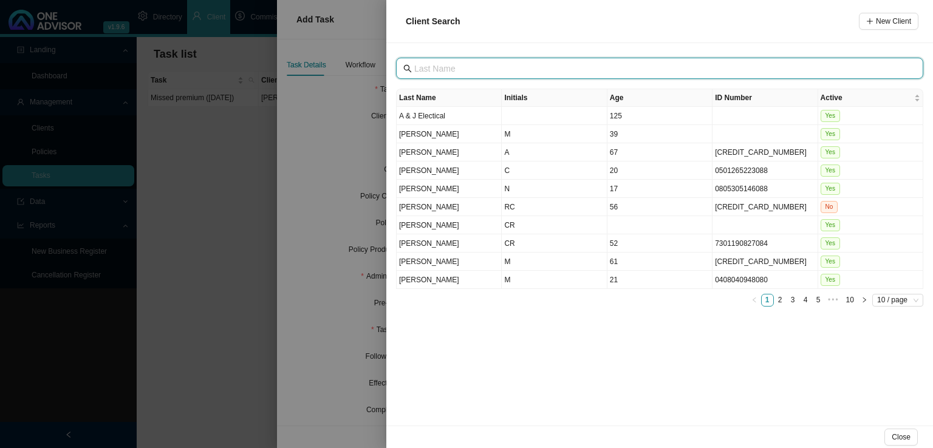
click at [445, 67] on input "text" at bounding box center [660, 68] width 493 height 13
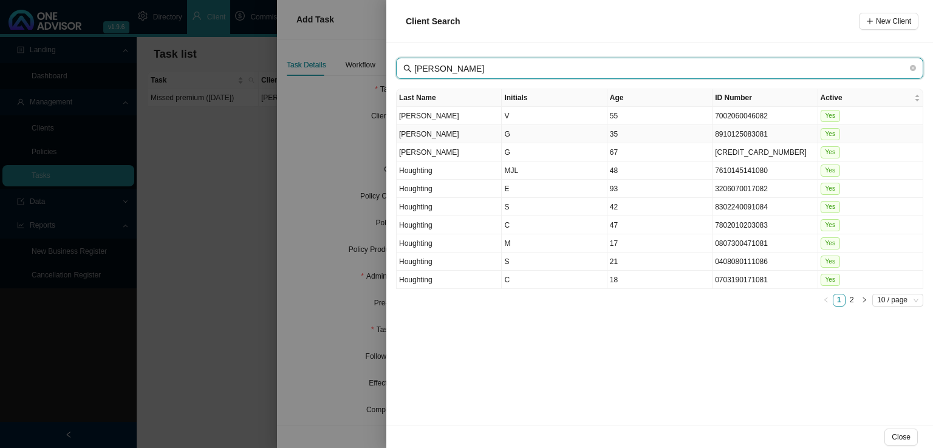
type input "[PERSON_NAME]"
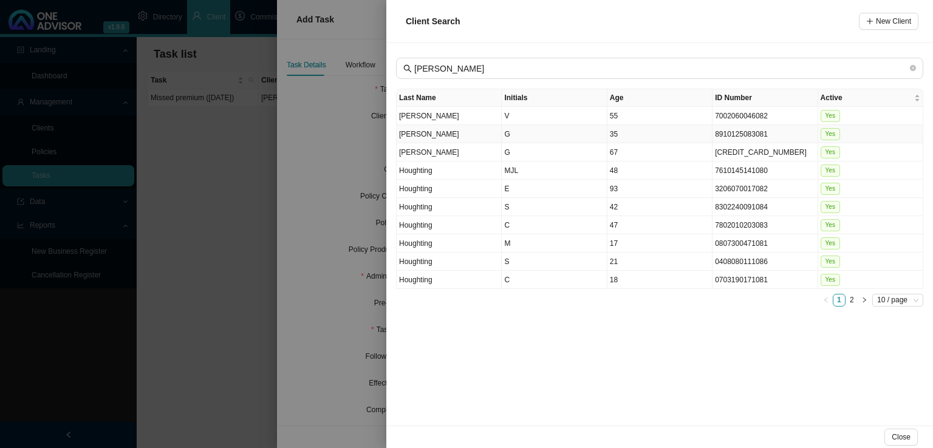
click at [560, 129] on td "G" at bounding box center [554, 134] width 105 height 18
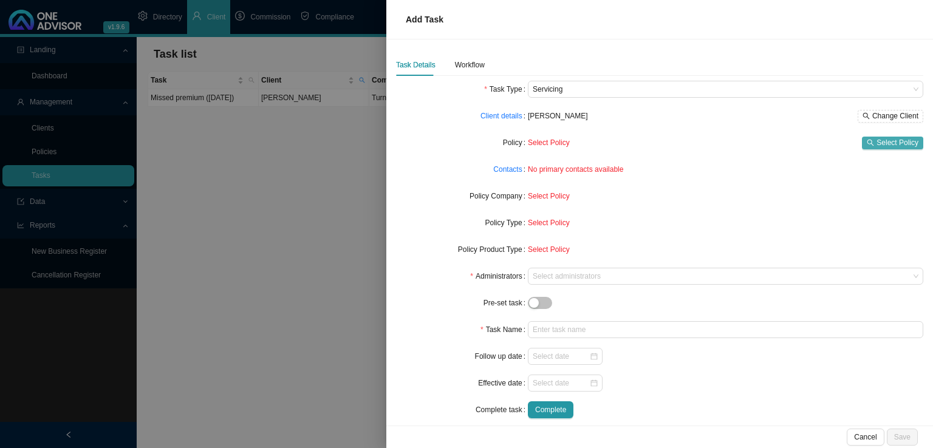
click at [912, 142] on button "Select Policy" at bounding box center [892, 143] width 61 height 13
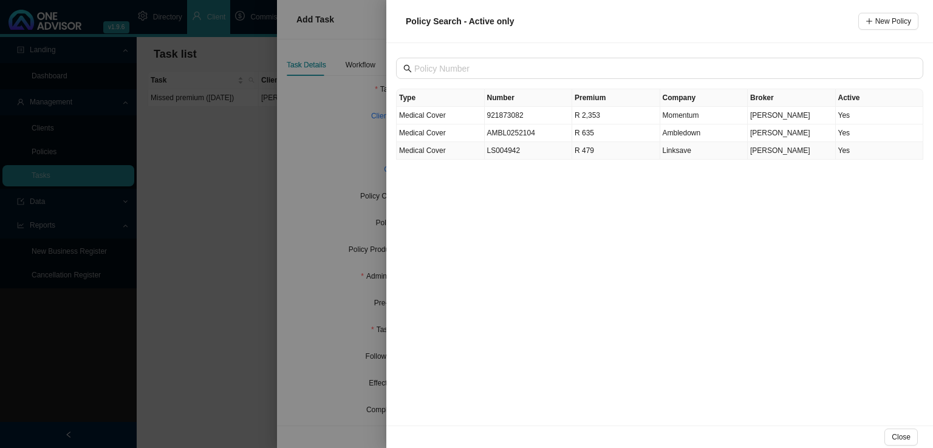
click at [522, 147] on td "LS004942" at bounding box center [529, 151] width 88 height 18
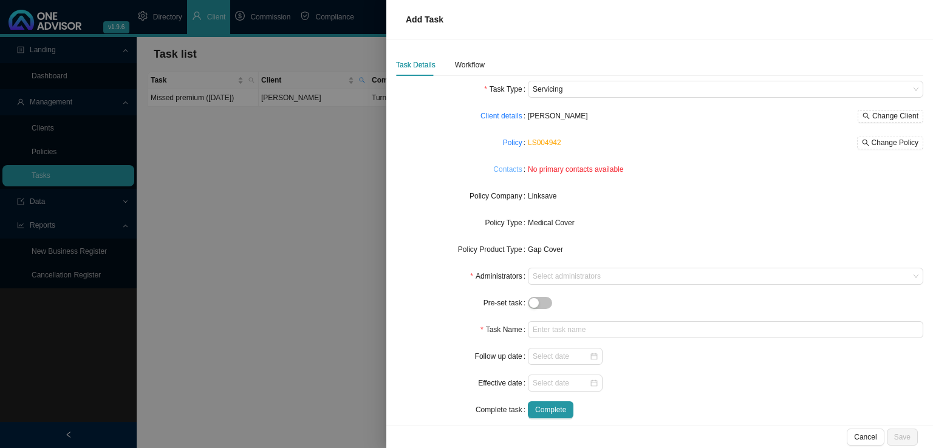
click at [508, 169] on link "Contacts" at bounding box center [507, 169] width 29 height 12
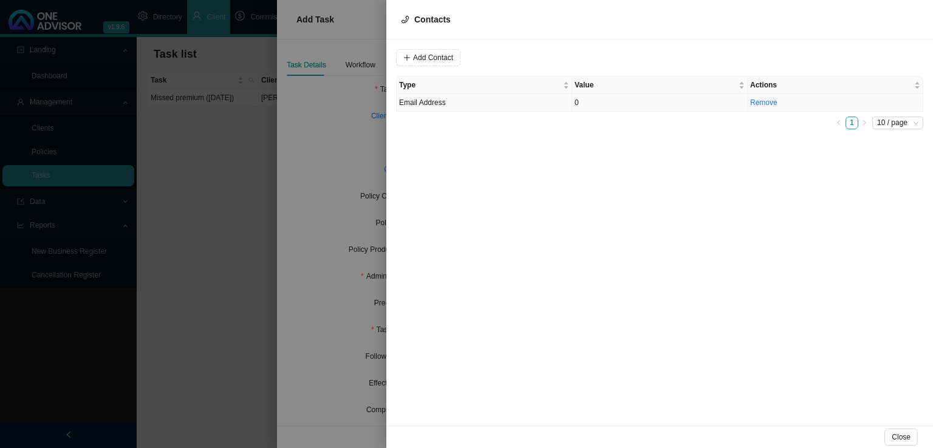
click at [449, 102] on td "Email Address" at bounding box center [485, 103] width 176 height 18
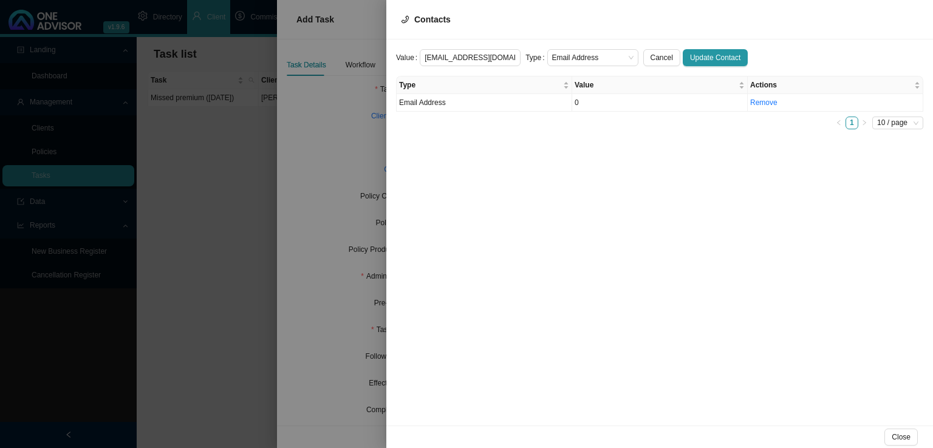
type input "[EMAIL_ADDRESS][DOMAIN_NAME]"
click at [571, 54] on span "Email Address" at bounding box center [592, 58] width 81 height 16
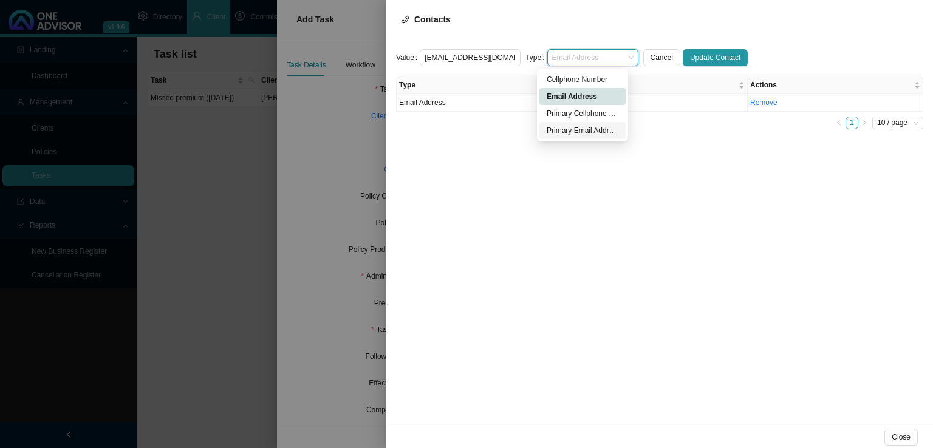
click at [575, 131] on div "Primary Email Address" at bounding box center [583, 131] width 72 height 12
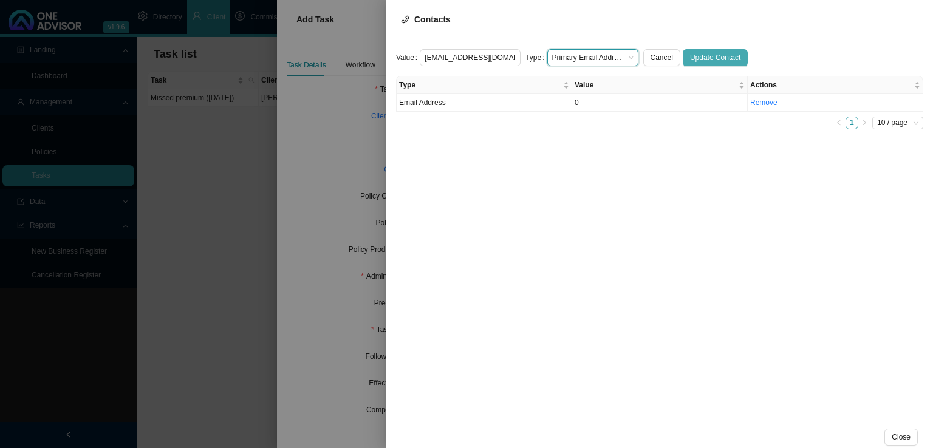
click at [706, 61] on span "Update Contact" at bounding box center [715, 58] width 50 height 12
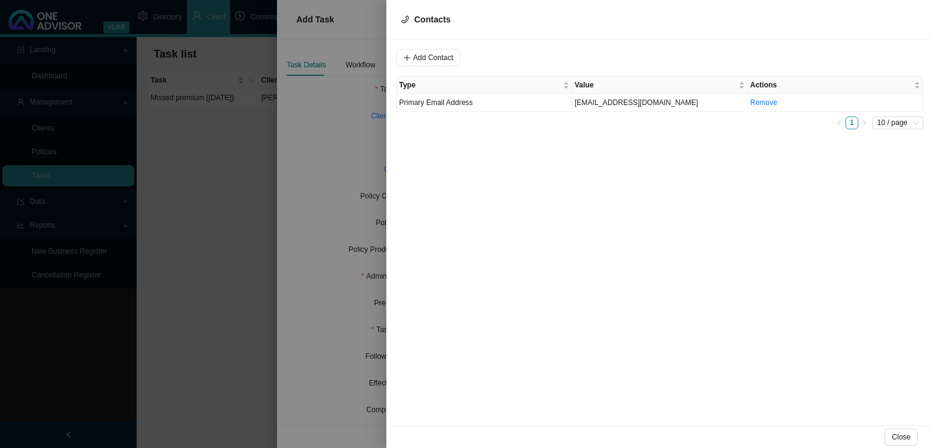
click at [899, 435] on span "Close" at bounding box center [901, 437] width 19 height 12
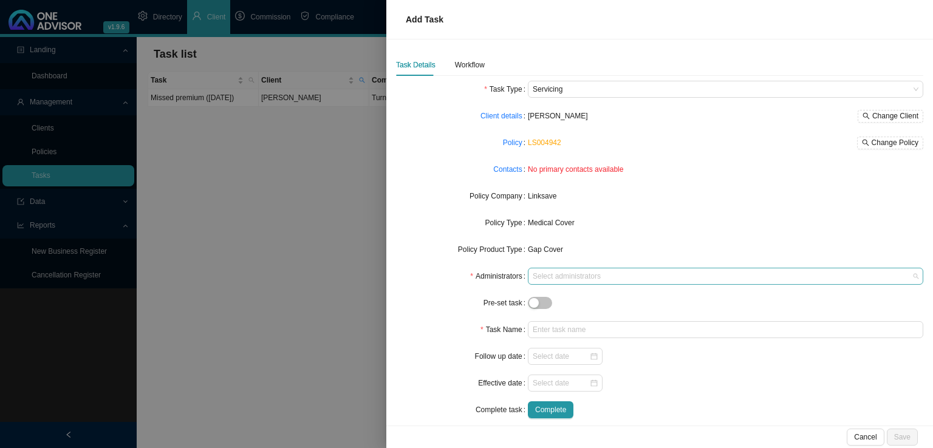
click at [568, 280] on div at bounding box center [719, 276] width 379 height 9
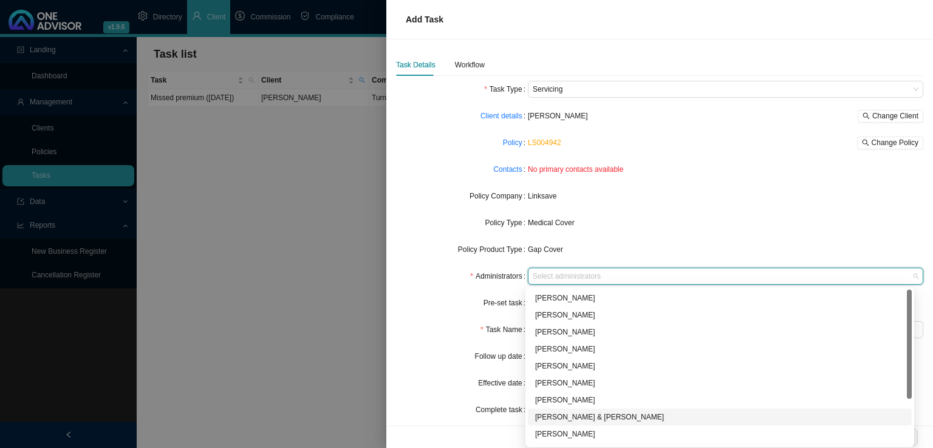
scroll to position [61, 0]
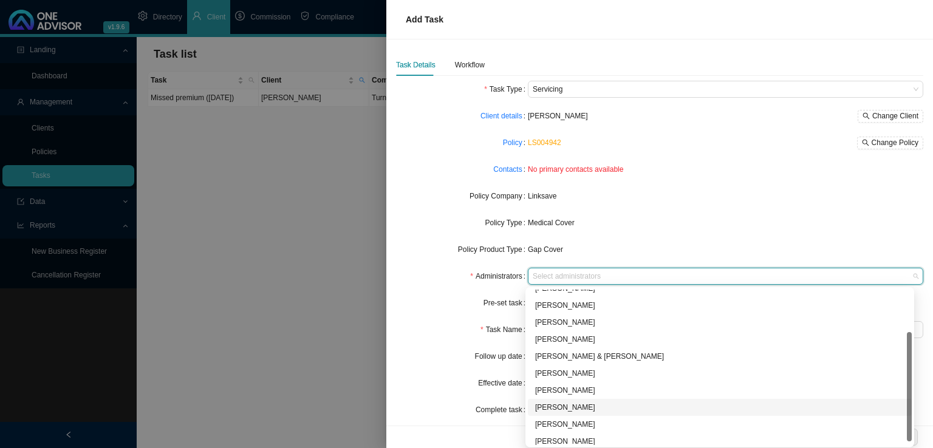
click at [604, 403] on div "[PERSON_NAME]" at bounding box center [719, 407] width 369 height 12
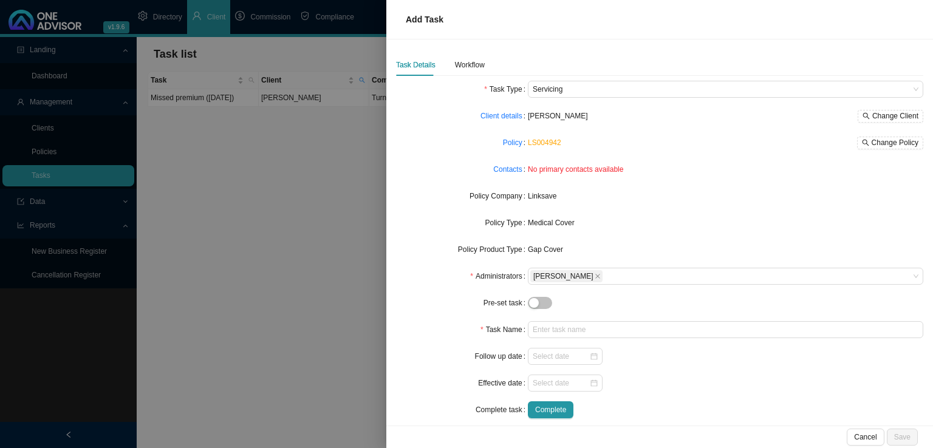
click at [452, 338] on div "Task Name" at bounding box center [462, 329] width 132 height 17
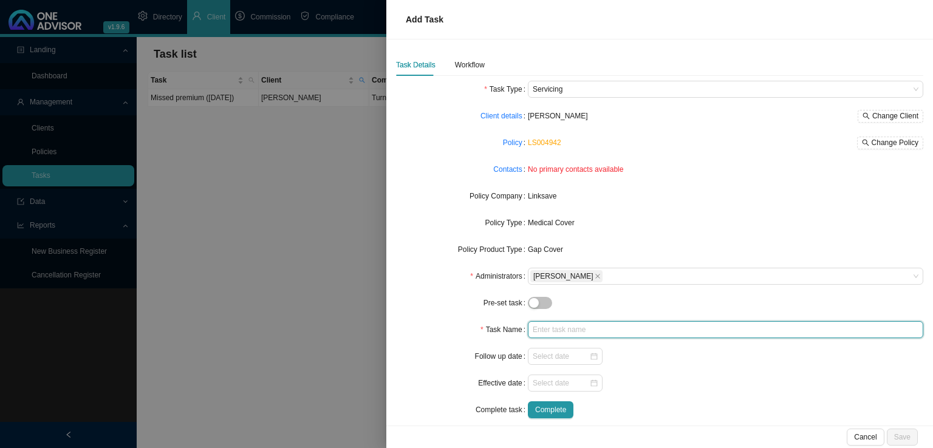
click at [555, 334] on input "text" at bounding box center [725, 329] width 395 height 17
type input "Missed premium ([DATE])"
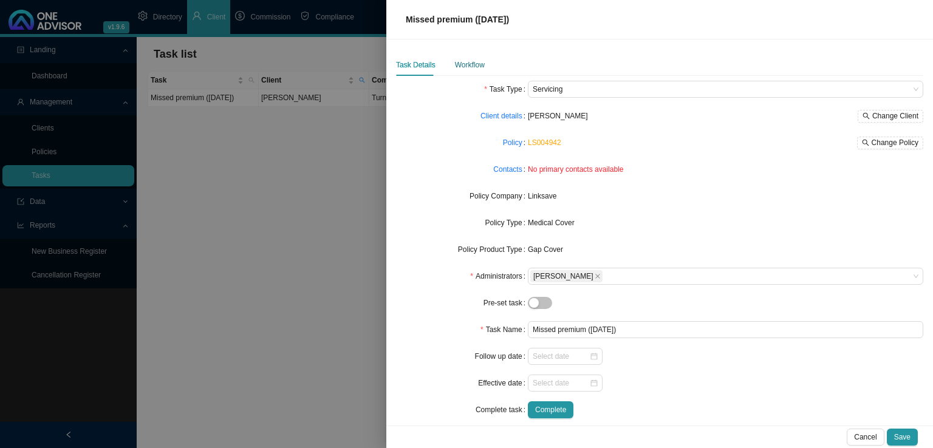
click at [474, 63] on div "Workflow" at bounding box center [470, 65] width 30 height 12
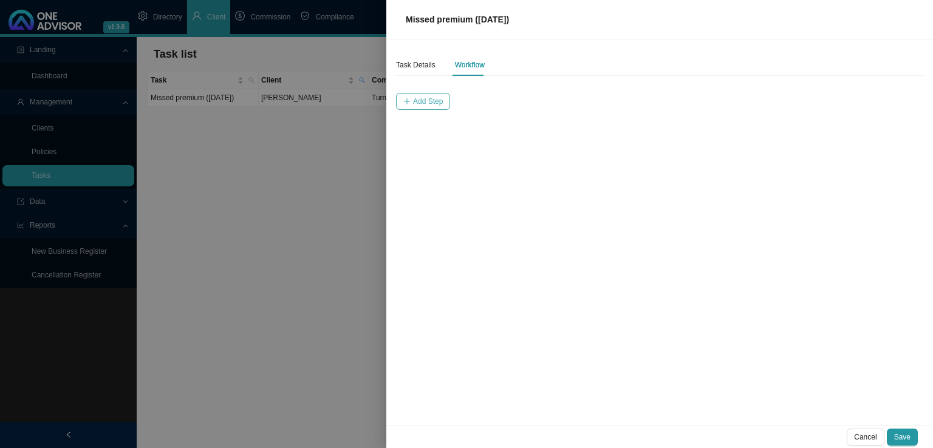
click at [439, 101] on span "Add Step" at bounding box center [428, 101] width 30 height 12
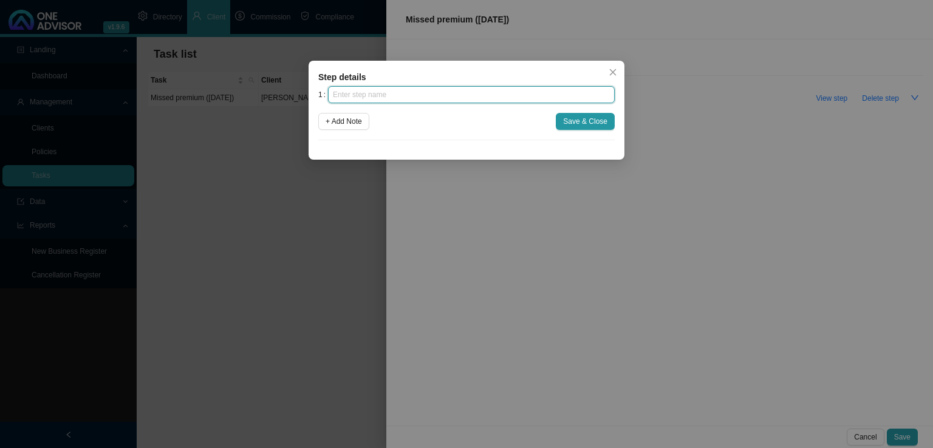
click at [448, 101] on input "text" at bounding box center [471, 94] width 287 height 17
type input "Insurer notification"
click button "Save & Close" at bounding box center [585, 121] width 59 height 17
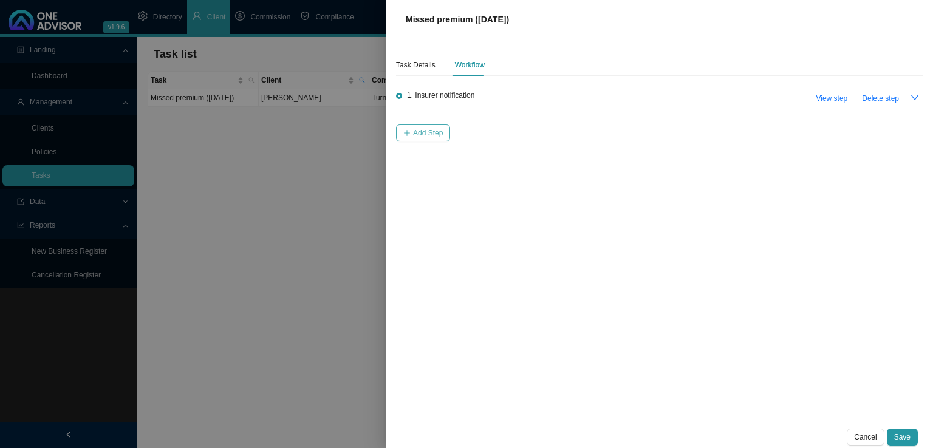
click at [429, 134] on span "Add Step" at bounding box center [428, 133] width 30 height 12
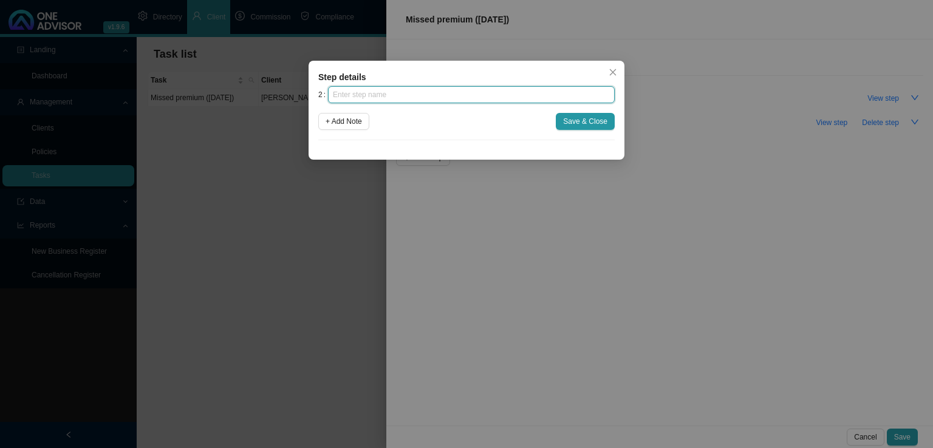
click at [411, 100] on input "text" at bounding box center [471, 94] width 287 height 17
type input "Investigation"
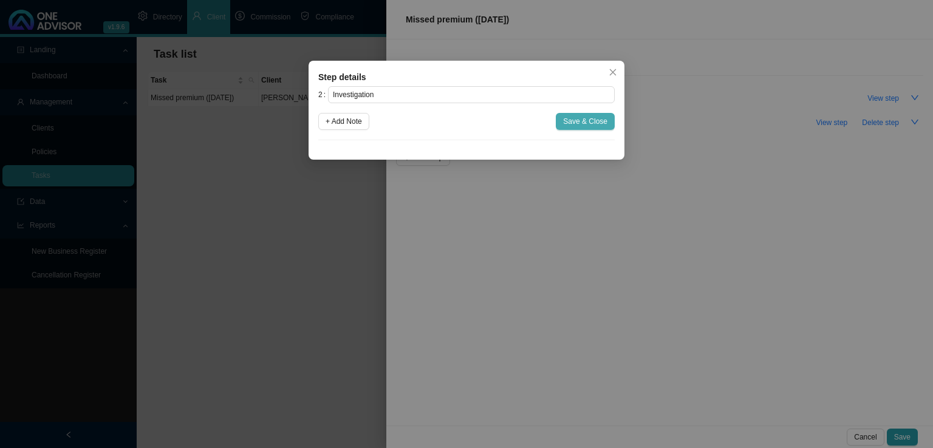
click at [581, 119] on span "Save & Close" at bounding box center [585, 121] width 44 height 12
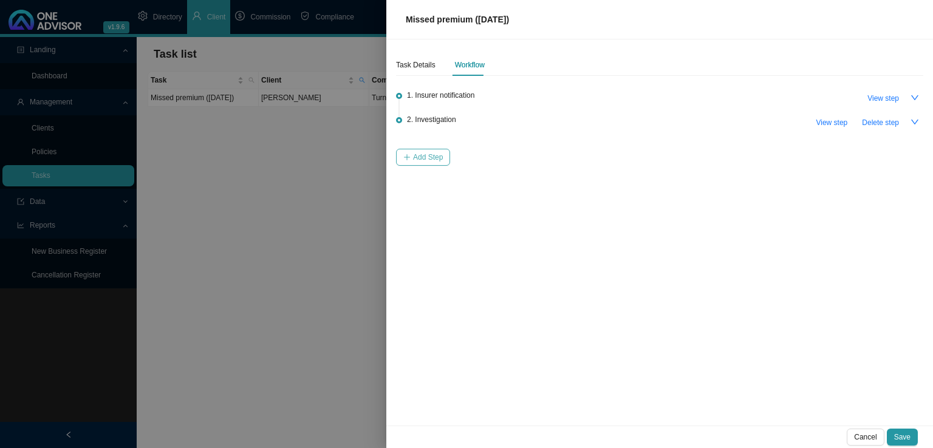
click at [435, 161] on span "Add Step" at bounding box center [428, 157] width 30 height 12
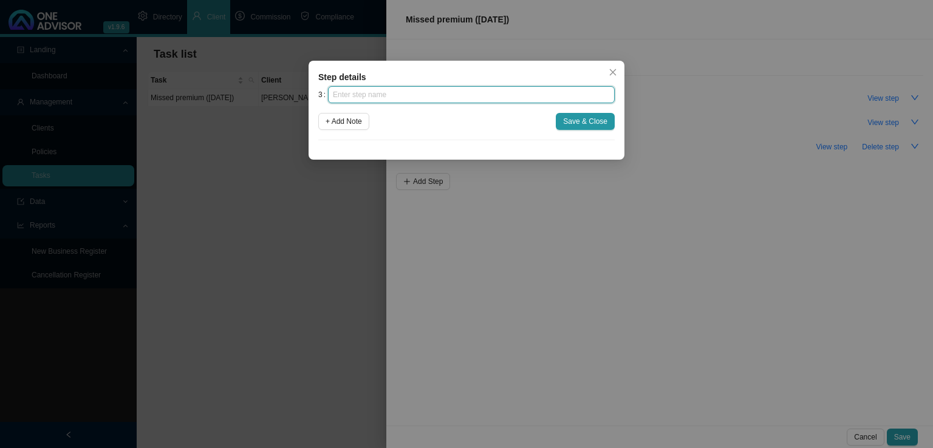
click at [420, 95] on input "text" at bounding box center [471, 94] width 287 height 17
type input "Client notification (1)"
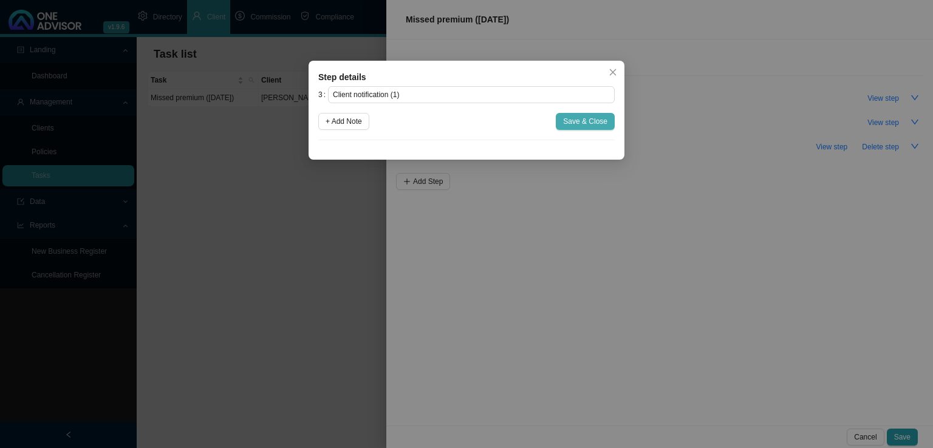
click at [587, 117] on span "Save & Close" at bounding box center [585, 121] width 44 height 12
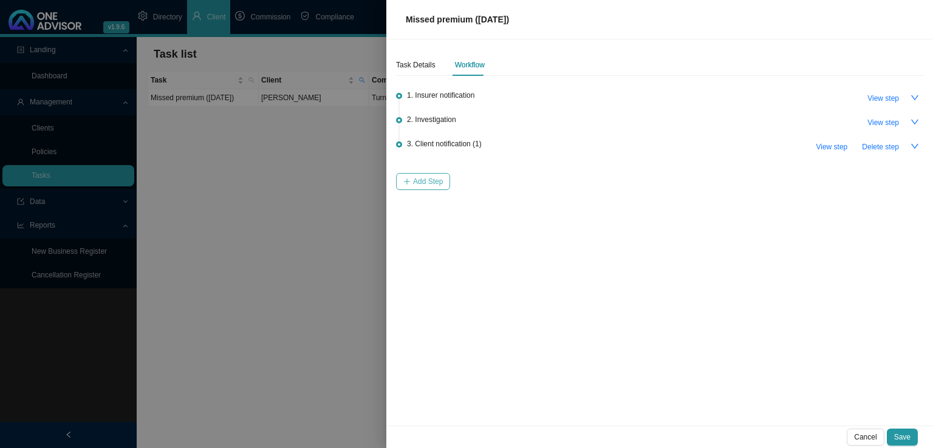
click at [423, 182] on span "Add Step" at bounding box center [428, 182] width 30 height 12
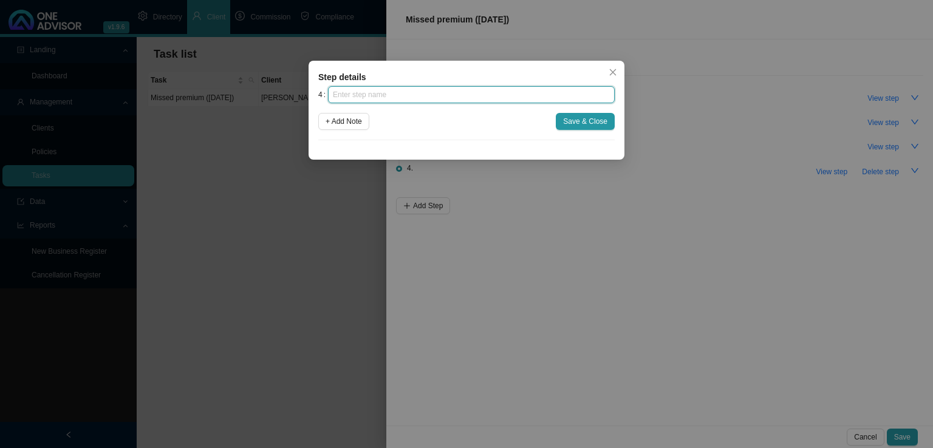
click at [372, 98] on input "text" at bounding box center [471, 94] width 287 height 17
type input "Follow up"
click button "Save & Close" at bounding box center [585, 121] width 59 height 17
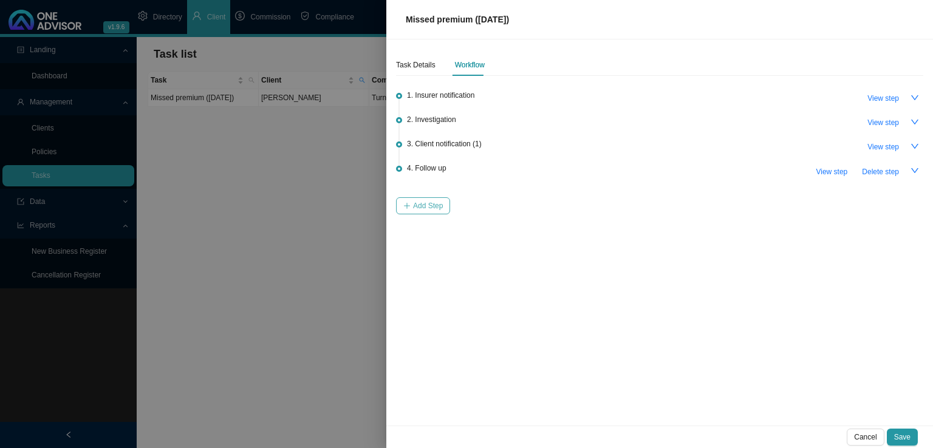
click at [426, 203] on span "Add Step" at bounding box center [428, 206] width 30 height 12
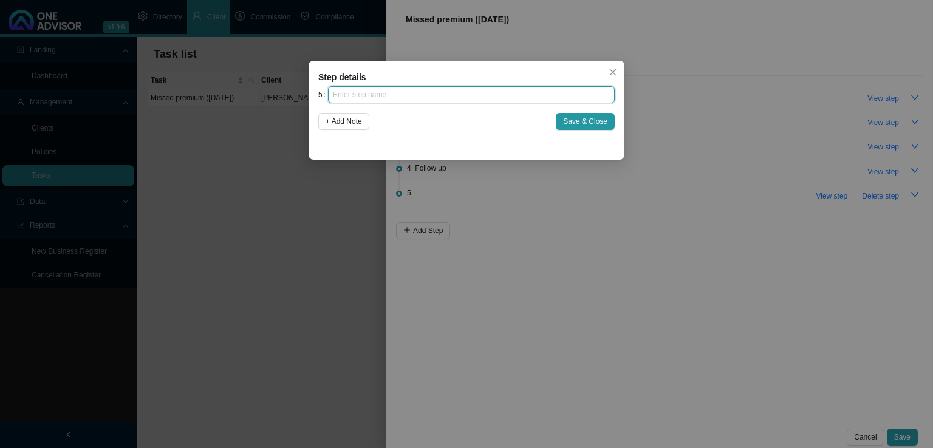
click at [409, 101] on input "text" at bounding box center [471, 94] width 287 height 17
type input "Instruction received"
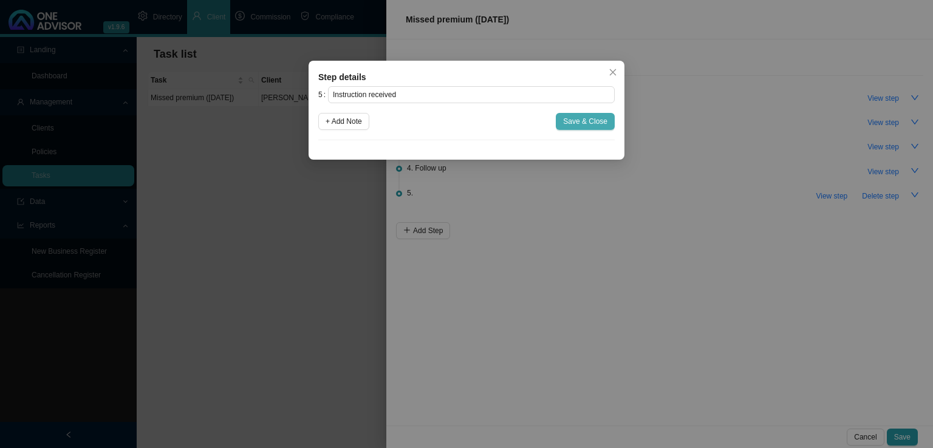
click at [593, 123] on span "Save & Close" at bounding box center [585, 121] width 44 height 12
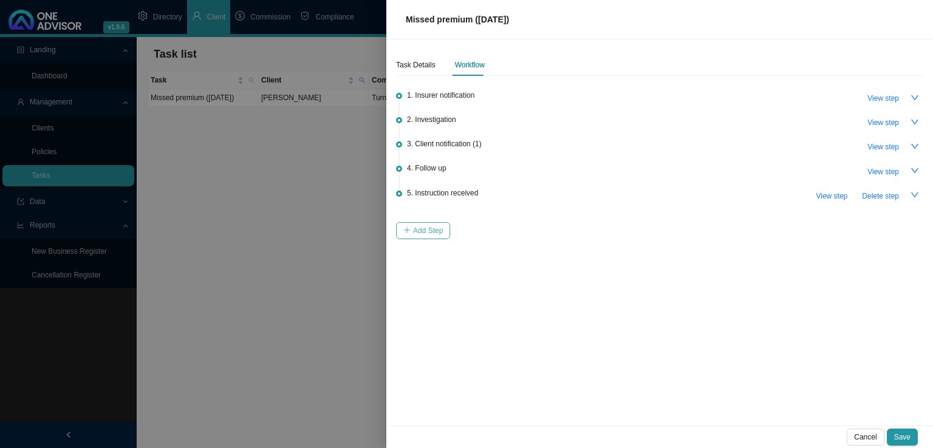
click at [430, 235] on span "Add Step" at bounding box center [428, 231] width 30 height 12
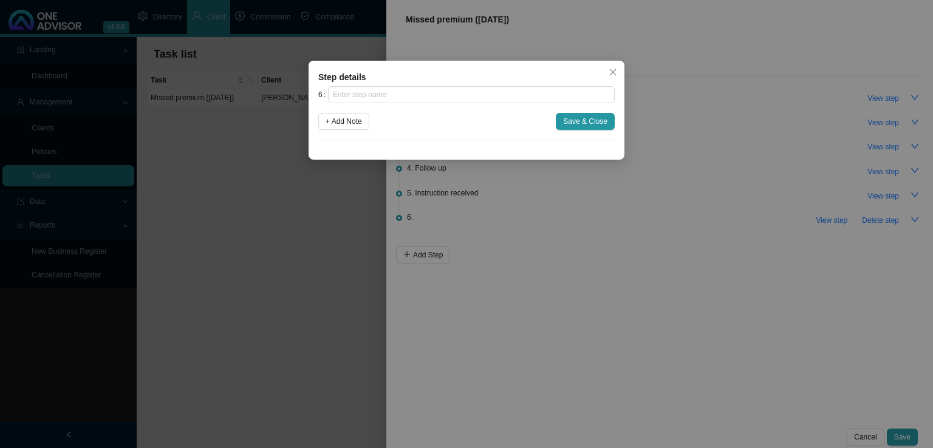
click at [406, 104] on div "6 + Add Note Save & Close" at bounding box center [466, 113] width 296 height 54
click at [406, 98] on input "text" at bounding box center [471, 94] width 287 height 17
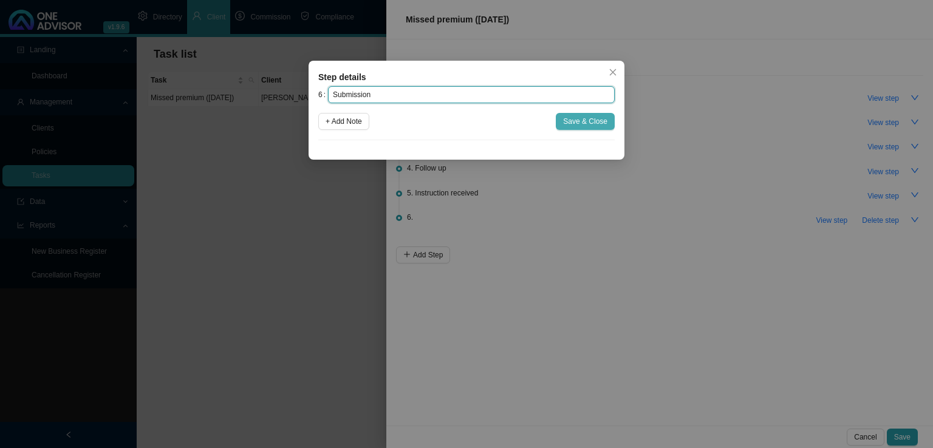
type input "Submission"
click at [596, 120] on span "Save & Close" at bounding box center [585, 121] width 44 height 12
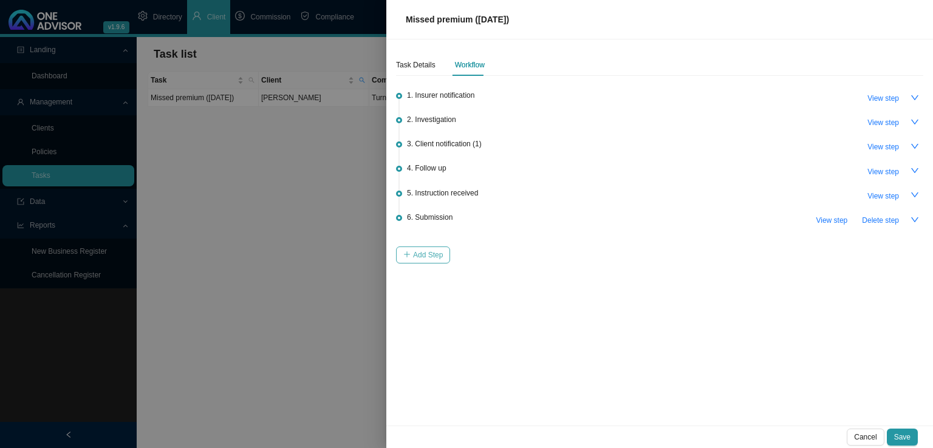
click at [428, 253] on span "Add Step" at bounding box center [428, 255] width 30 height 12
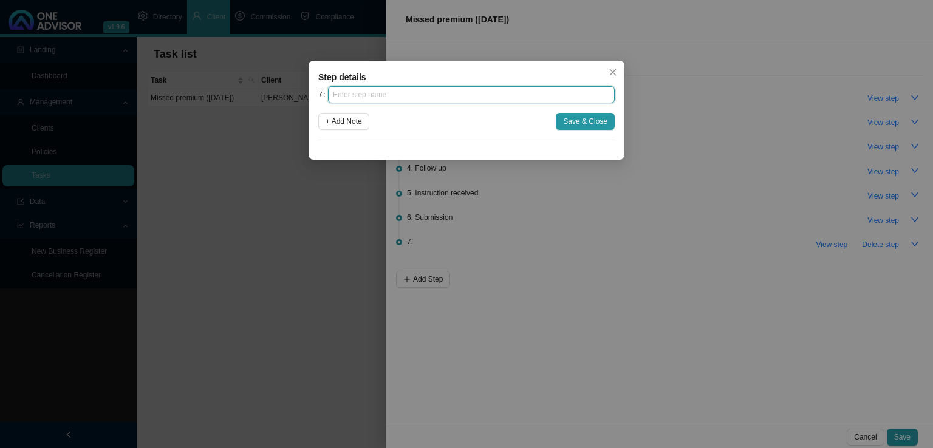
click at [418, 101] on input "text" at bounding box center [471, 94] width 287 height 17
type input "Confirmation of works done"
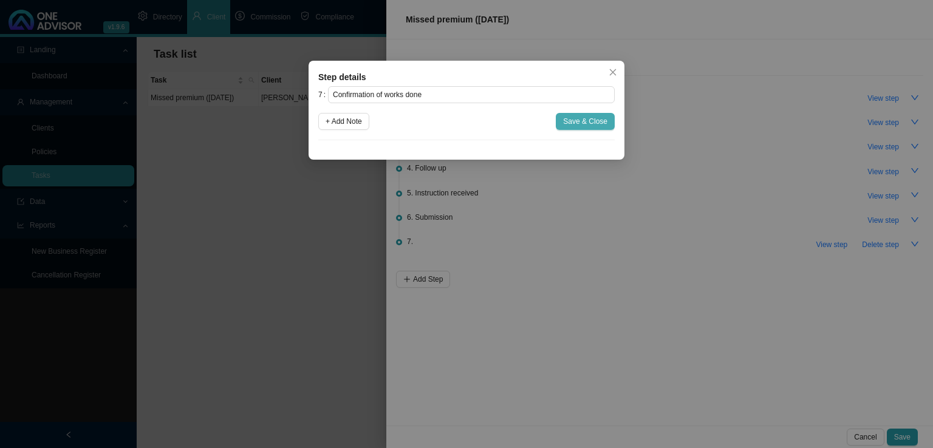
click at [597, 117] on span "Save & Close" at bounding box center [585, 121] width 44 height 12
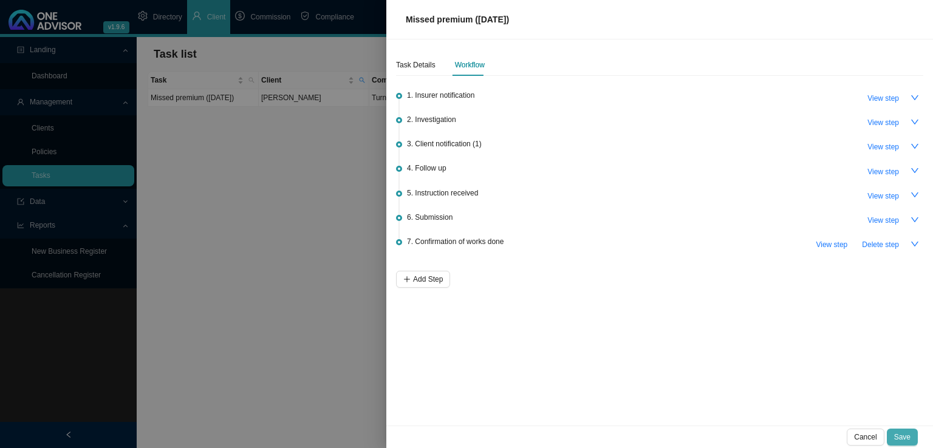
click at [914, 436] on button "Save" at bounding box center [902, 437] width 31 height 17
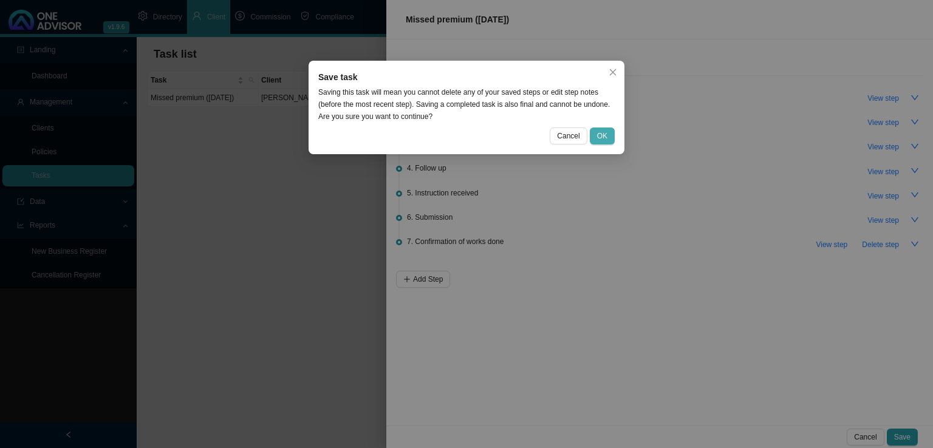
click at [604, 134] on span "OK" at bounding box center [602, 136] width 10 height 12
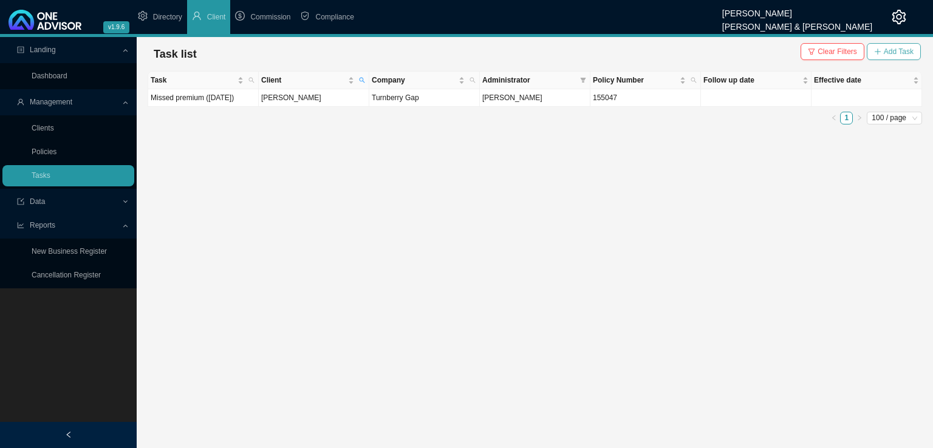
click at [901, 47] on span "Add Task" at bounding box center [899, 52] width 30 height 12
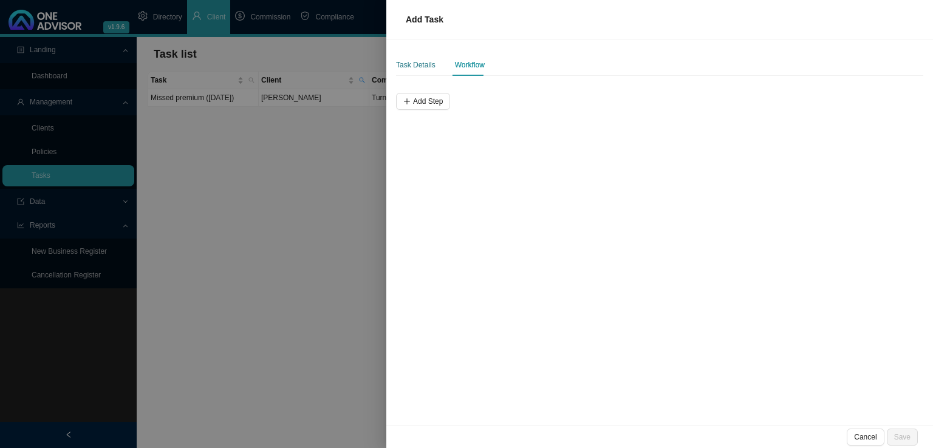
click at [414, 68] on div "Task Details" at bounding box center [415, 65] width 39 height 12
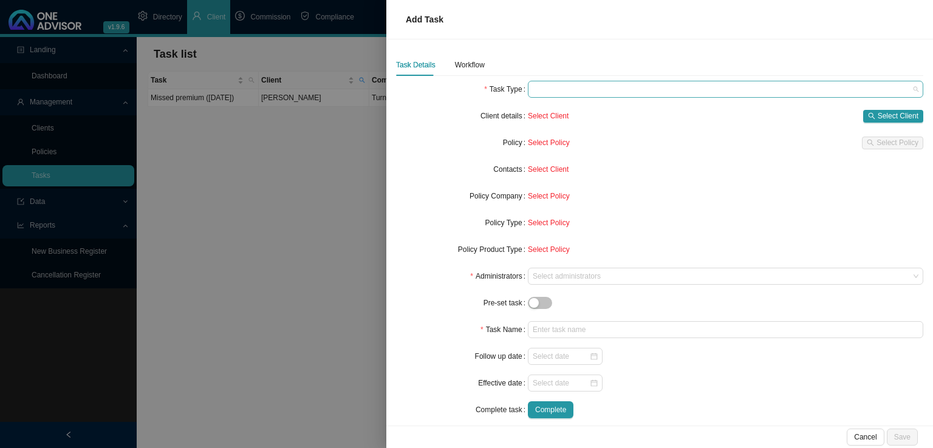
click at [590, 85] on span at bounding box center [726, 89] width 386 height 16
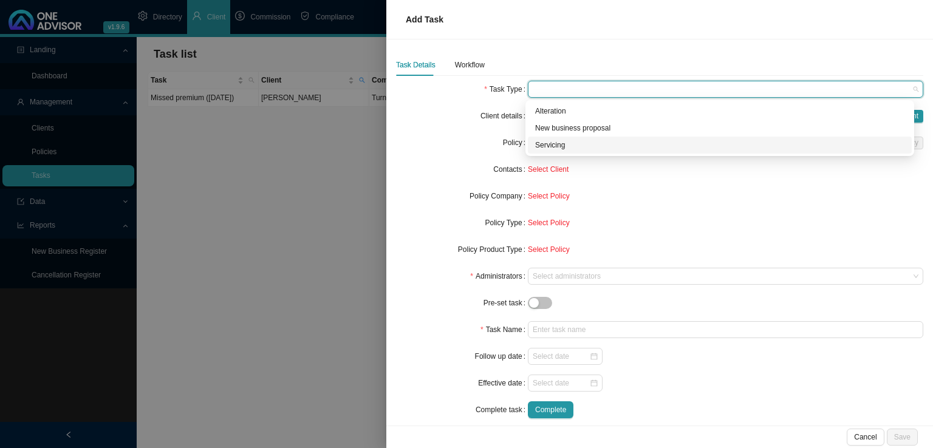
click at [555, 146] on div "Servicing" at bounding box center [719, 145] width 369 height 12
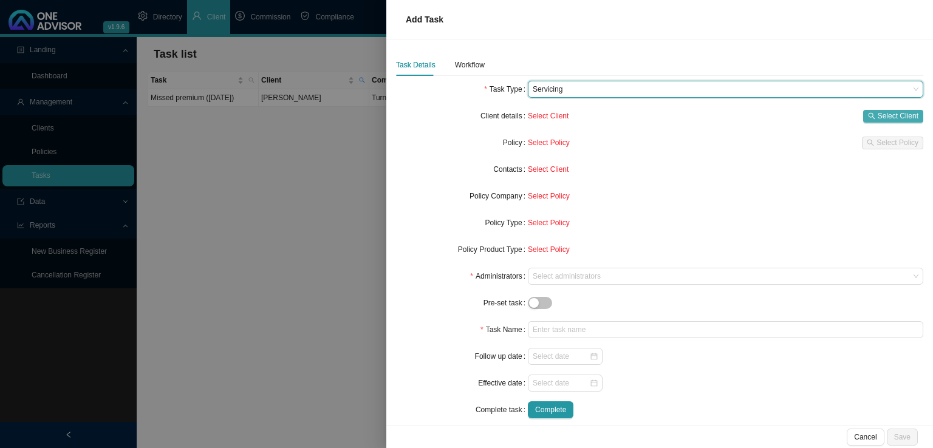
click at [868, 115] on icon "search" at bounding box center [871, 115] width 7 height 7
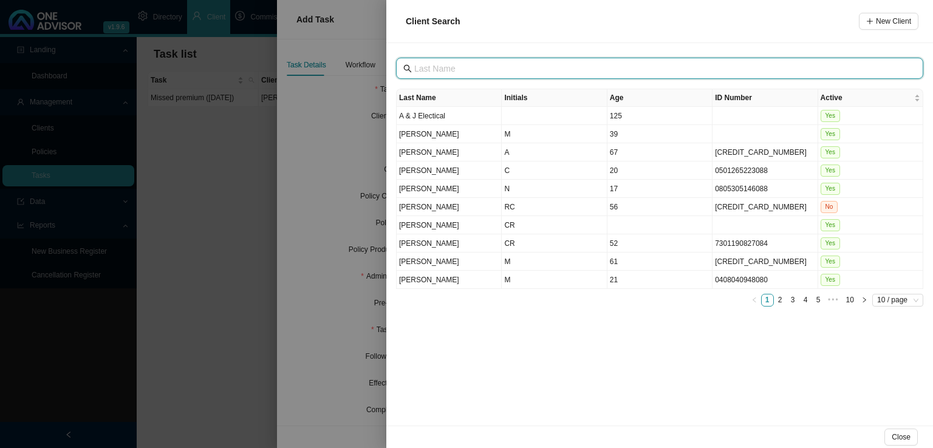
click at [457, 64] on input "text" at bounding box center [660, 68] width 493 height 13
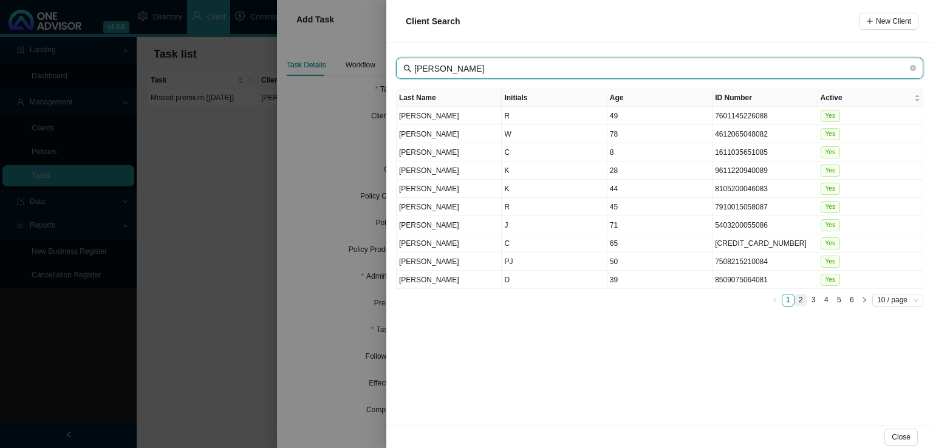
type input "[PERSON_NAME]"
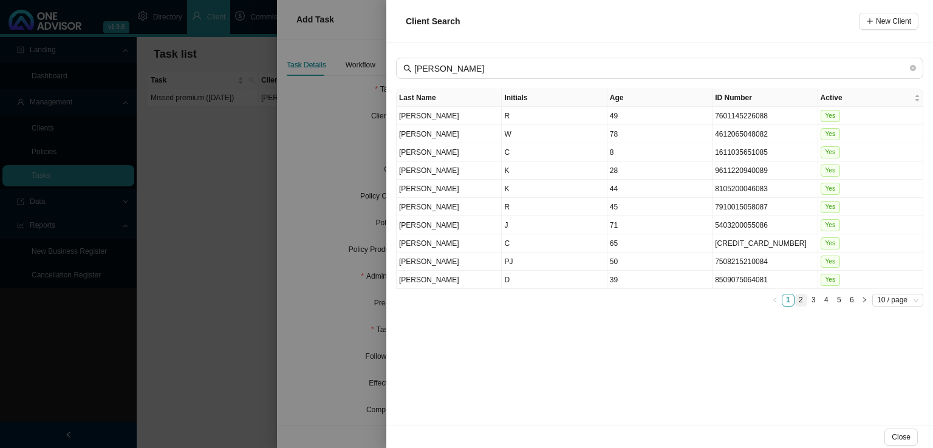
click at [799, 296] on link "2" at bounding box center [801, 301] width 12 height 12
click at [527, 242] on td "TAK" at bounding box center [554, 243] width 105 height 18
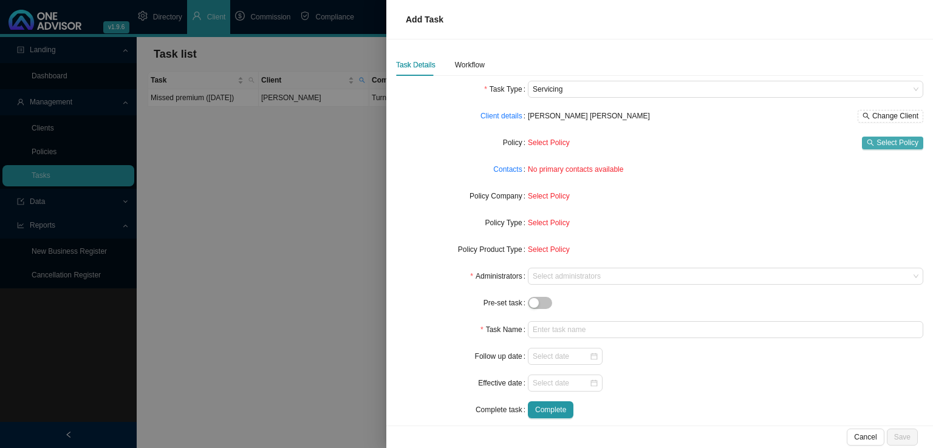
click at [891, 137] on span "Select Policy" at bounding box center [897, 143] width 42 height 12
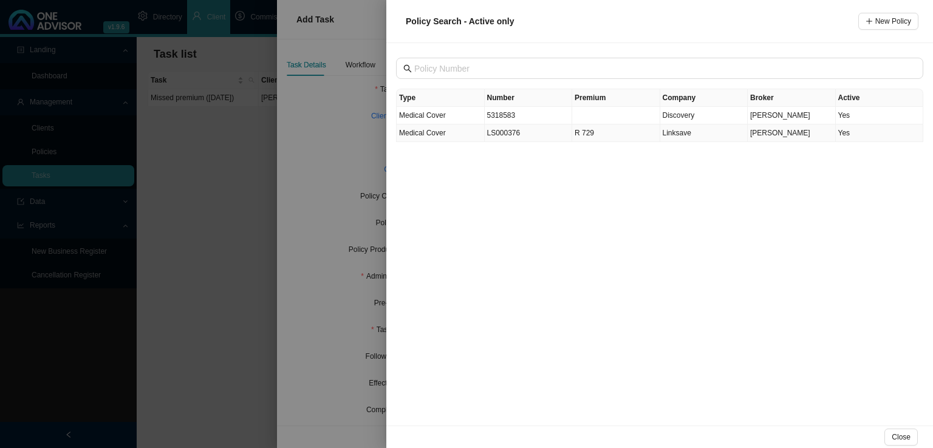
click at [515, 134] on td "LS000376" at bounding box center [529, 134] width 88 height 18
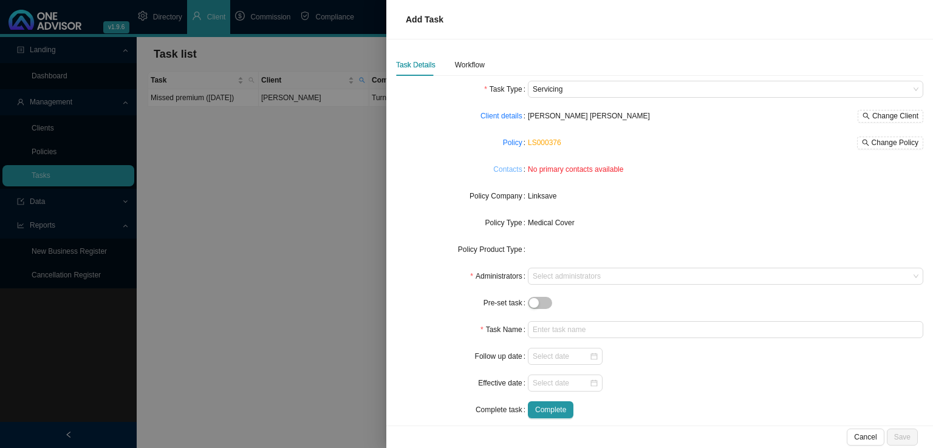
click at [503, 166] on link "Contacts" at bounding box center [507, 169] width 29 height 12
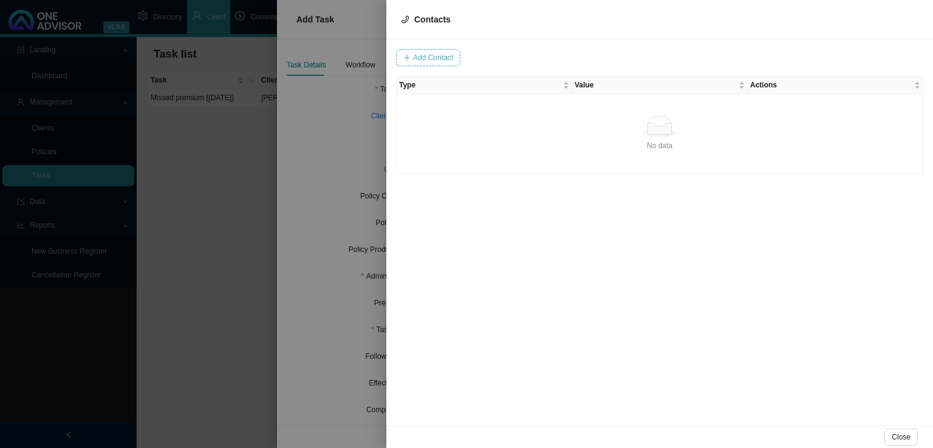
click at [434, 61] on span "Add Contact" at bounding box center [433, 58] width 40 height 12
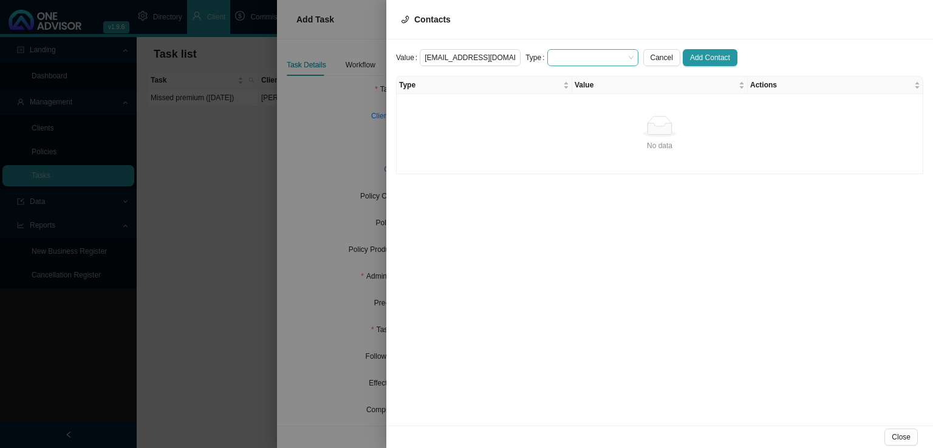
click at [577, 61] on span at bounding box center [592, 58] width 81 height 16
type input "[EMAIL_ADDRESS][DOMAIN_NAME]"
click at [585, 126] on div "Primary Email Address" at bounding box center [583, 131] width 72 height 12
click at [697, 66] on button "Add Contact" at bounding box center [710, 57] width 55 height 17
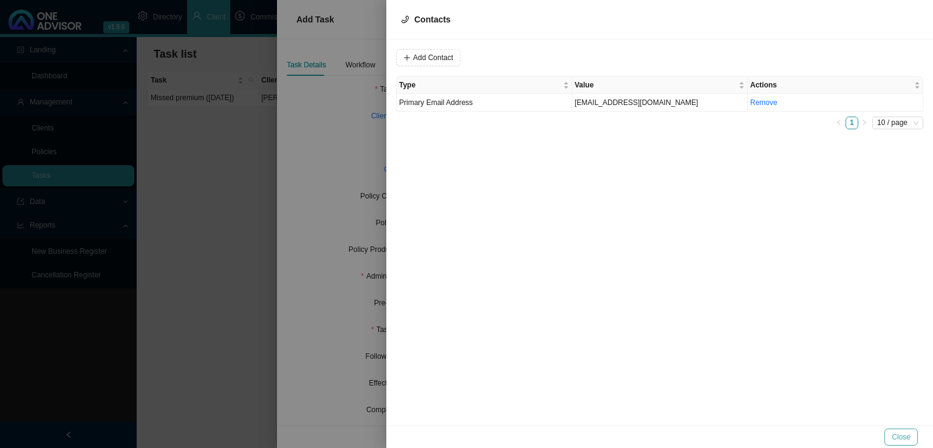
click at [909, 429] on button "Close" at bounding box center [900, 437] width 33 height 17
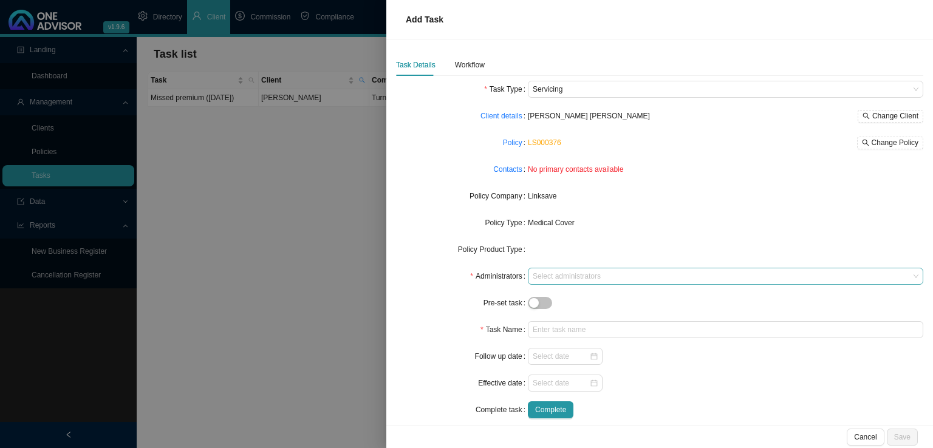
click at [544, 275] on div at bounding box center [719, 276] width 379 height 9
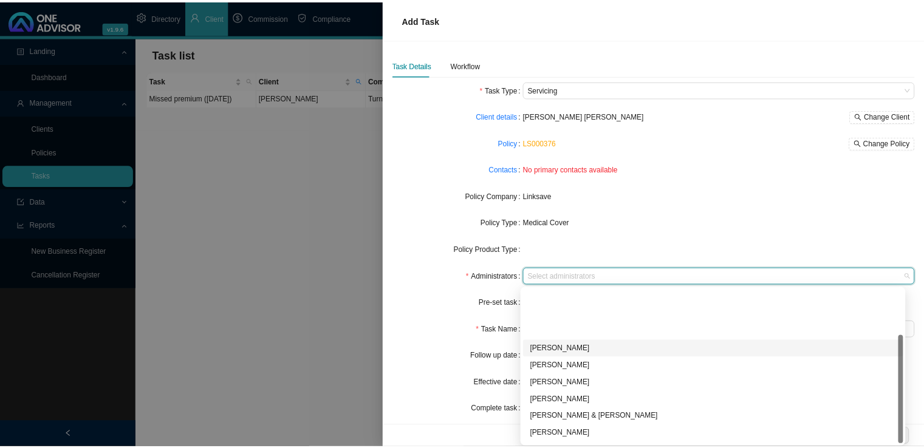
scroll to position [66, 0]
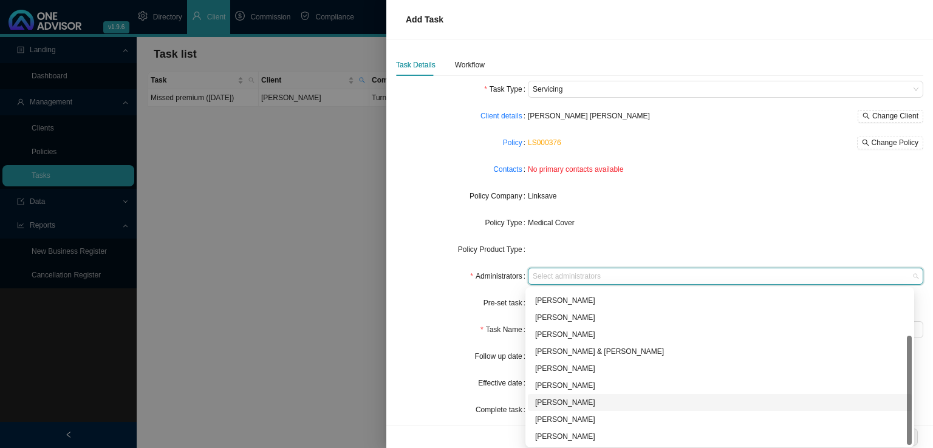
click at [571, 401] on div "[PERSON_NAME]" at bounding box center [719, 403] width 369 height 12
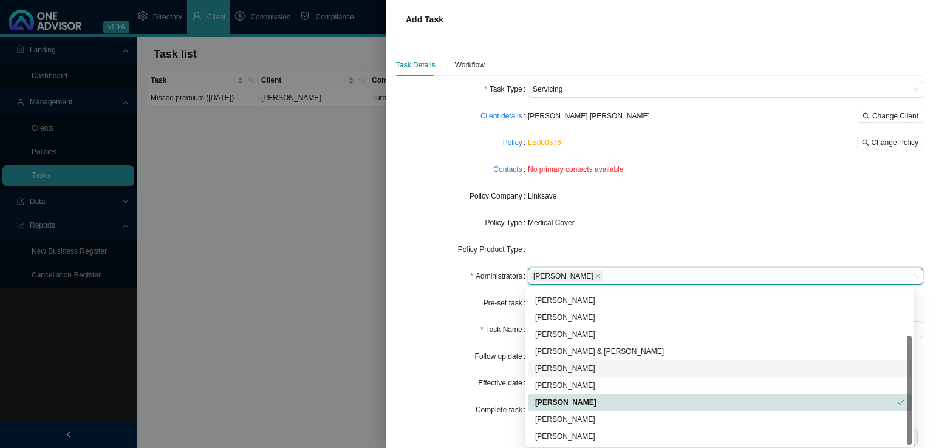
click at [442, 339] on form "Task Type Servicing Client details [PERSON_NAME] [PERSON_NAME] Change Client Po…" at bounding box center [659, 250] width 527 height 338
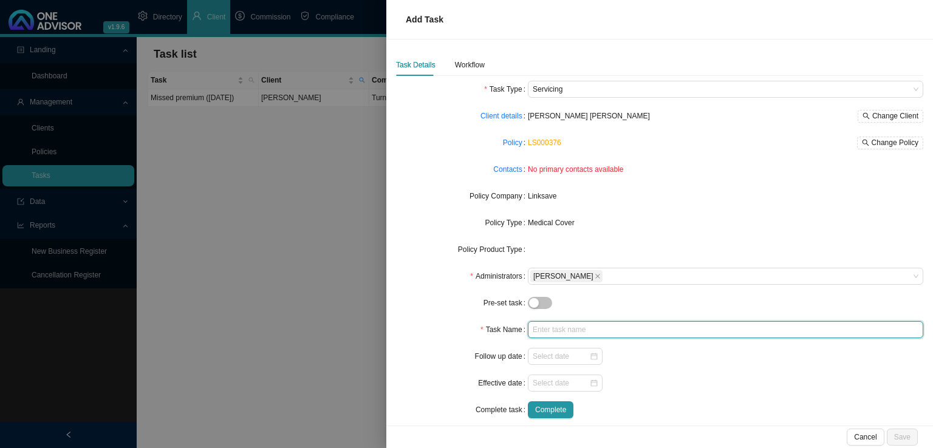
click at [604, 331] on input "text" at bounding box center [725, 329] width 395 height 17
type input "Missed premium ([DATE])"
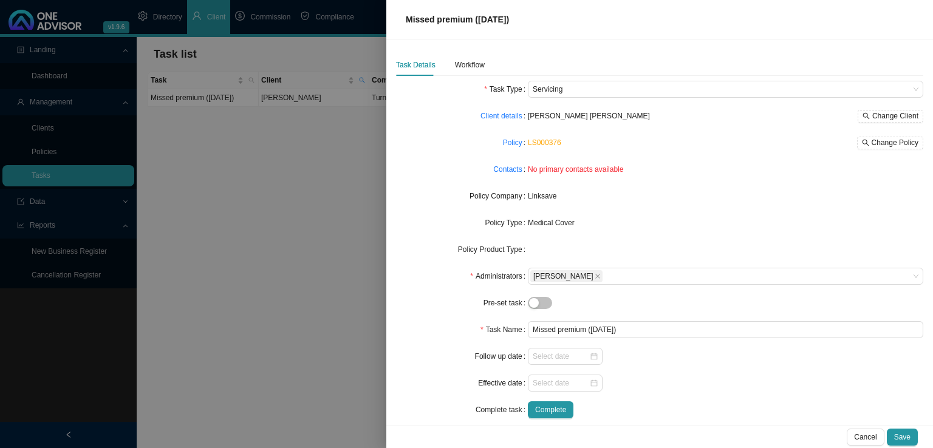
click at [464, 78] on div "Task Details Workflow Task Type Servicing Client details [PERSON_NAME] [PERSON_…" at bounding box center [659, 241] width 527 height 374
click at [473, 69] on div "Workflow" at bounding box center [470, 65] width 30 height 12
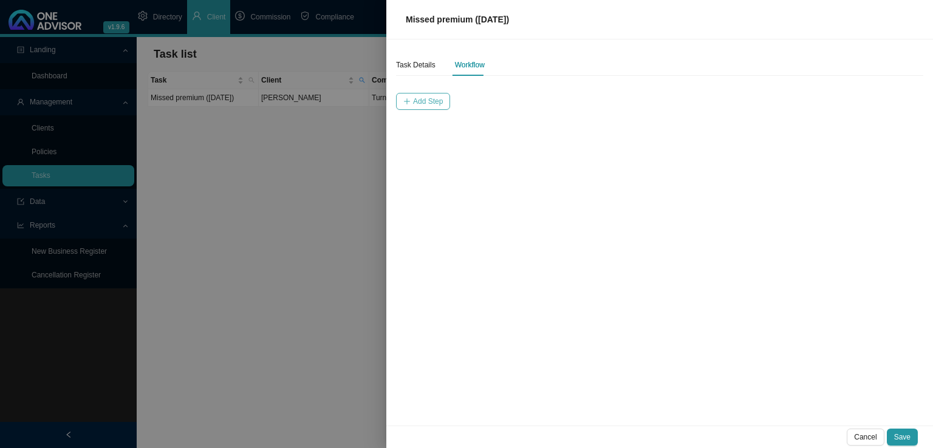
click at [435, 95] on span "Add Step" at bounding box center [428, 101] width 30 height 12
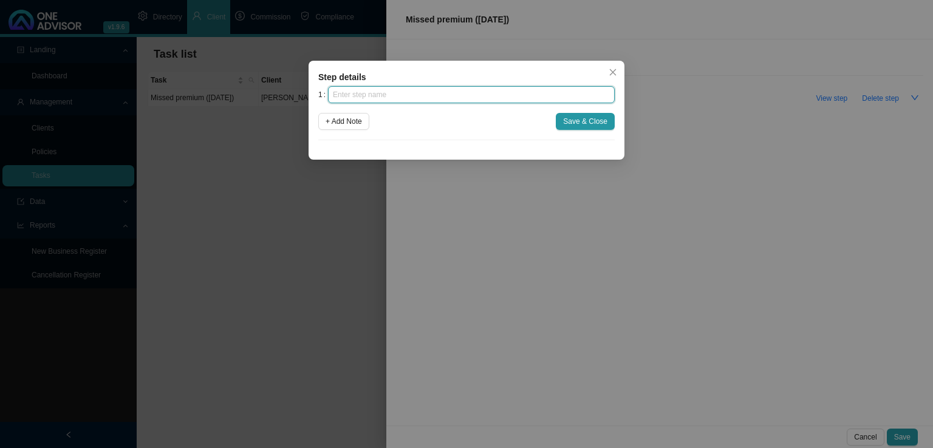
click at [467, 97] on input "text" at bounding box center [471, 94] width 287 height 17
click at [392, 97] on input "text" at bounding box center [471, 94] width 287 height 17
type input "Insurer notification"
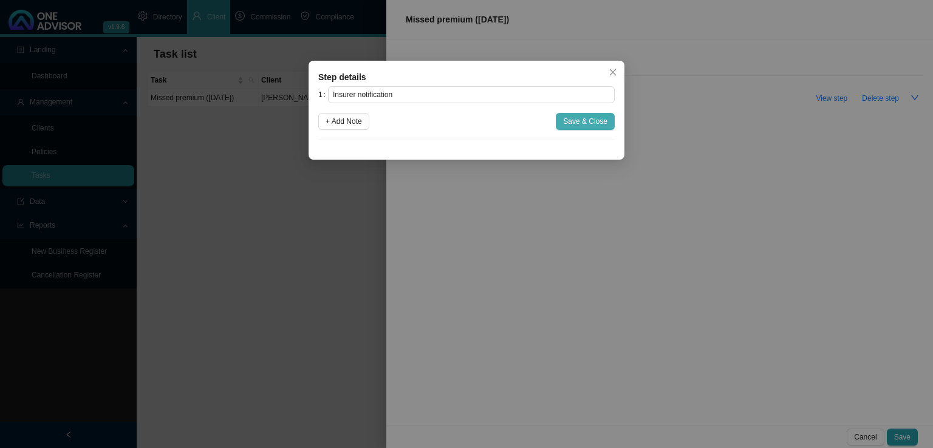
click at [605, 121] on span "Save & Close" at bounding box center [585, 121] width 44 height 12
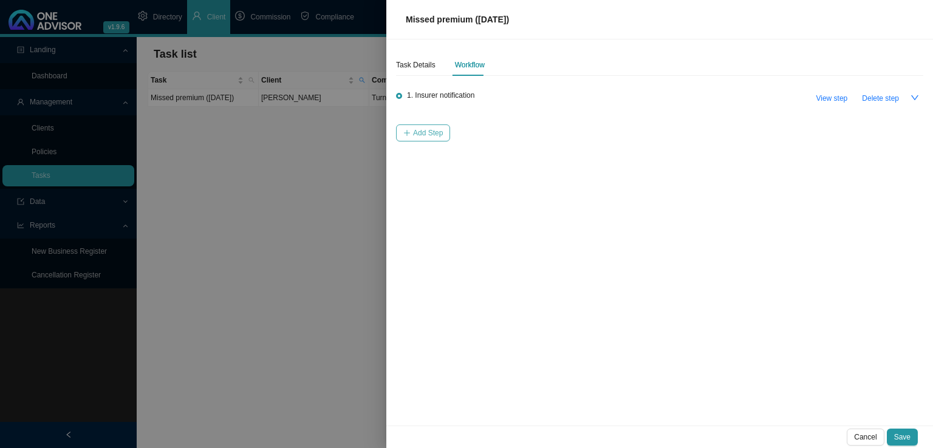
click at [425, 132] on span "Add Step" at bounding box center [428, 133] width 30 height 12
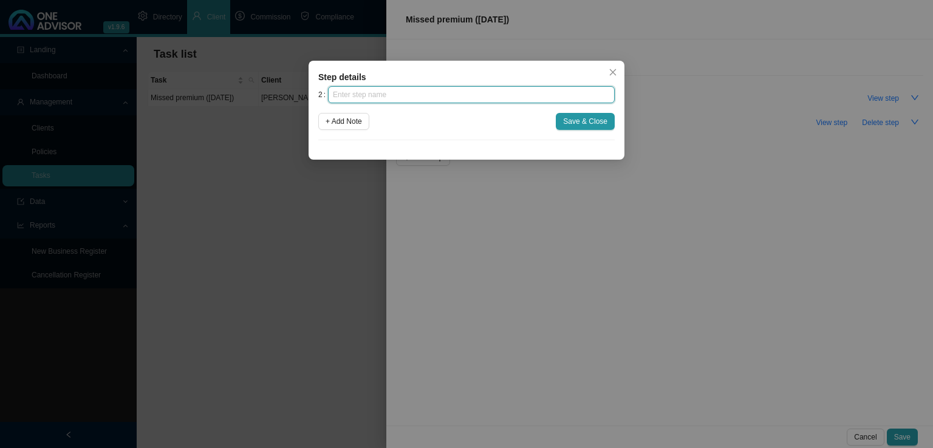
click at [414, 98] on input "text" at bounding box center [471, 94] width 287 height 17
type input "Investigation"
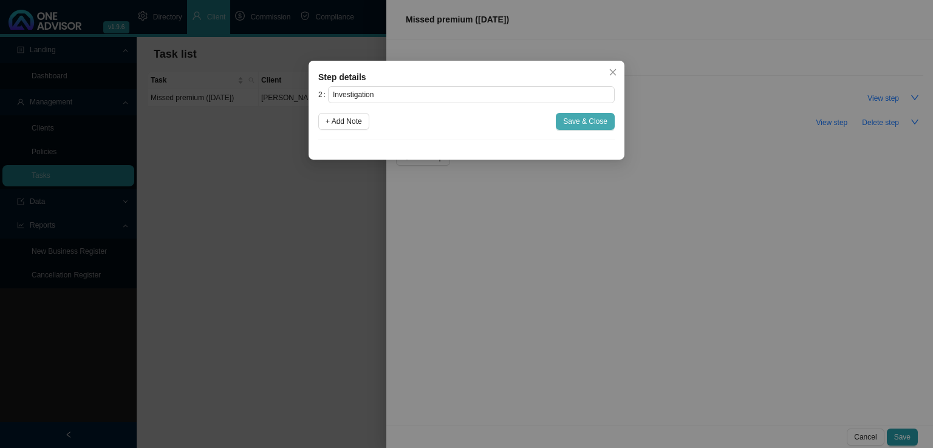
click at [596, 120] on span "Save & Close" at bounding box center [585, 121] width 44 height 12
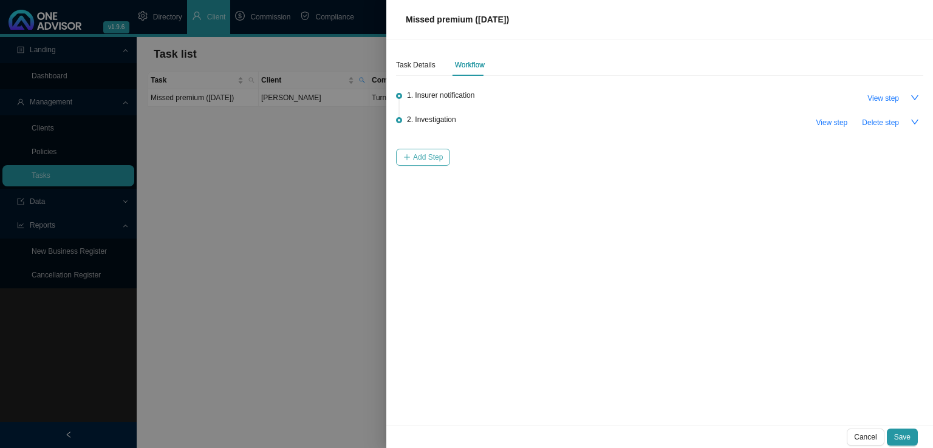
click at [440, 154] on span "Add Step" at bounding box center [428, 157] width 30 height 12
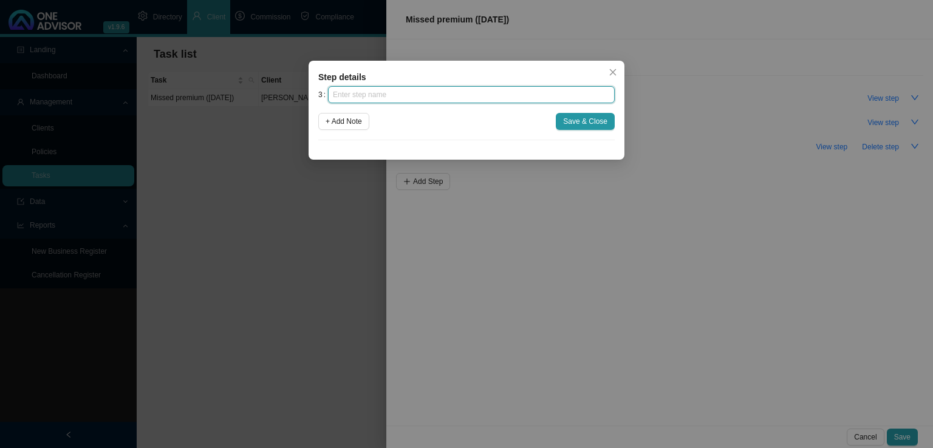
click at [436, 94] on input "text" at bounding box center [471, 94] width 287 height 17
type input "Client notification (1)"
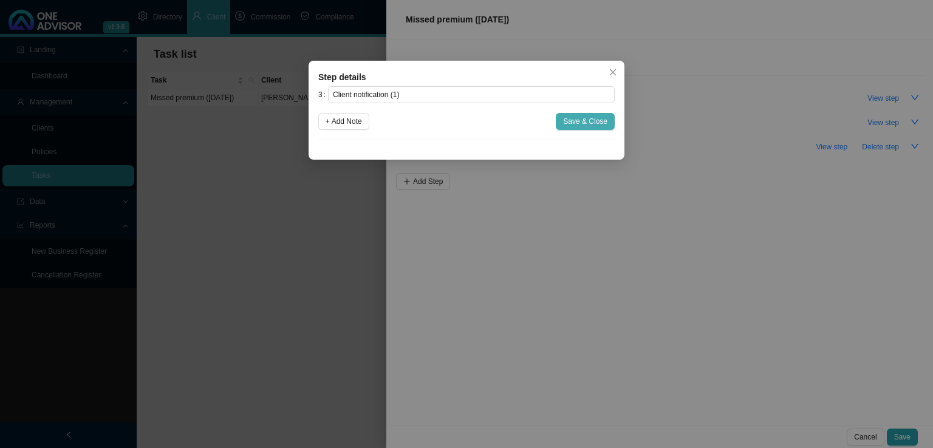
click at [570, 115] on button "Save & Close" at bounding box center [585, 121] width 59 height 17
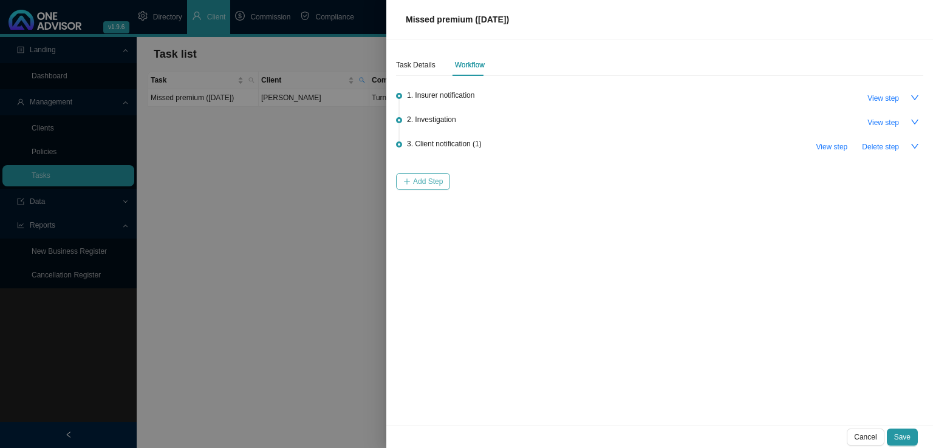
click at [415, 178] on span "Add Step" at bounding box center [428, 182] width 30 height 12
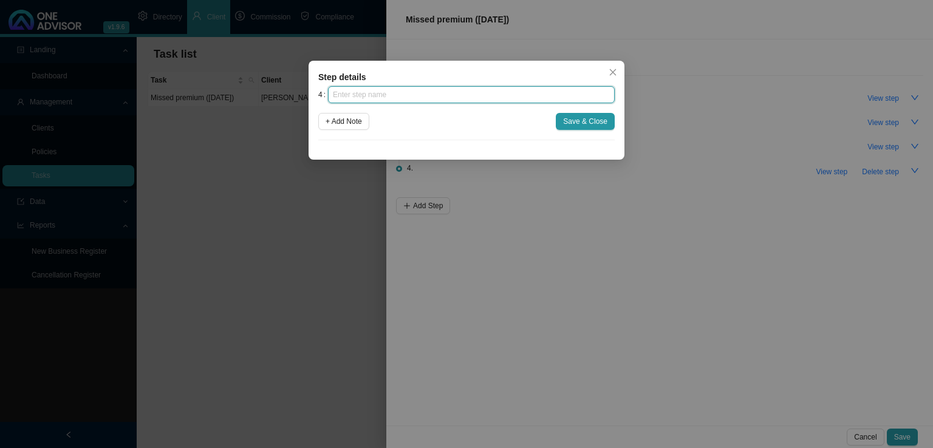
click at [381, 92] on input "text" at bounding box center [471, 94] width 287 height 17
type input "Follow up"
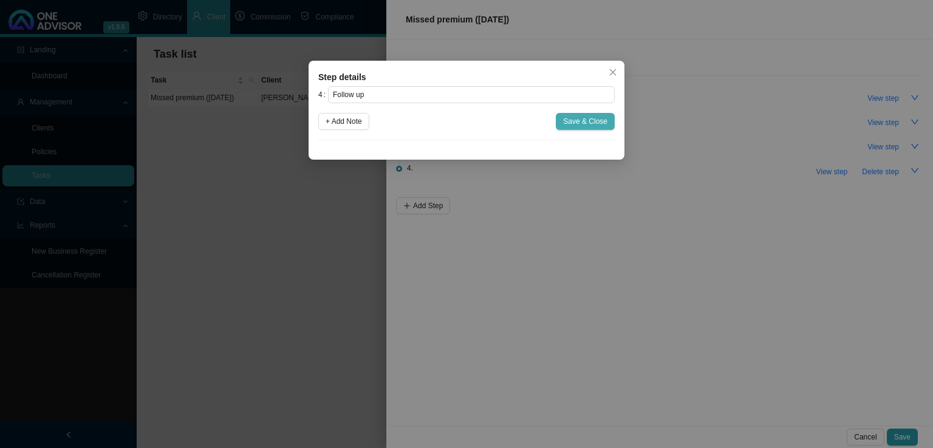
click at [577, 123] on span "Save & Close" at bounding box center [585, 121] width 44 height 12
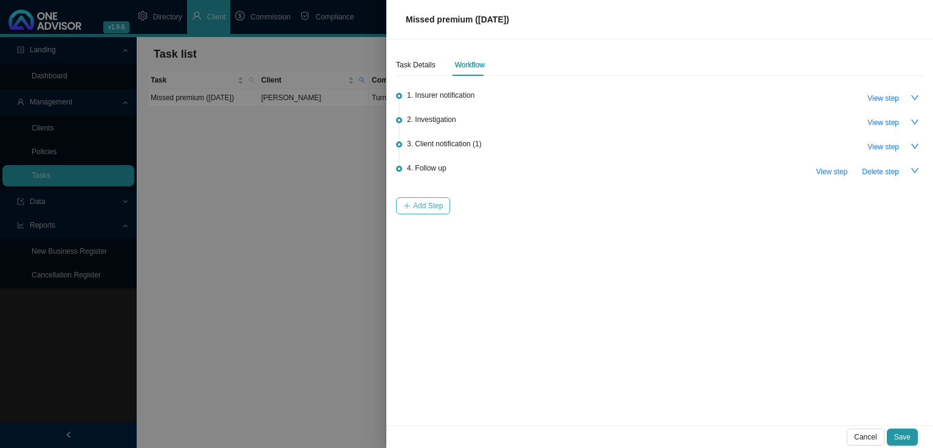
click at [398, 208] on button "Add Step" at bounding box center [423, 205] width 54 height 17
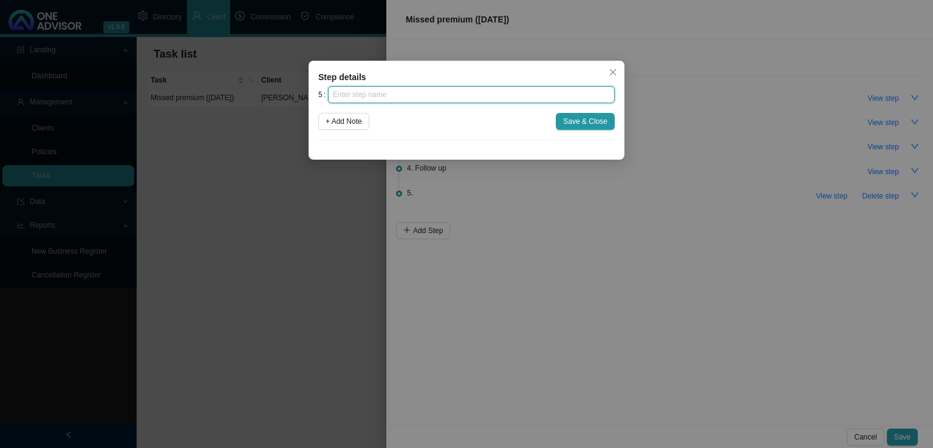
click at [379, 89] on input "text" at bounding box center [471, 94] width 287 height 17
type input "Instruction received"
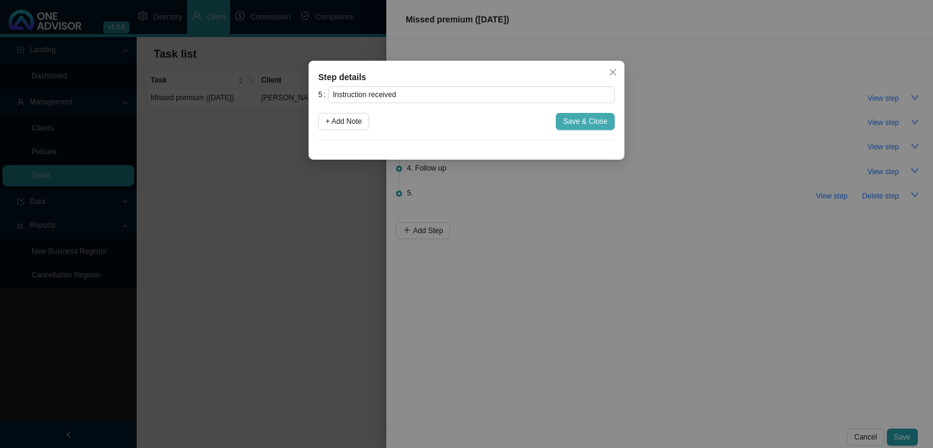
click at [585, 125] on span "Save & Close" at bounding box center [585, 121] width 44 height 12
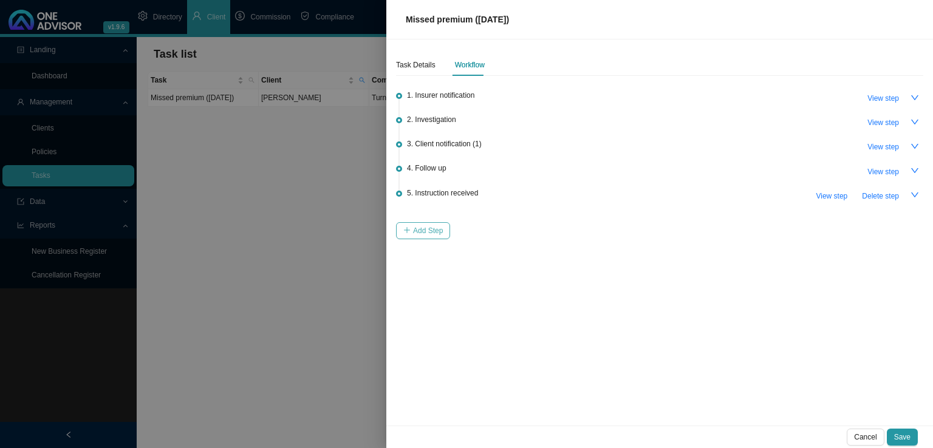
click at [433, 223] on button "Add Step" at bounding box center [423, 230] width 54 height 17
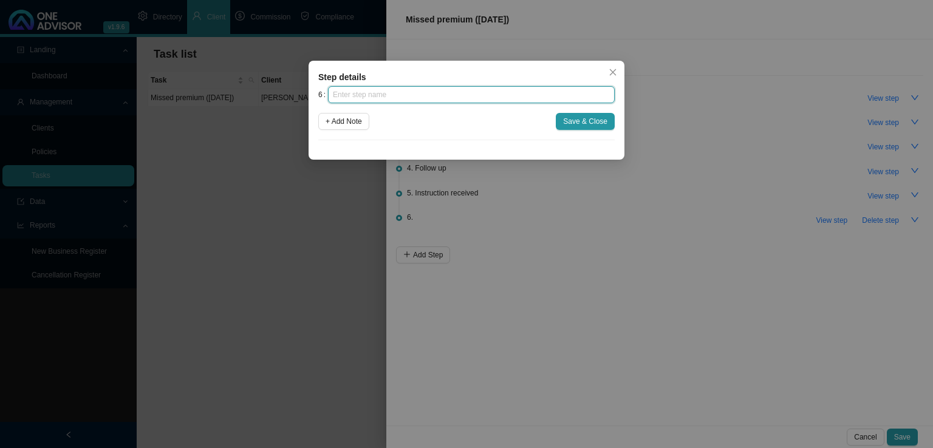
click at [408, 98] on input "text" at bounding box center [471, 94] width 287 height 17
type input "Submission"
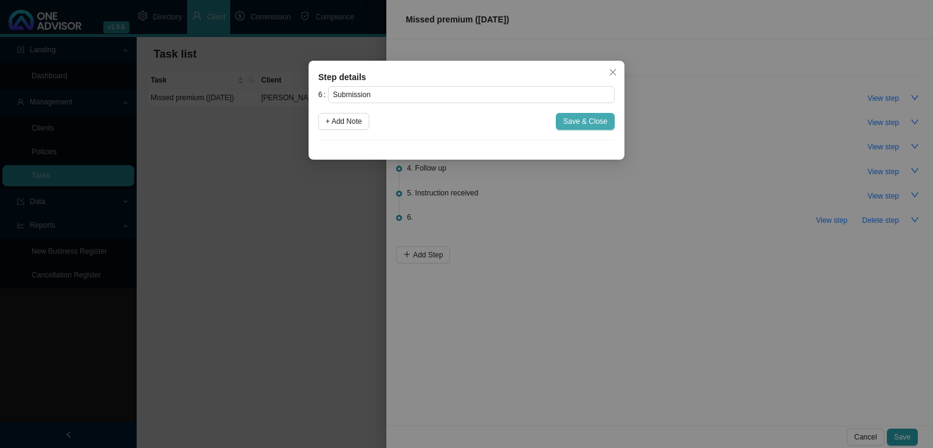
click at [575, 118] on span "Save & Close" at bounding box center [585, 121] width 44 height 12
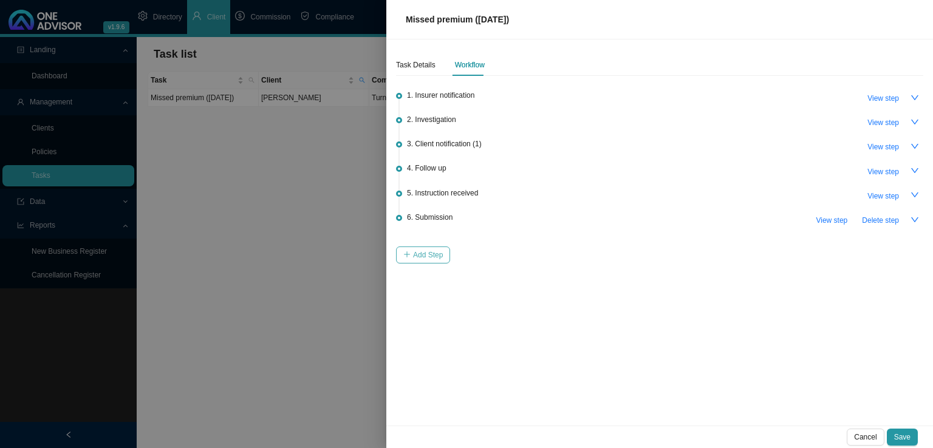
click at [421, 250] on span "Add Step" at bounding box center [428, 255] width 30 height 12
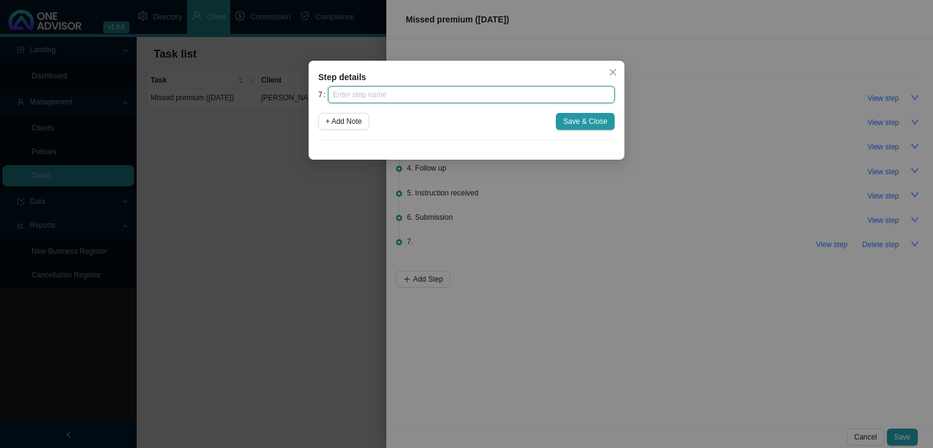
click at [424, 102] on input "text" at bounding box center [471, 94] width 287 height 17
type input "Confirmation of works done"
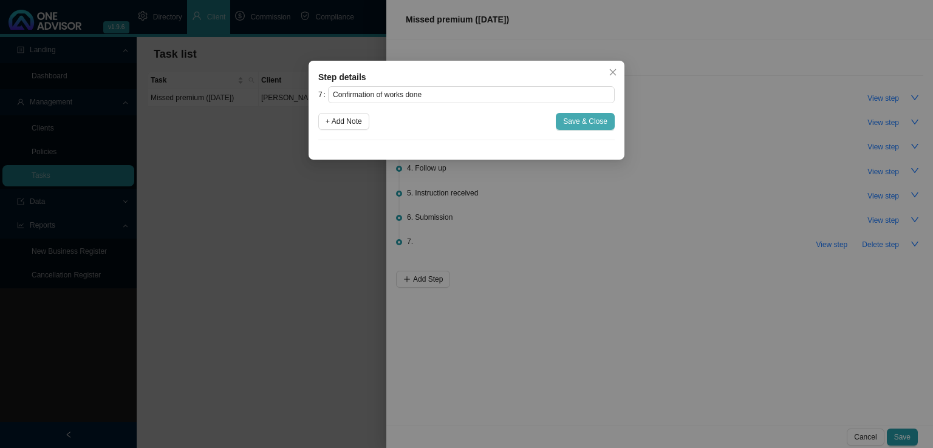
click at [583, 119] on span "Save & Close" at bounding box center [585, 121] width 44 height 12
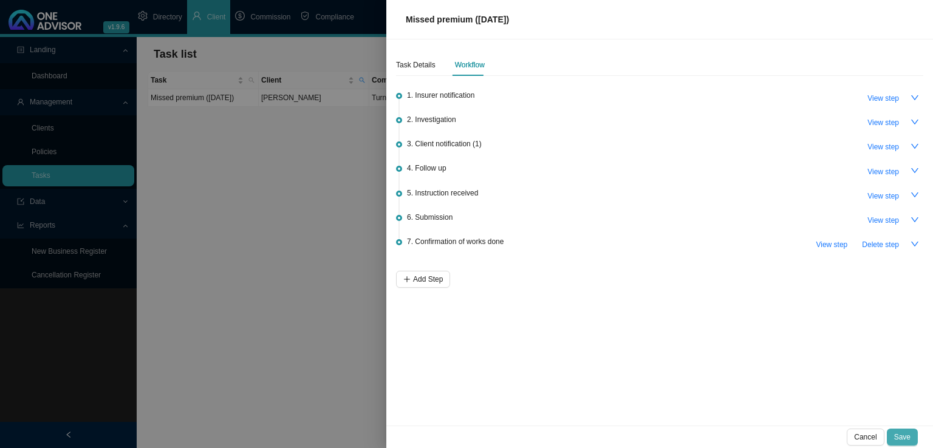
click at [905, 435] on span "Save" at bounding box center [902, 437] width 16 height 12
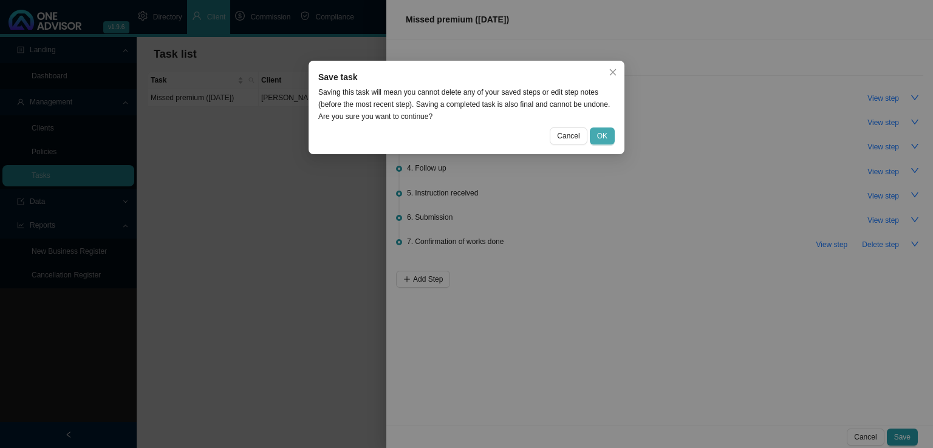
click at [610, 138] on button "OK" at bounding box center [602, 136] width 25 height 17
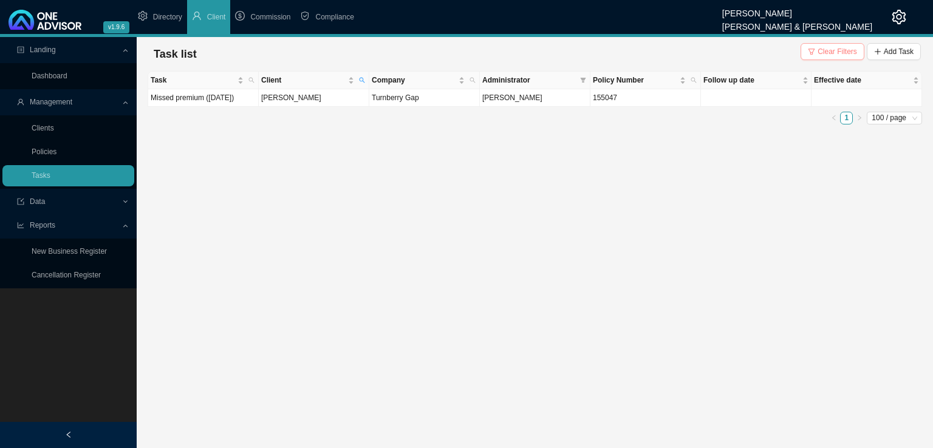
click at [844, 54] on span "Clear Filters" at bounding box center [836, 52] width 39 height 12
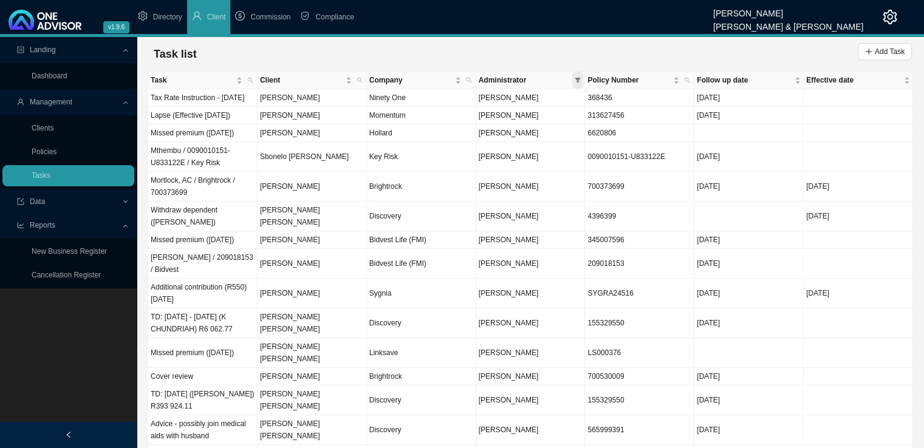
click at [578, 81] on icon "filter" at bounding box center [577, 80] width 5 height 5
checkbox input "false"
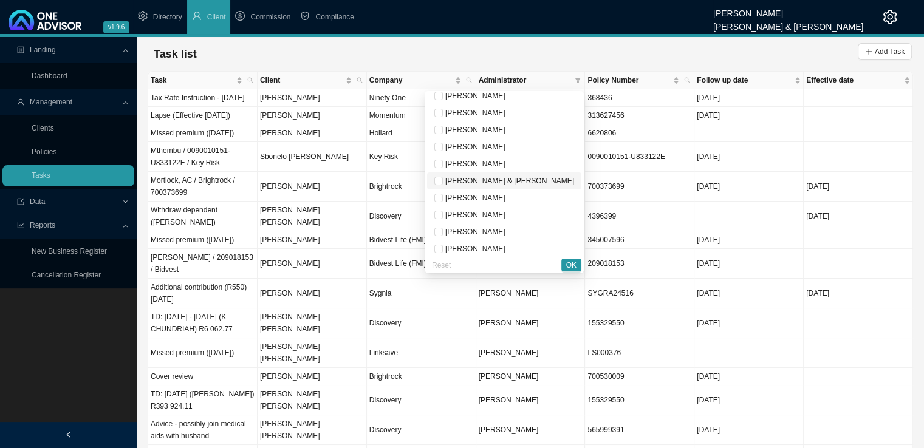
scroll to position [61, 0]
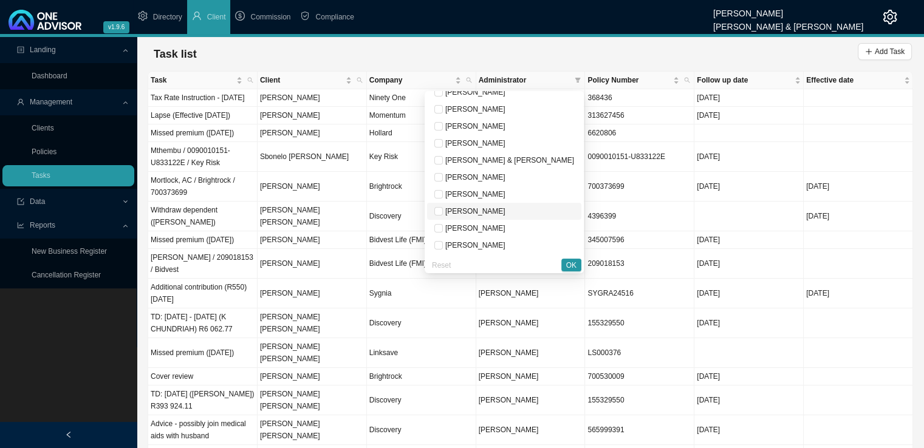
click at [505, 209] on span "[PERSON_NAME]" at bounding box center [474, 211] width 63 height 9
checkbox input "true"
click at [576, 259] on button "OK" at bounding box center [571, 265] width 20 height 13
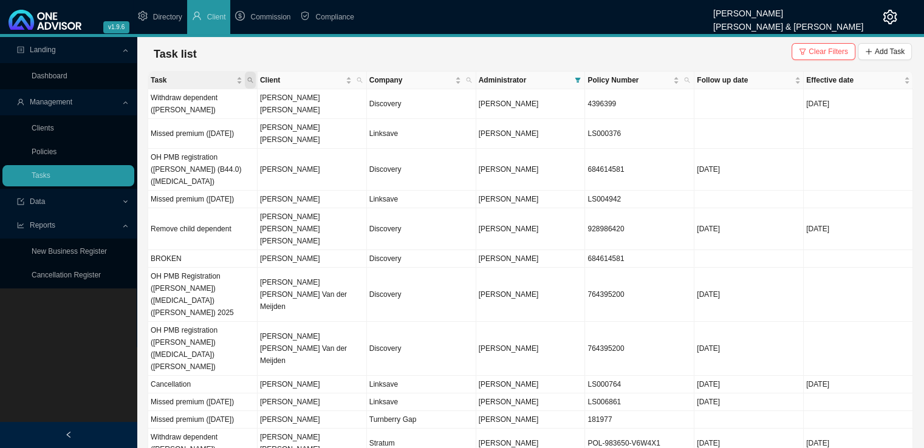
click at [254, 76] on span "Task" at bounding box center [250, 80] width 11 height 17
type input "missed premium"
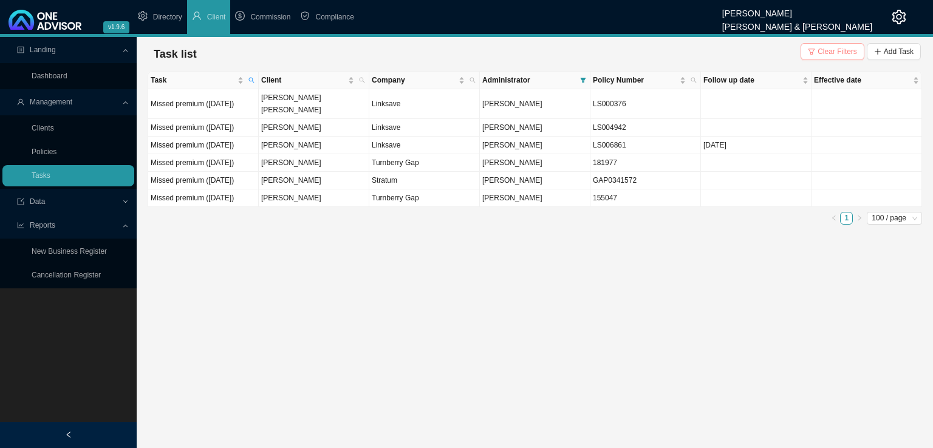
click at [848, 47] on span "Clear Filters" at bounding box center [836, 52] width 39 height 12
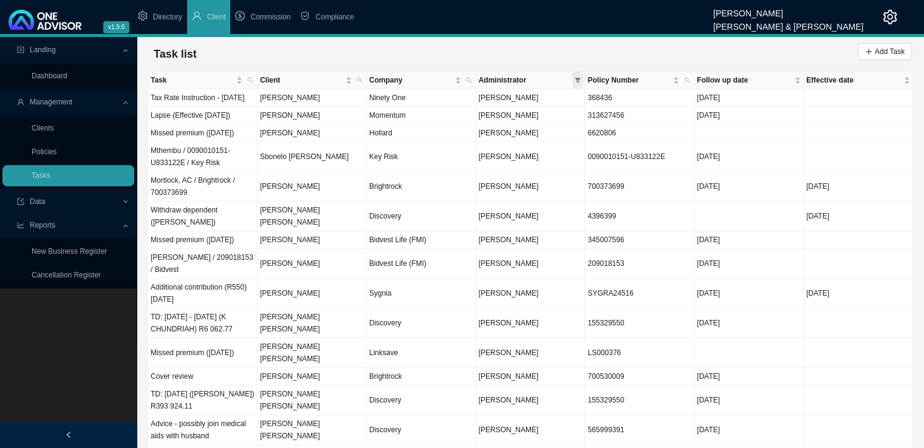
click at [576, 80] on icon "filter" at bounding box center [578, 80] width 6 height 6
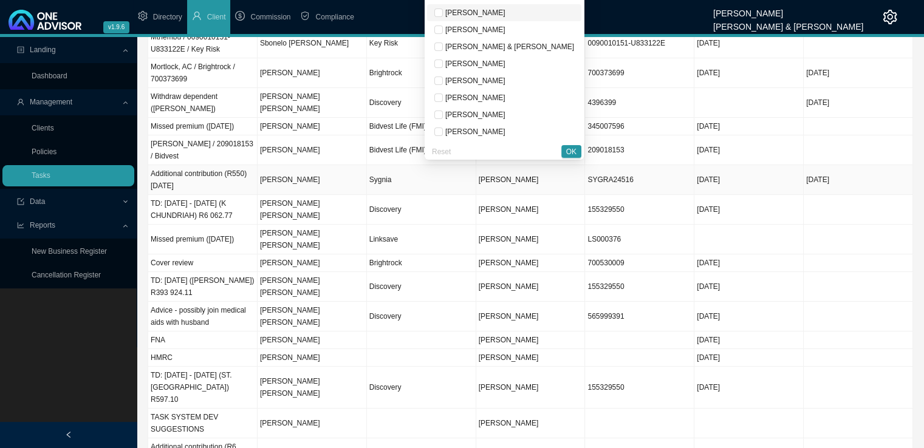
scroll to position [121, 0]
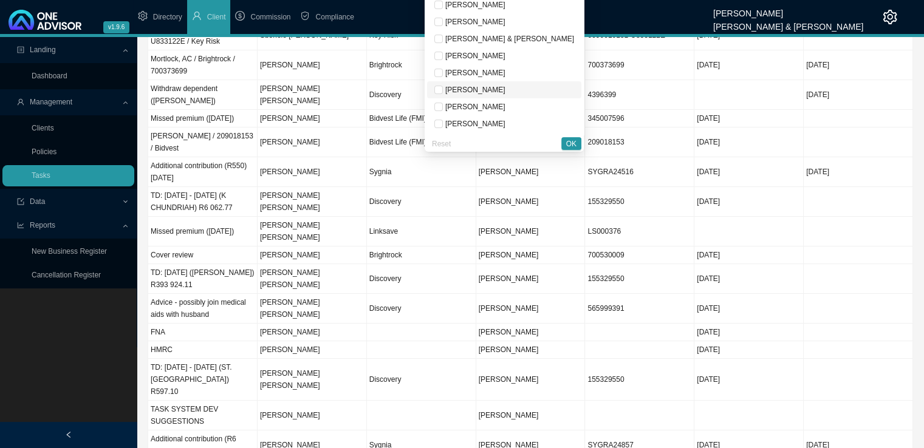
click at [505, 89] on span "[PERSON_NAME]" at bounding box center [474, 90] width 63 height 9
checkbox input "true"
click at [566, 144] on span "OK" at bounding box center [571, 144] width 10 height 12
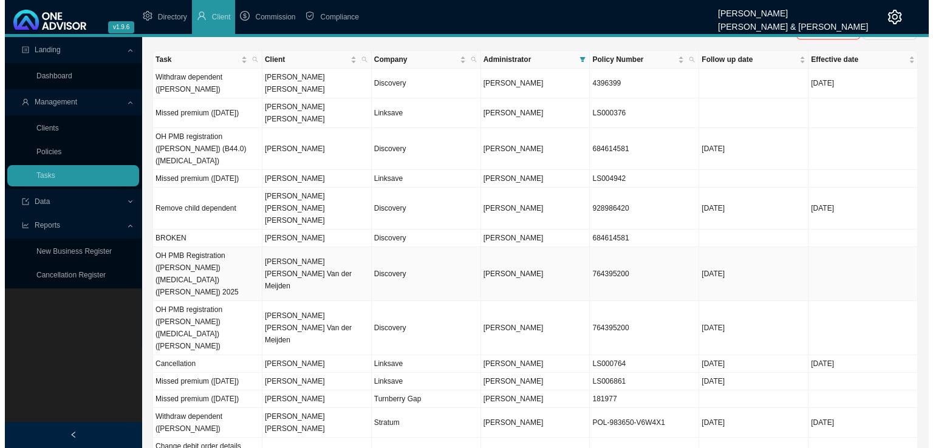
scroll to position [0, 0]
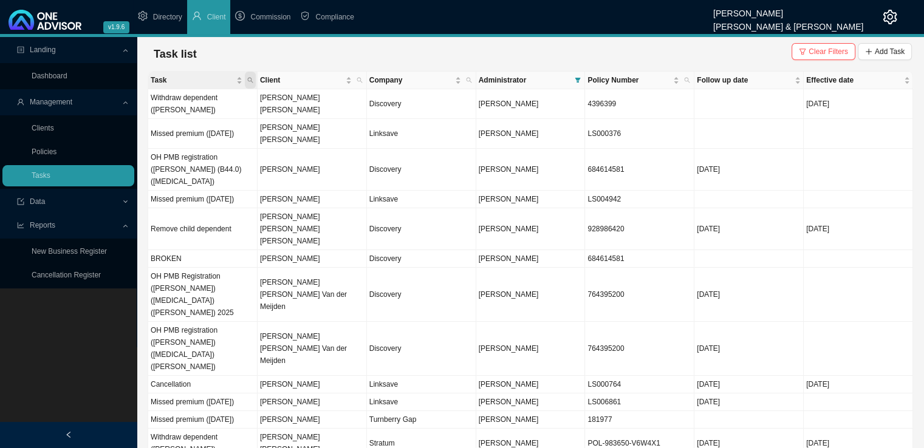
click at [253, 75] on span "Task" at bounding box center [250, 80] width 11 height 17
click at [177, 104] on input "text" at bounding box center [194, 104] width 114 height 17
type input "missed premium"
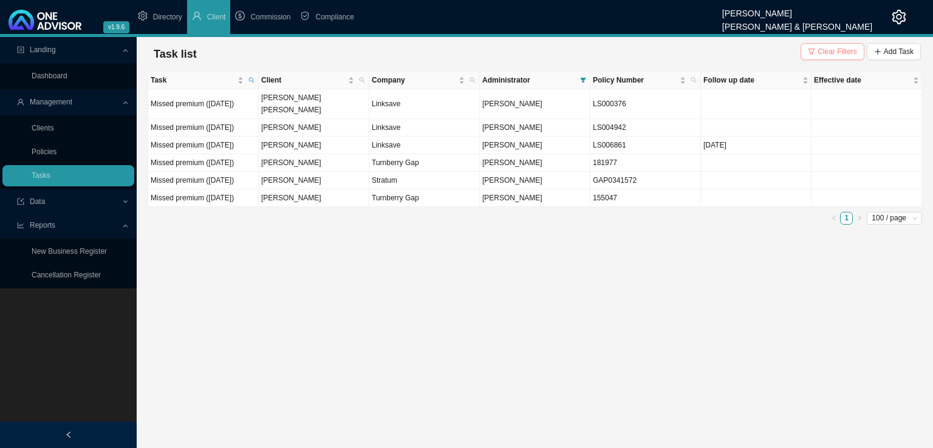
click at [834, 52] on span "Clear Filters" at bounding box center [836, 52] width 39 height 12
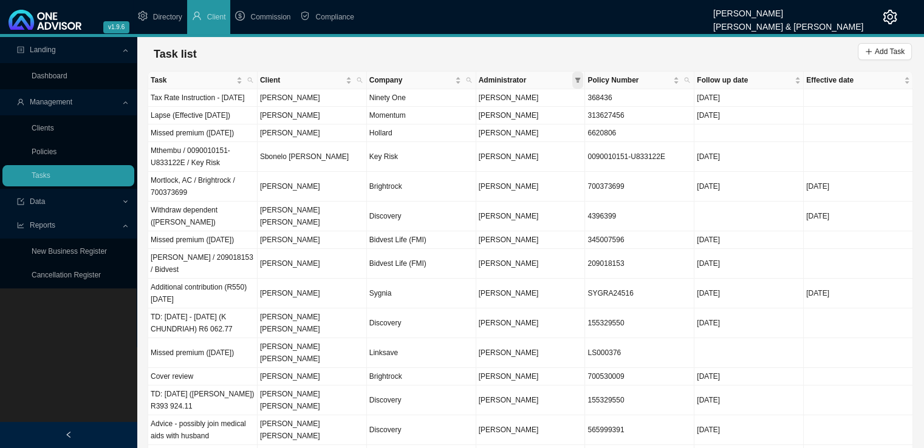
click at [578, 78] on icon "filter" at bounding box center [577, 80] width 5 height 5
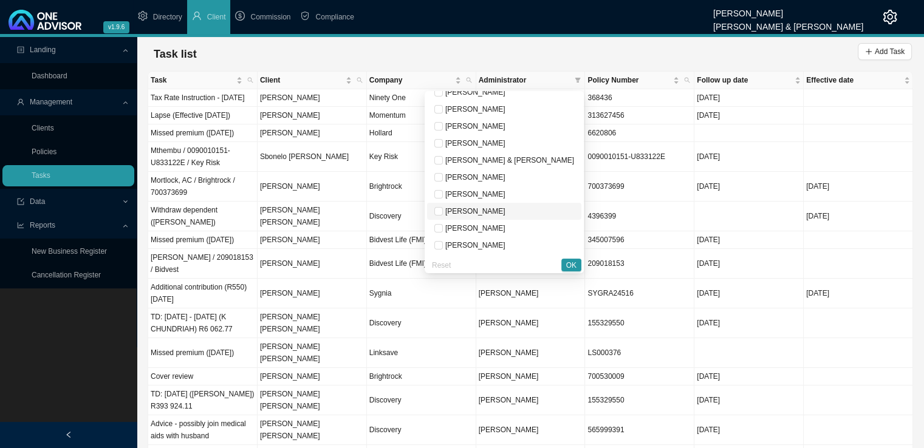
click at [505, 207] on span "[PERSON_NAME]" at bounding box center [474, 211] width 63 height 9
click at [566, 265] on span "OK" at bounding box center [571, 265] width 10 height 12
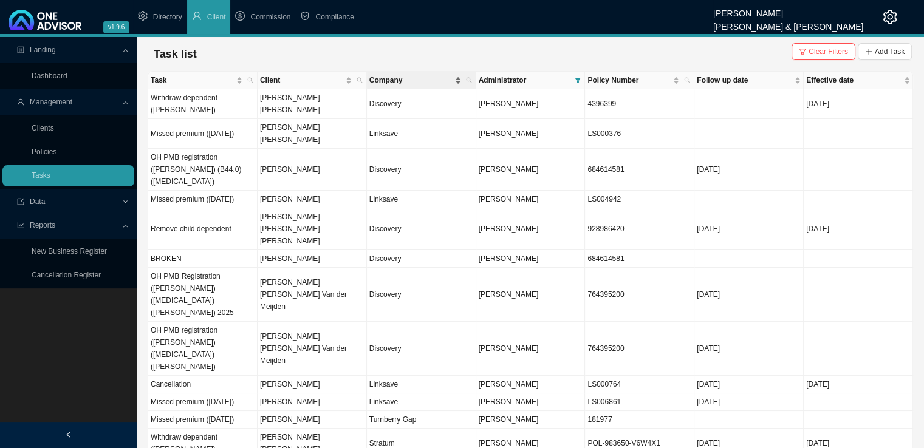
click at [459, 82] on div "Company" at bounding box center [415, 80] width 92 height 12
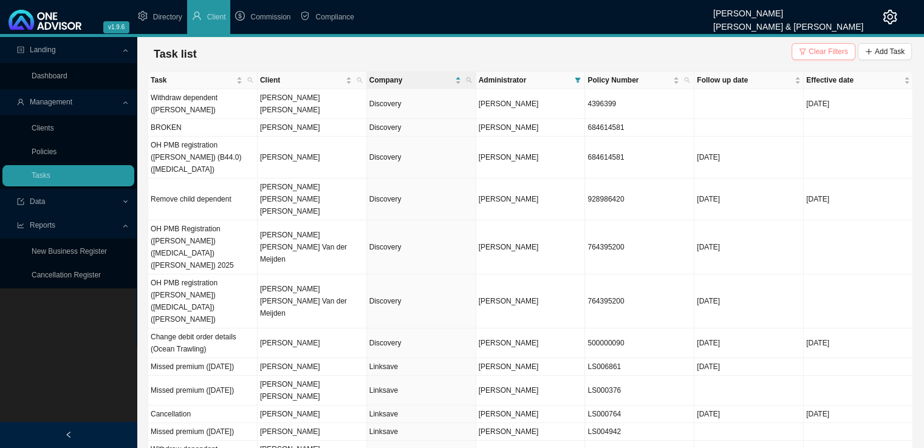
click at [828, 53] on span "Clear Filters" at bounding box center [827, 52] width 39 height 12
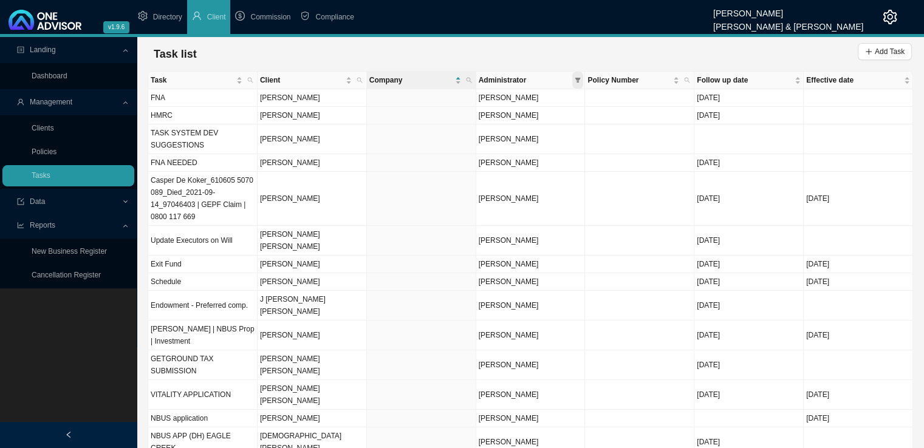
click at [574, 80] on span at bounding box center [577, 80] width 11 height 17
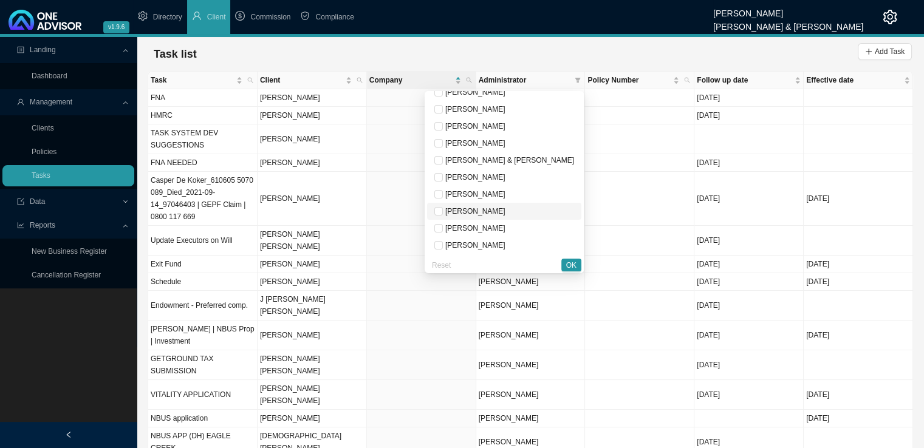
click at [505, 209] on span "[PERSON_NAME]" at bounding box center [474, 211] width 63 height 9
checkbox input "true"
click at [567, 268] on span "OK" at bounding box center [571, 265] width 10 height 12
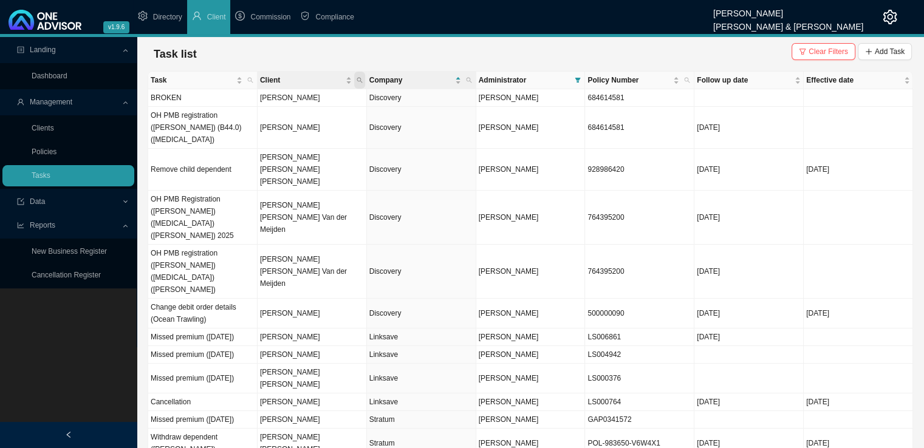
click at [362, 81] on span "Client" at bounding box center [359, 80] width 11 height 17
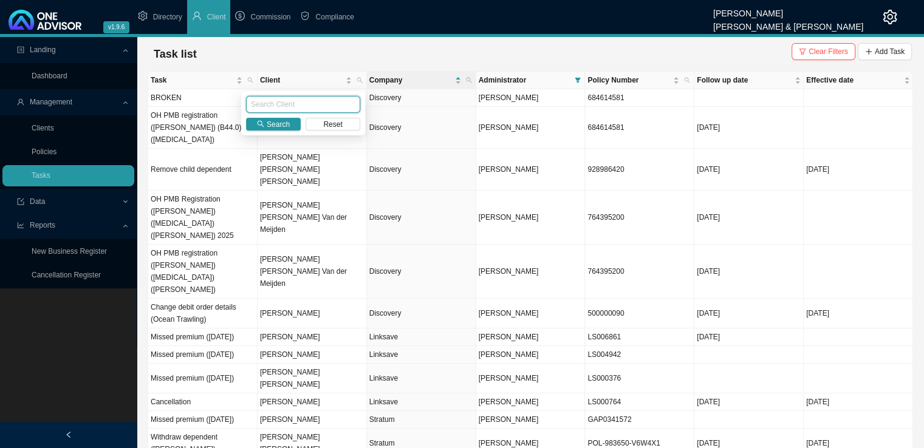
click at [287, 105] on input "text" at bounding box center [303, 104] width 114 height 17
type input "[PERSON_NAME]"
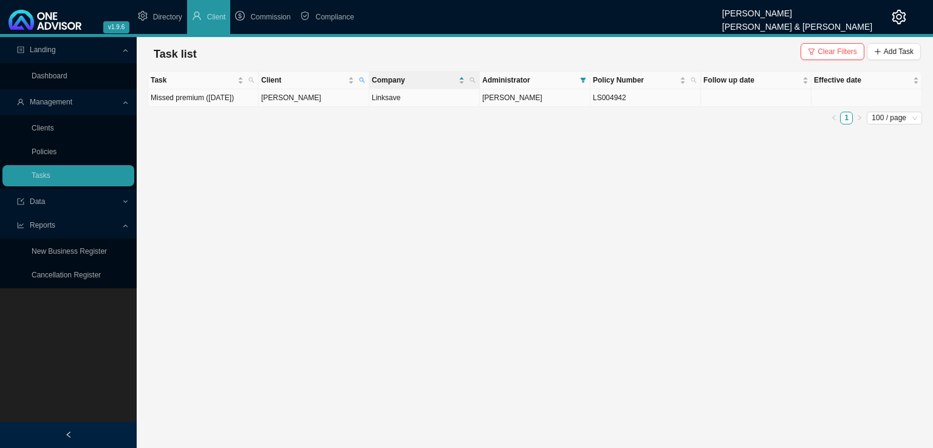
click at [215, 107] on td "Missed premium ([DATE])" at bounding box center [203, 98] width 111 height 18
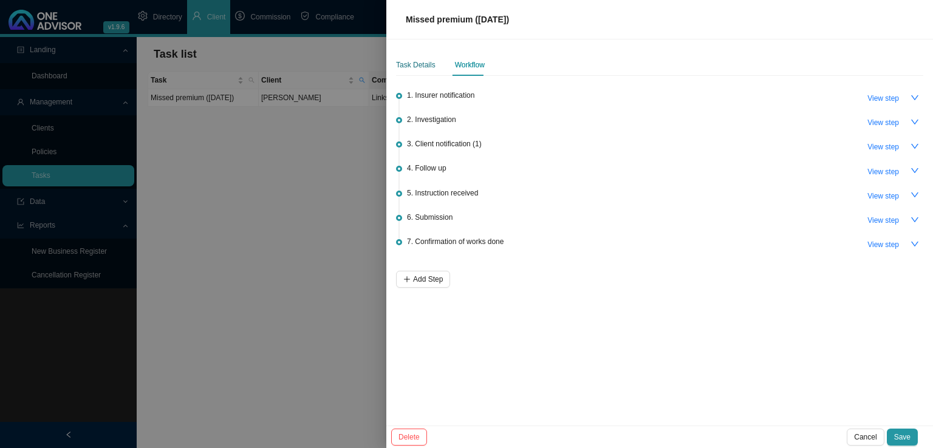
click at [423, 69] on div "Task Details" at bounding box center [415, 65] width 39 height 12
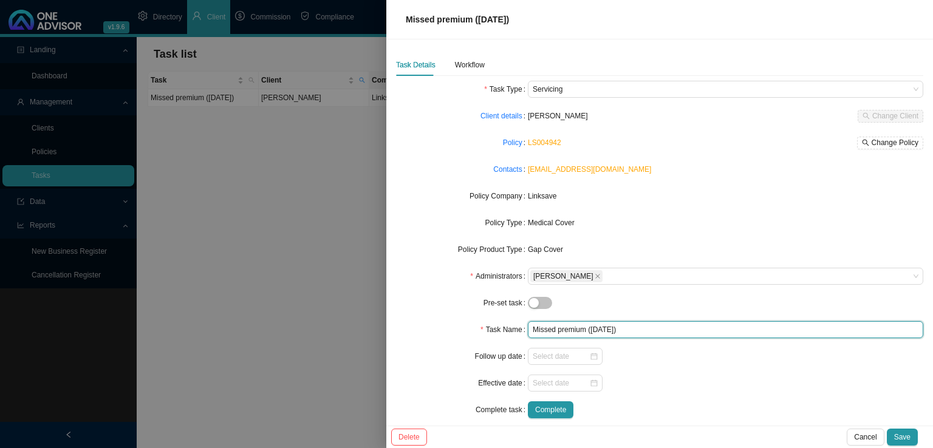
drag, startPoint x: 532, startPoint y: 329, endPoint x: 583, endPoint y: 333, distance: 51.2
click at [583, 333] on input "Missed premium ([DATE])" at bounding box center [725, 329] width 395 height 17
type input "Lapse ([DATE])"
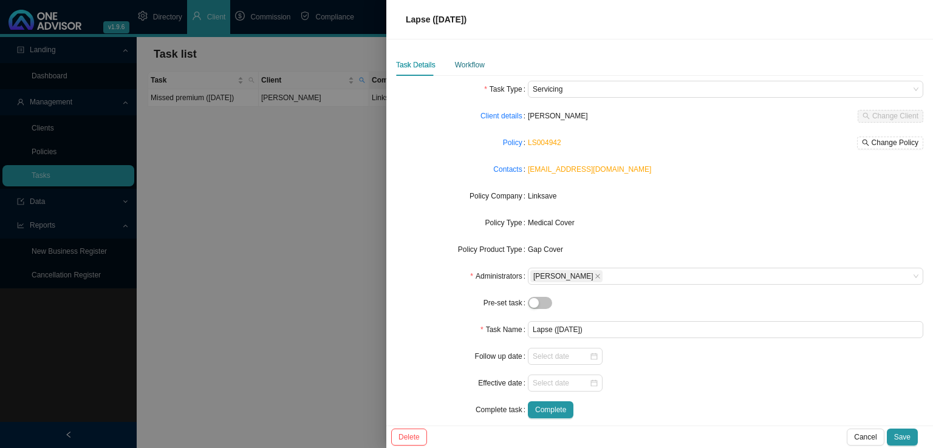
click at [478, 64] on div "Workflow" at bounding box center [470, 65] width 30 height 12
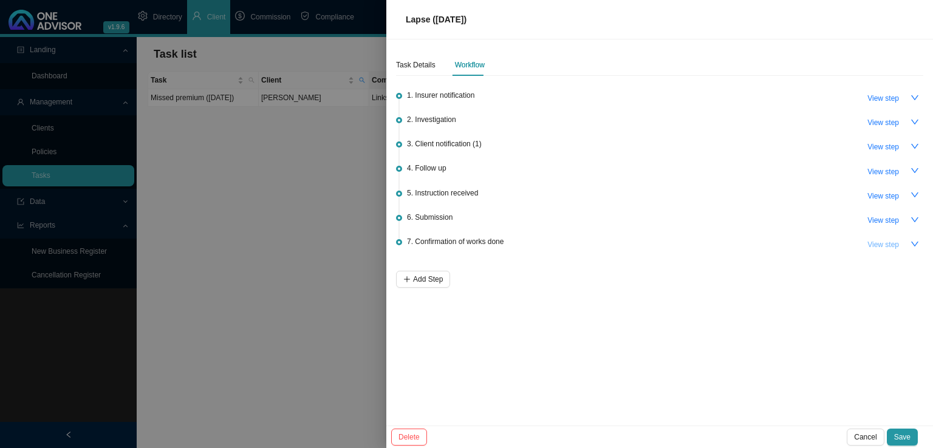
click at [887, 239] on span "View step" at bounding box center [883, 245] width 32 height 12
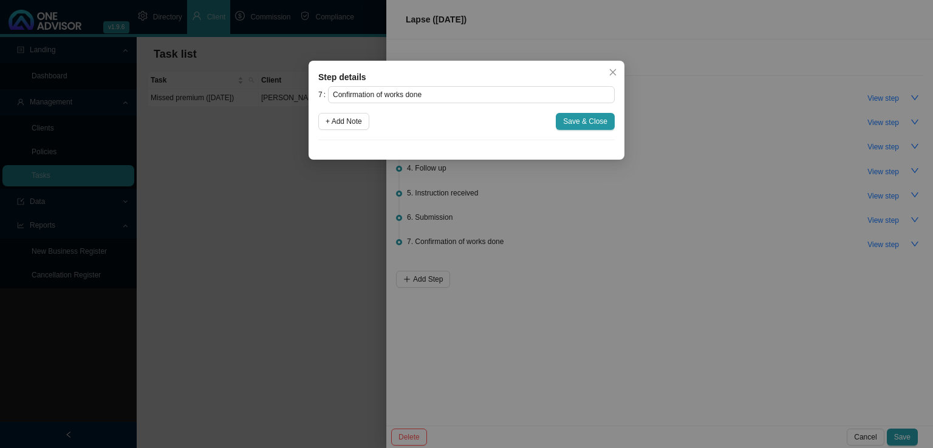
drag, startPoint x: 615, startPoint y: 70, endPoint x: 768, endPoint y: 135, distance: 166.3
click at [615, 70] on icon "close" at bounding box center [613, 72] width 9 height 9
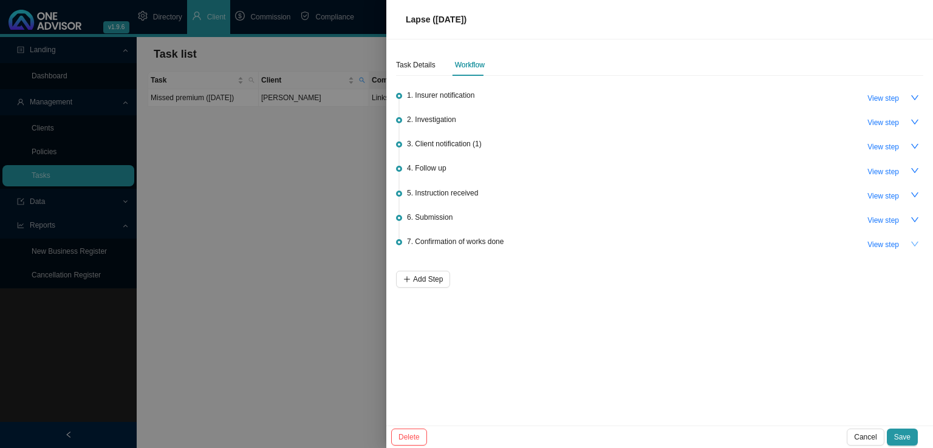
click at [911, 241] on icon "down" at bounding box center [914, 244] width 9 height 9
click at [911, 241] on icon "up" at bounding box center [914, 244] width 9 height 9
click at [888, 243] on span "View step" at bounding box center [883, 245] width 32 height 12
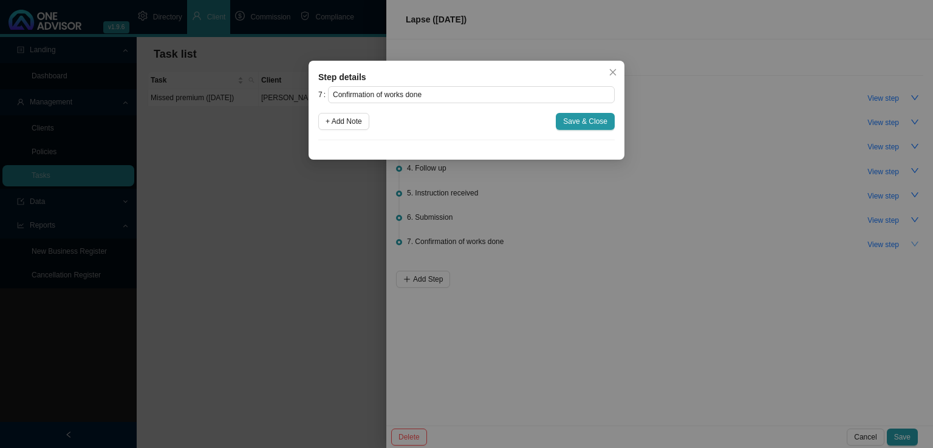
click at [600, 69] on div "Step details 7 Confirmation of works done + Add Note Save & Close Cancel OK" at bounding box center [467, 110] width 316 height 99
click at [613, 76] on icon "close" at bounding box center [613, 72] width 9 height 9
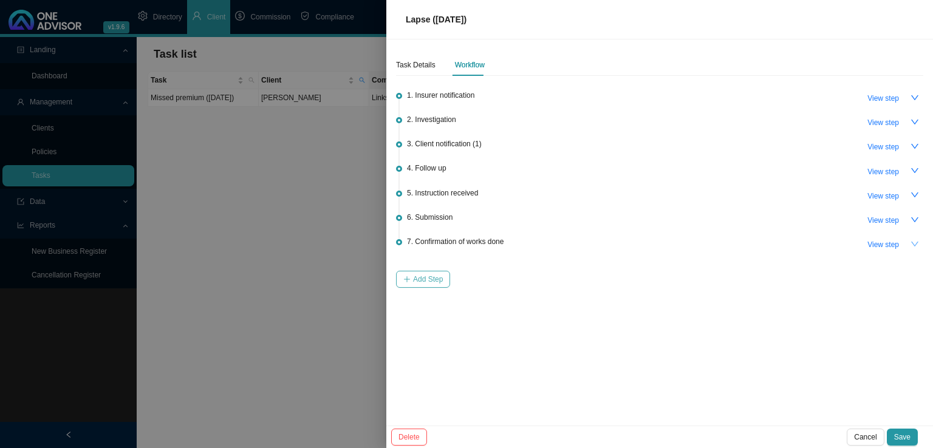
click at [415, 280] on span "Add Step" at bounding box center [428, 279] width 30 height 12
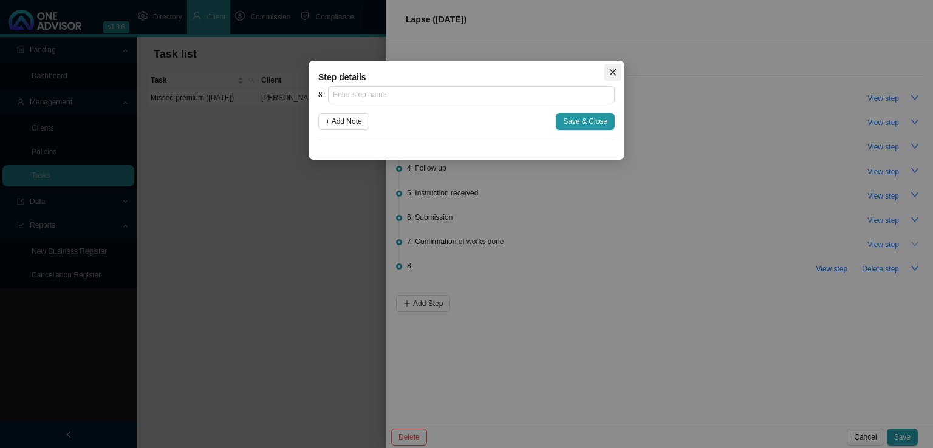
click at [606, 73] on span "Close" at bounding box center [612, 72] width 17 height 9
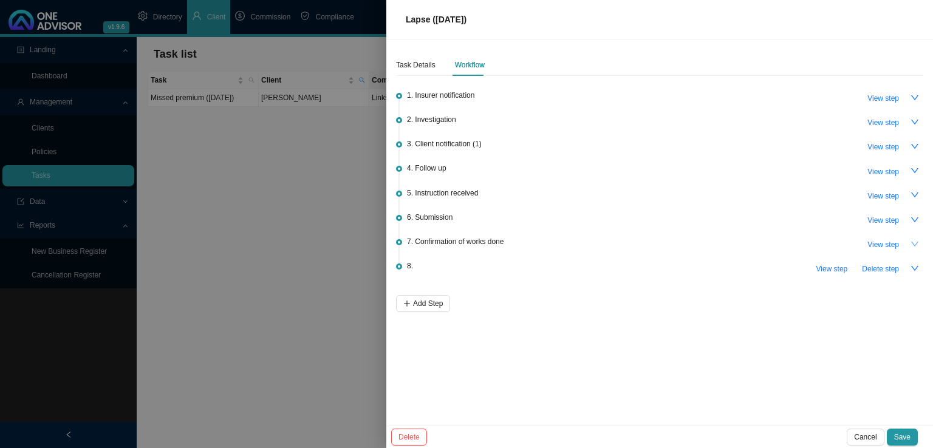
click at [882, 265] on span "Delete step" at bounding box center [880, 269] width 37 height 12
click at [892, 240] on span "View step" at bounding box center [883, 245] width 32 height 12
type input "Confirmation of works done"
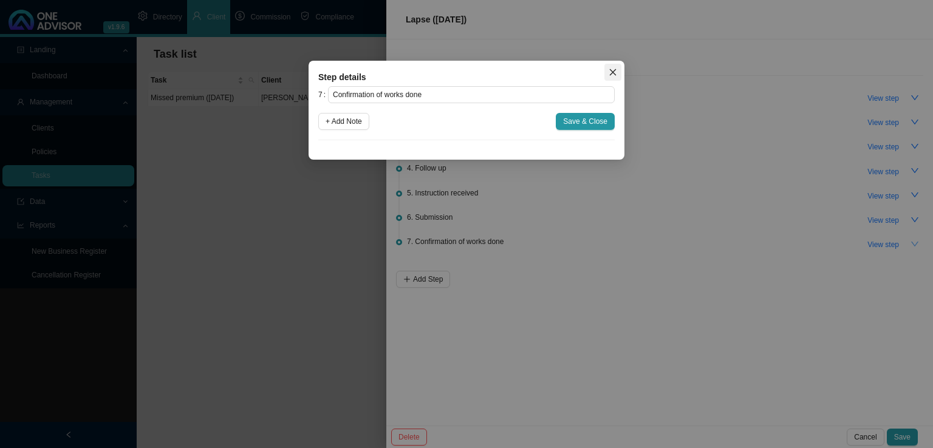
click at [612, 66] on button "Close" at bounding box center [612, 72] width 17 height 17
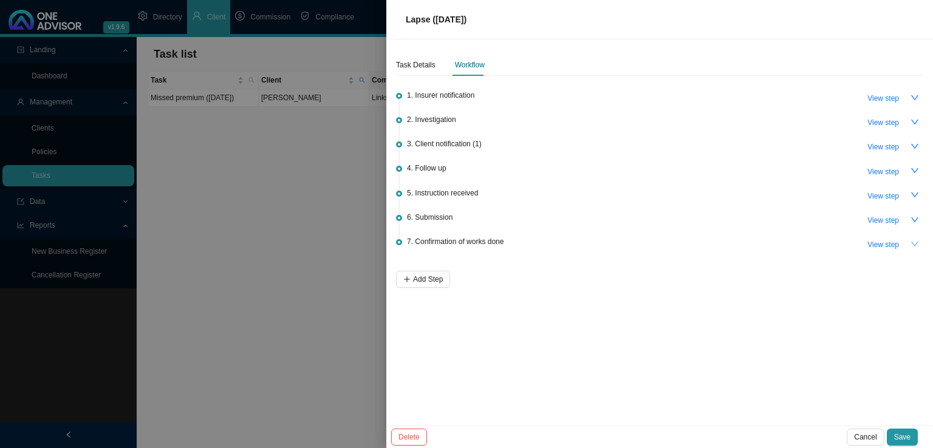
click at [912, 240] on icon "down" at bounding box center [914, 244] width 9 height 9
click at [912, 240] on icon "up" at bounding box center [914, 244] width 9 height 9
click at [921, 219] on button "button" at bounding box center [914, 219] width 17 height 17
click at [918, 219] on icon "up" at bounding box center [914, 220] width 9 height 9
click at [910, 195] on icon "down" at bounding box center [914, 195] width 9 height 9
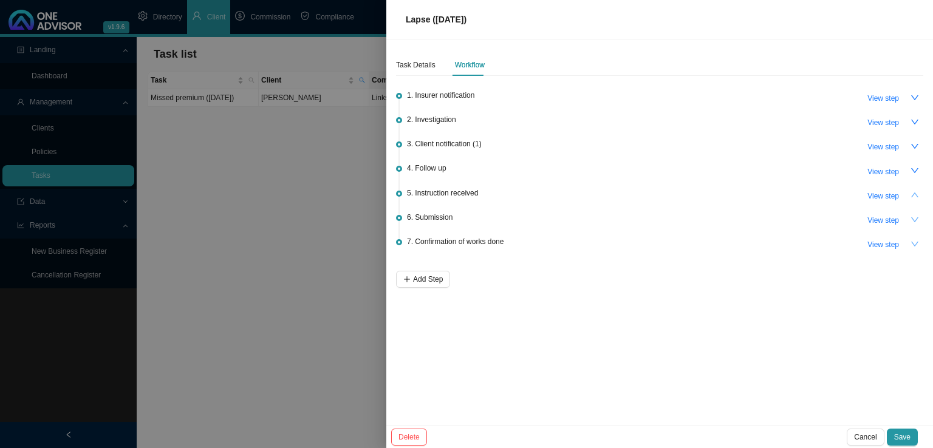
click at [911, 195] on icon "up" at bounding box center [914, 195] width 9 height 9
click at [409, 443] on button "Delete" at bounding box center [409, 437] width 36 height 17
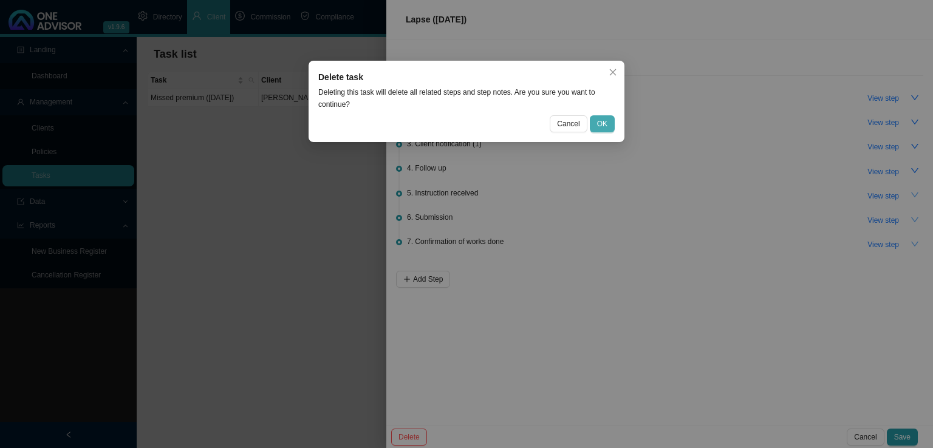
click at [595, 129] on button "OK" at bounding box center [602, 123] width 25 height 17
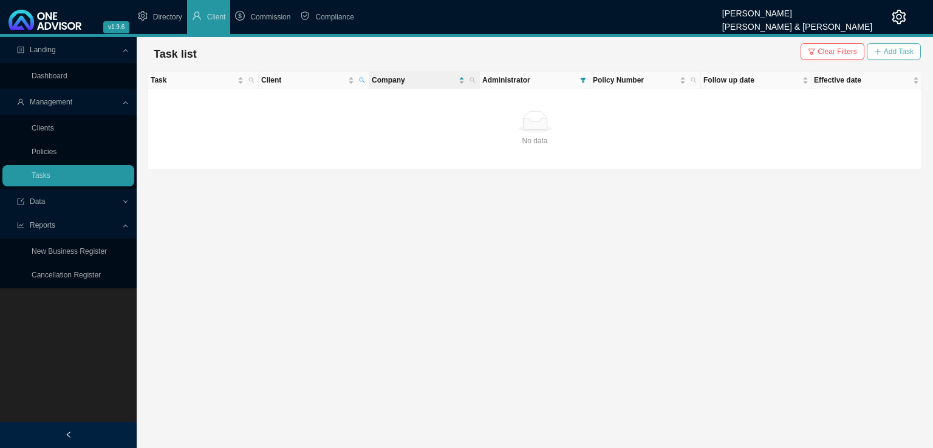
click at [904, 52] on span "Add Task" at bounding box center [899, 52] width 30 height 12
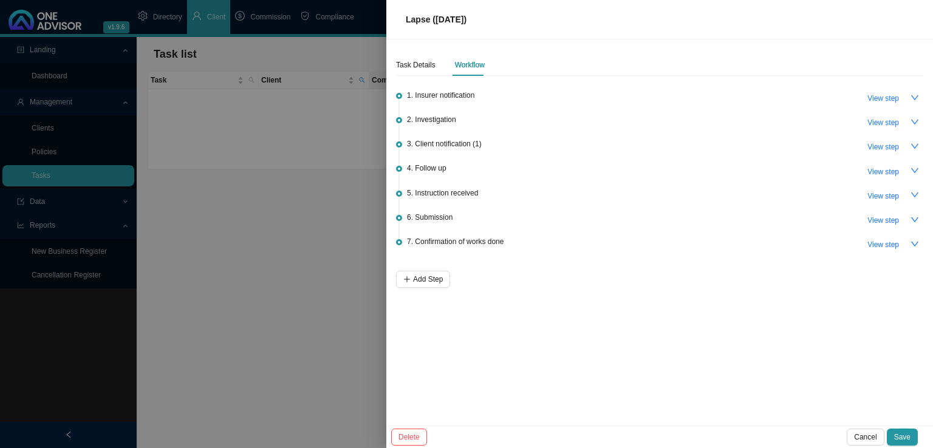
click at [296, 251] on div at bounding box center [466, 224] width 933 height 448
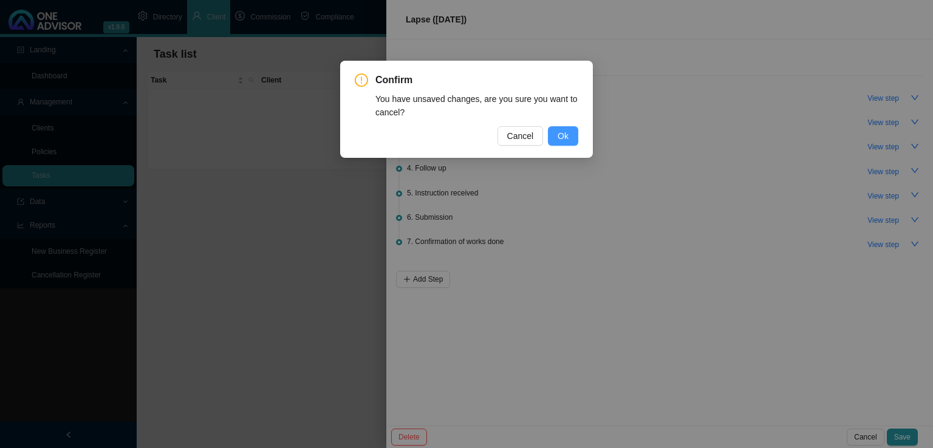
click at [559, 135] on span "Ok" at bounding box center [563, 135] width 11 height 13
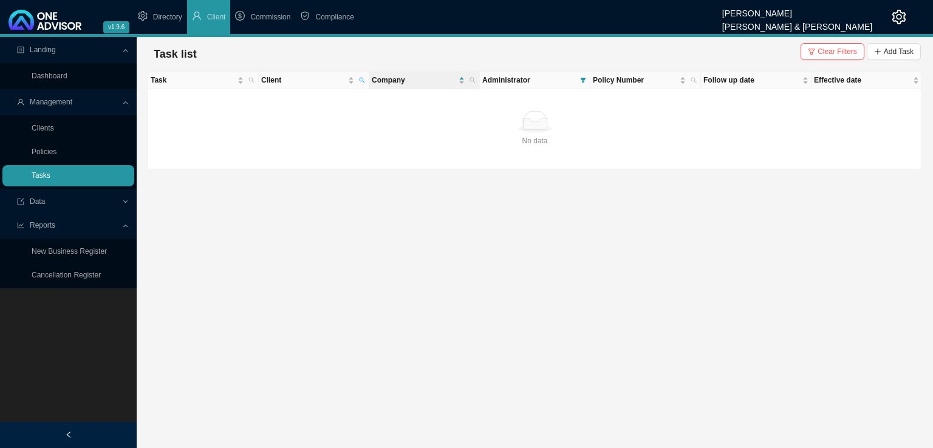
click at [50, 171] on link "Tasks" at bounding box center [41, 175] width 19 height 9
click at [471, 82] on icon "search" at bounding box center [472, 80] width 6 height 6
click at [587, 79] on span at bounding box center [583, 80] width 11 height 17
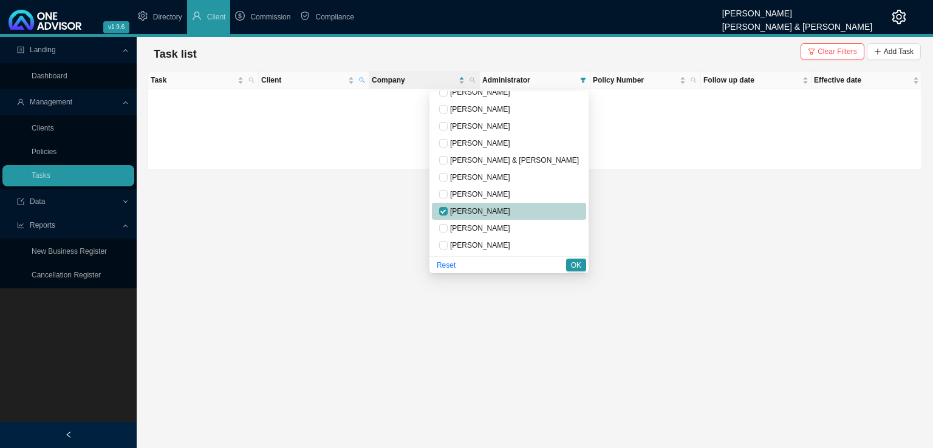
click at [500, 205] on span "[PERSON_NAME]" at bounding box center [509, 211] width 140 height 12
checkbox input "false"
click at [569, 266] on button "OK" at bounding box center [576, 265] width 20 height 13
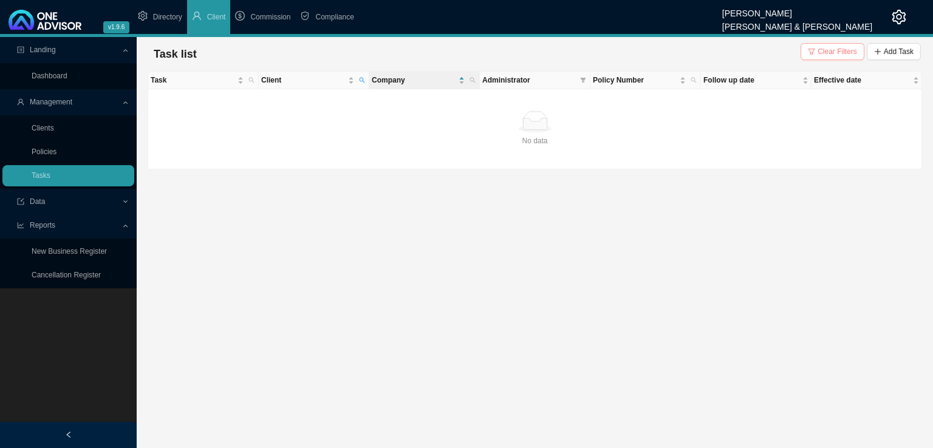
click at [839, 53] on span "Clear Filters" at bounding box center [836, 52] width 39 height 12
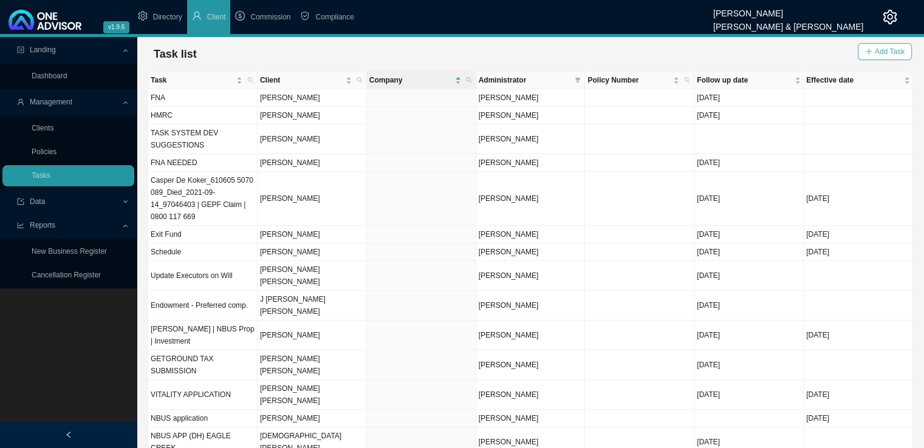
click at [898, 43] on button "Add Task" at bounding box center [885, 51] width 54 height 17
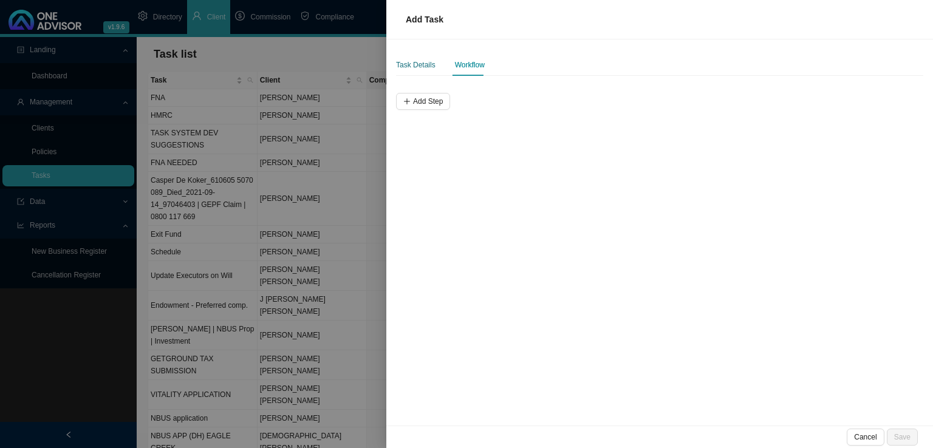
click at [421, 66] on div "Task Details" at bounding box center [415, 65] width 39 height 12
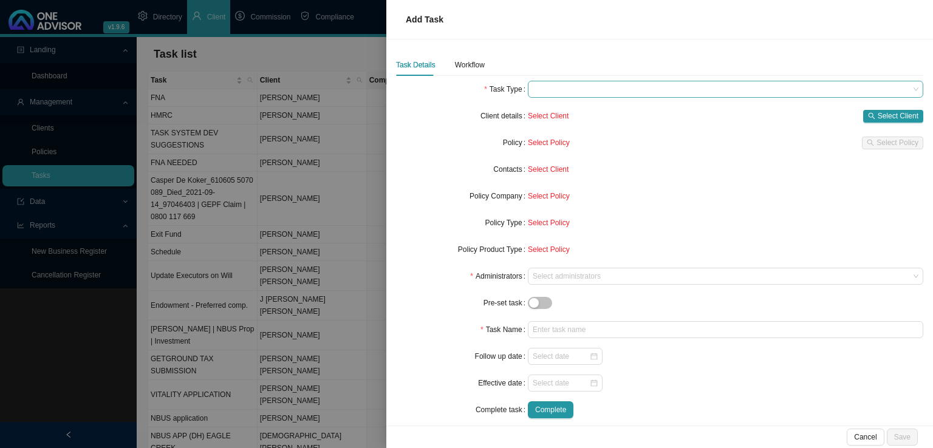
click at [573, 94] on span at bounding box center [726, 89] width 386 height 16
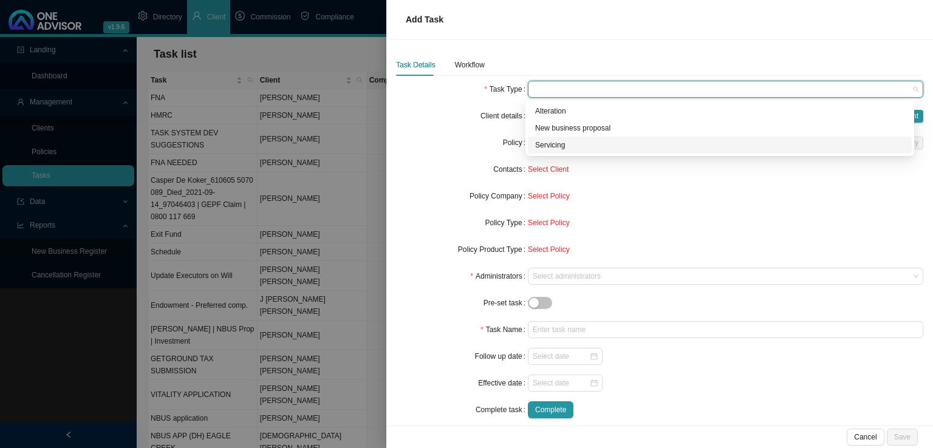
click at [556, 142] on div "Servicing" at bounding box center [719, 145] width 369 height 12
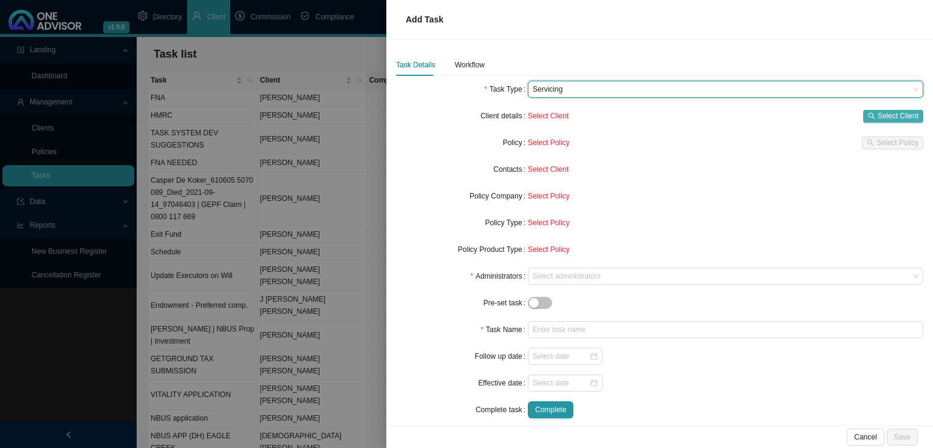
click at [880, 112] on span "Select Client" at bounding box center [898, 116] width 41 height 12
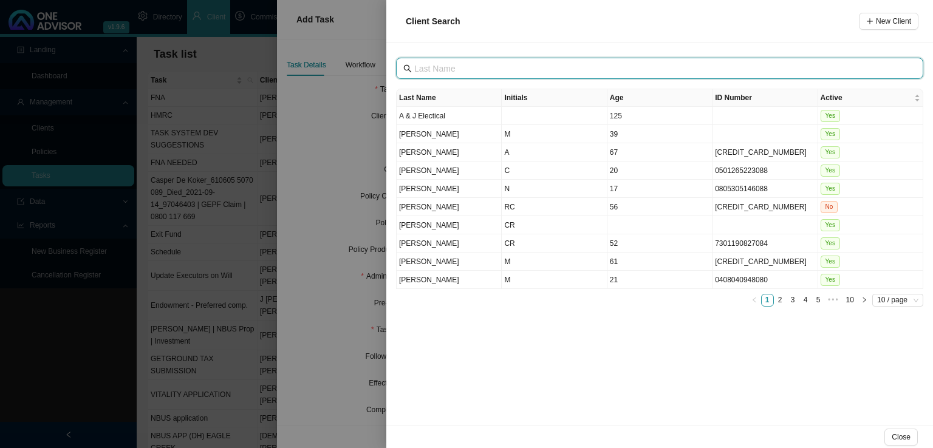
click at [449, 72] on input "text" at bounding box center [660, 68] width 493 height 13
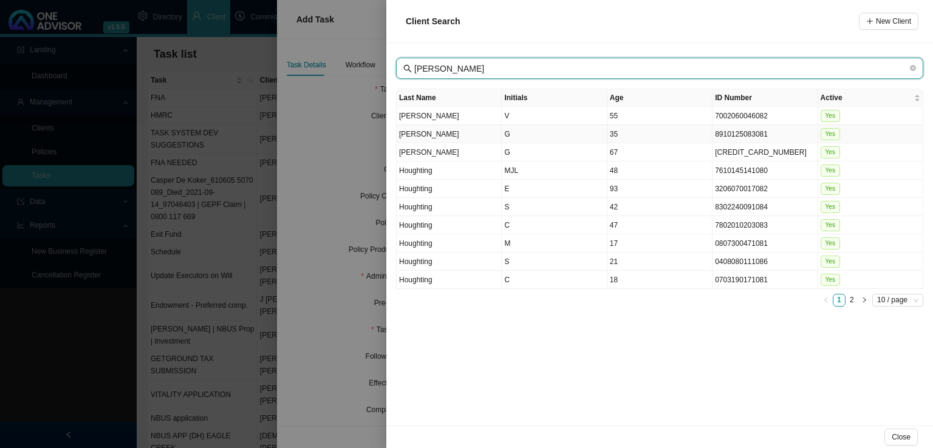
type input "[PERSON_NAME]"
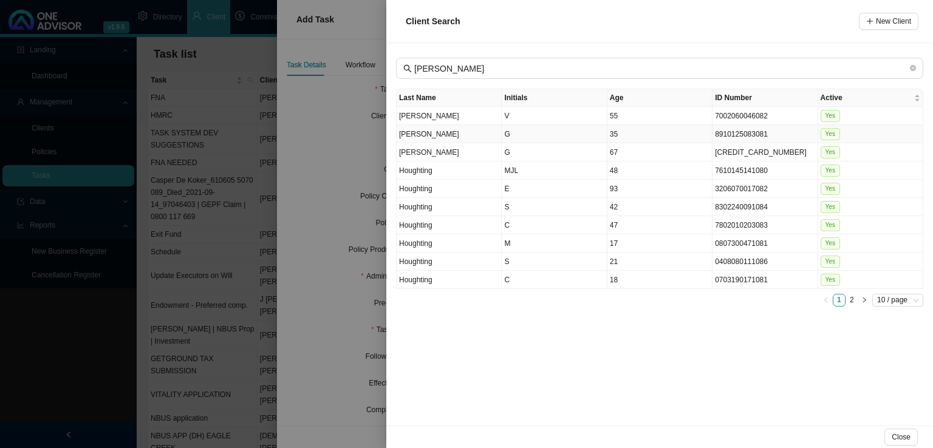
click at [546, 130] on td "G" at bounding box center [554, 134] width 105 height 18
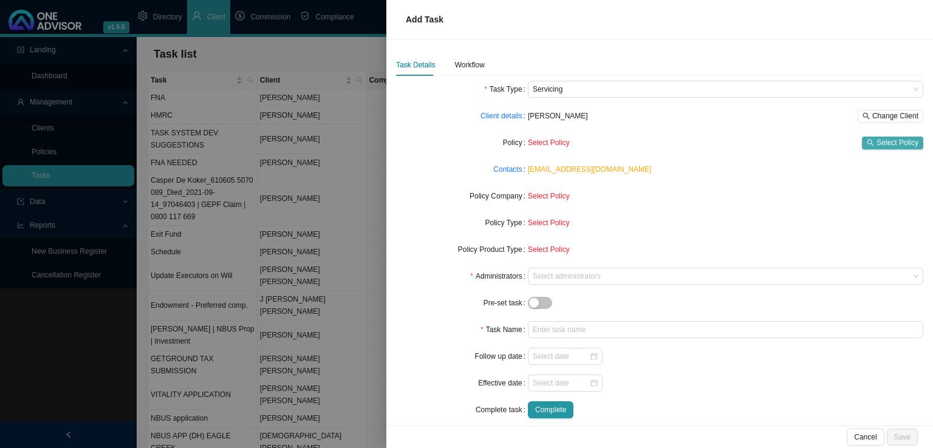
click at [891, 147] on span "Select Policy" at bounding box center [897, 143] width 42 height 12
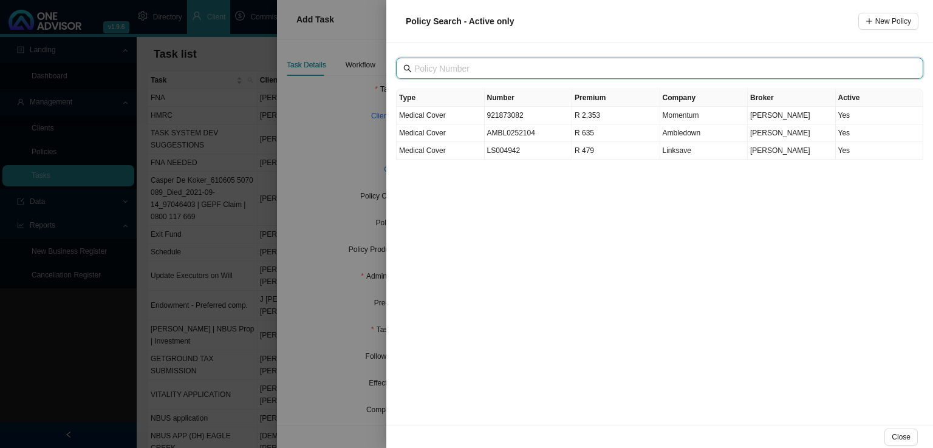
click at [450, 64] on input "text" at bounding box center [660, 68] width 493 height 13
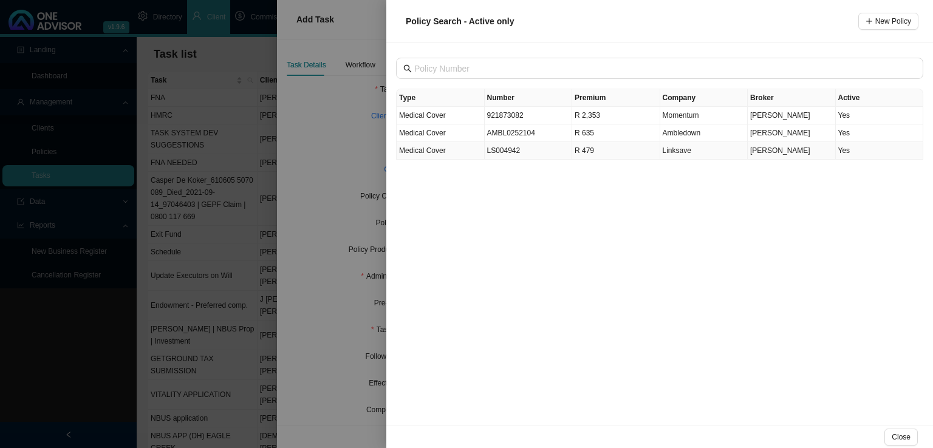
click at [508, 154] on td "LS004942" at bounding box center [529, 151] width 88 height 18
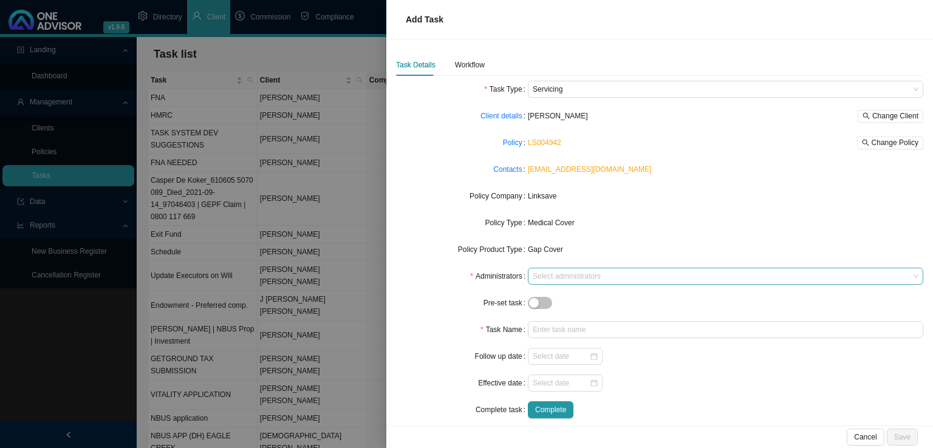
click at [571, 273] on div at bounding box center [719, 276] width 379 height 9
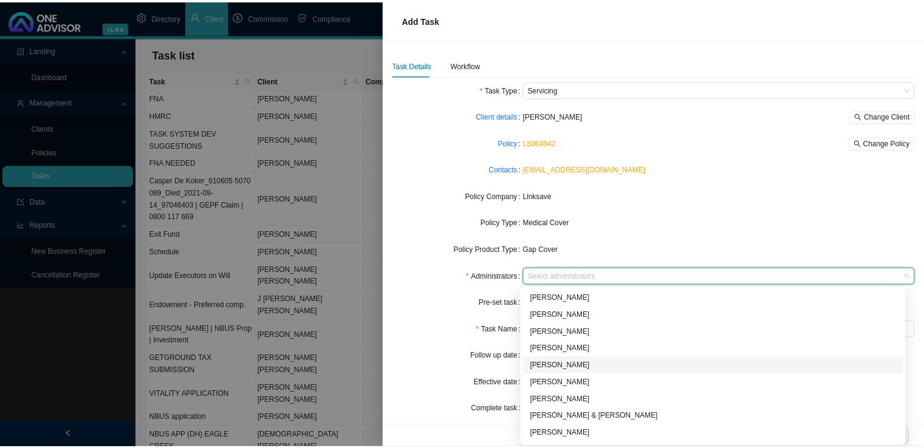
scroll to position [66, 0]
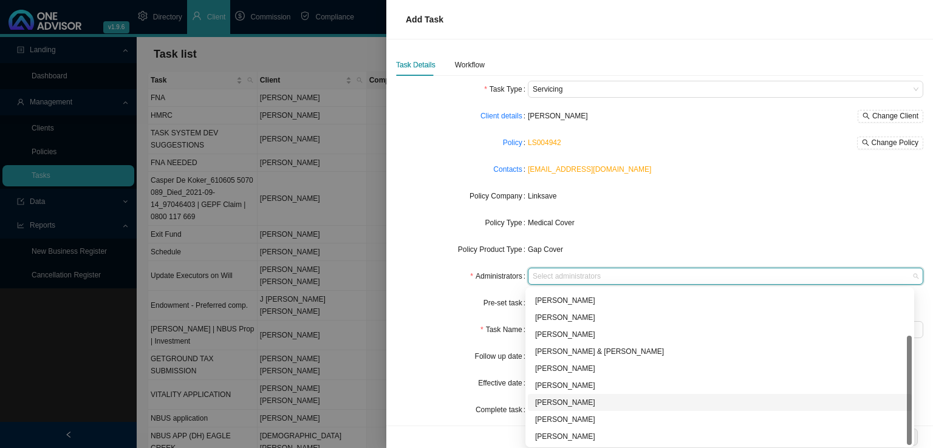
click at [585, 394] on div "[PERSON_NAME]" at bounding box center [720, 402] width 384 height 17
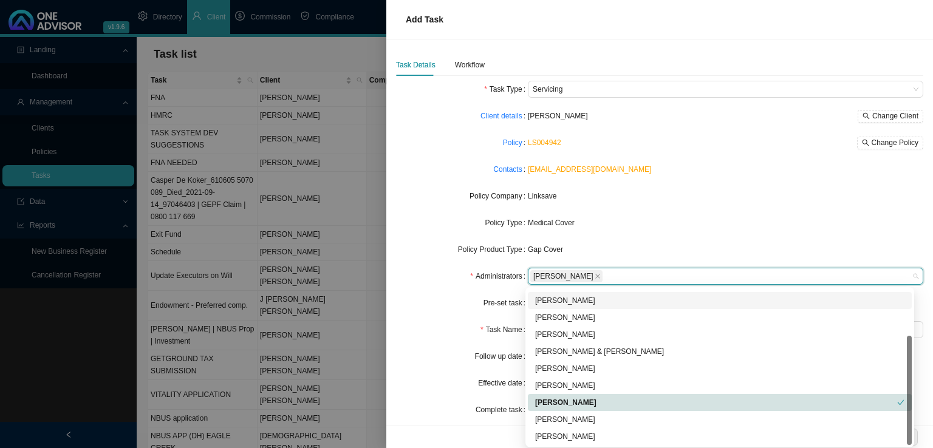
click at [450, 326] on div "Task Name" at bounding box center [462, 329] width 132 height 17
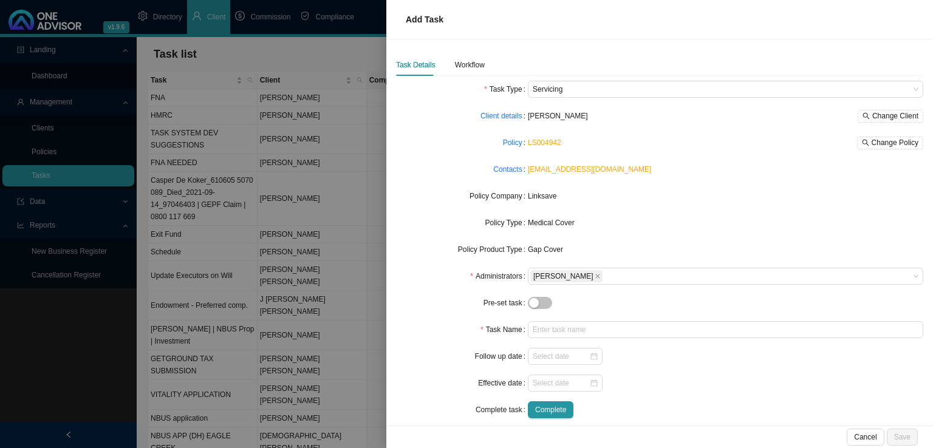
click at [576, 321] on div at bounding box center [725, 329] width 395 height 17
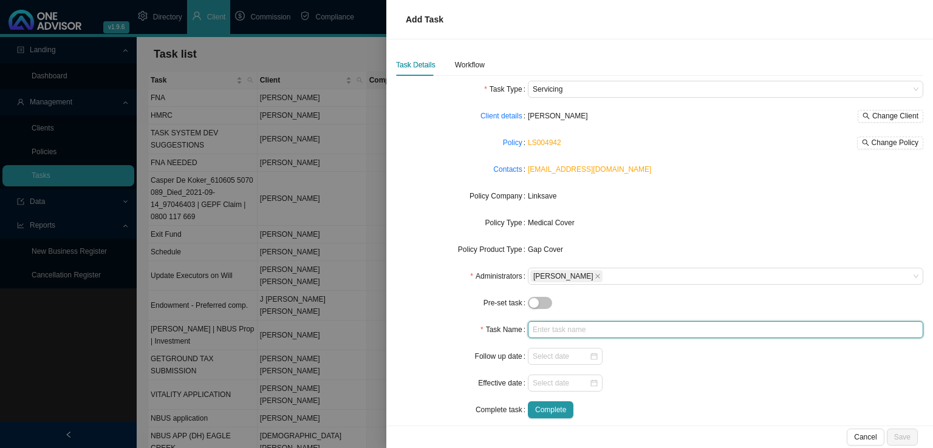
click at [585, 327] on input "text" at bounding box center [725, 329] width 395 height 17
type input "C"
type input "Lapse ([DATE])"
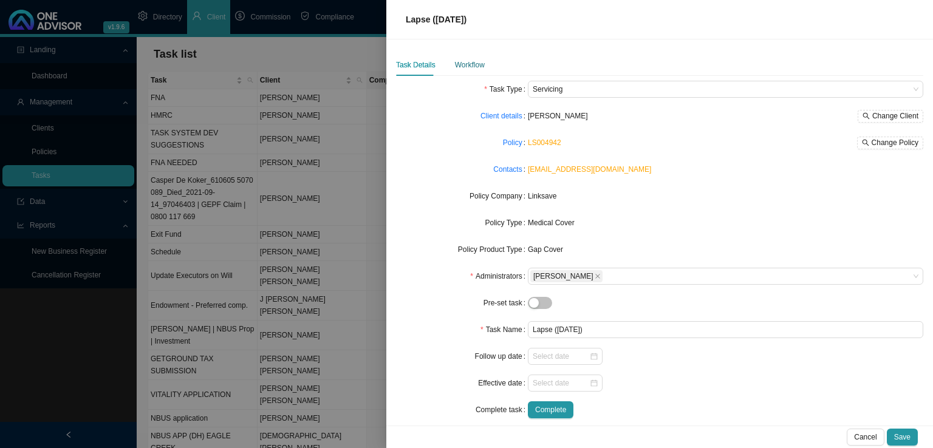
click at [460, 64] on div "Workflow" at bounding box center [470, 65] width 30 height 12
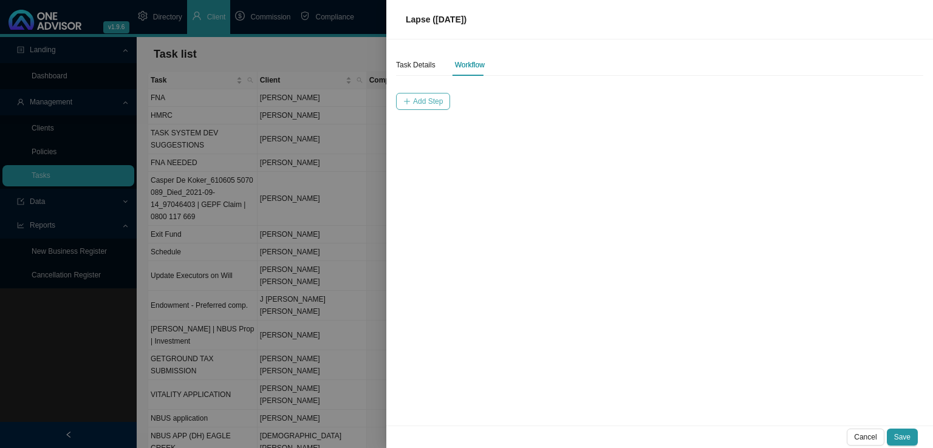
click at [409, 101] on icon "plus" at bounding box center [406, 101] width 7 height 7
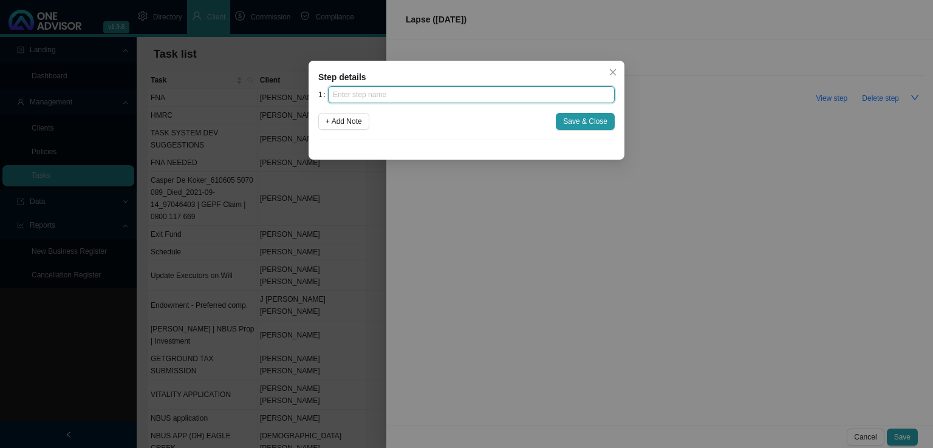
click at [418, 94] on input "text" at bounding box center [471, 94] width 287 height 17
type input "Insurer notification"
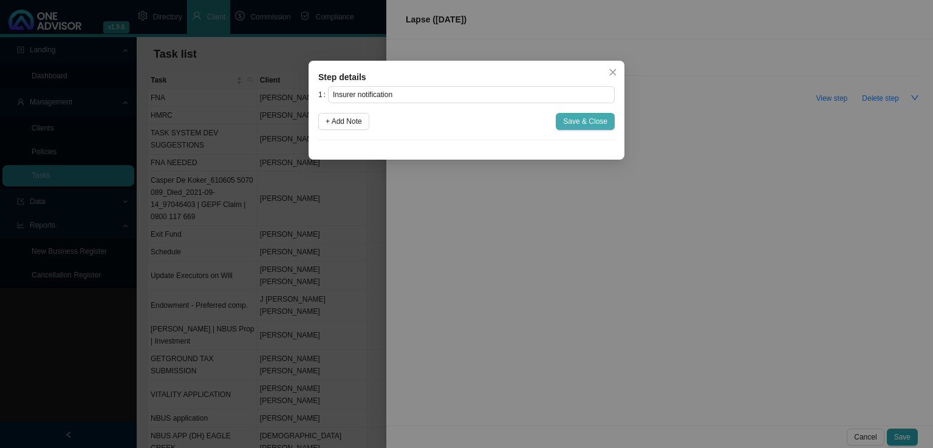
click at [600, 120] on span "Save & Close" at bounding box center [585, 121] width 44 height 12
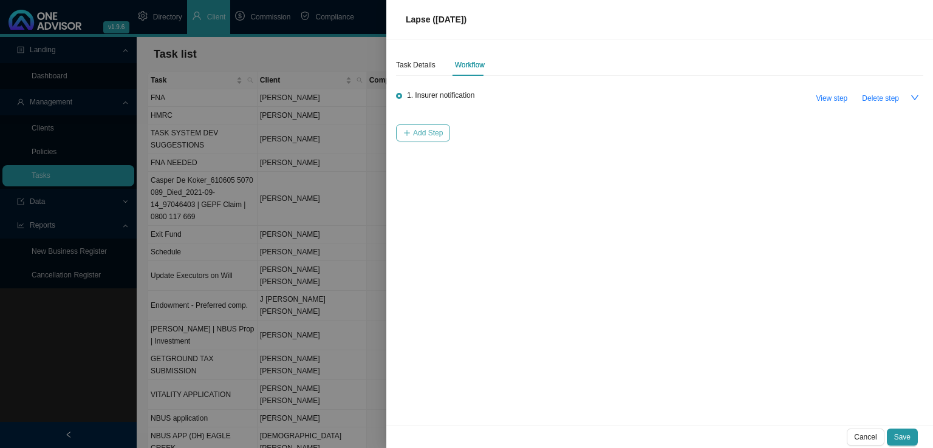
click at [437, 134] on span "Add Step" at bounding box center [428, 133] width 30 height 12
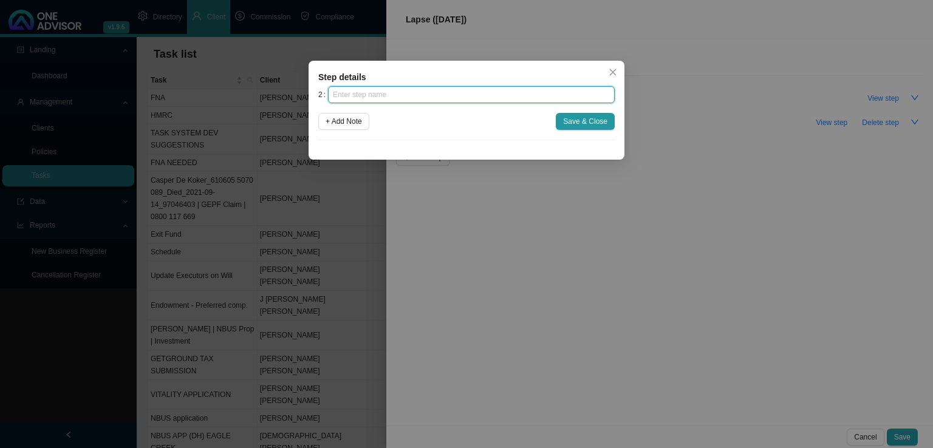
click at [369, 93] on input "text" at bounding box center [471, 94] width 287 height 17
type input "Investigation"
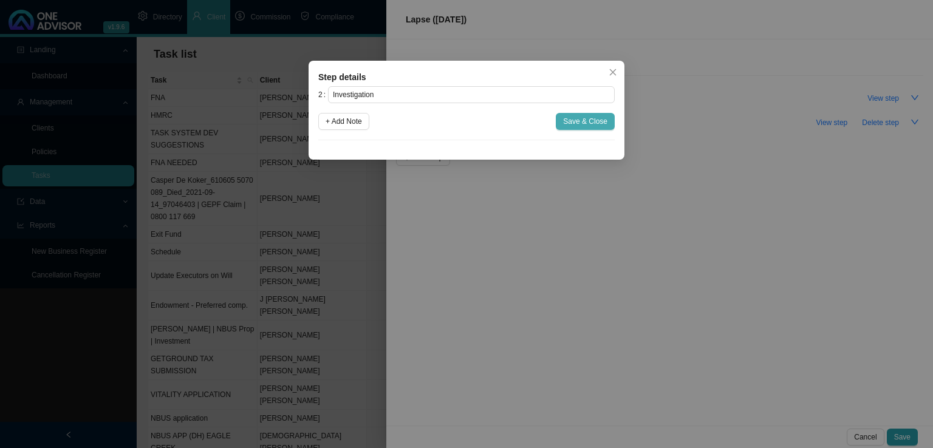
click at [605, 126] on span "Save & Close" at bounding box center [585, 121] width 44 height 12
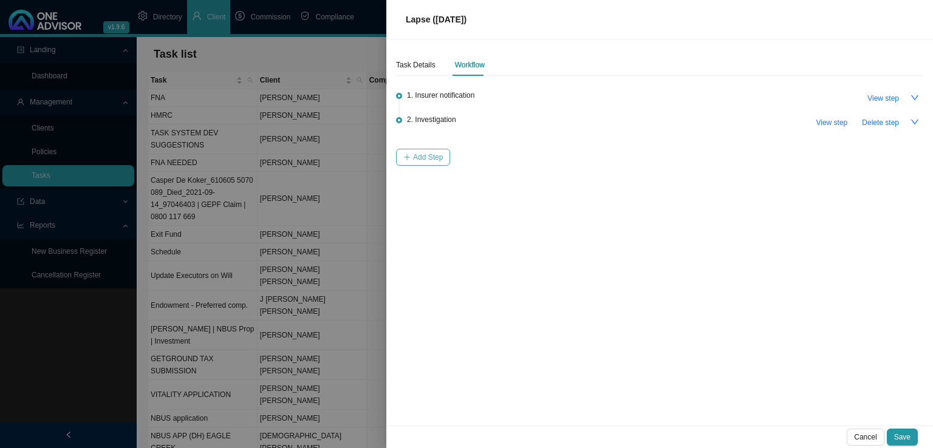
click at [425, 159] on span "Add Step" at bounding box center [428, 157] width 30 height 12
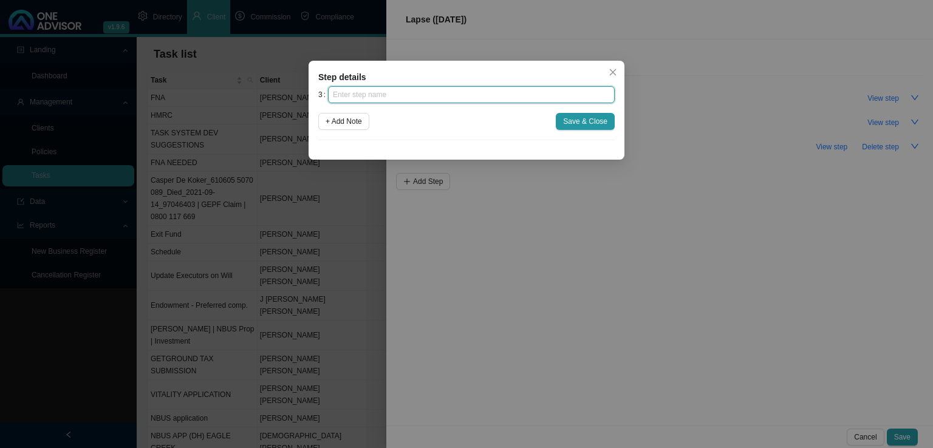
click at [371, 95] on input "text" at bounding box center [471, 94] width 287 height 17
drag, startPoint x: 395, startPoint y: 93, endPoint x: 284, endPoint y: 101, distance: 111.5
click at [284, 101] on div "Step details 3 Client notification + Add Note Save & Close Cancel OK" at bounding box center [466, 224] width 933 height 448
type input "Client notification"
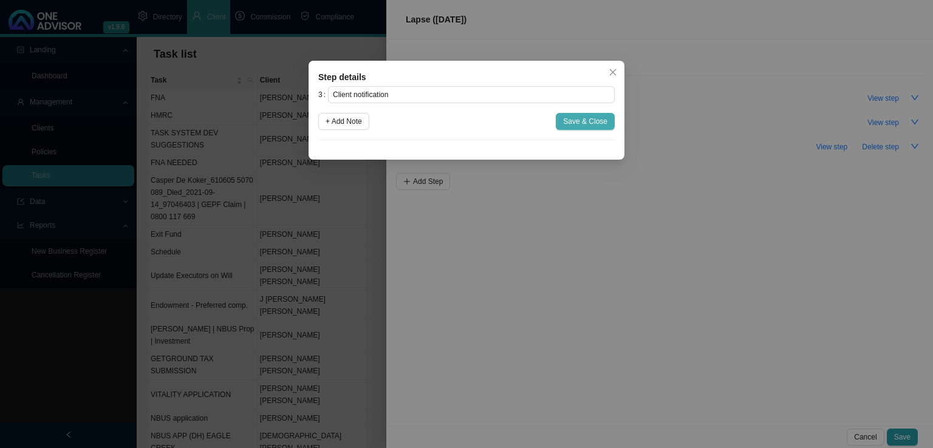
click at [585, 120] on span "Save & Close" at bounding box center [585, 121] width 44 height 12
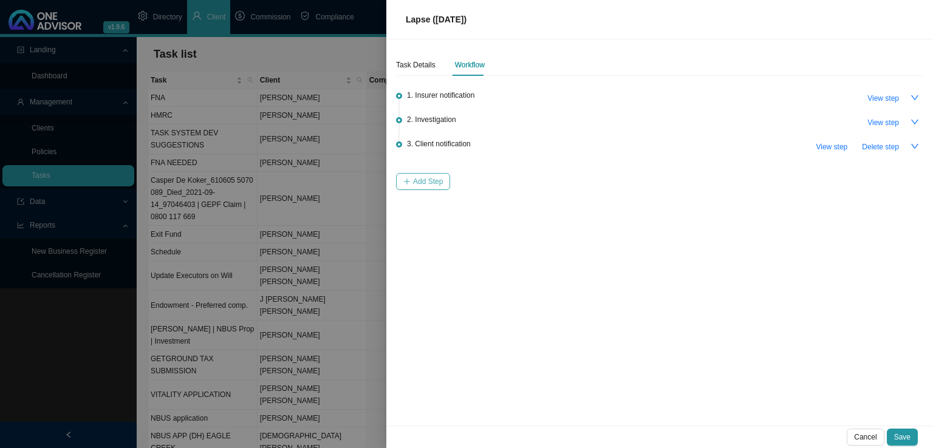
click at [409, 186] on button "Add Step" at bounding box center [423, 181] width 54 height 17
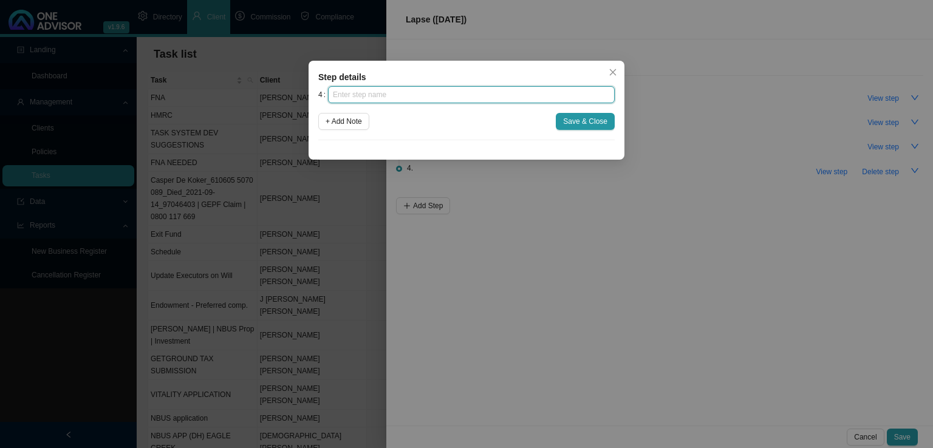
click at [404, 94] on input "text" at bounding box center [471, 94] width 287 height 17
type input "Confirmation of works done"
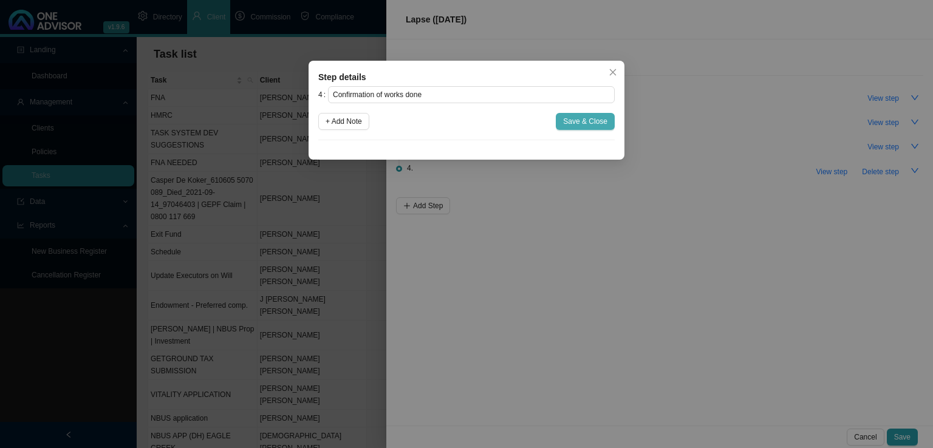
click at [585, 122] on span "Save & Close" at bounding box center [585, 121] width 44 height 12
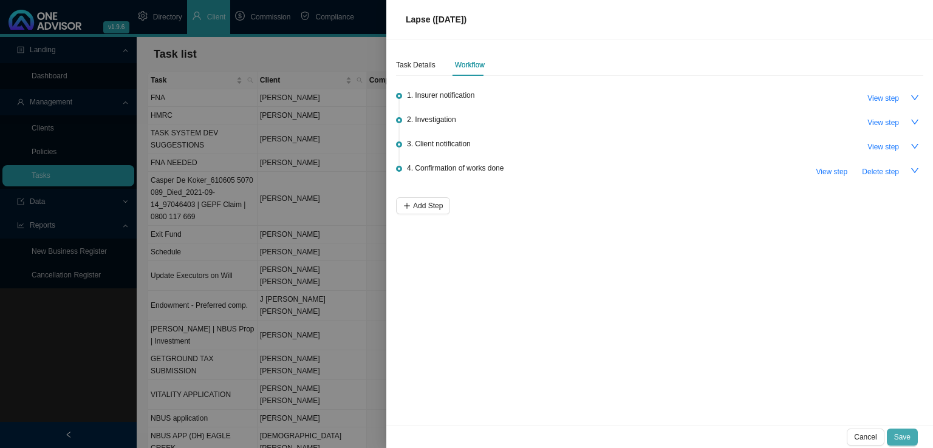
click at [902, 436] on span "Save" at bounding box center [902, 437] width 16 height 12
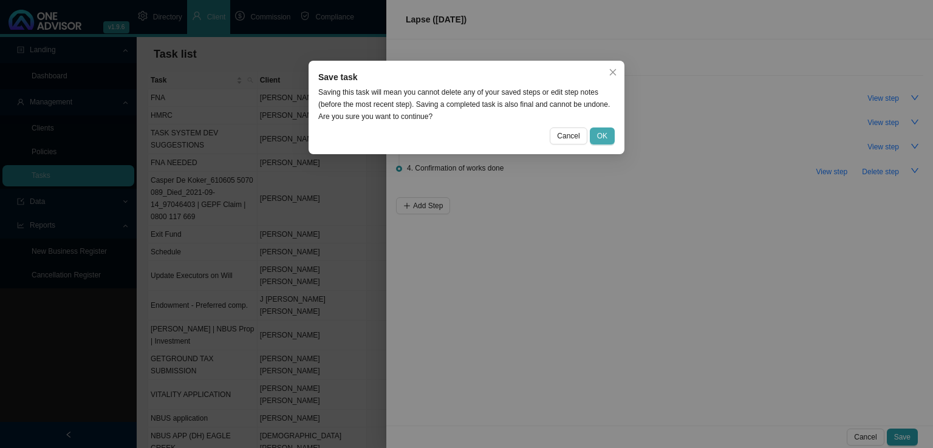
click at [595, 141] on button "OK" at bounding box center [602, 136] width 25 height 17
